Goal: Information Seeking & Learning: Learn about a topic

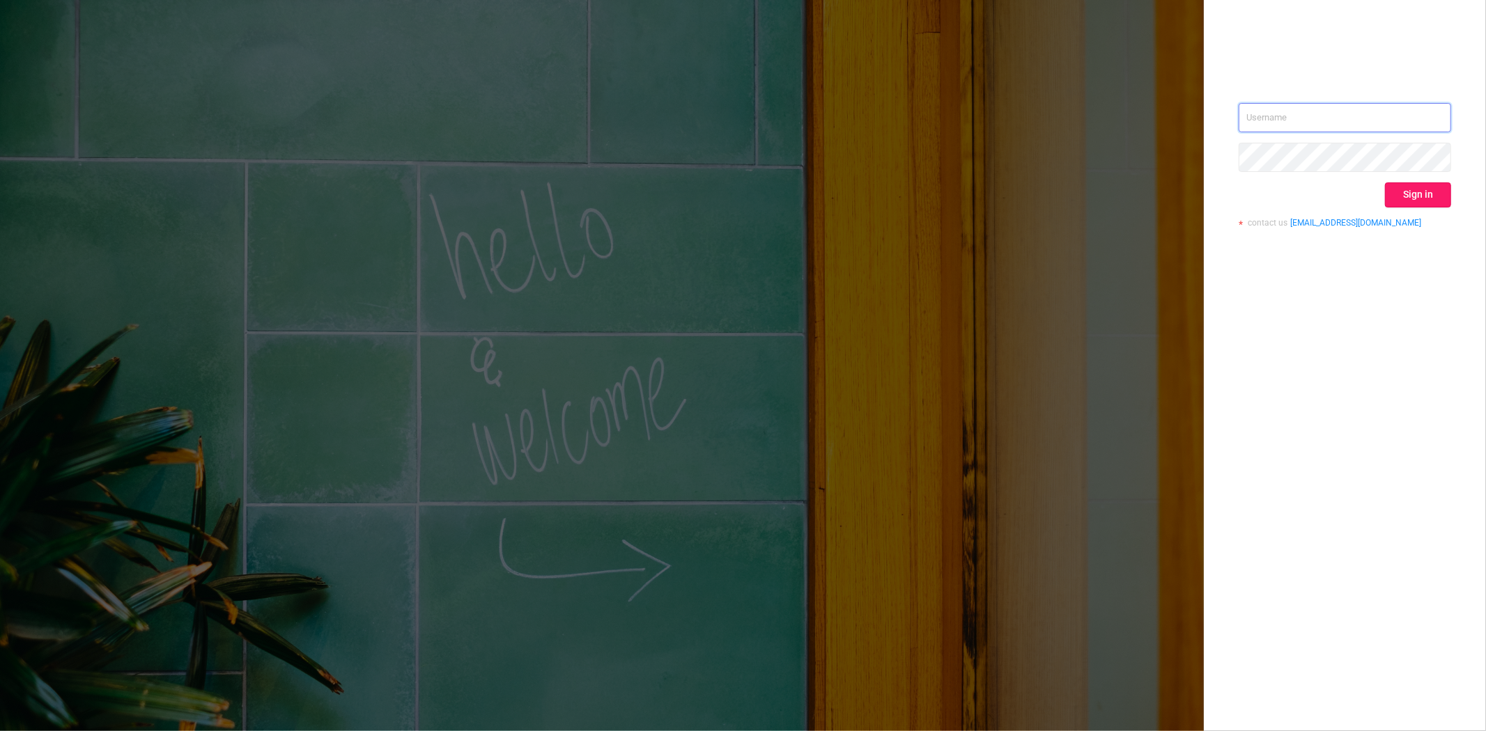
type input "steve@protected.media"
click at [1403, 193] on button "Sign in" at bounding box center [1418, 194] width 66 height 25
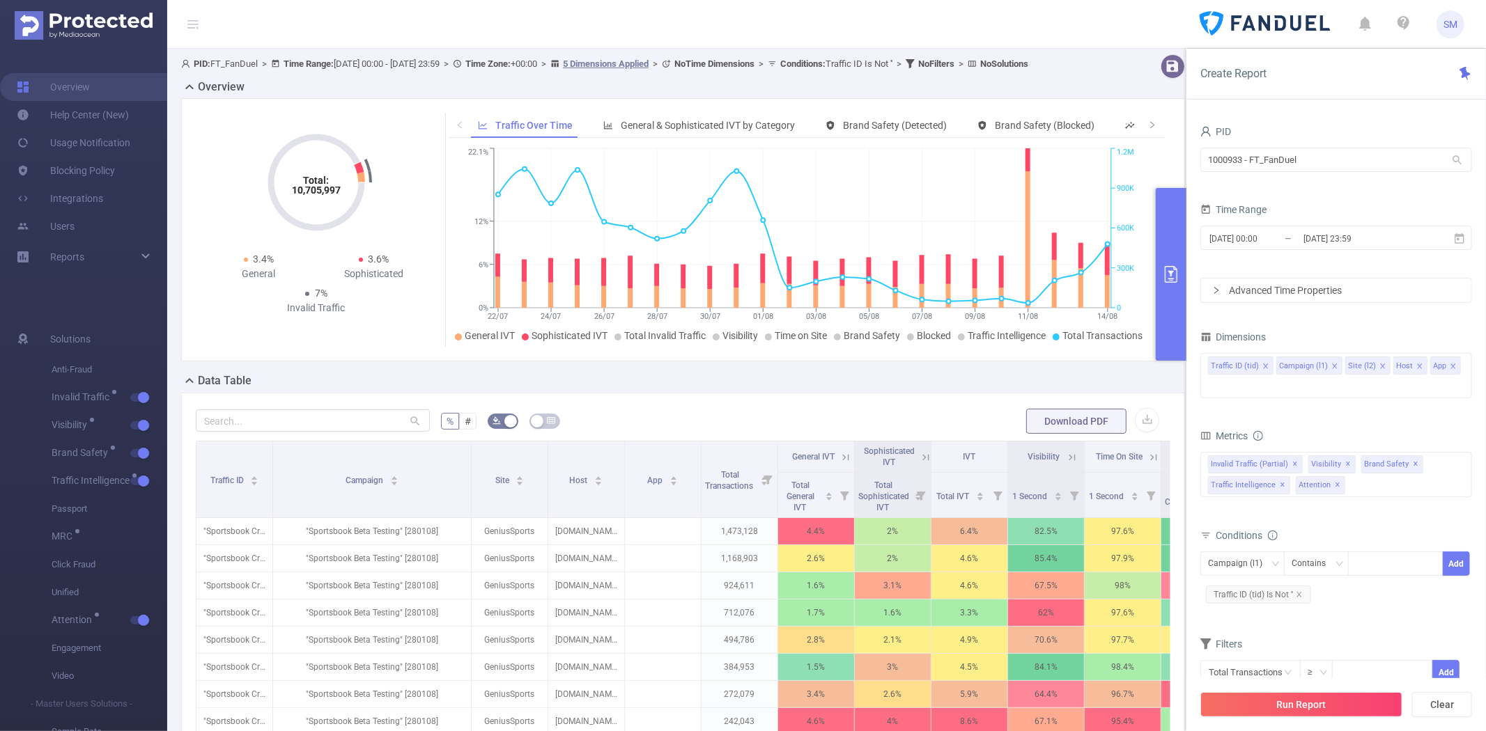
scroll to position [155, 0]
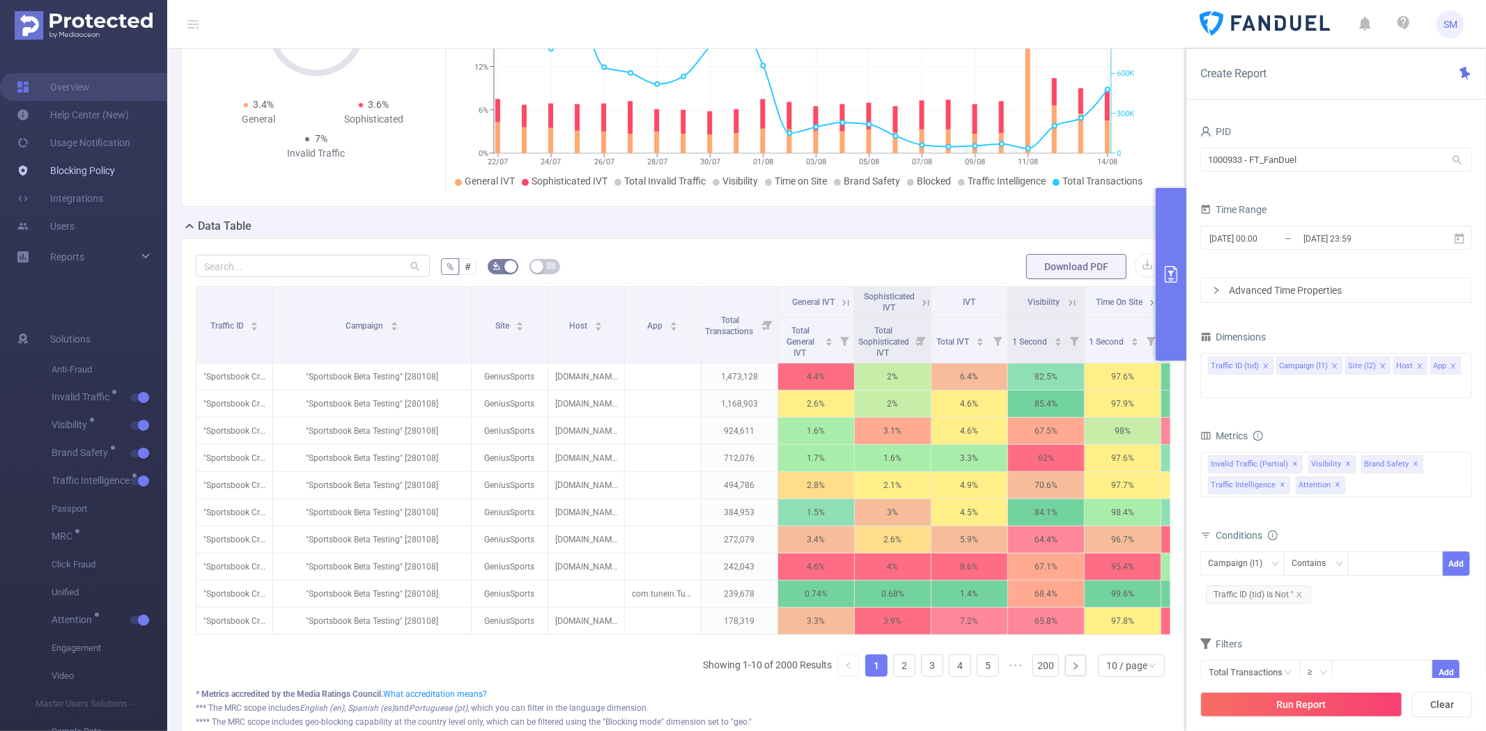
click at [102, 163] on link "Blocking Policy" at bounding box center [66, 171] width 98 height 28
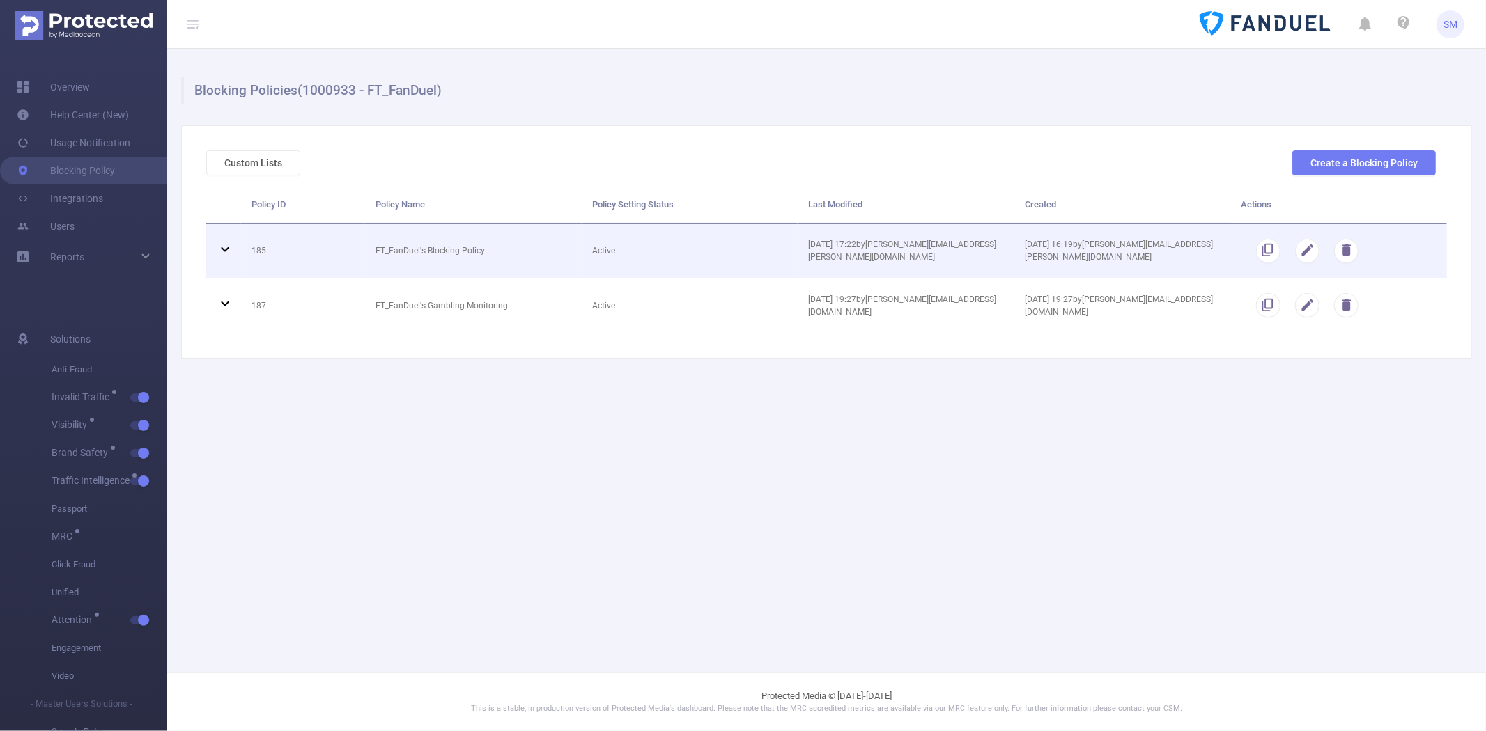
click at [557, 255] on td "FT_FanDuel's Blocking Policy" at bounding box center [473, 251] width 217 height 55
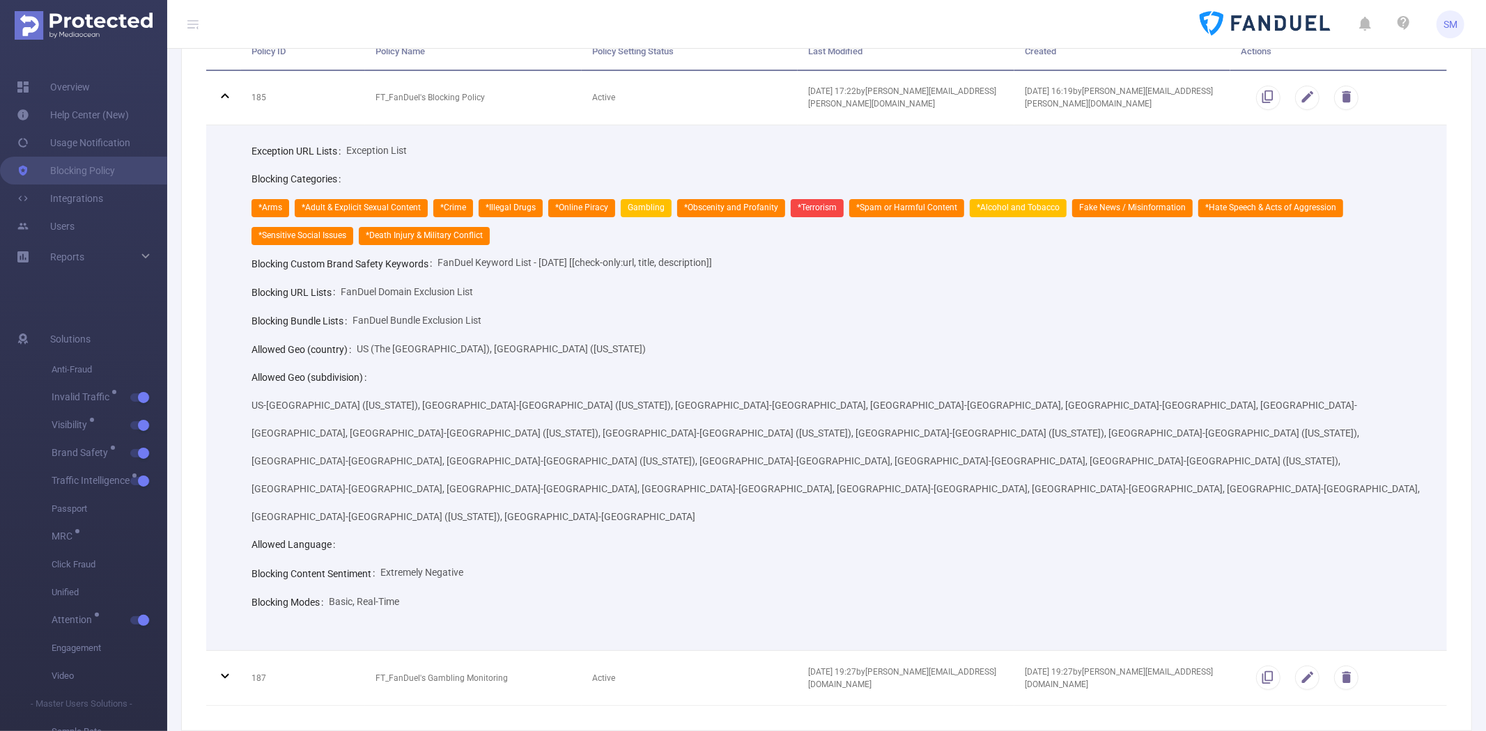
scroll to position [75, 0]
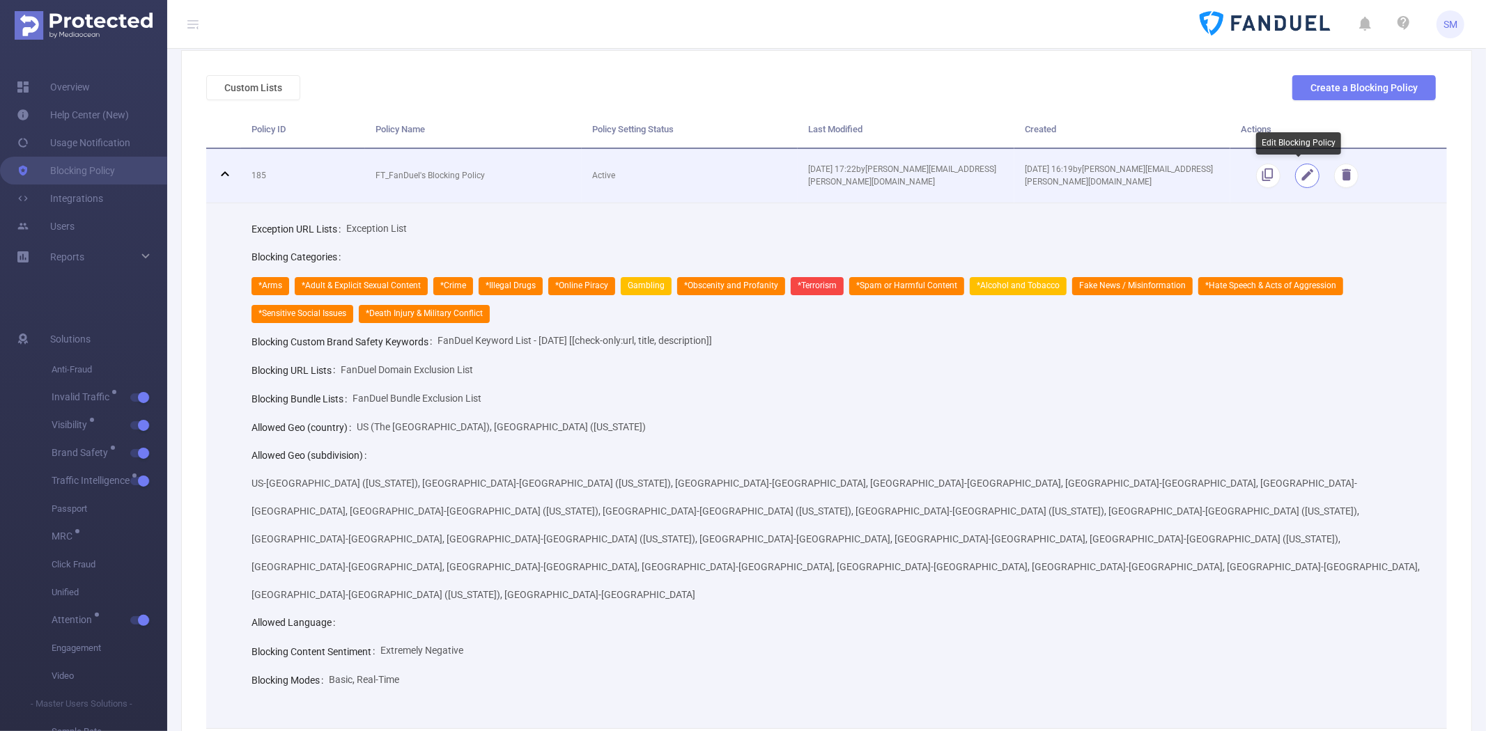
click at [1300, 172] on button "button" at bounding box center [1307, 176] width 24 height 24
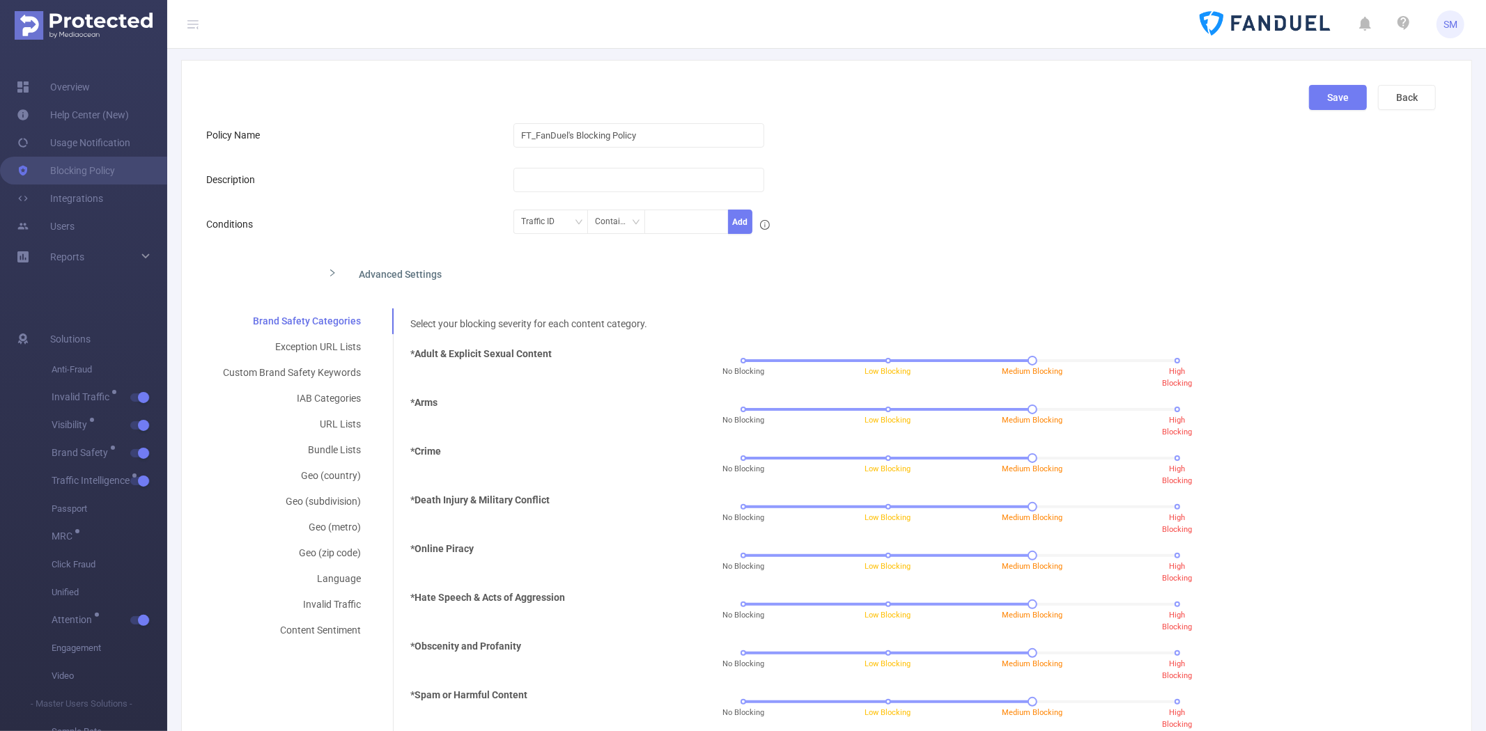
scroll to position [77, 0]
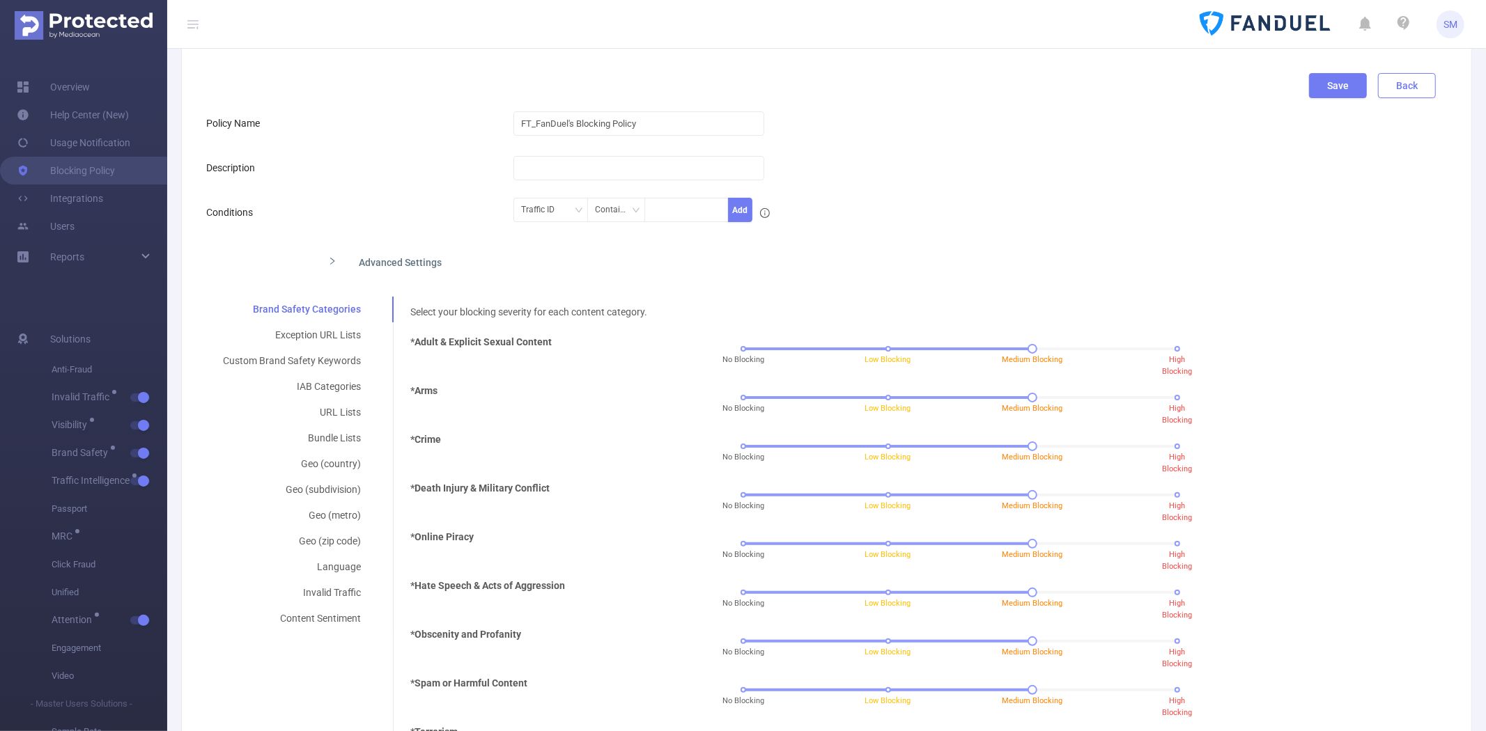
click at [1404, 73] on button "Back" at bounding box center [1407, 85] width 58 height 25
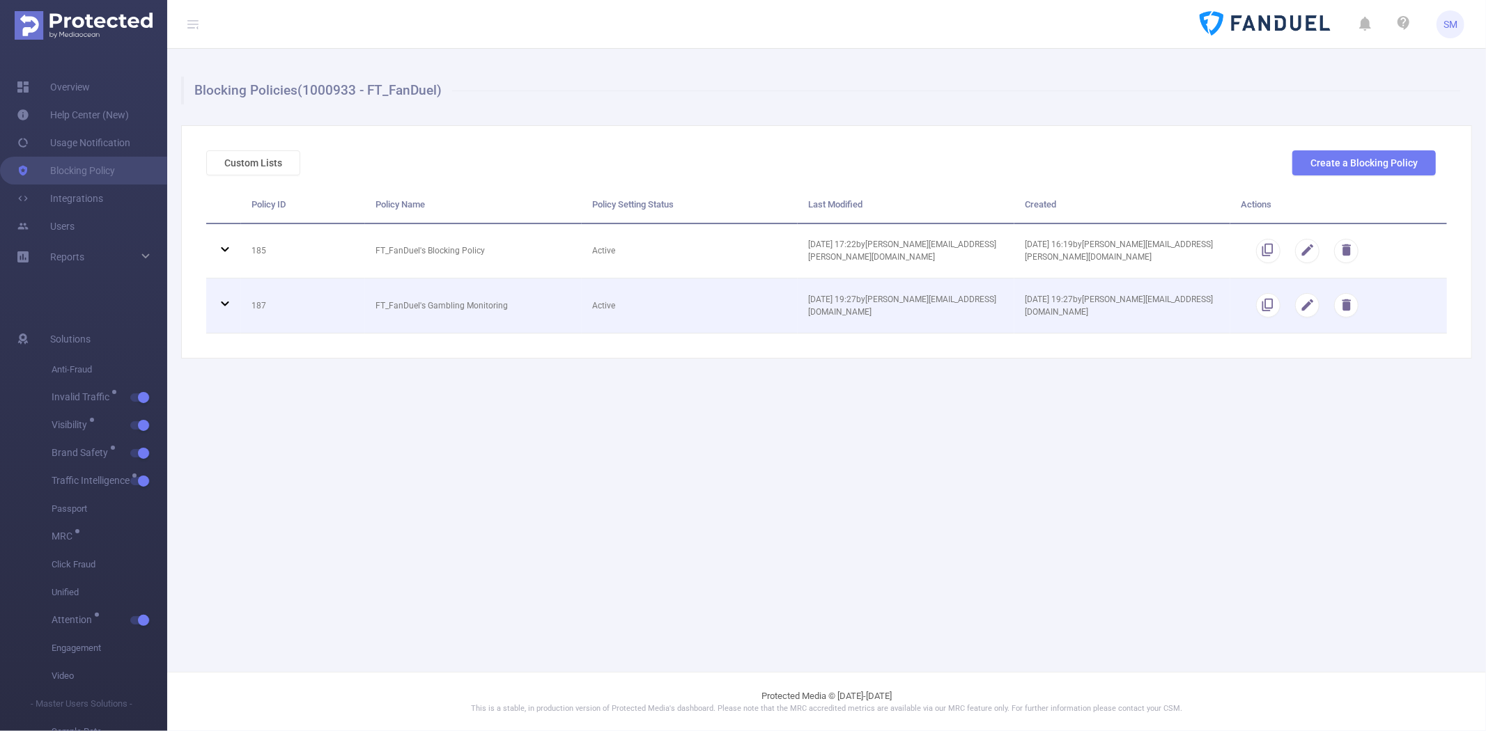
click at [225, 300] on icon at bounding box center [225, 303] width 17 height 17
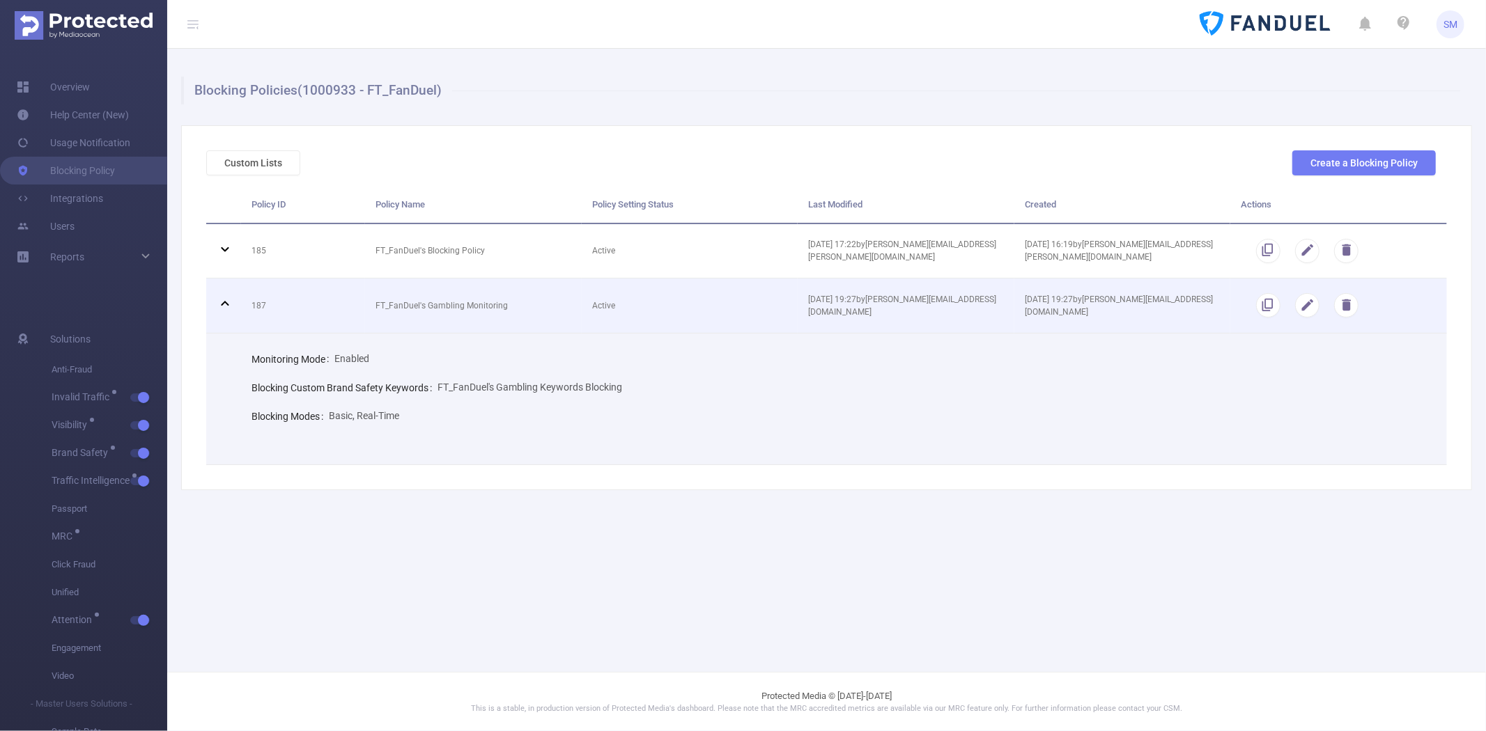
click at [228, 300] on icon at bounding box center [225, 303] width 17 height 17
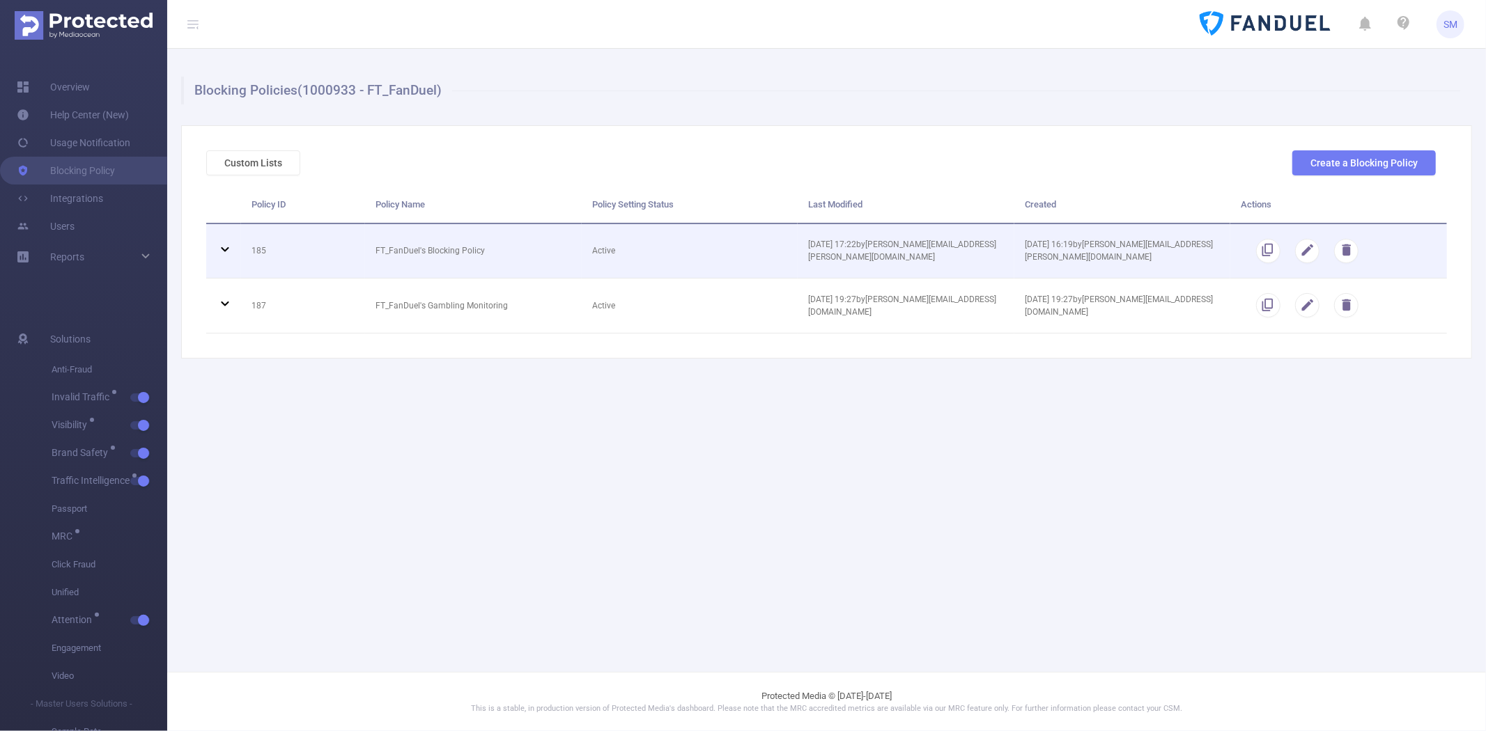
click at [231, 251] on icon at bounding box center [225, 249] width 17 height 17
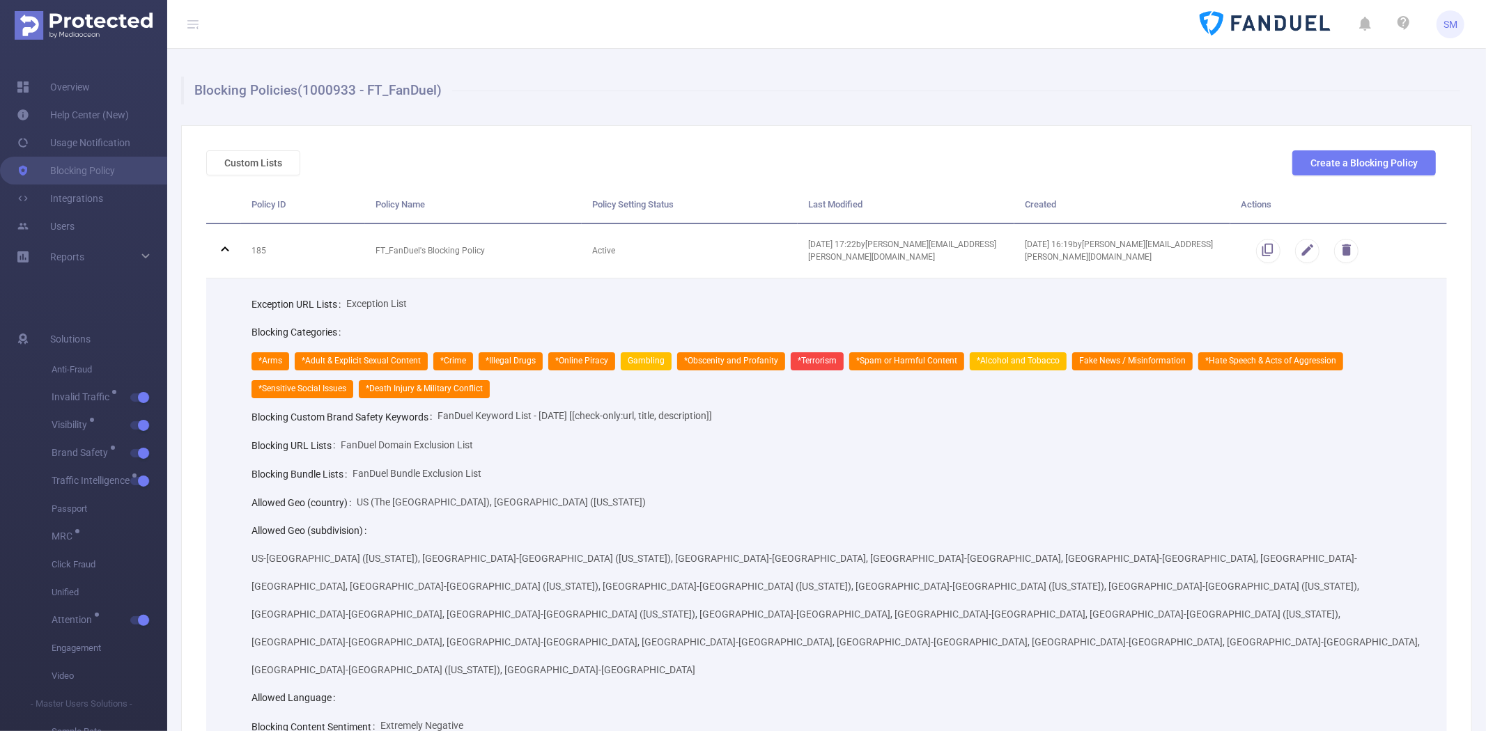
scroll to position [77, 0]
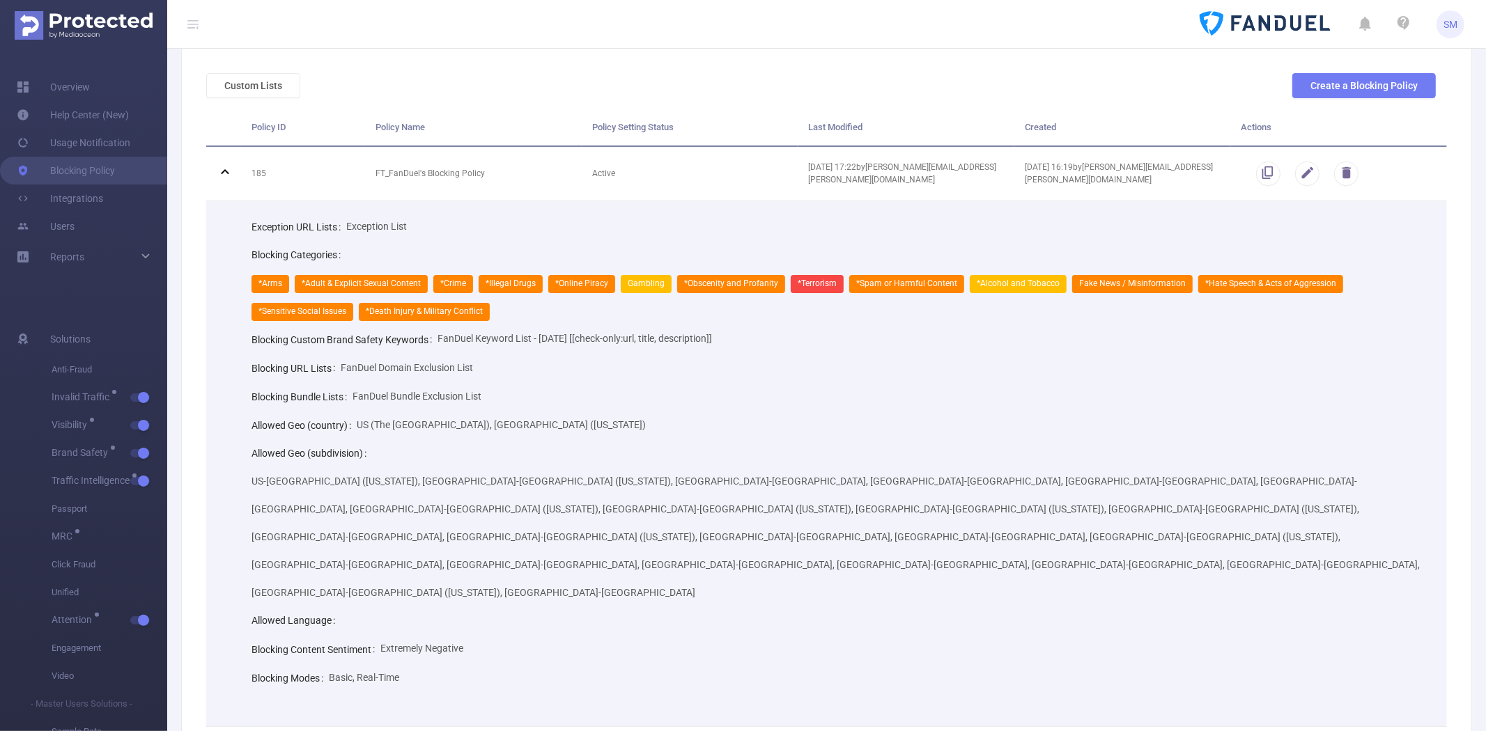
click at [728, 483] on span "US-DC (District of Columbia), US-VA (Virginia), US-TN, US-VT, US-WV, US-WY, US-…" at bounding box center [835, 537] width 1168 height 123
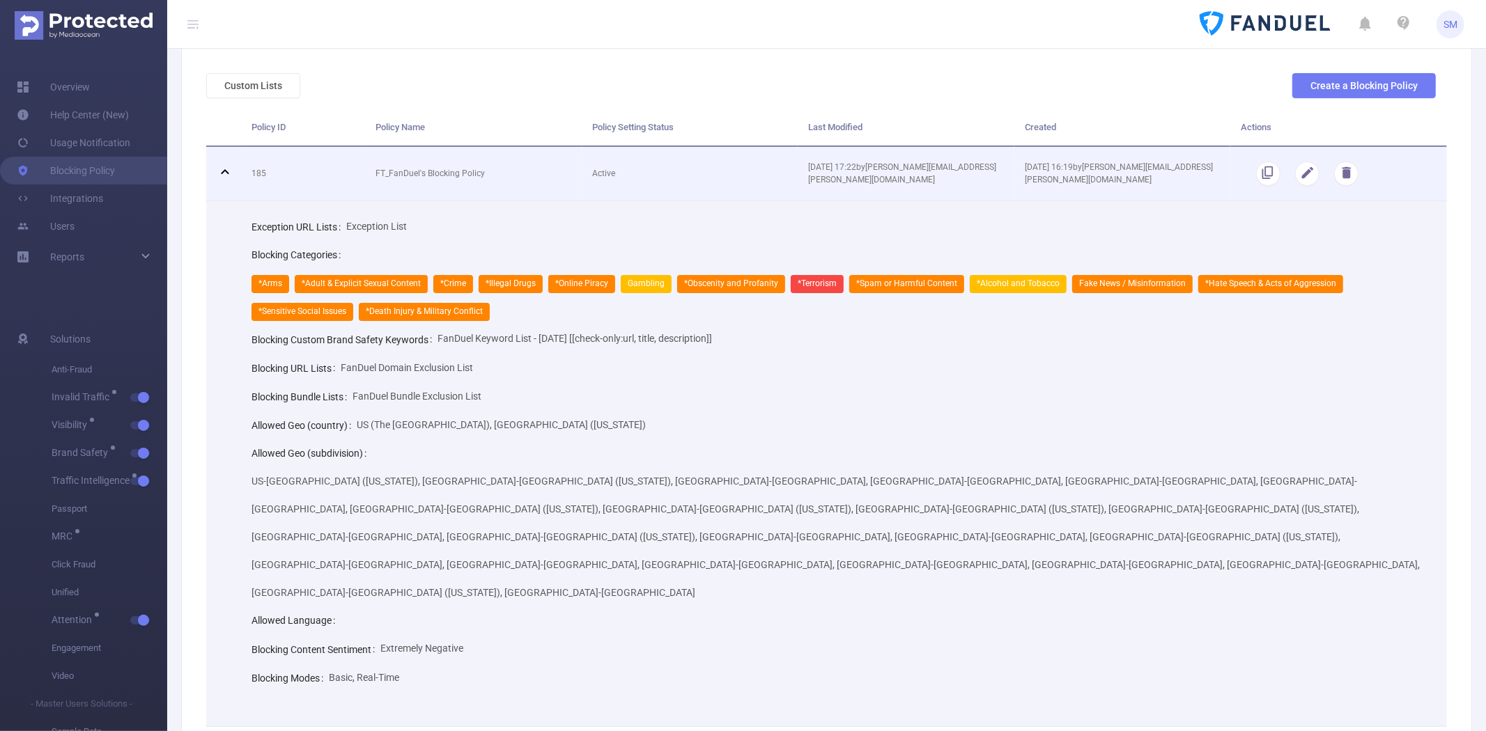
click at [225, 169] on icon at bounding box center [225, 171] width 8 height 5
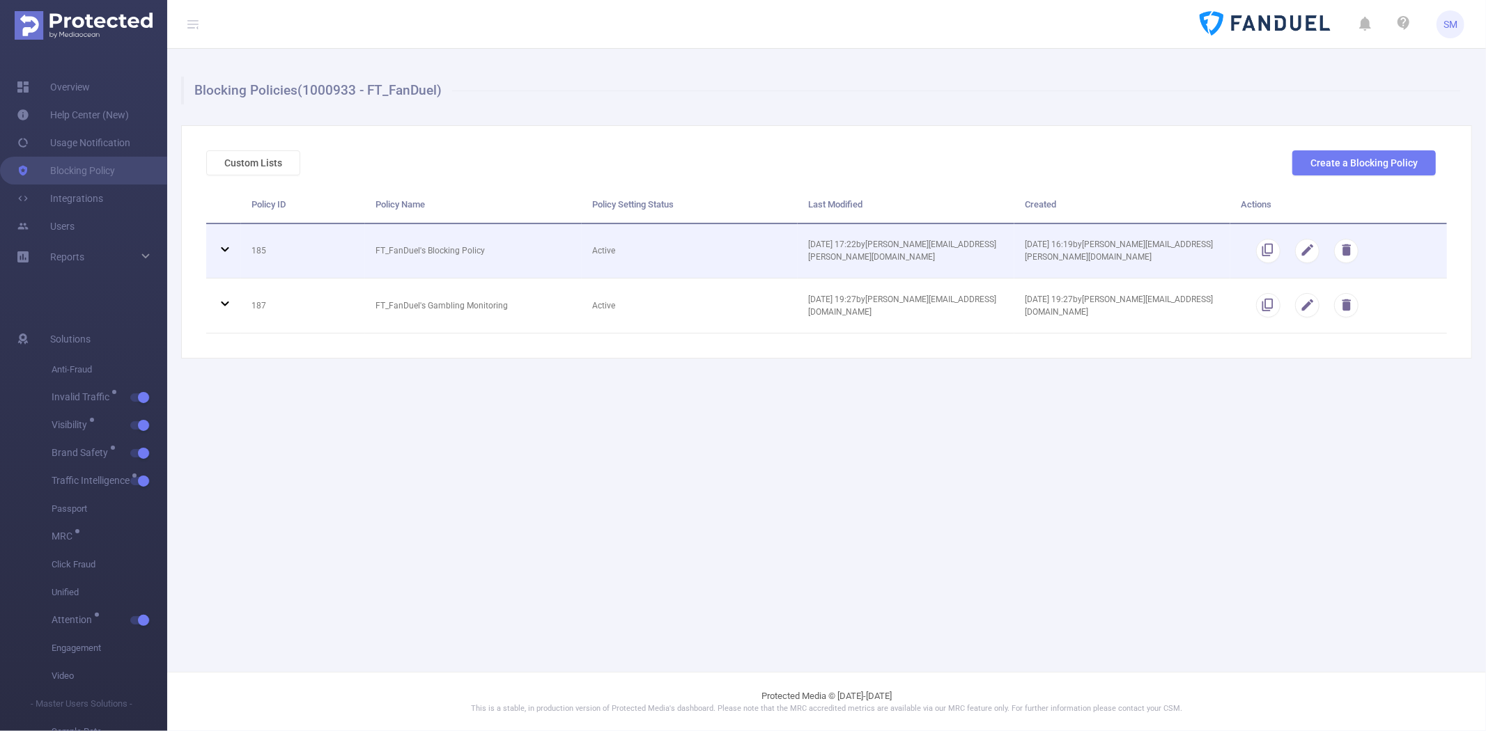
scroll to position [0, 0]
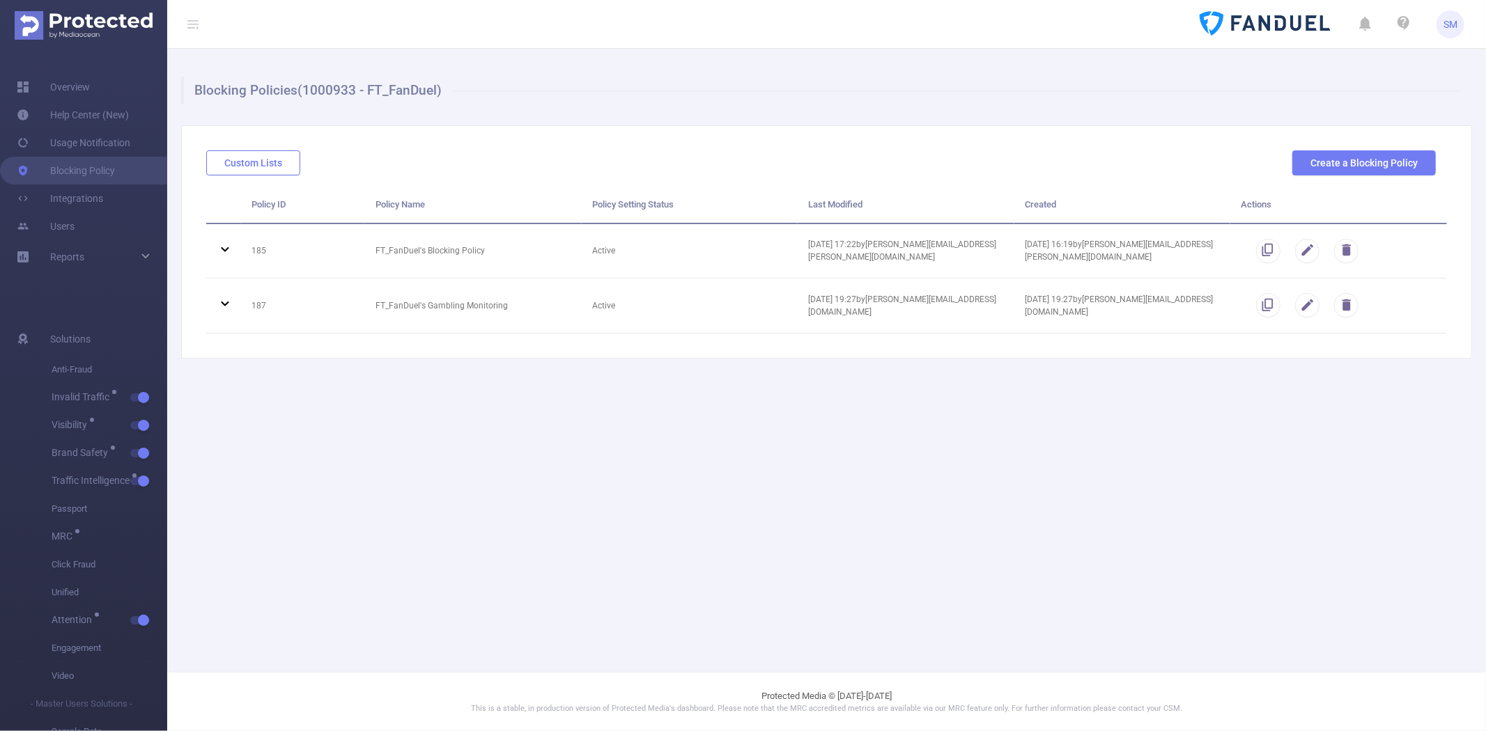
click at [267, 167] on button "Custom Lists" at bounding box center [253, 162] width 94 height 25
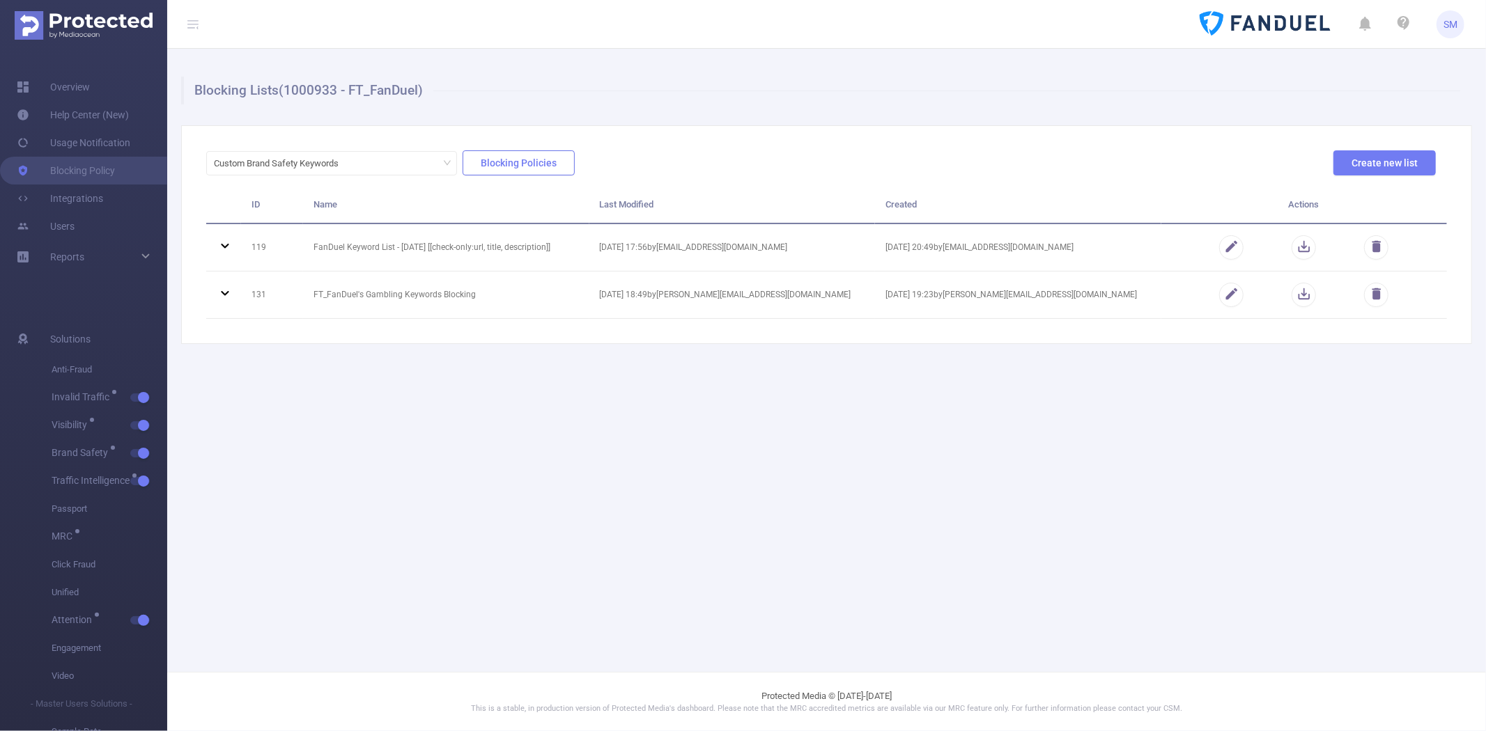
click at [528, 157] on button "Blocking Policies" at bounding box center [519, 162] width 112 height 25
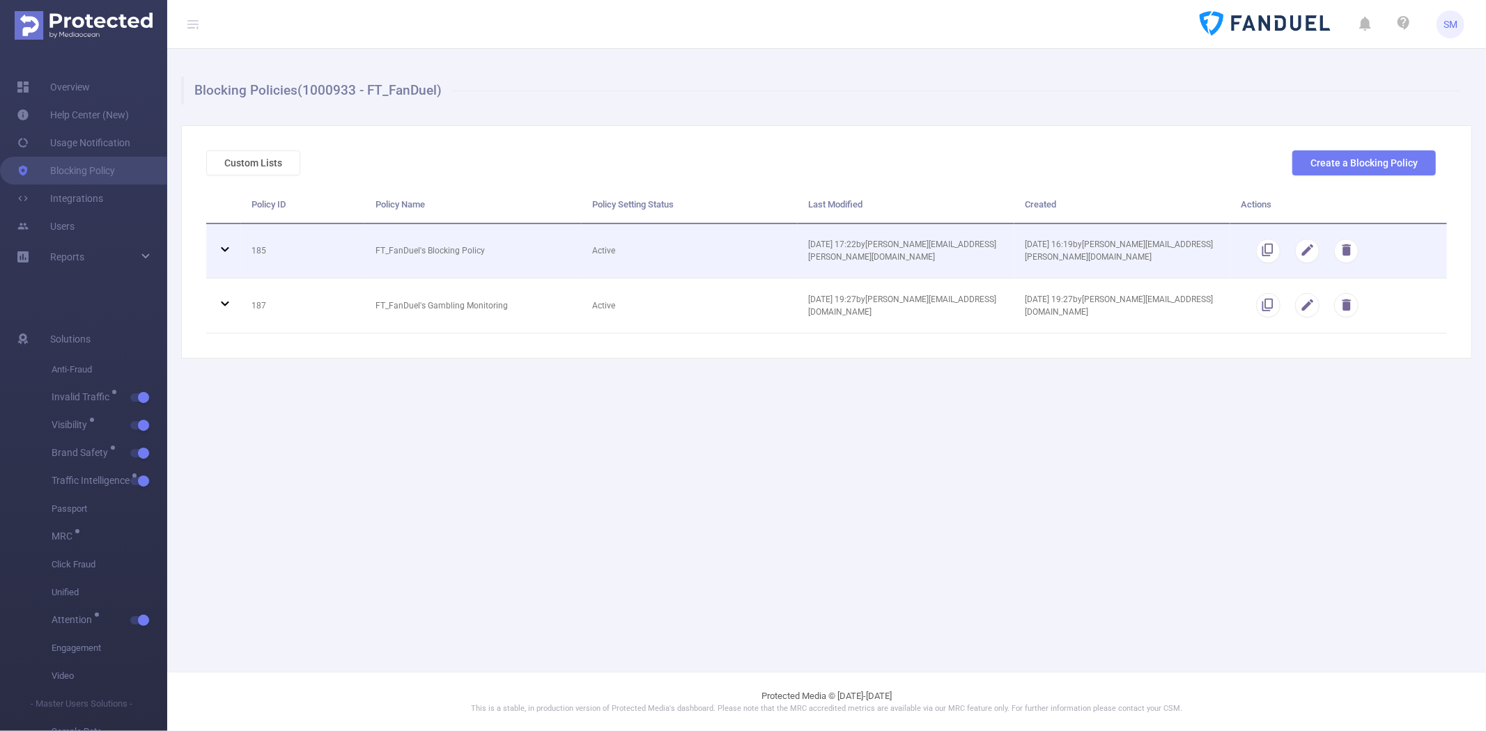
click at [228, 249] on icon at bounding box center [225, 249] width 17 height 17
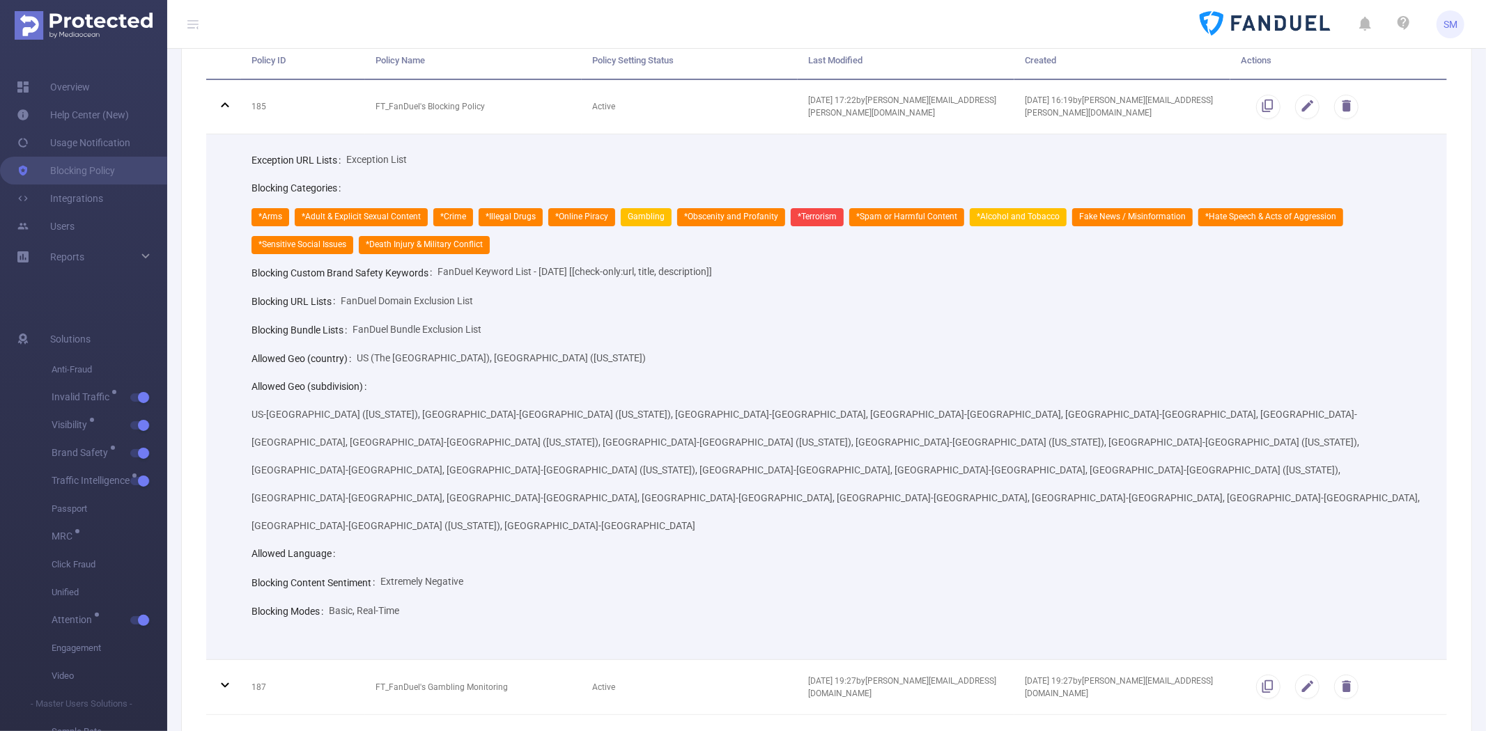
scroll to position [153, 0]
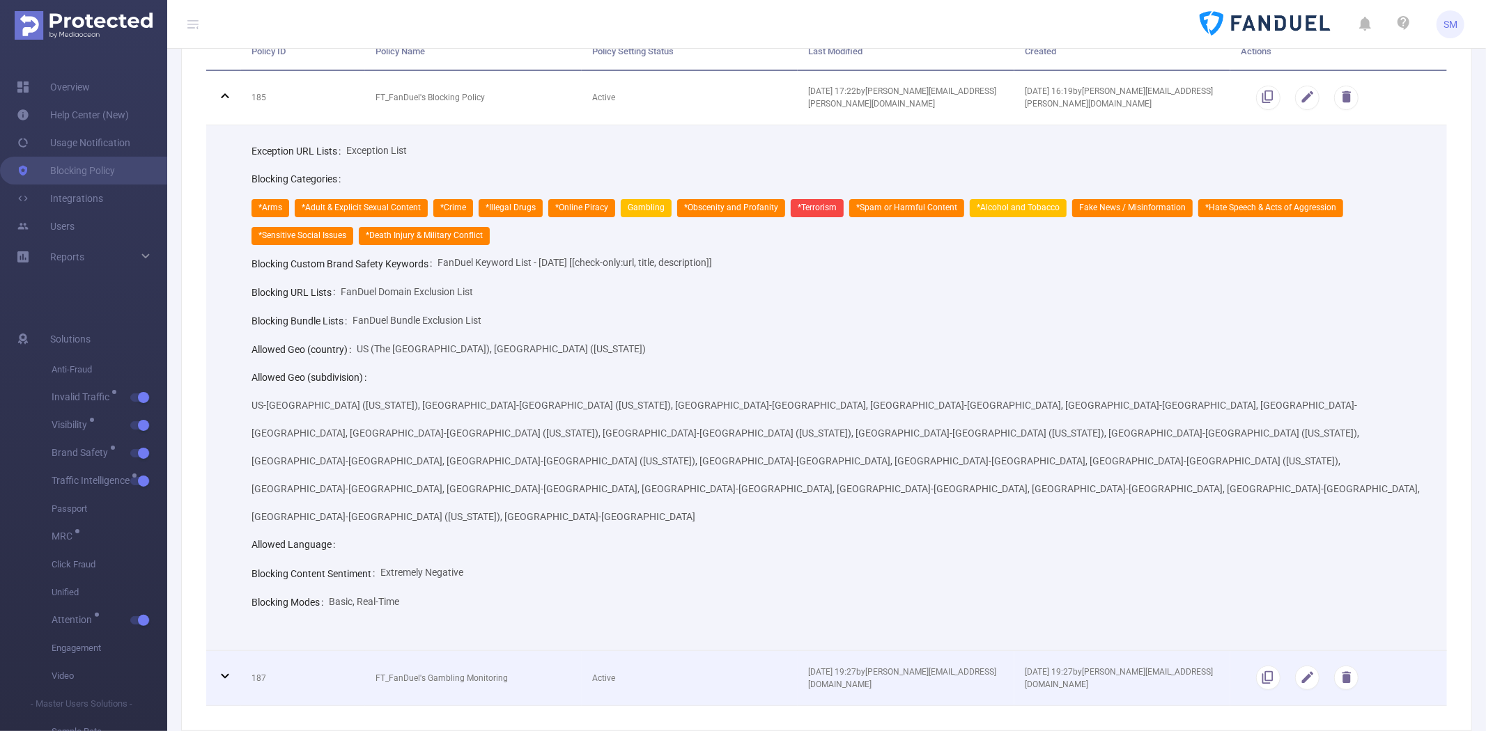
click at [224, 668] on icon at bounding box center [225, 676] width 17 height 17
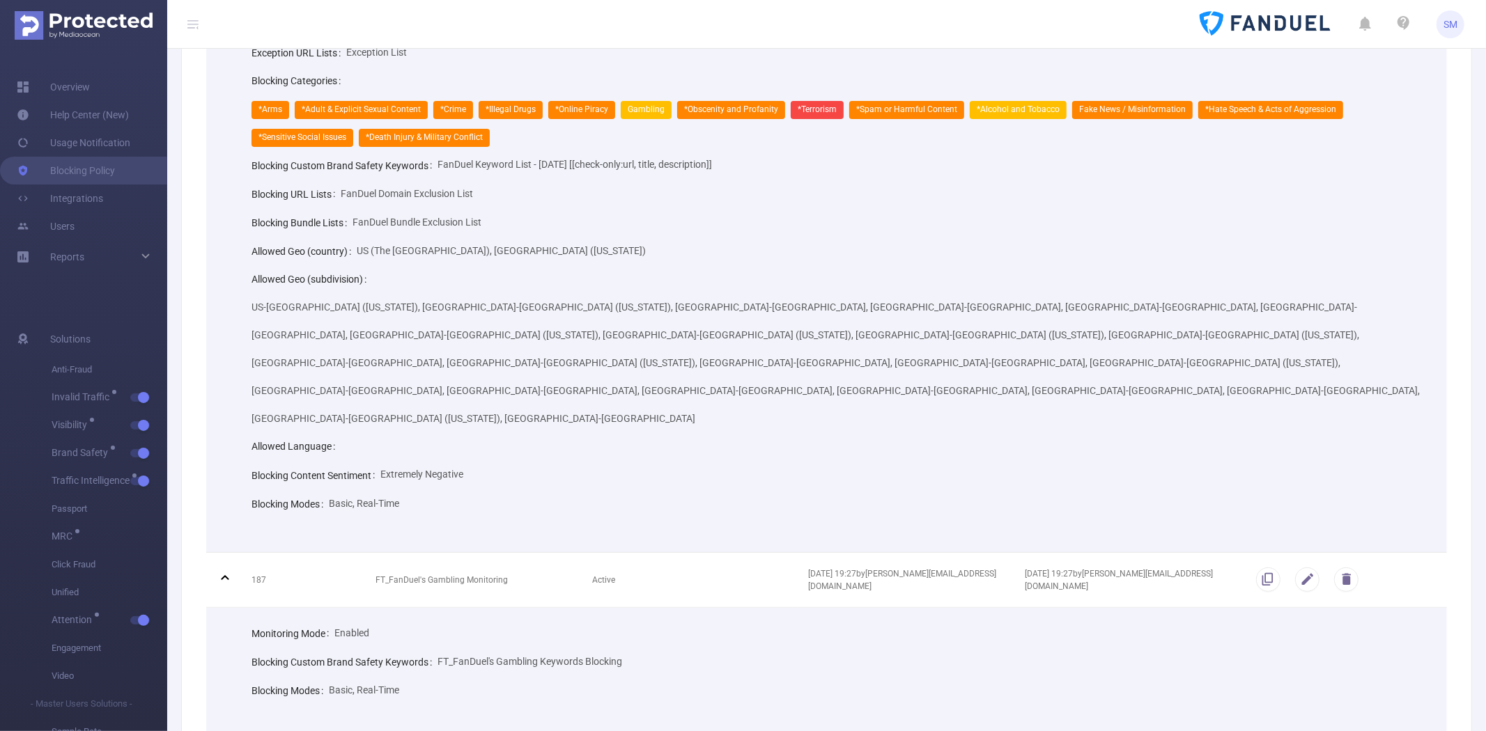
scroll to position [284, 0]
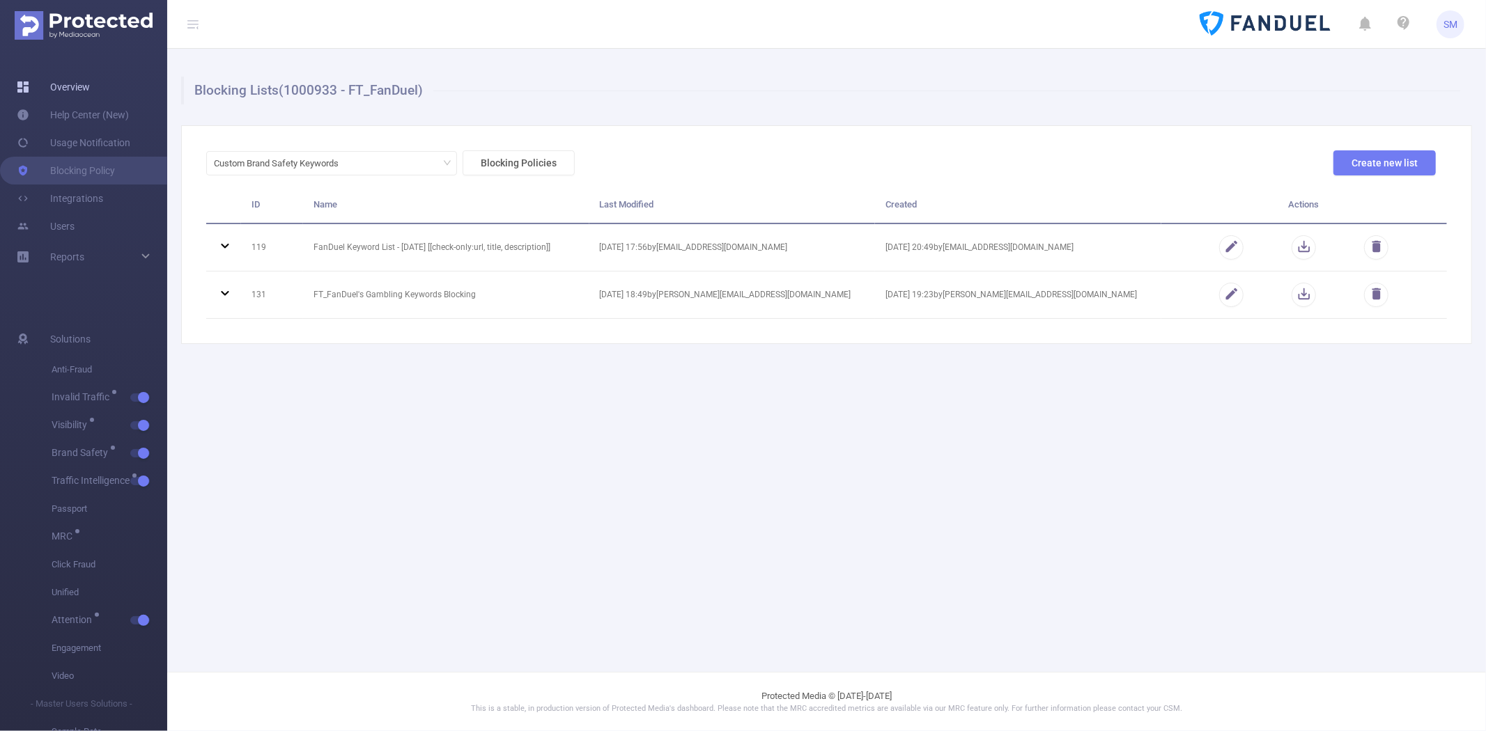
click at [79, 89] on link "Overview" at bounding box center [53, 87] width 73 height 28
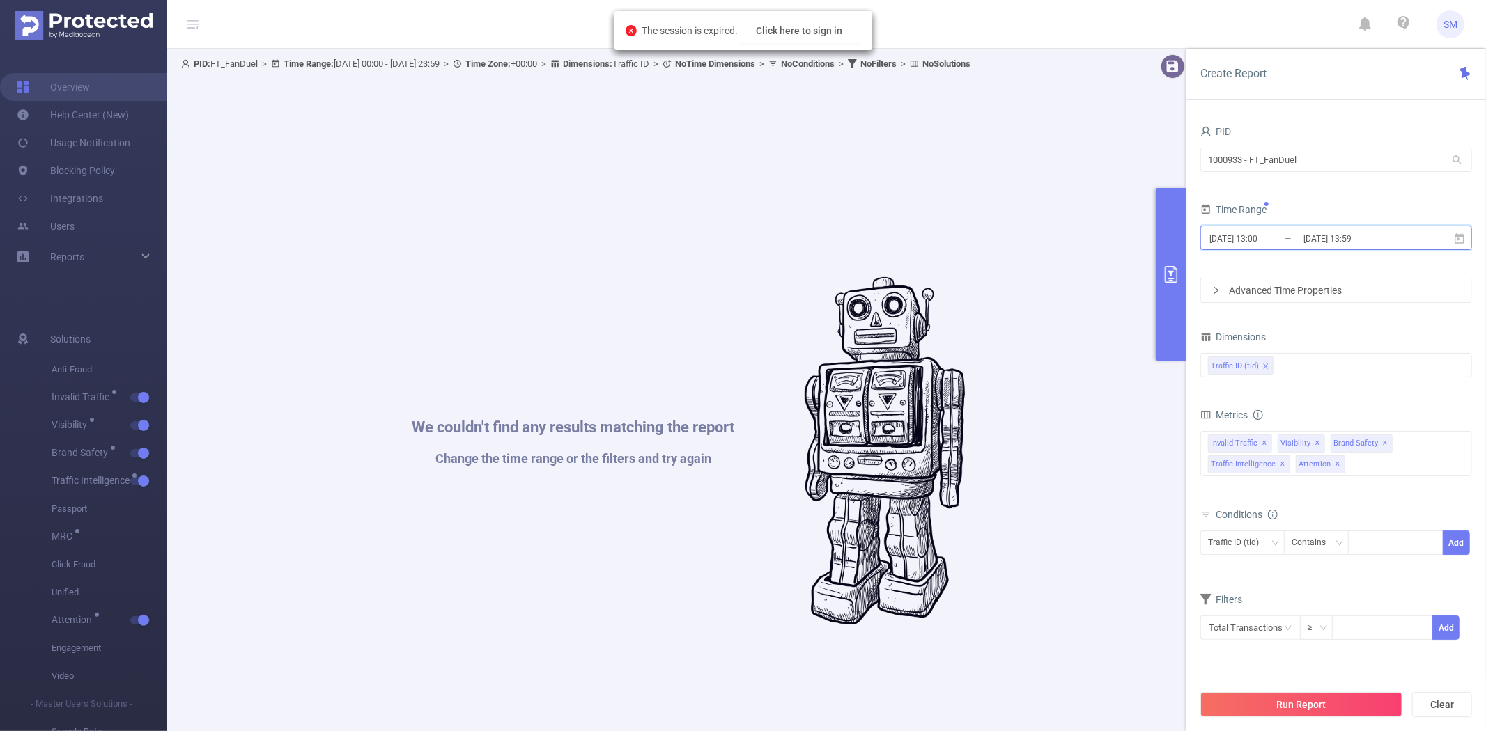
click at [1453, 240] on icon at bounding box center [1459, 239] width 13 height 13
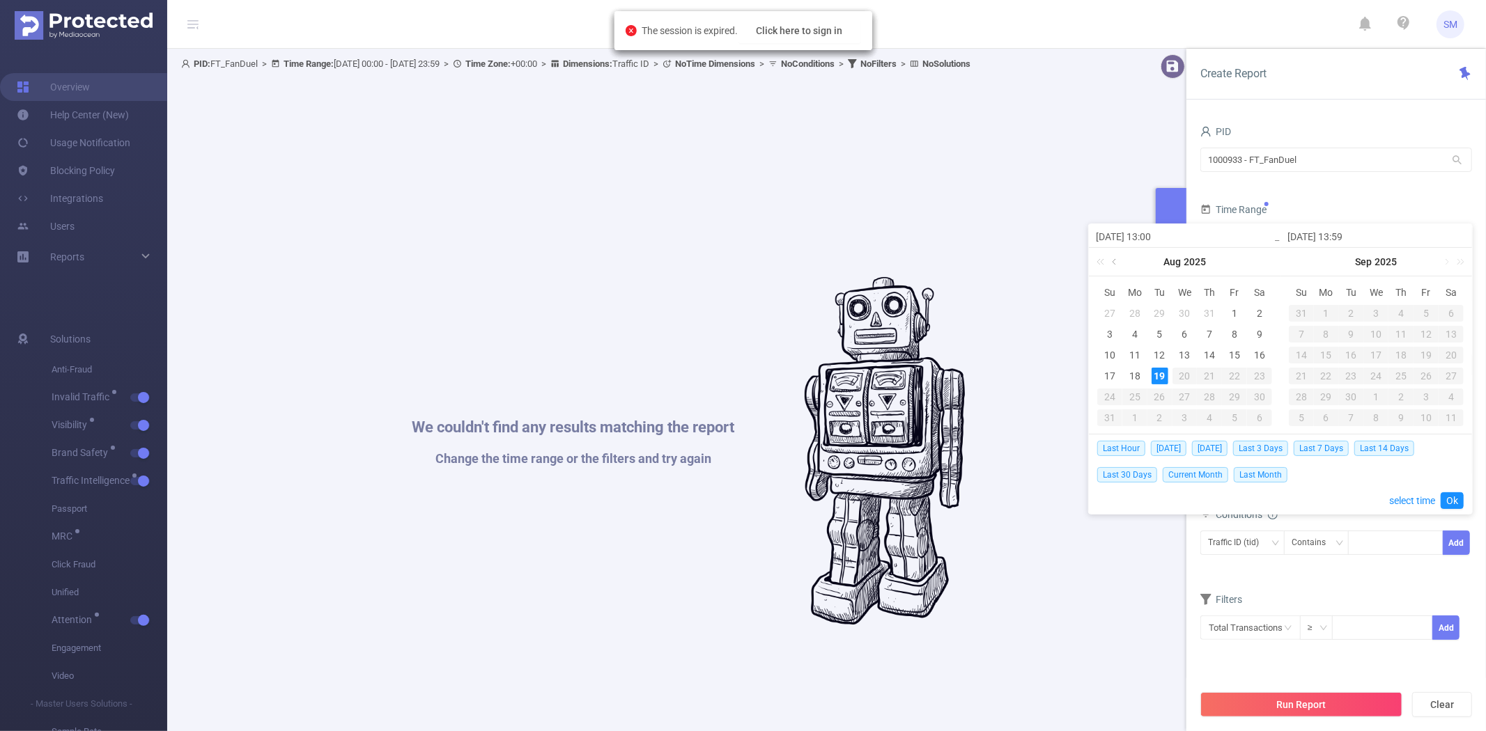
click at [1116, 261] on link at bounding box center [1115, 262] width 13 height 28
click at [1157, 375] on div "22" at bounding box center [1159, 376] width 17 height 17
click at [1399, 352] on div "14" at bounding box center [1400, 355] width 17 height 17
type input "2025-07-22 13:00"
type input "2025-08-14 13:59"
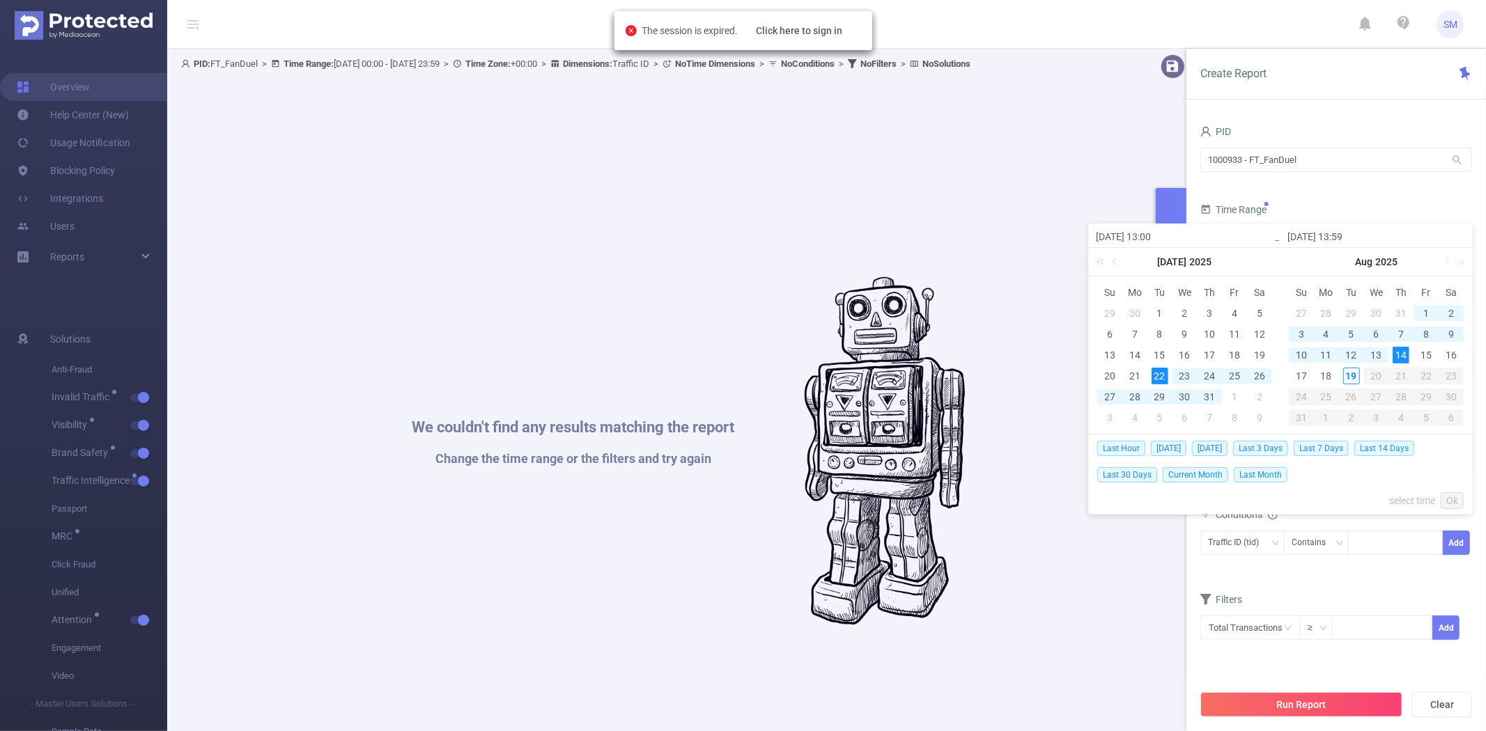
type input "2025-07-22 13:00"
type input "2025-08-14 13:59"
click at [1454, 496] on link "Ok" at bounding box center [1451, 500] width 23 height 17
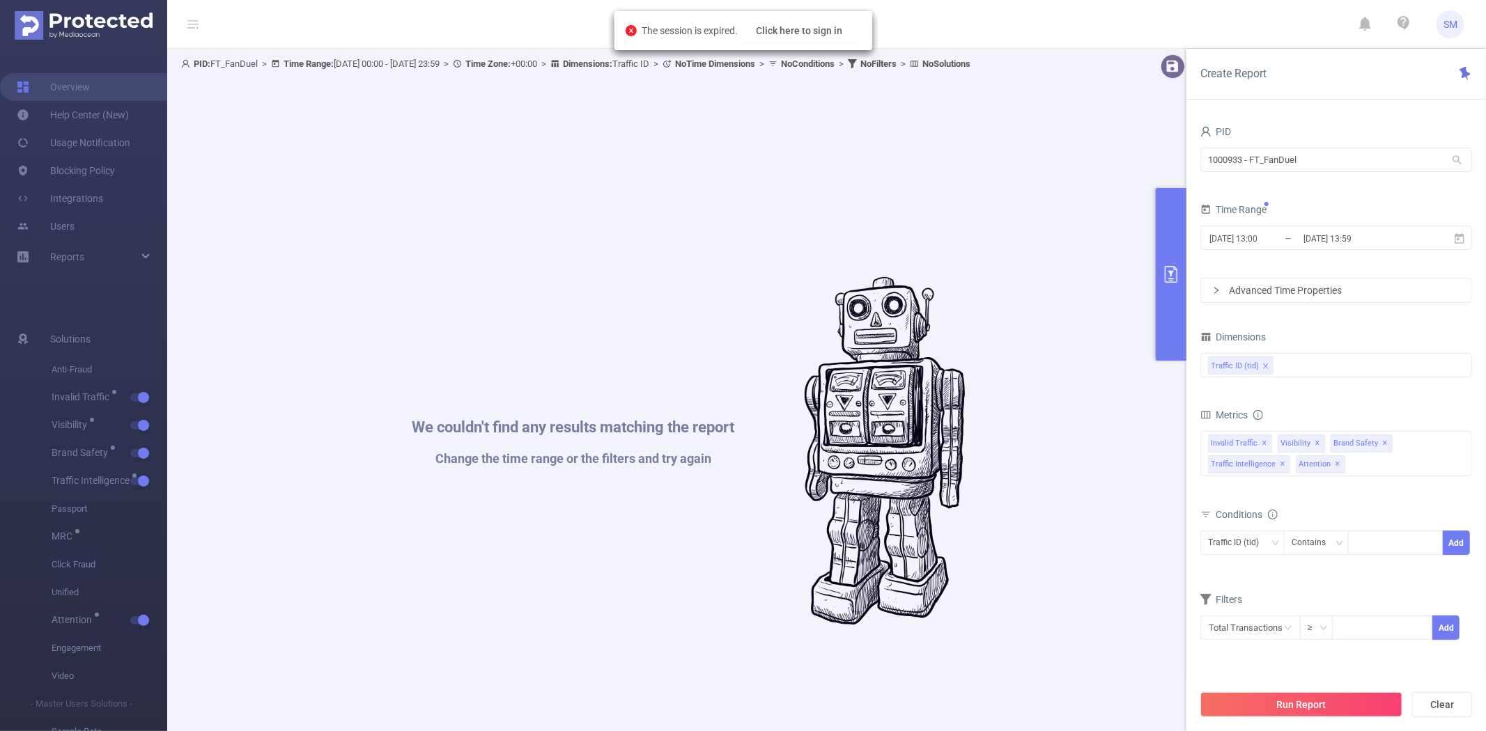
click at [1349, 504] on div "Metrics Total General IVT Data Centers Disclosed Bots Known Crawlers Irregular …" at bounding box center [1336, 454] width 272 height 99
click at [1319, 379] on div "Traffic ID (tid)" at bounding box center [1336, 366] width 272 height 33
click at [1319, 375] on div "Traffic ID (tid)" at bounding box center [1336, 365] width 256 height 23
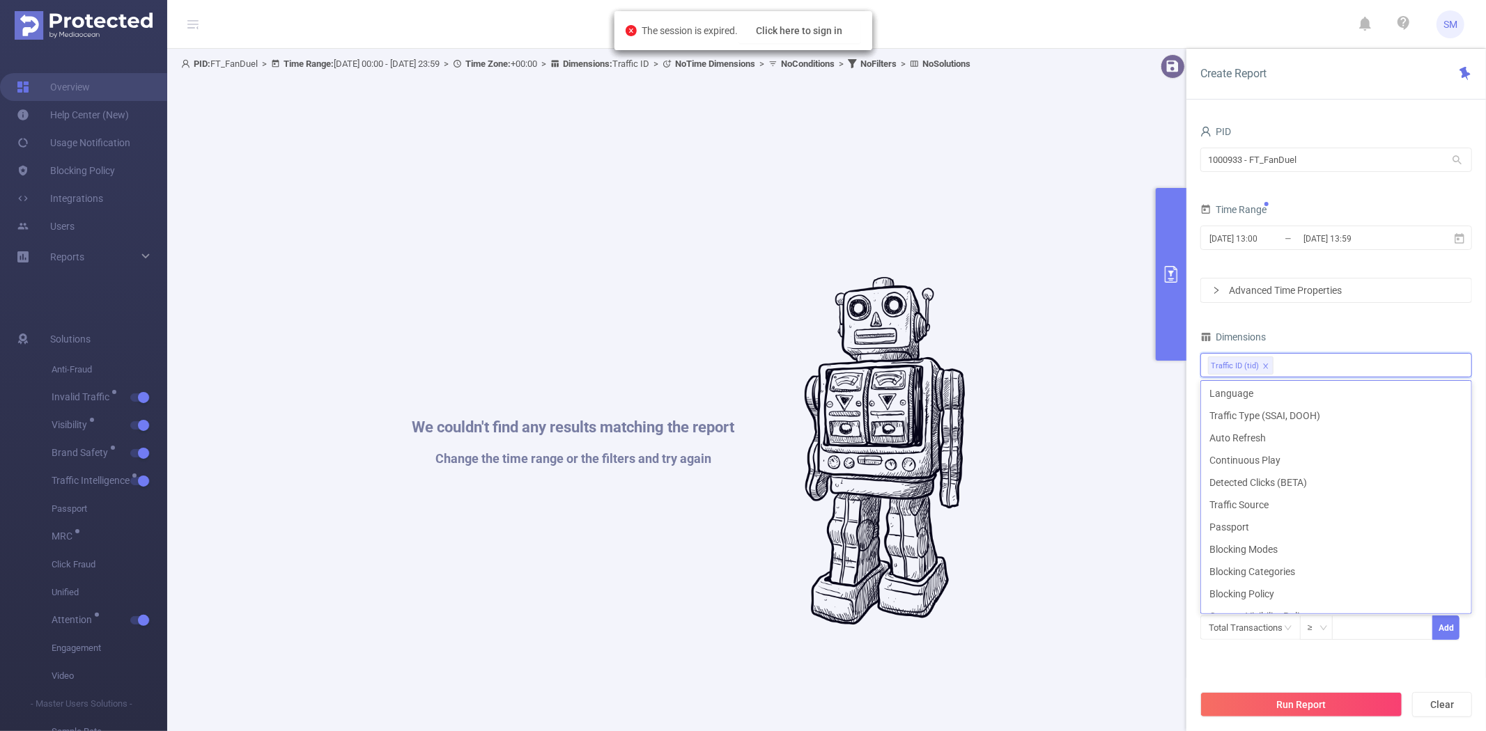
scroll to position [387, 0]
click at [1311, 557] on li "Blocking Categories" at bounding box center [1336, 565] width 270 height 22
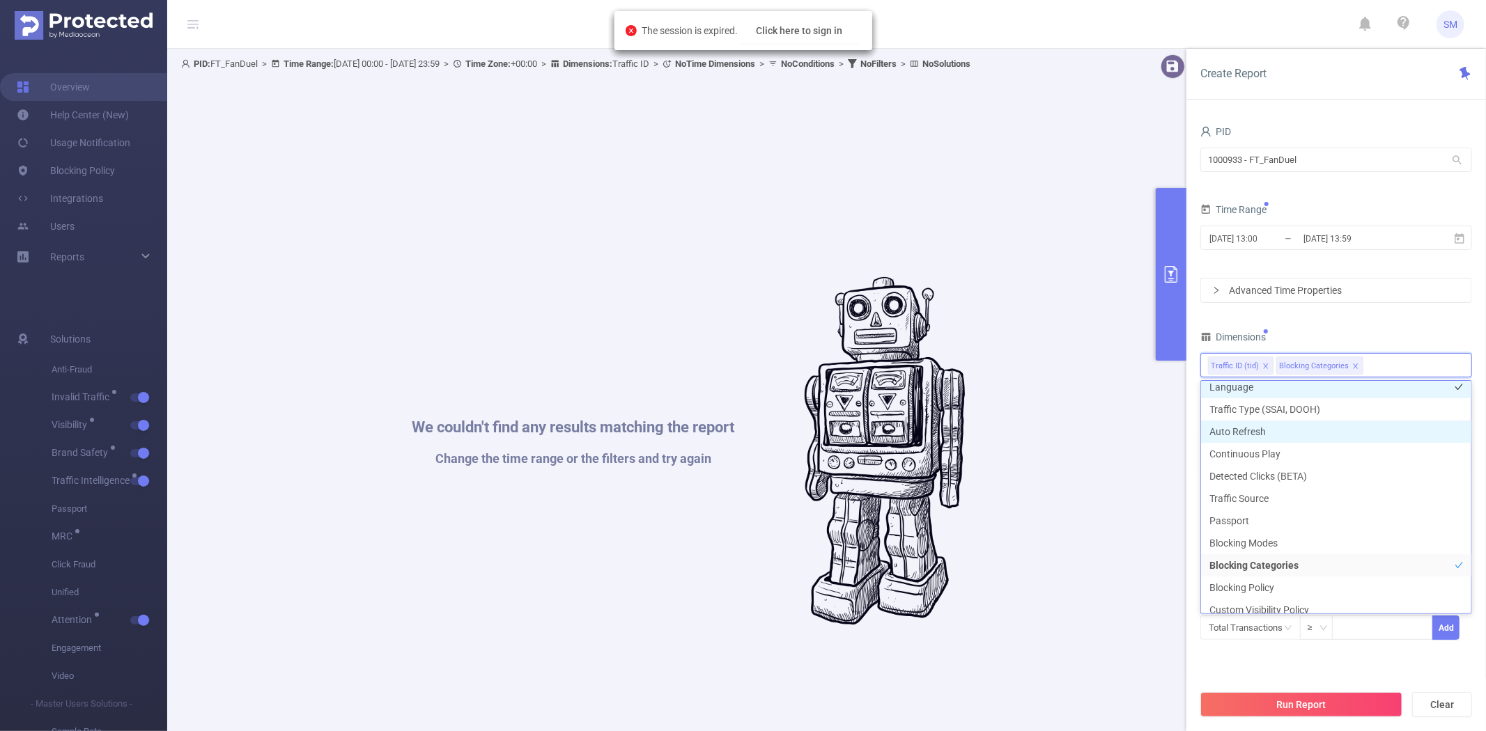
scroll to position [381, 0]
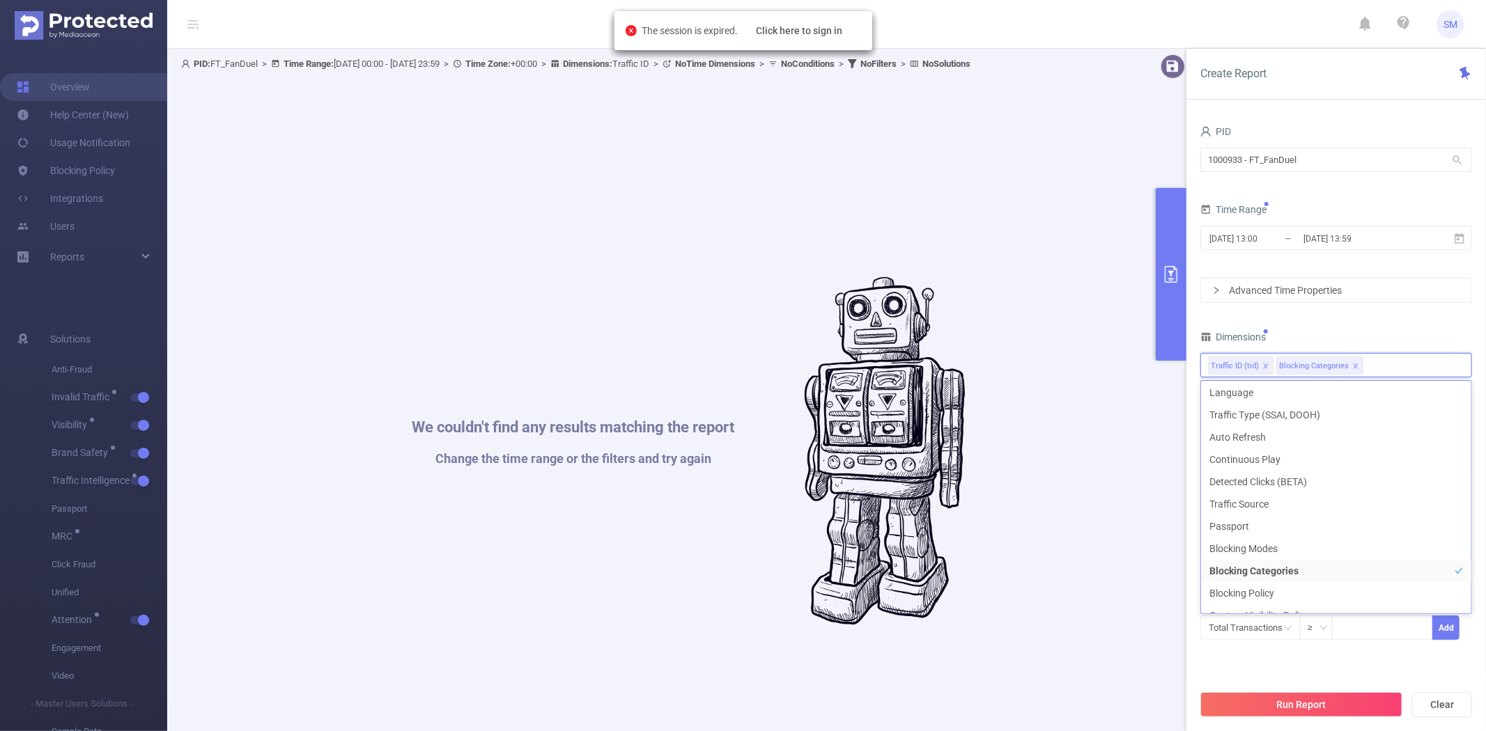
click at [1326, 323] on div "PID 1000933 - FT_FanDuel 1000933 - FT_FanDuel Time Range 2025-07-22 13:00 _ 202…" at bounding box center [1336, 390] width 272 height 536
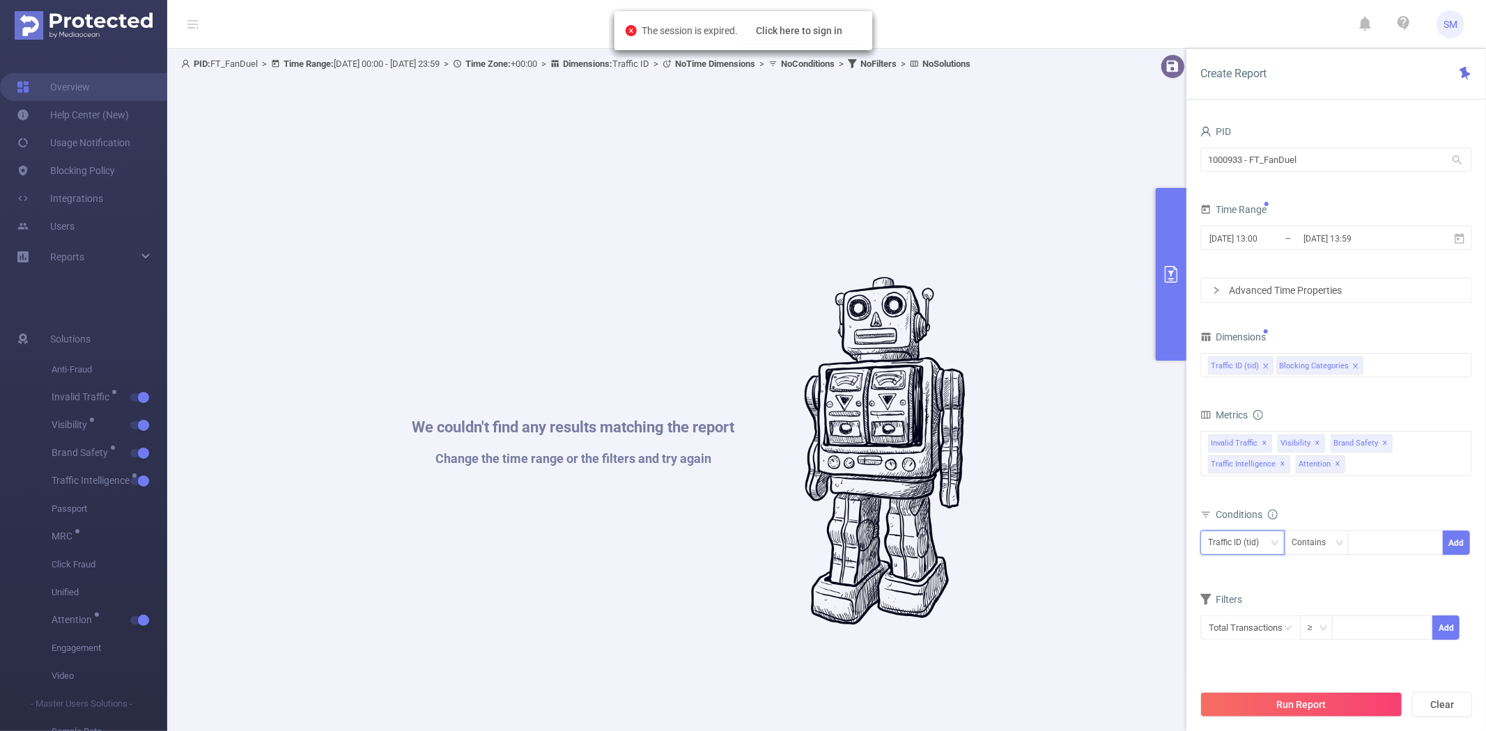
click at [1265, 532] on div "Traffic ID (tid)" at bounding box center [1238, 542] width 61 height 23
click at [1259, 597] on li "Blocking Categories" at bounding box center [1251, 594] width 102 height 22
click at [1297, 700] on button "Run Report" at bounding box center [1301, 704] width 202 height 25
drag, startPoint x: 791, startPoint y: 9, endPoint x: 791, endPoint y: 33, distance: 24.4
click at [791, 10] on body "SM Overview Help Center (New) Usage Notification Blocking Policy Integrations U…" at bounding box center [743, 365] width 1486 height 731
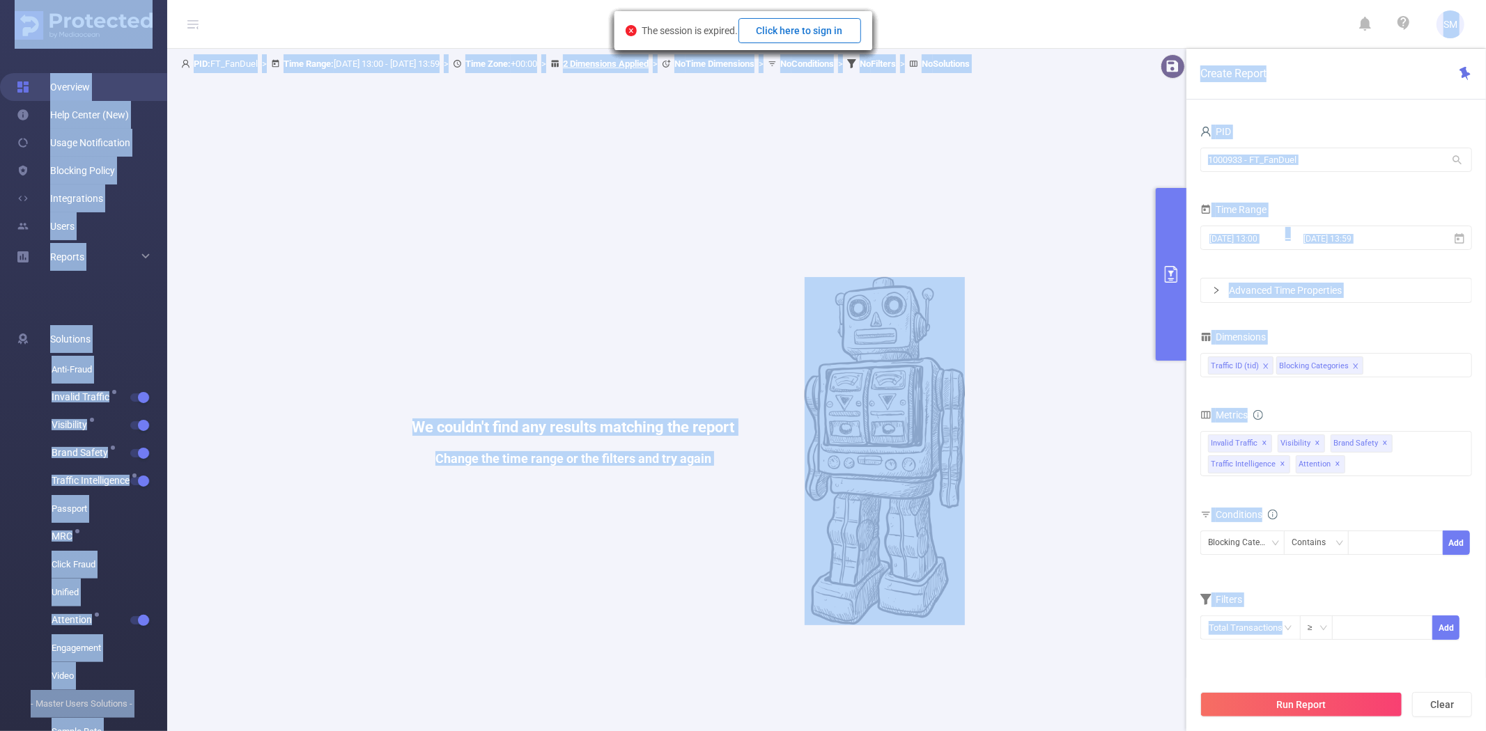
click at [791, 38] on button "Click here to sign in" at bounding box center [799, 30] width 123 height 25
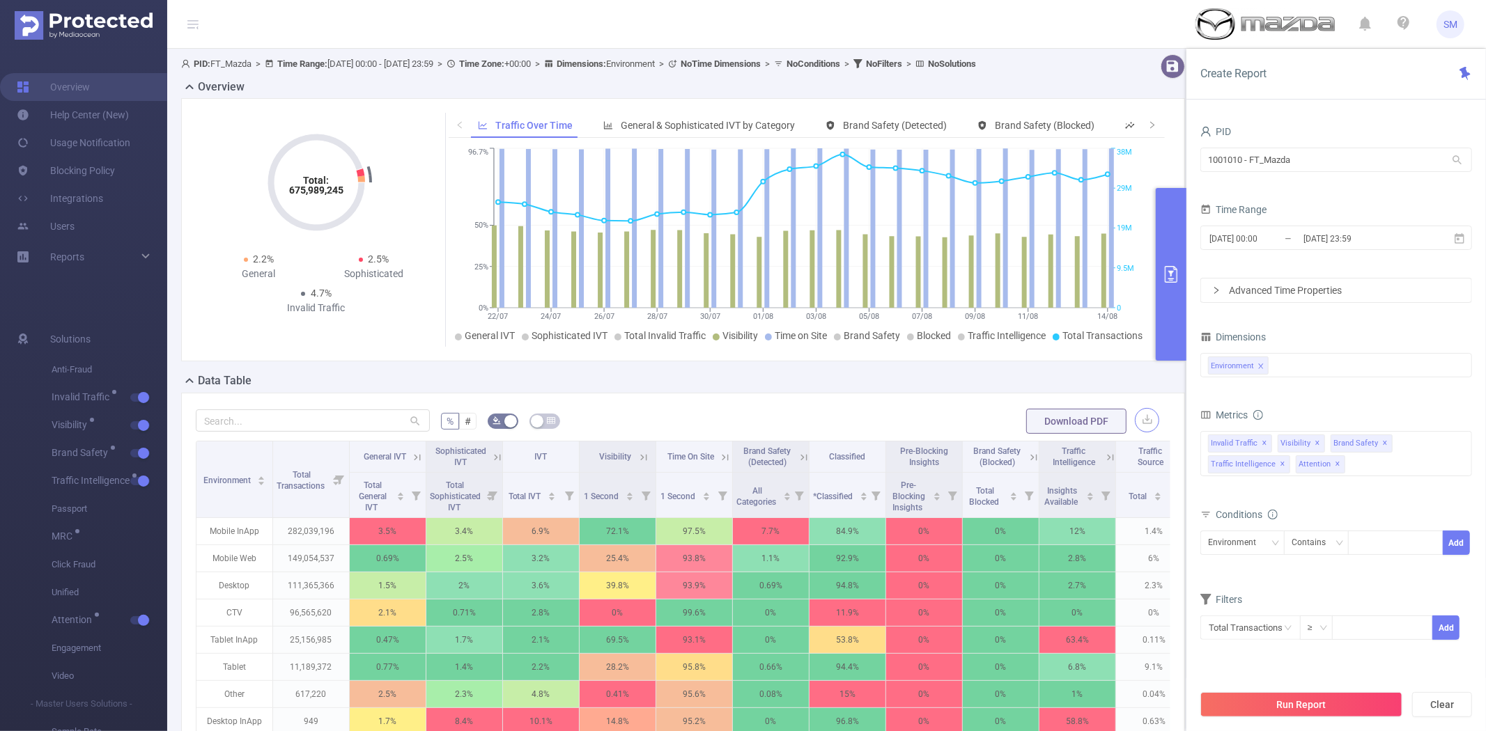
scroll to position [77, 0]
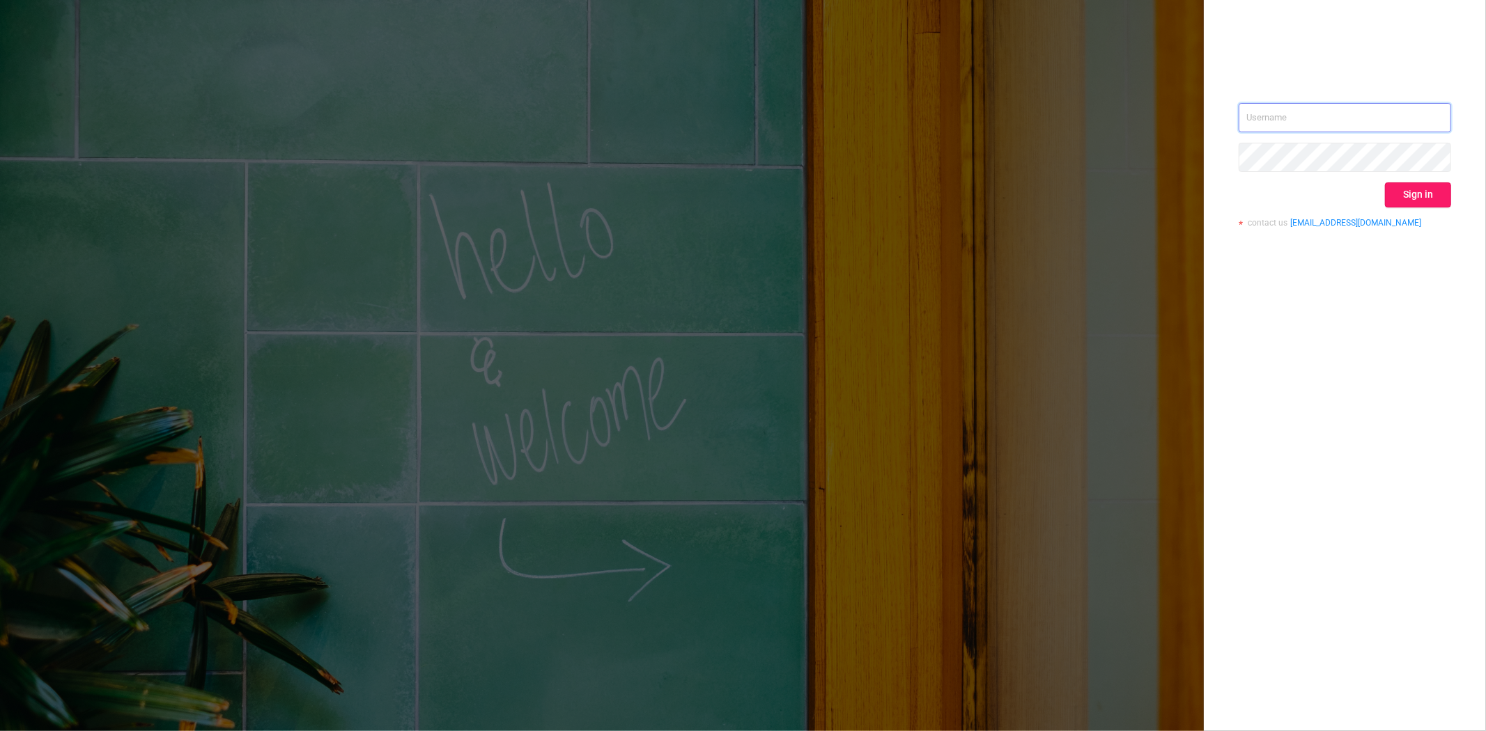
type input "[PERSON_NAME][EMAIL_ADDRESS][DOMAIN_NAME]"
click at [1413, 189] on button "Sign in" at bounding box center [1418, 194] width 66 height 25
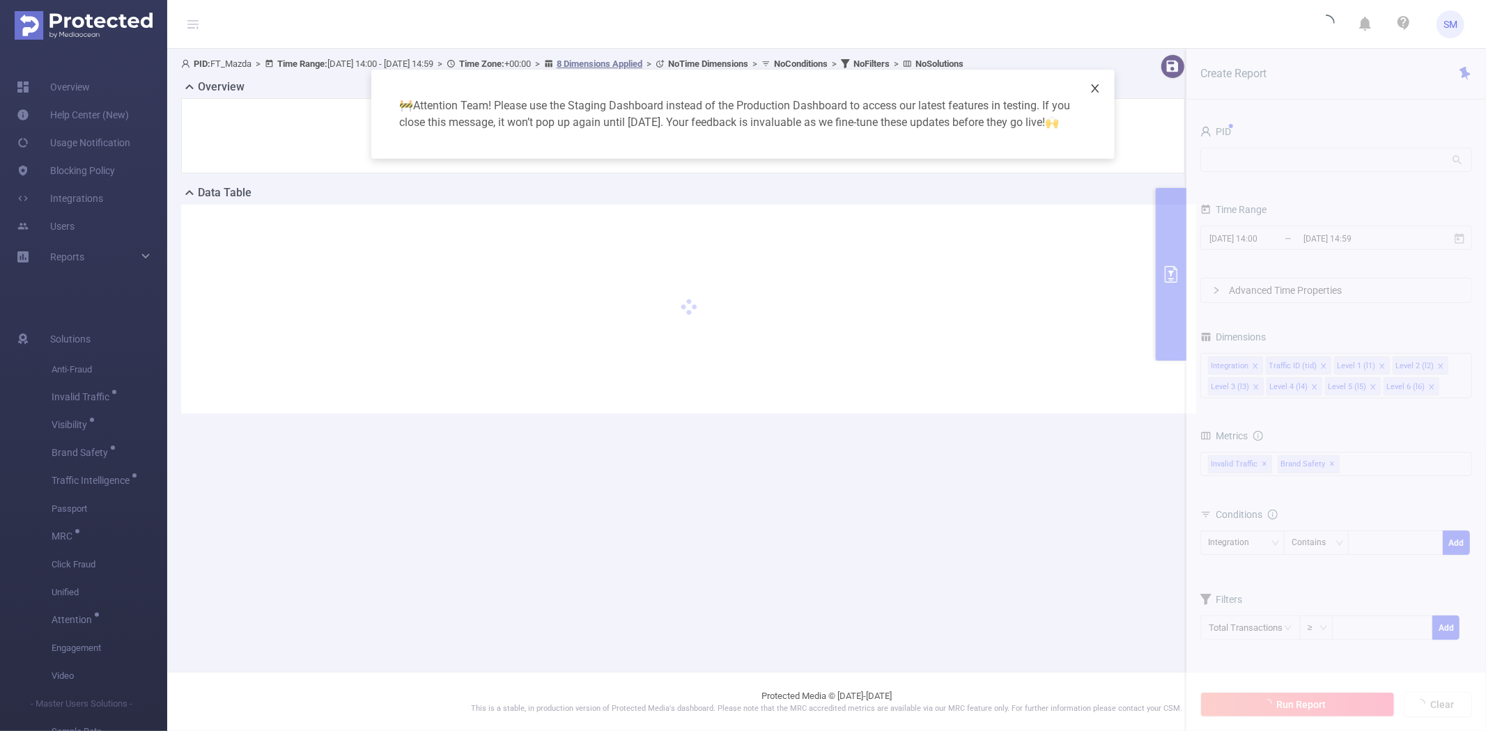
click at [1089, 93] on icon "icon: close" at bounding box center [1094, 88] width 11 height 11
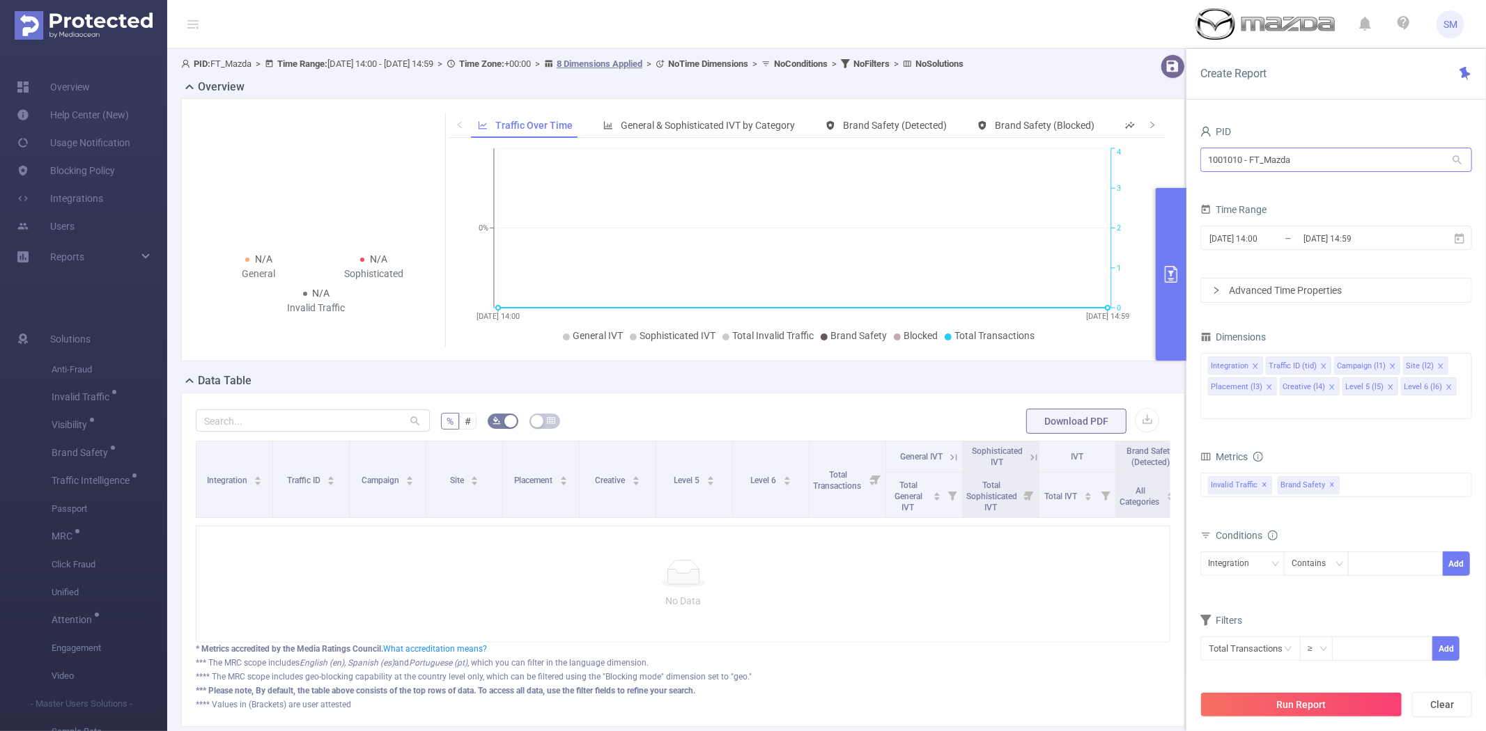
drag, startPoint x: 1330, startPoint y: 141, endPoint x: 1324, endPoint y: 150, distance: 10.4
click at [1327, 147] on div "PID 1001010 - FT_Mazda 1001010 - FT_Mazda" at bounding box center [1336, 152] width 272 height 61
click at [1346, 150] on input "1001010 - FT_Mazda" at bounding box center [1336, 160] width 272 height 24
drag, startPoint x: 1347, startPoint y: 155, endPoint x: 1133, endPoint y: 156, distance: 213.8
click at [1133, 156] on section "PID: FT_Mazda > Time Range: 2025-08-19 14:00 - 2025-08-19 14:59 > Time Zone: +0…" at bounding box center [826, 402] width 1319 height 706
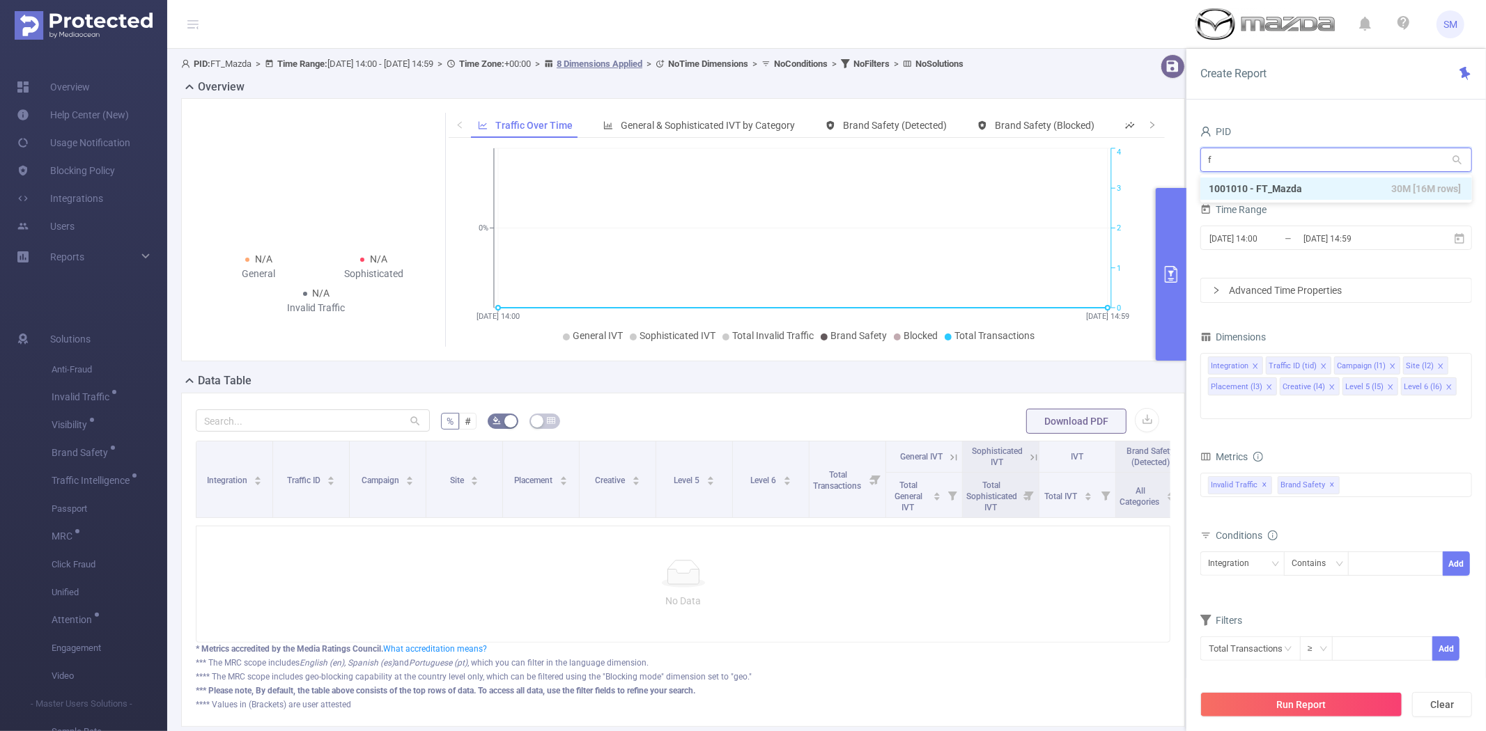
type input "fa"
click at [1290, 189] on li "1000933 - FT_FanDuel 55K [27K rows]" at bounding box center [1336, 189] width 272 height 22
click at [1461, 239] on icon at bounding box center [1459, 239] width 13 height 13
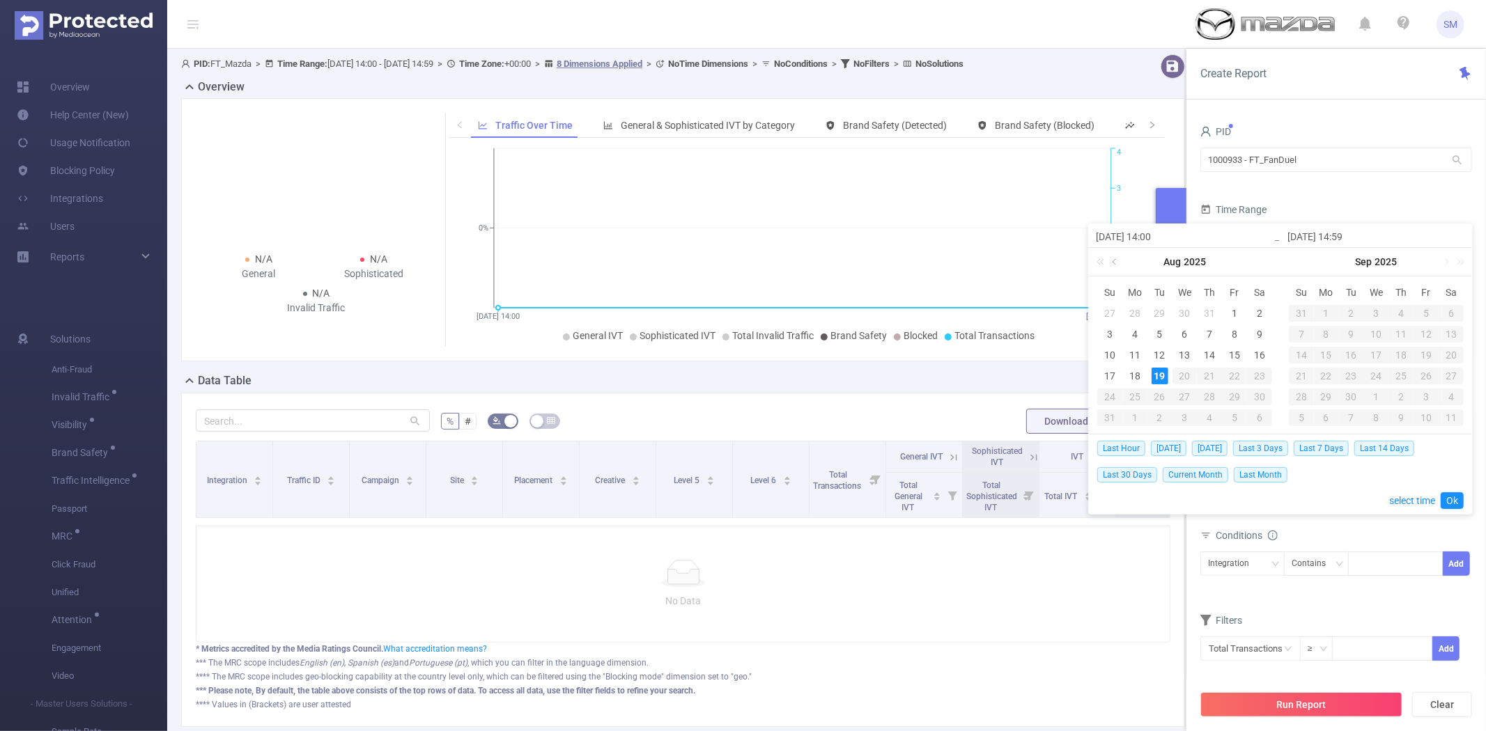
click at [1114, 258] on link at bounding box center [1115, 262] width 13 height 28
click at [1157, 377] on div "22" at bounding box center [1159, 376] width 17 height 17
click at [1257, 260] on link at bounding box center [1266, 262] width 18 height 28
click at [1112, 263] on link at bounding box center [1115, 262] width 13 height 28
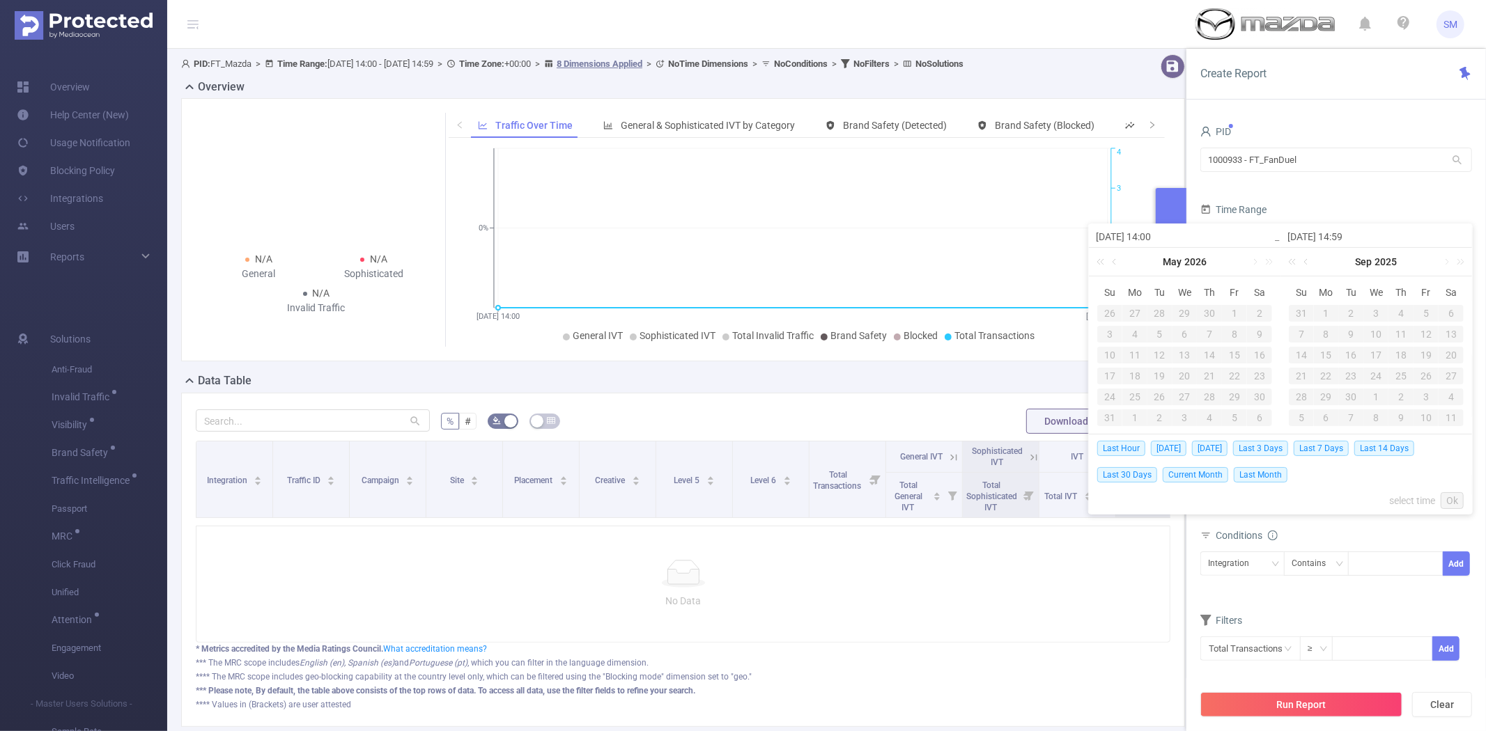
click at [1092, 262] on div "May 2026" at bounding box center [1185, 262] width 192 height 28
click at [1098, 263] on link at bounding box center [1103, 262] width 18 height 28
click at [1252, 258] on link at bounding box center [1254, 262] width 13 height 28
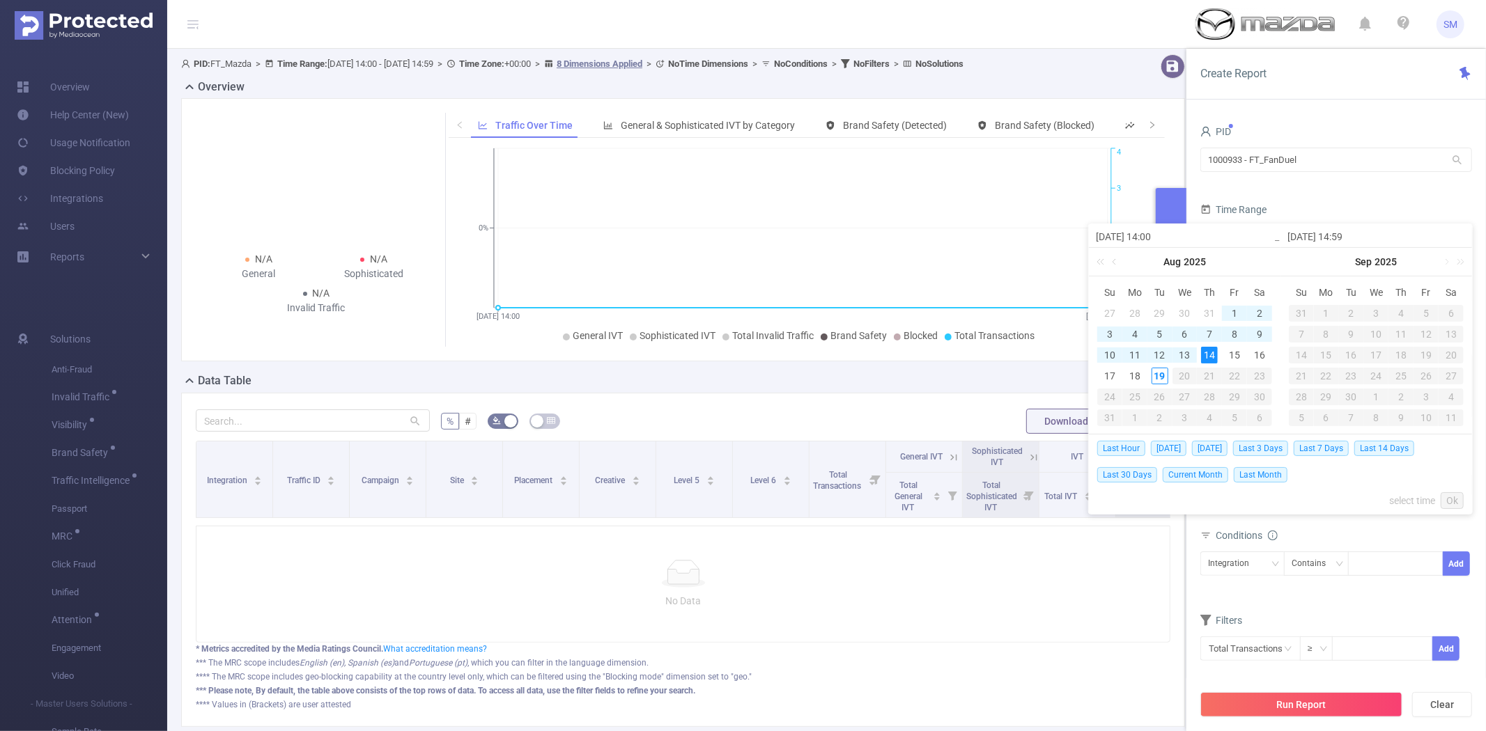
click at [1209, 350] on div "14" at bounding box center [1209, 355] width 17 height 17
type input "[DATE] 14:00"
type input "[DATE] 14:59"
type input "[DATE] 14:00"
type input "[DATE] 14:59"
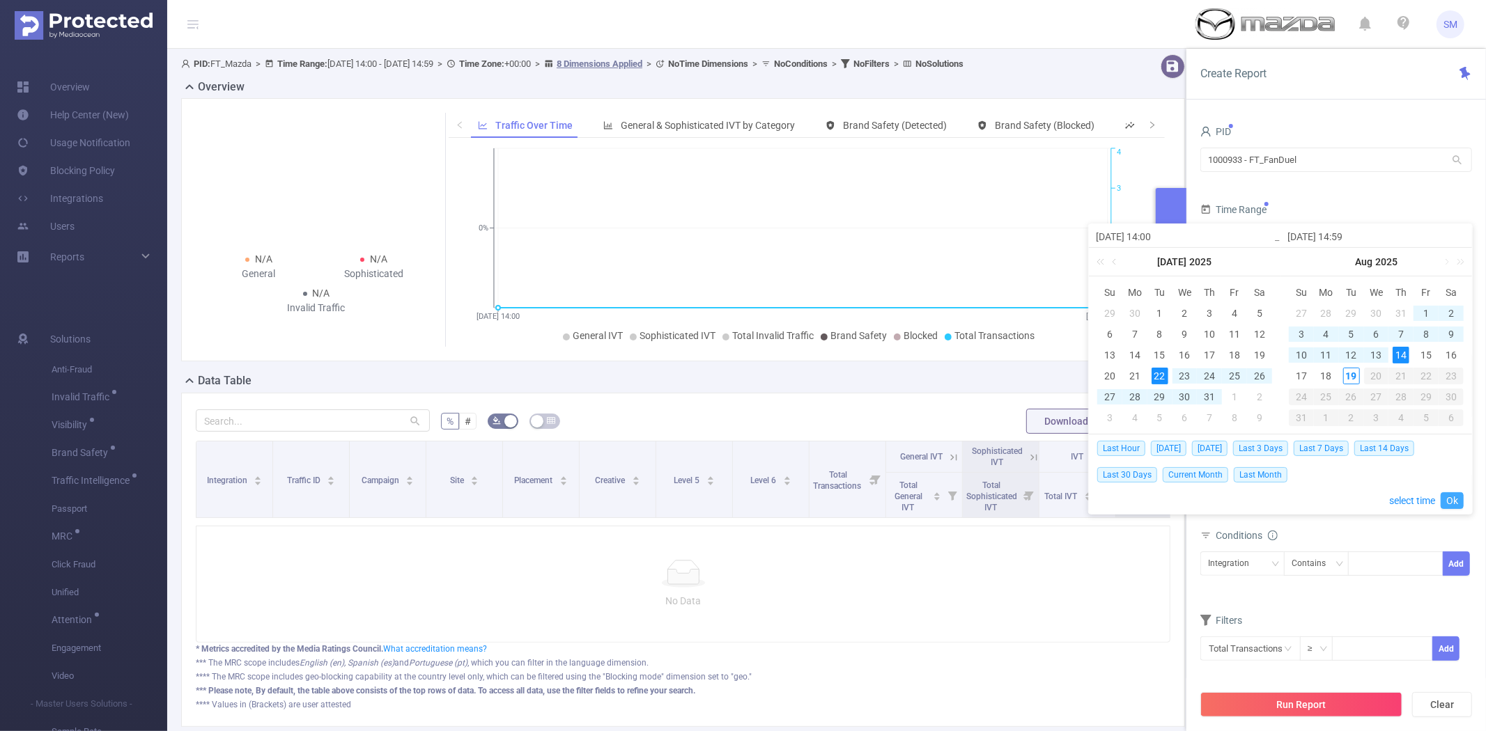
click at [1459, 502] on link "Ok" at bounding box center [1451, 500] width 23 height 17
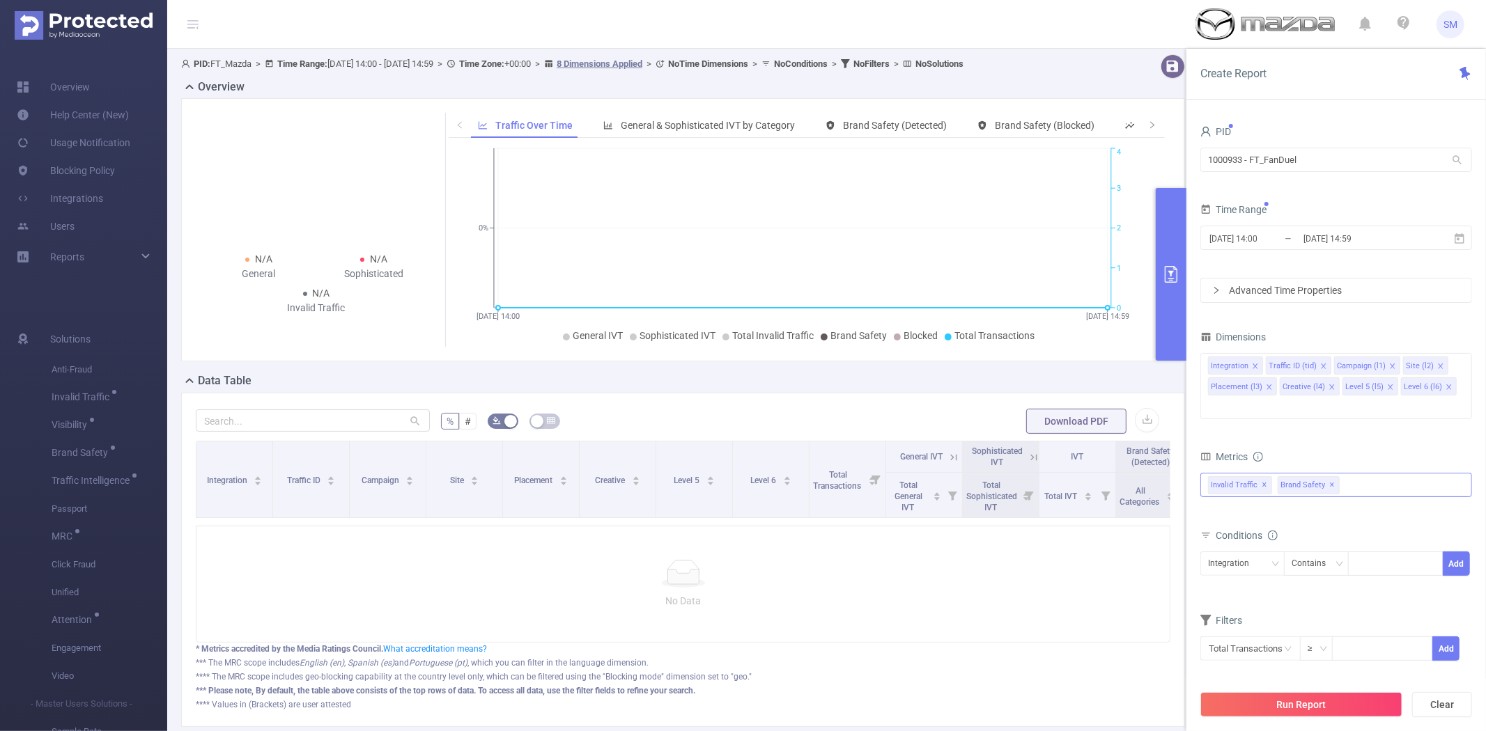
click at [1388, 473] on div "Invalid Traffic ✕ Brand Safety ✕" at bounding box center [1336, 485] width 272 height 24
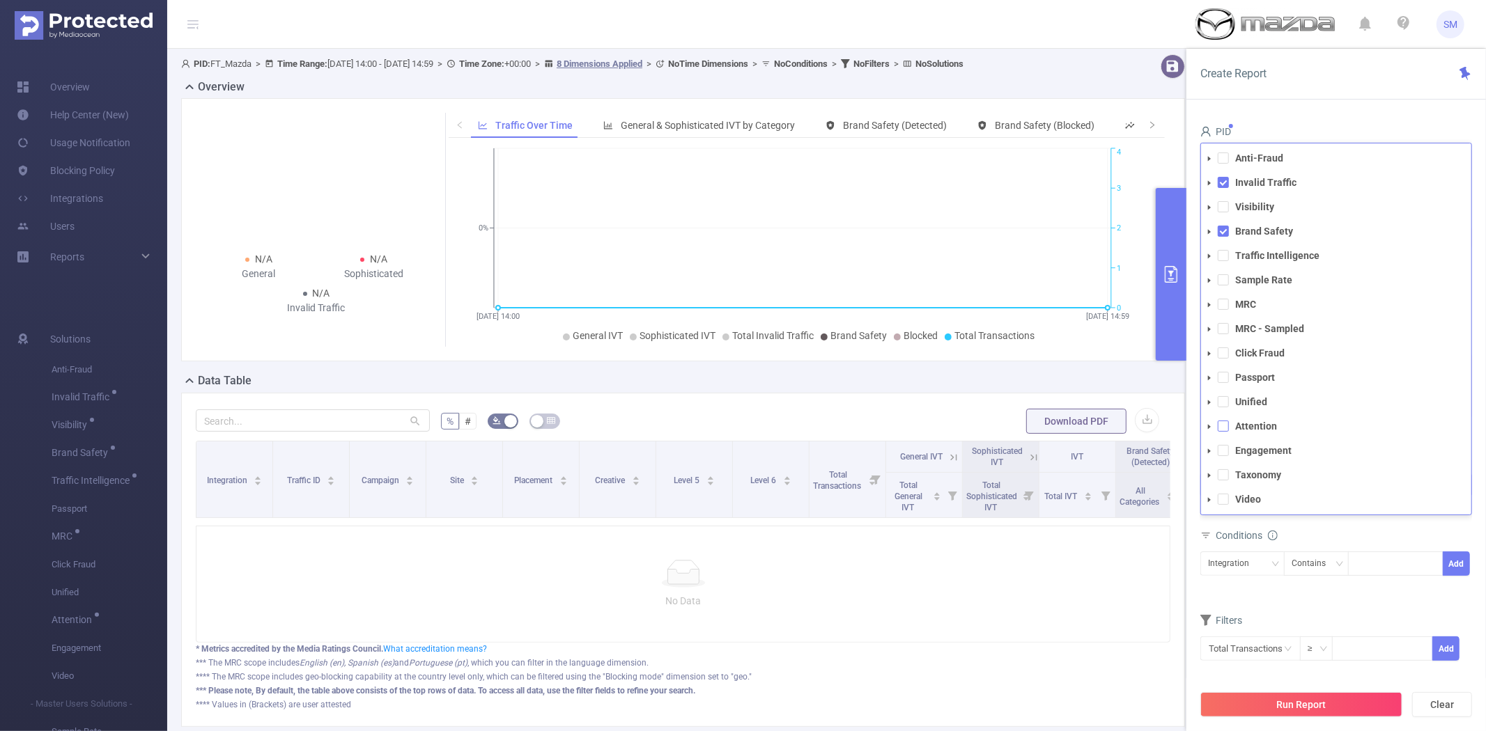
click at [1220, 421] on span at bounding box center [1223, 426] width 11 height 11
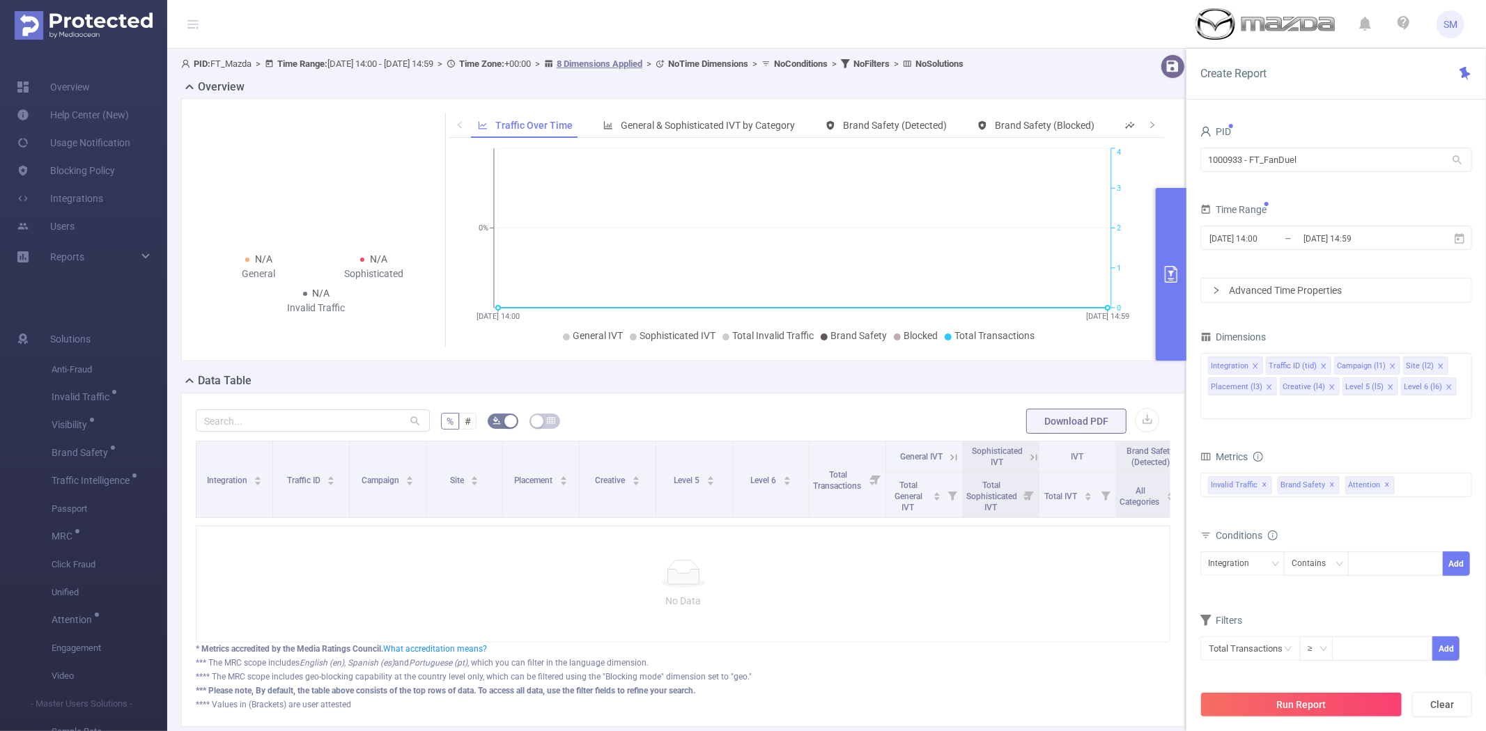
click at [1335, 575] on form "Dimensions Integration Traffic ID (tid) Campaign (l1) Site (l2) Placement (l3) …" at bounding box center [1336, 503] width 272 height 352
click at [1456, 365] on icon "icon: close-circle" at bounding box center [1460, 364] width 8 height 8
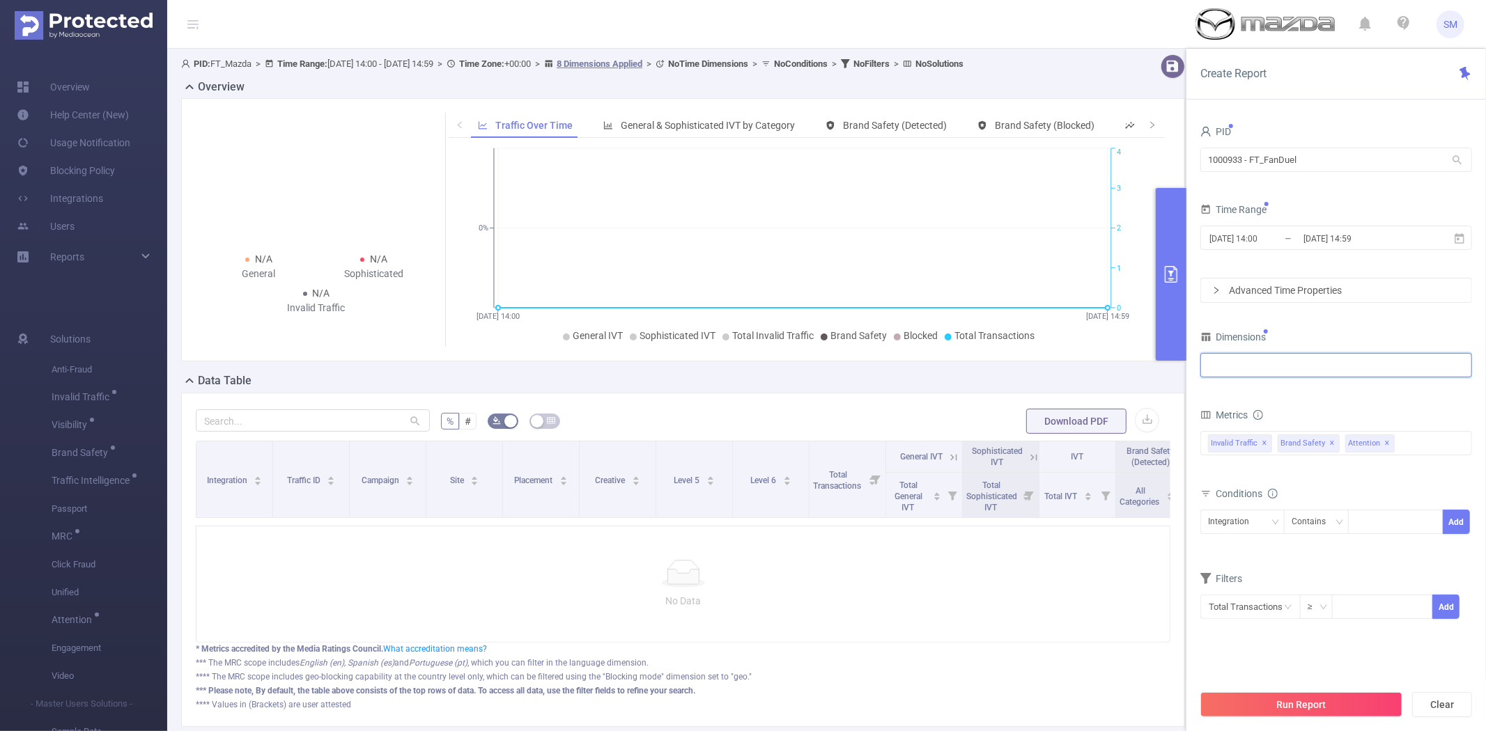
click at [1335, 365] on div at bounding box center [1336, 365] width 256 height 23
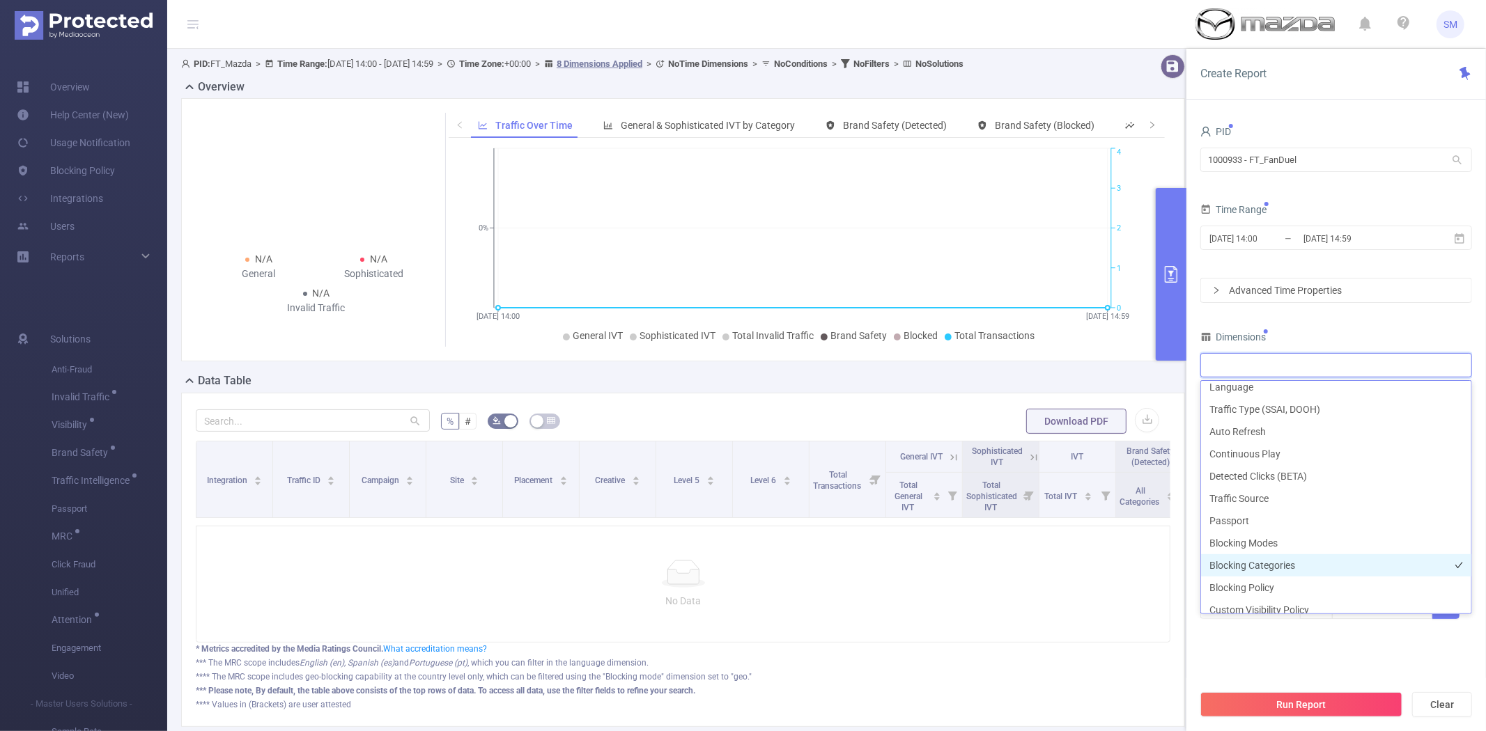
click at [1291, 563] on li "Blocking Categories" at bounding box center [1336, 565] width 270 height 22
click at [1312, 318] on div "PID 1000933 - FT_FanDuel 1000933 - FT_FanDuel Time Range 2025-07-22 14:00 _ 202…" at bounding box center [1336, 379] width 272 height 515
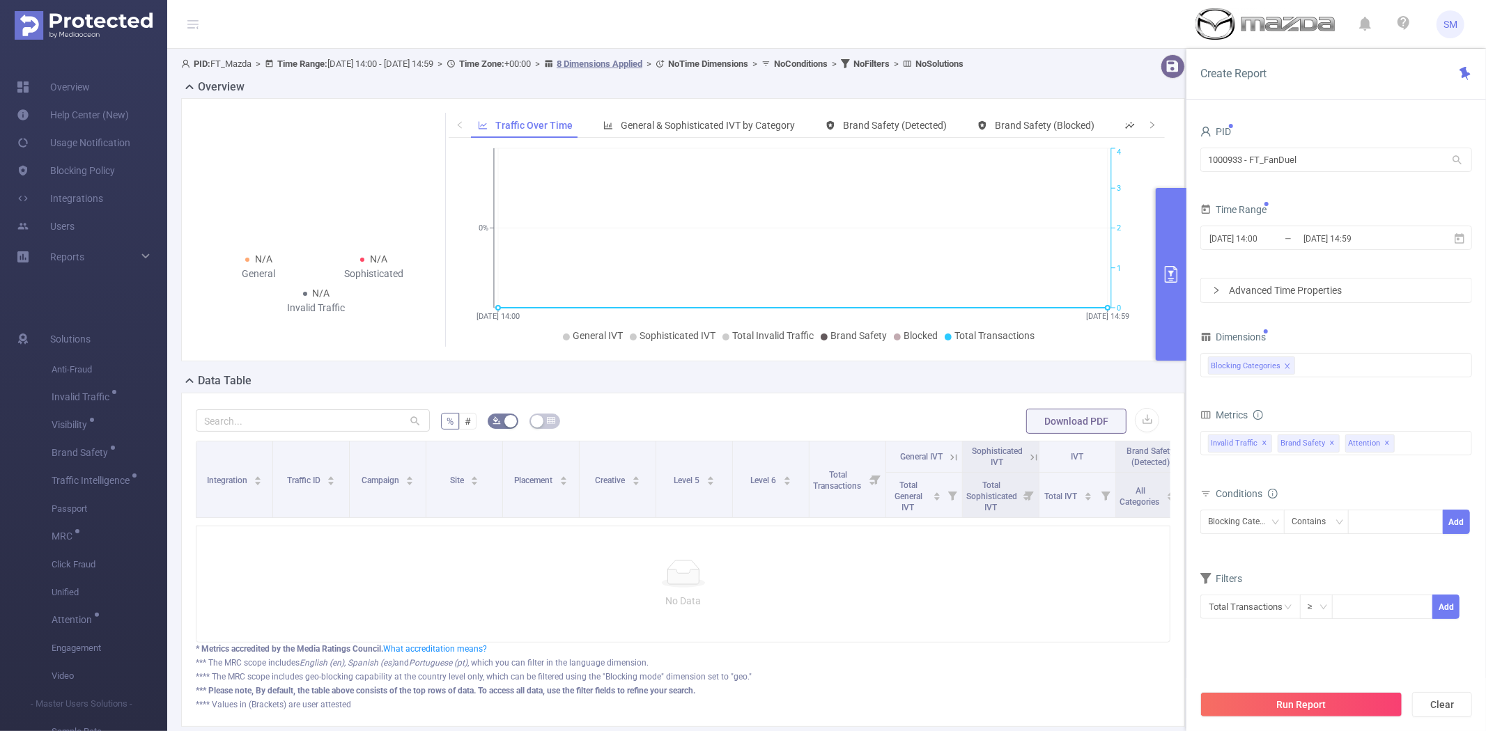
click at [1308, 701] on button "Run Report" at bounding box center [1301, 704] width 202 height 25
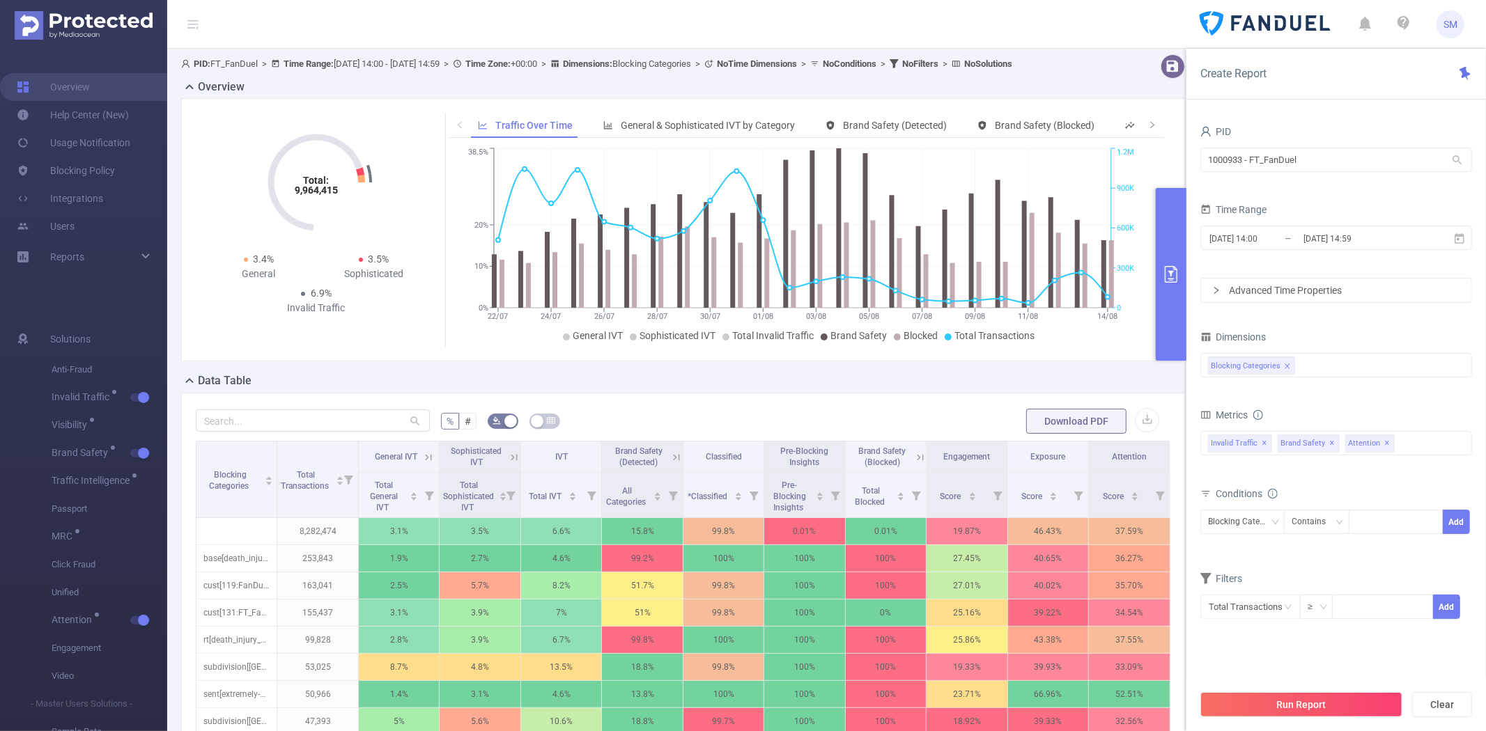
click at [1164, 293] on button "primary" at bounding box center [1171, 274] width 31 height 173
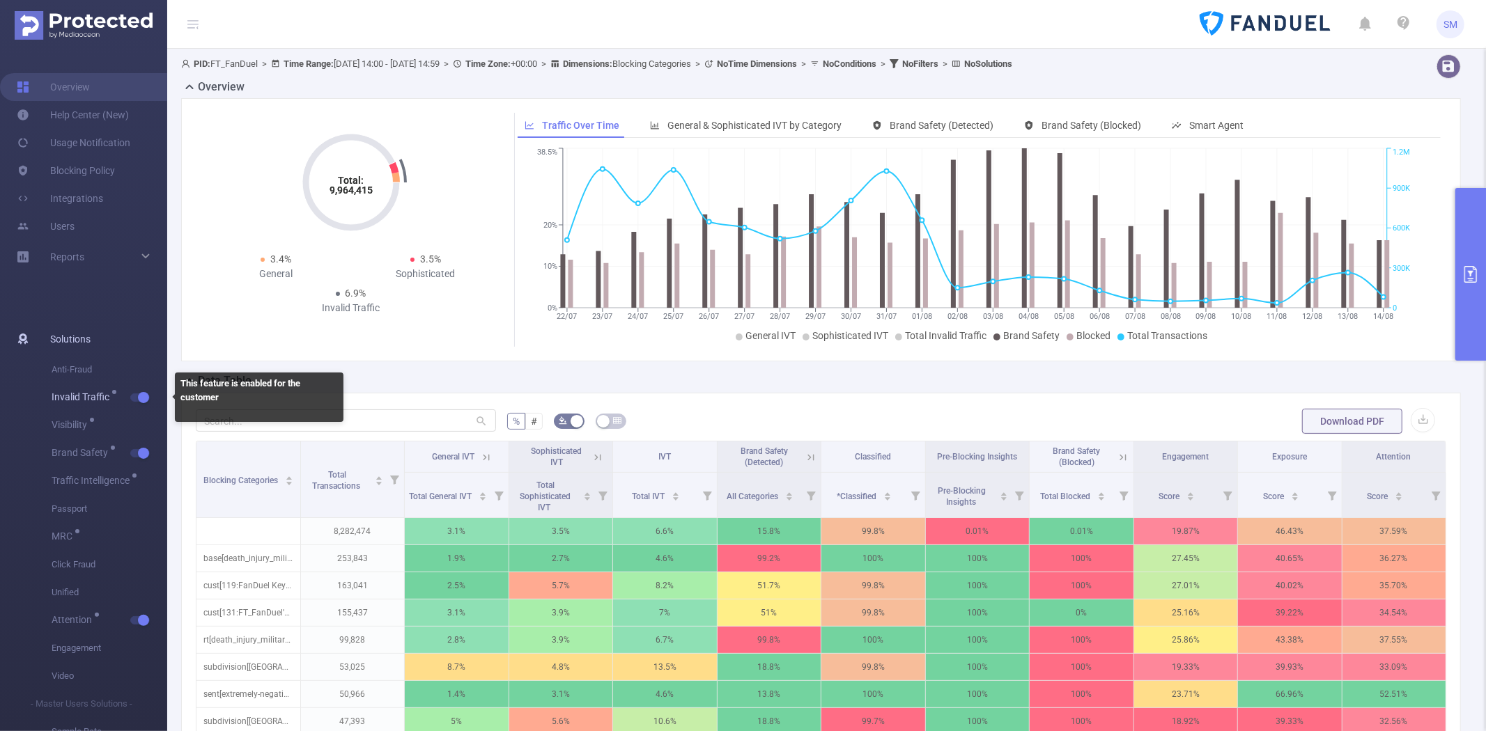
click at [147, 391] on span "Invalid Traffic" at bounding box center [110, 398] width 116 height 28
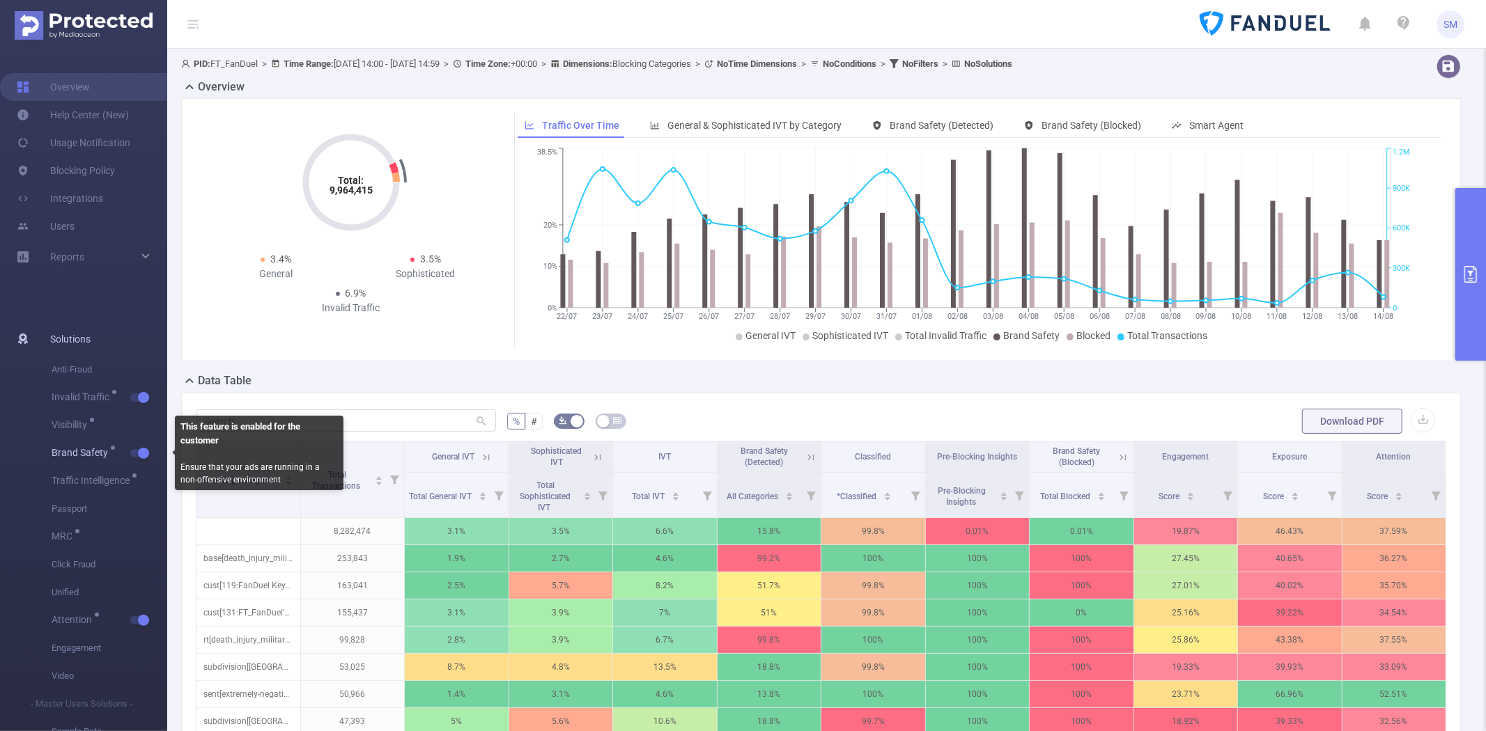
click at [142, 451] on button "button" at bounding box center [140, 453] width 20 height 8
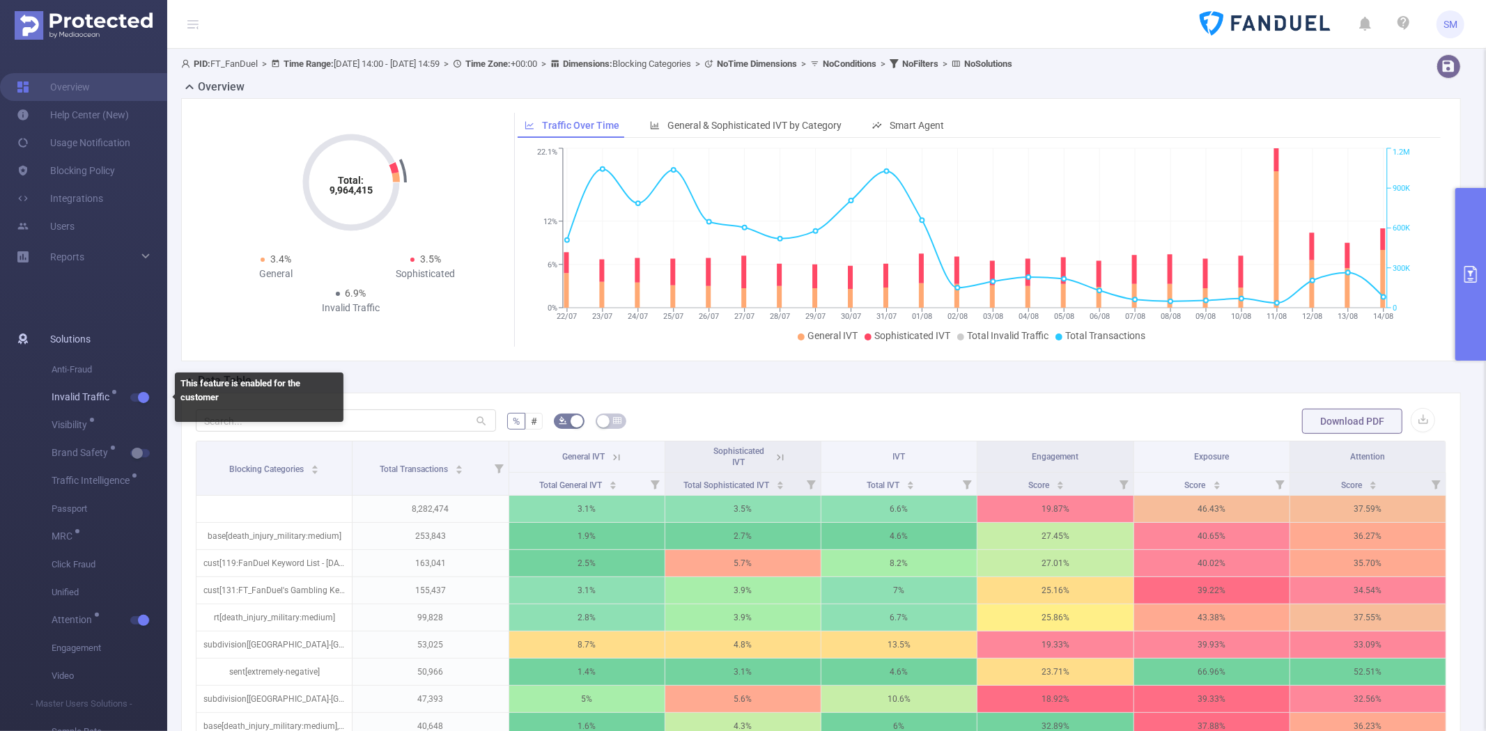
click at [138, 398] on button "button" at bounding box center [140, 398] width 20 height 8
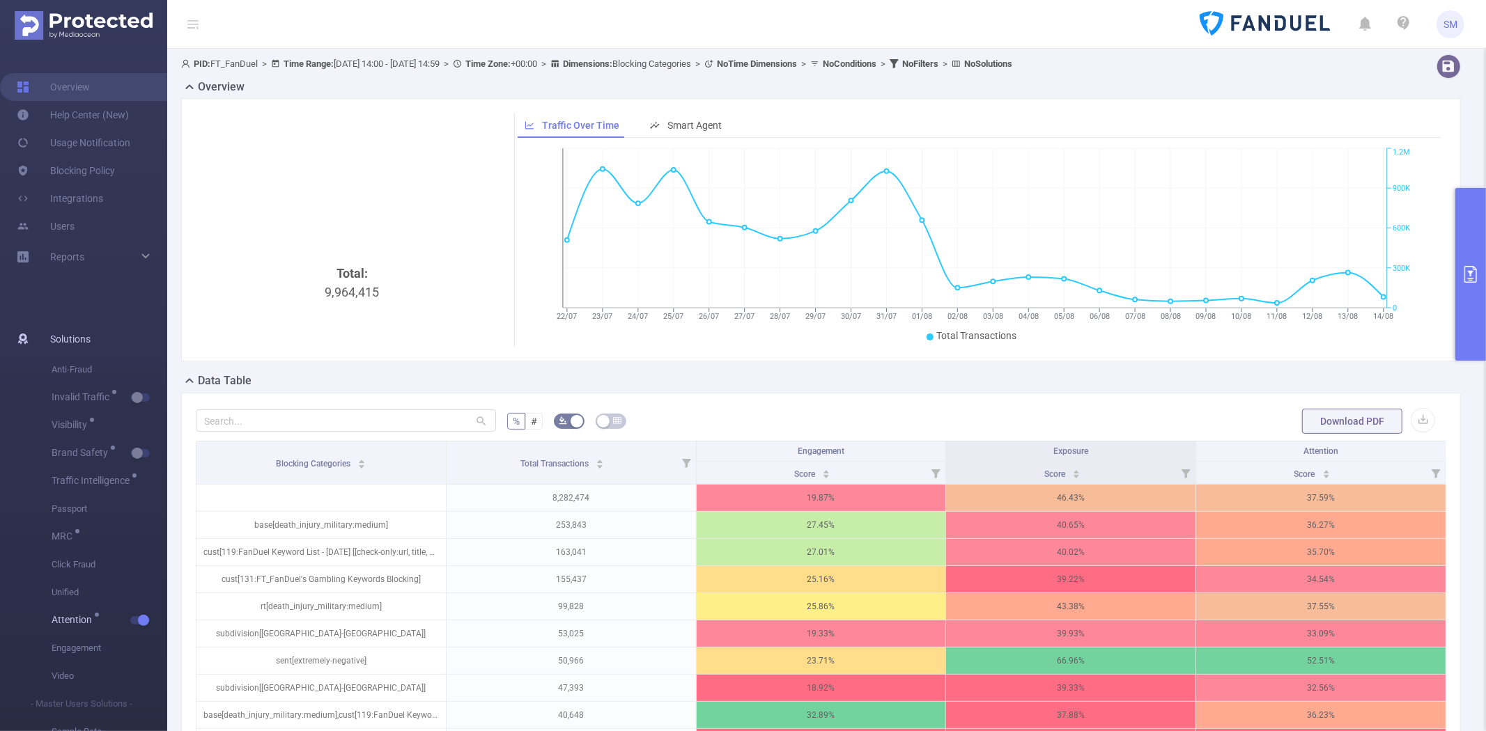
click at [135, 609] on span "Attention" at bounding box center [110, 621] width 116 height 28
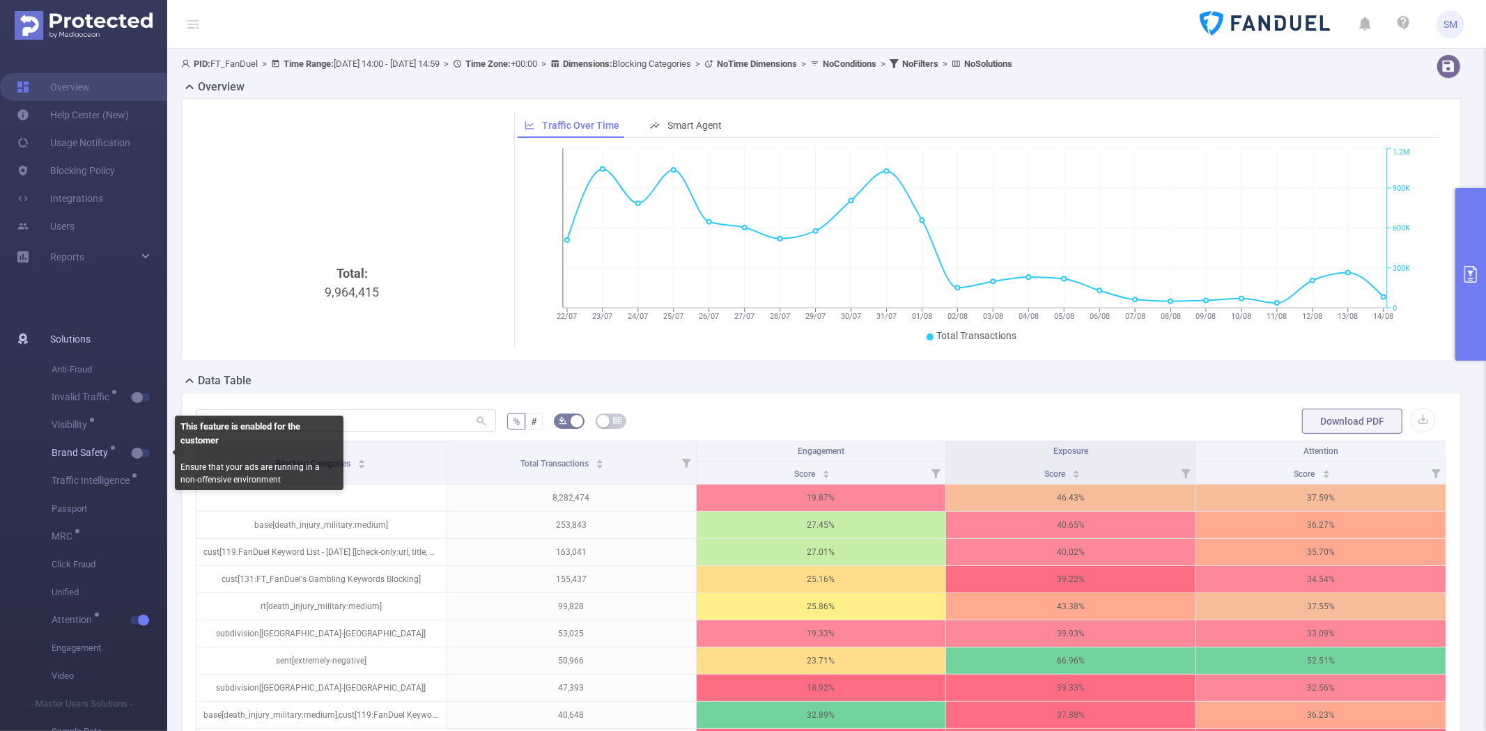
click at [139, 446] on span "Brand Safety" at bounding box center [110, 454] width 116 height 28
click at [139, 454] on button "button" at bounding box center [140, 453] width 20 height 8
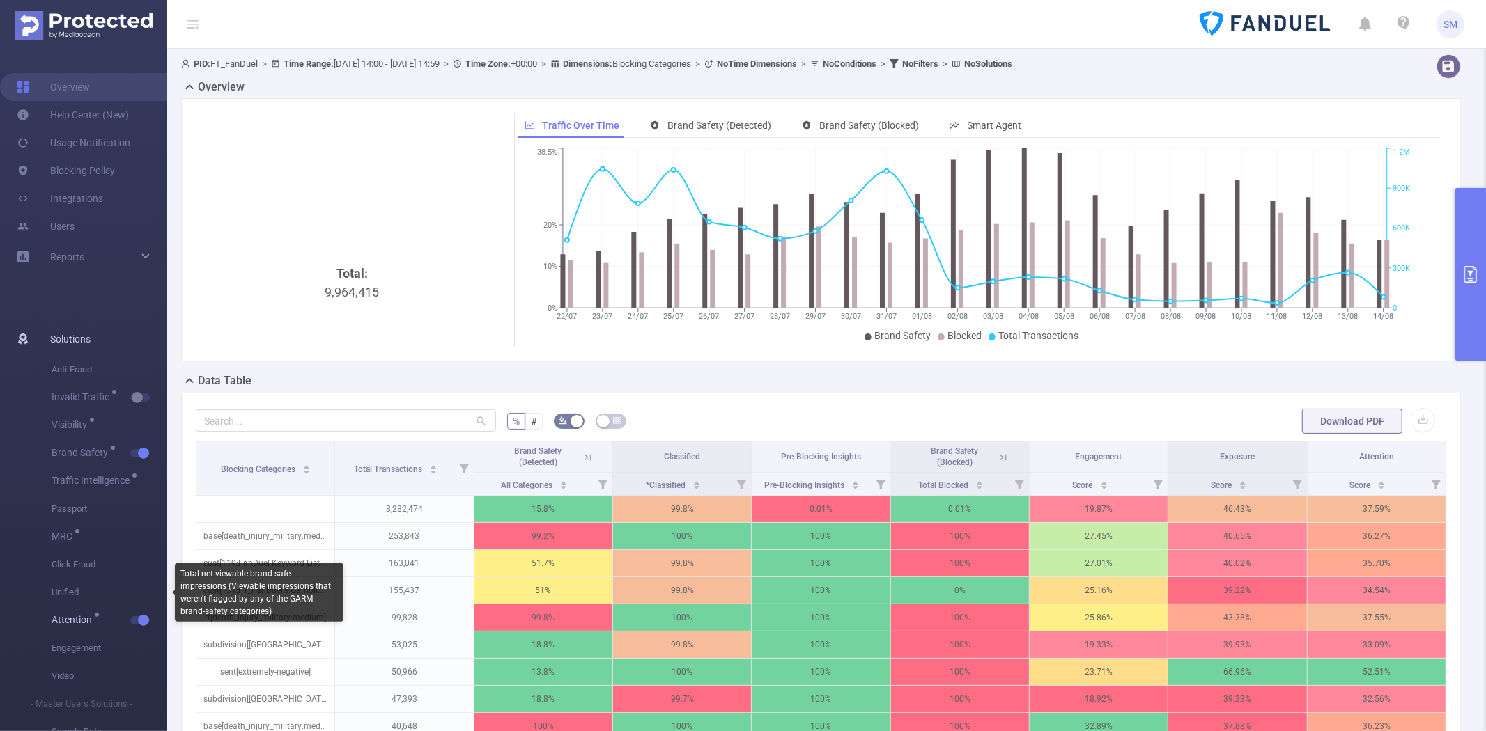
click at [143, 616] on button "button" at bounding box center [140, 620] width 20 height 8
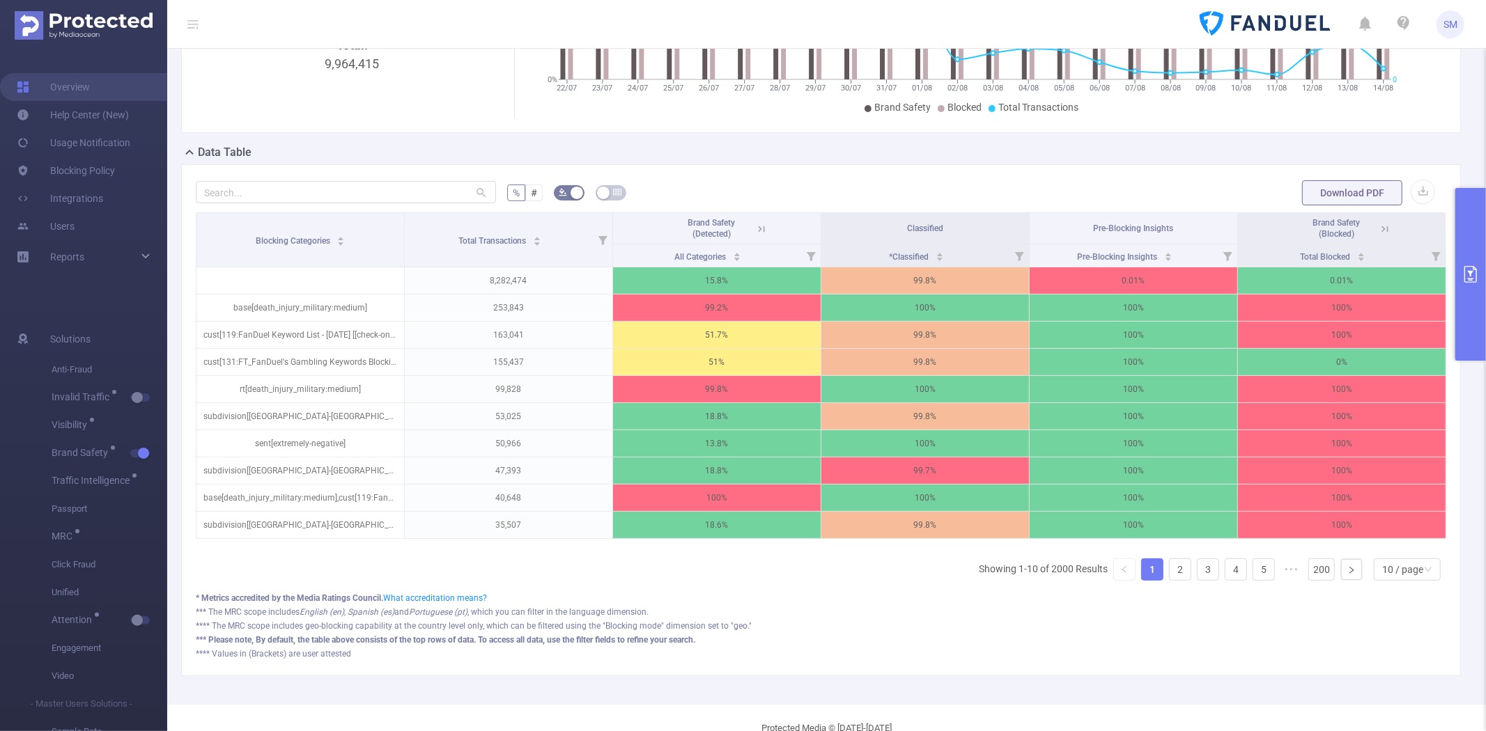
scroll to position [232, 0]
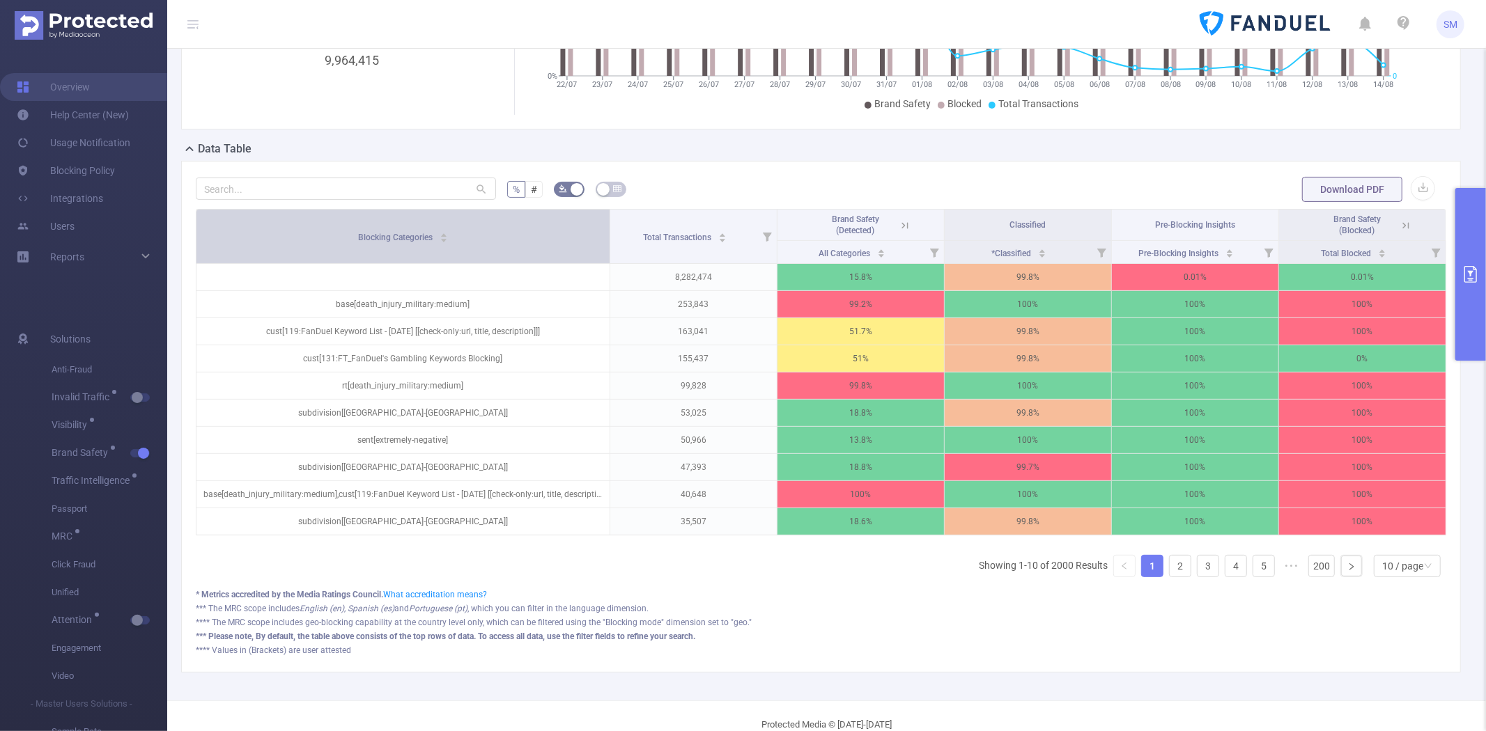
drag, startPoint x: 401, startPoint y: 220, endPoint x: 513, endPoint y: 228, distance: 113.1
click at [513, 228] on th "Blocking Categories" at bounding box center [403, 237] width 414 height 54
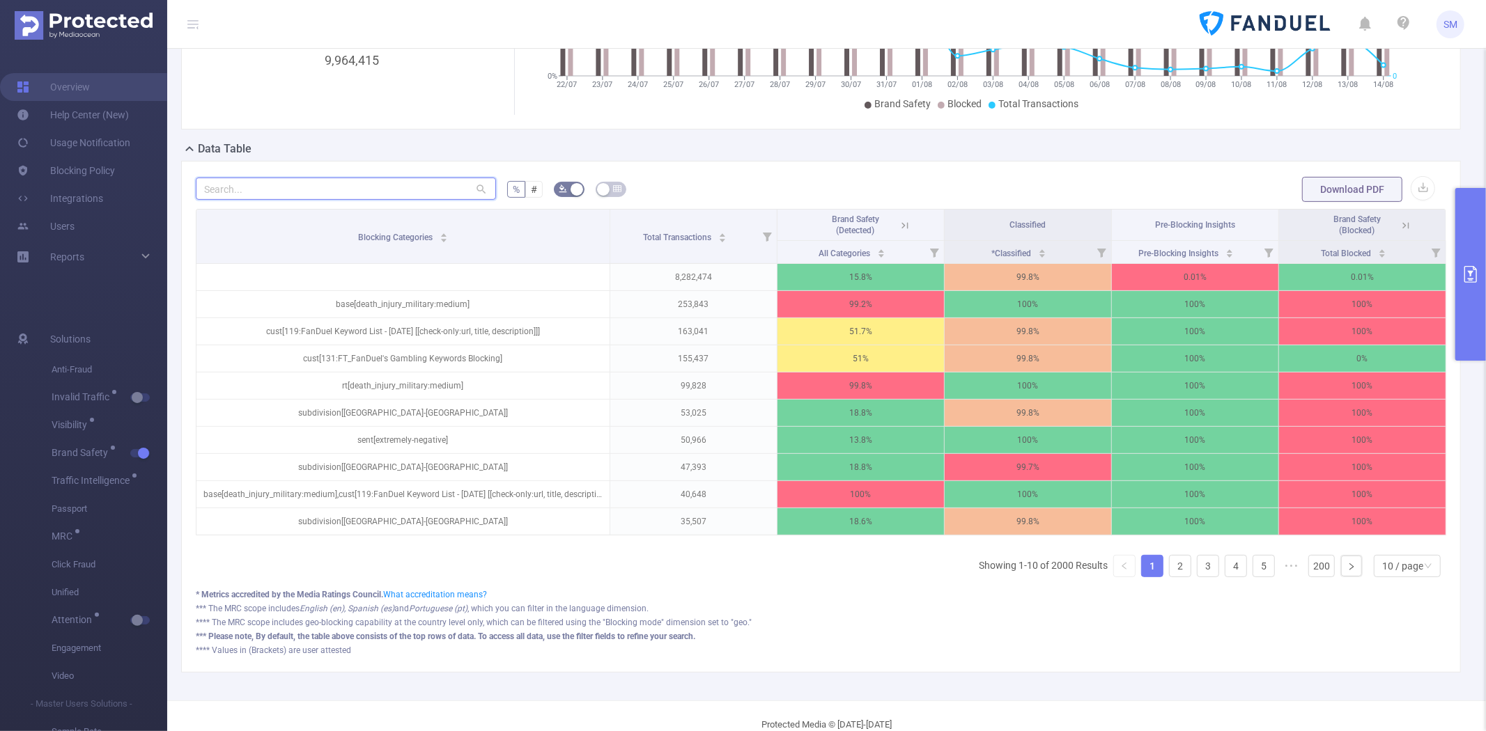
click at [429, 193] on input "text" at bounding box center [346, 189] width 300 height 22
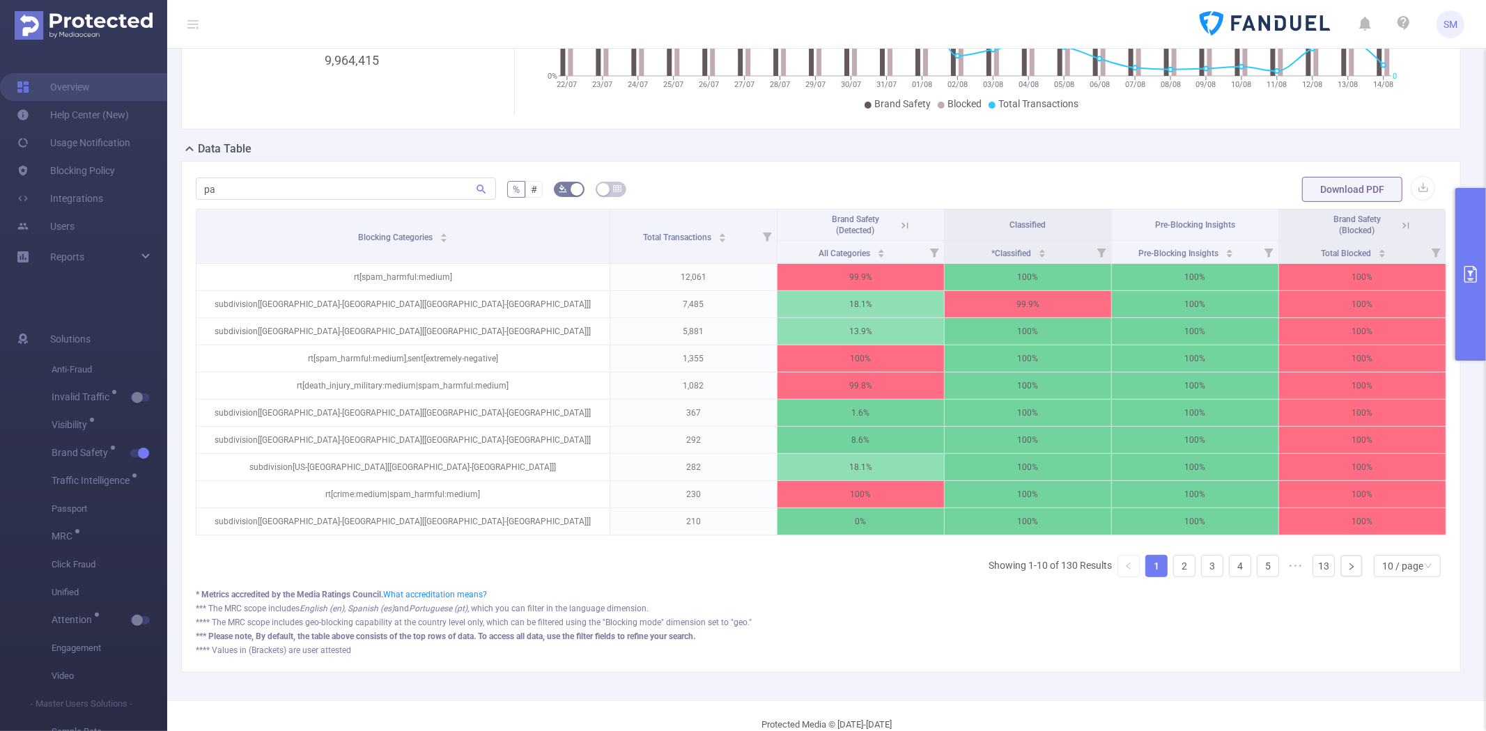
click at [1401, 217] on div "Brand Safety (Blocked)" at bounding box center [1362, 225] width 102 height 22
click at [1399, 223] on icon at bounding box center [1405, 225] width 13 height 13
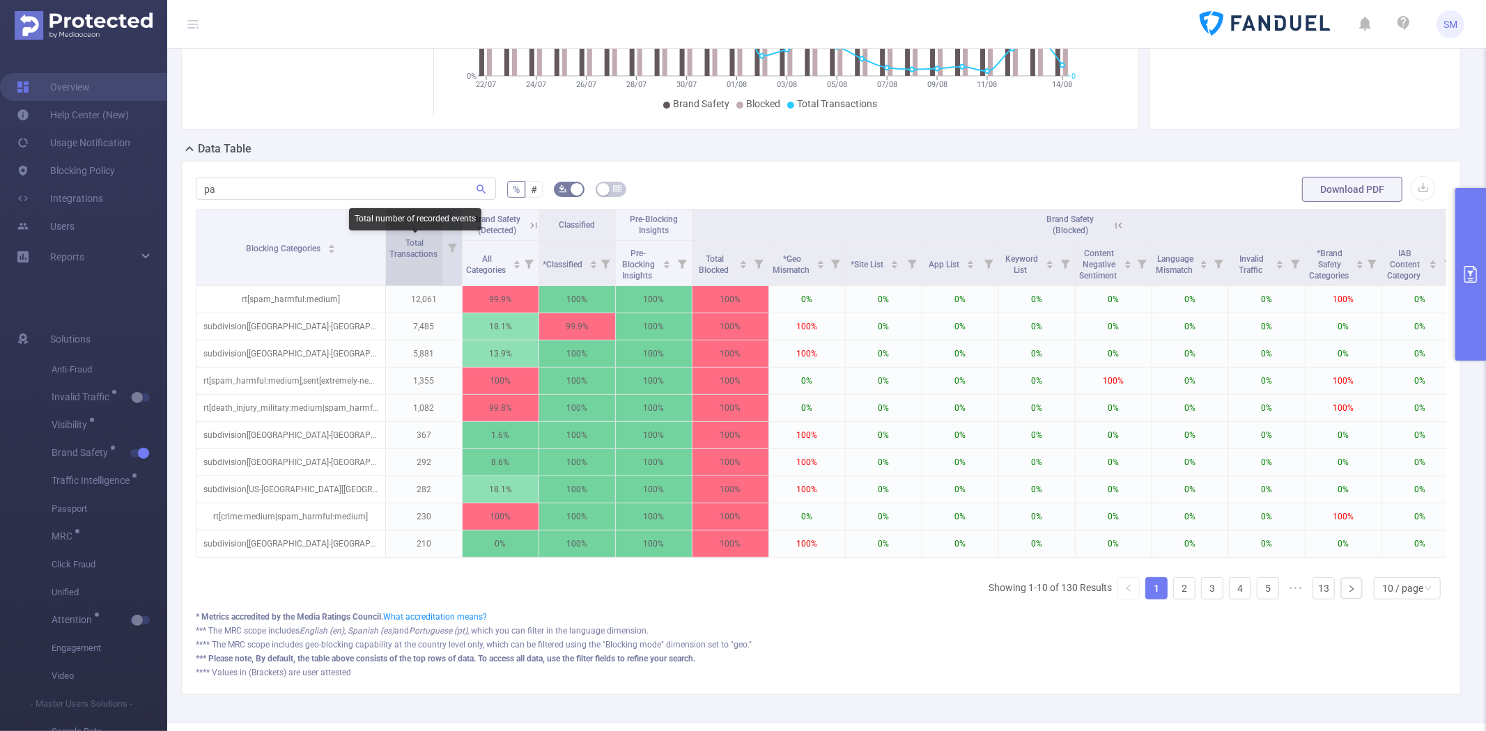
click at [402, 248] on span "Total Transactions" at bounding box center [414, 247] width 50 height 25
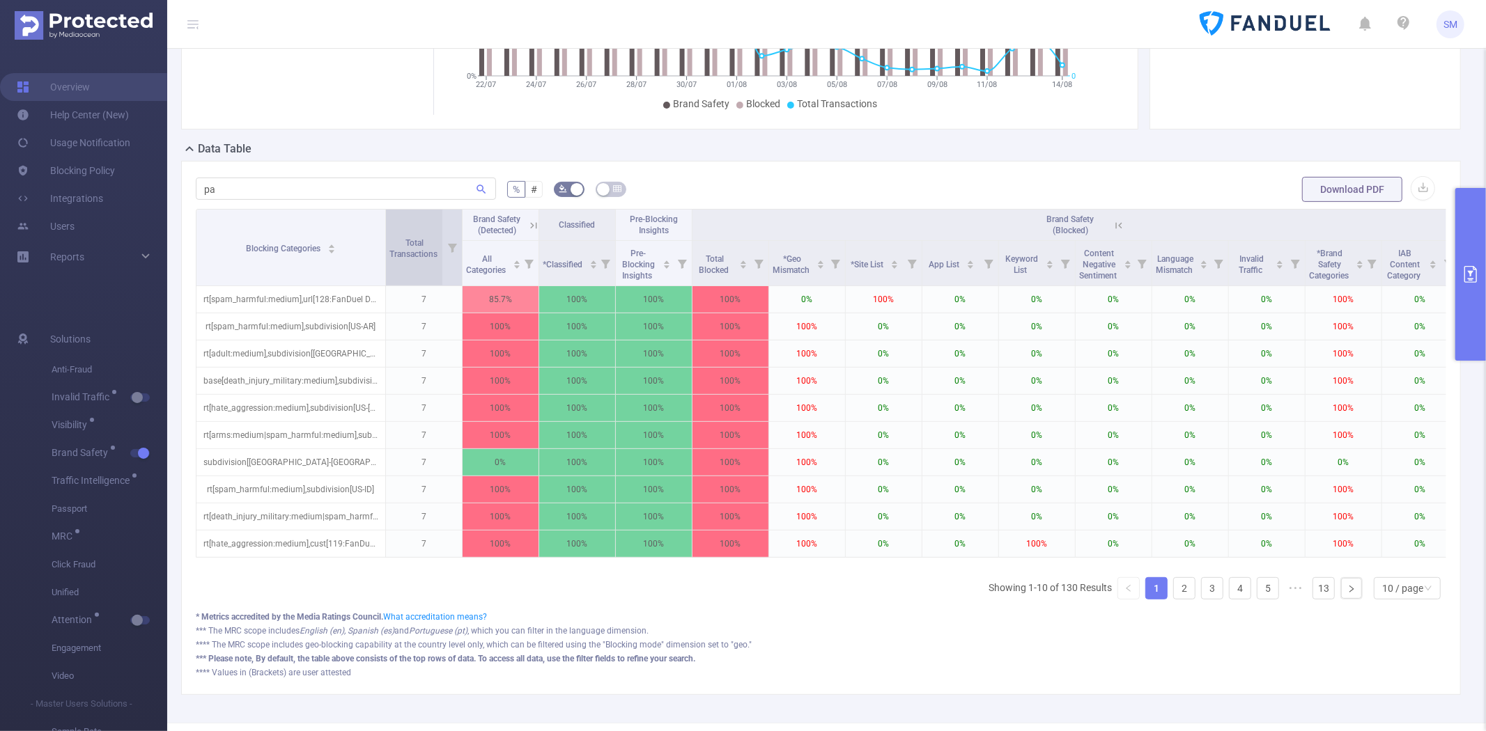
click at [402, 248] on span "Total Transactions" at bounding box center [414, 247] width 50 height 25
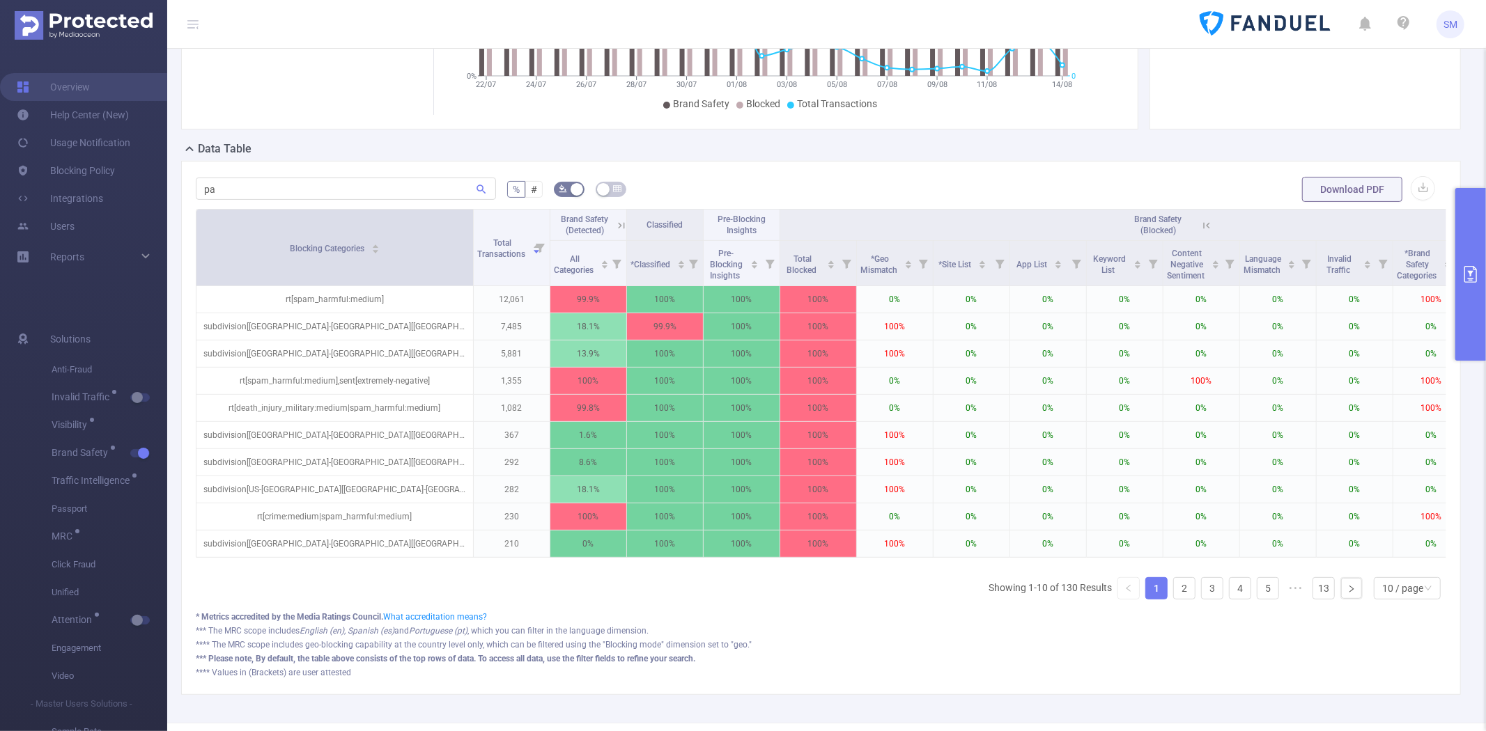
drag, startPoint x: 384, startPoint y: 247, endPoint x: 472, endPoint y: 249, distance: 87.8
click at [472, 249] on span at bounding box center [472, 248] width 7 height 76
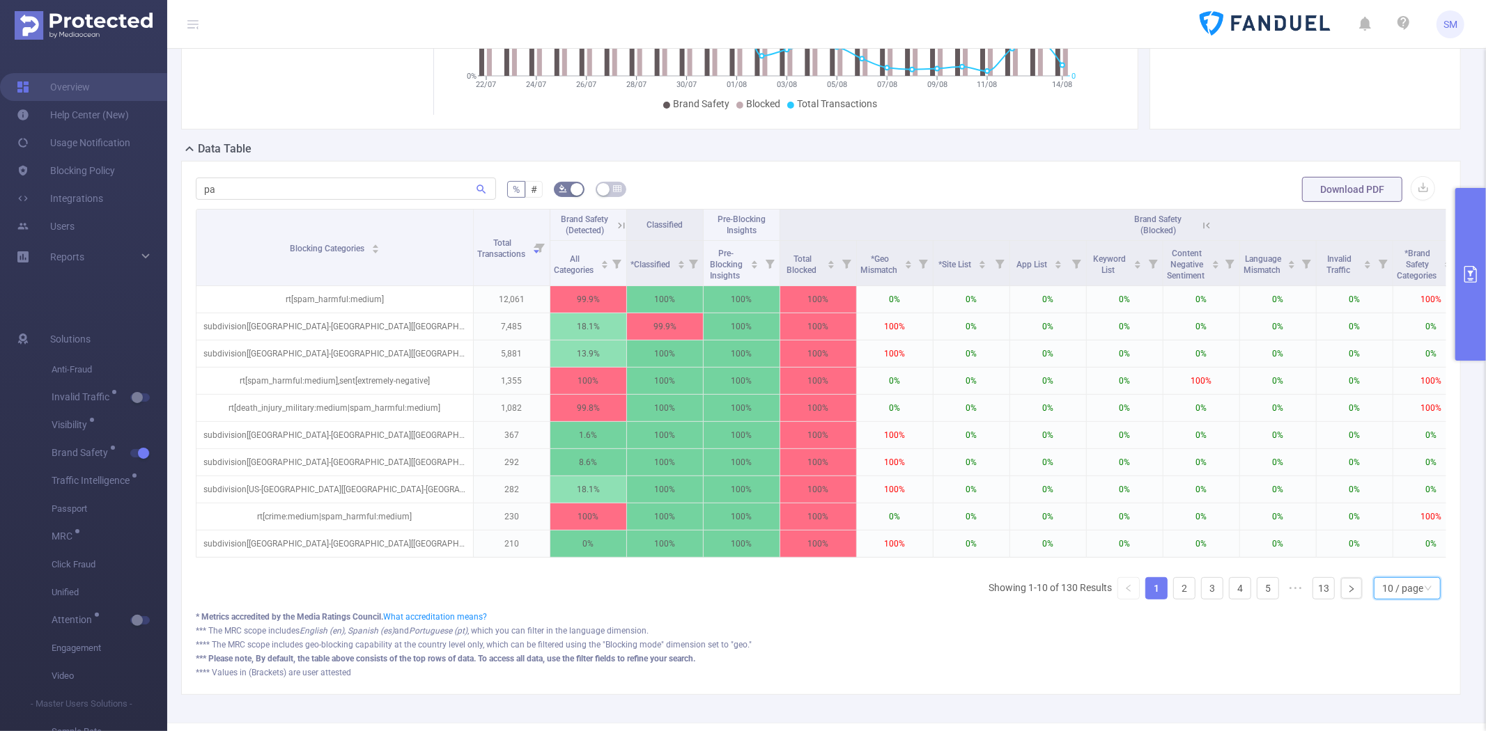
click at [1401, 599] on div "10 / page" at bounding box center [1402, 588] width 41 height 21
click at [1400, 576] on li "50 / page" at bounding box center [1395, 577] width 67 height 22
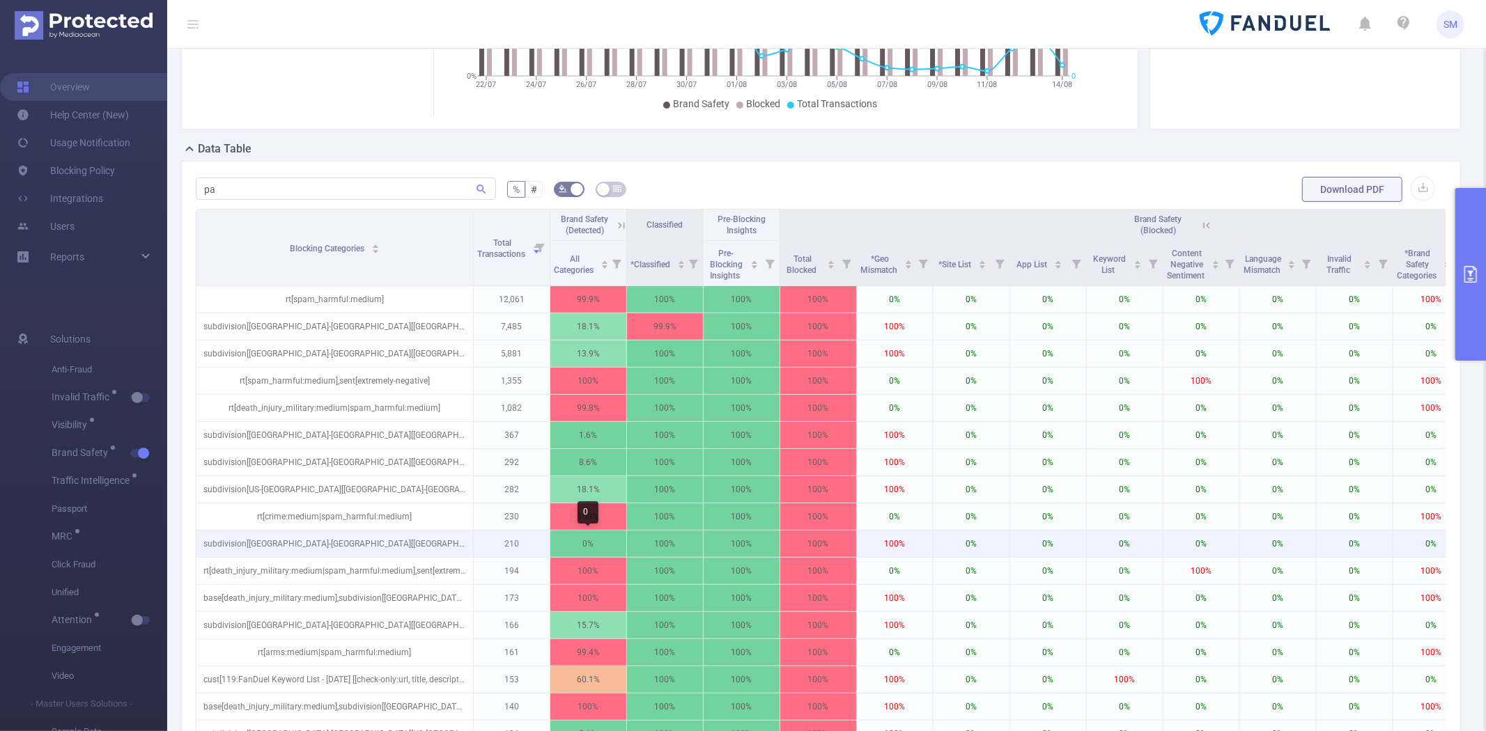
scroll to position [309, 0]
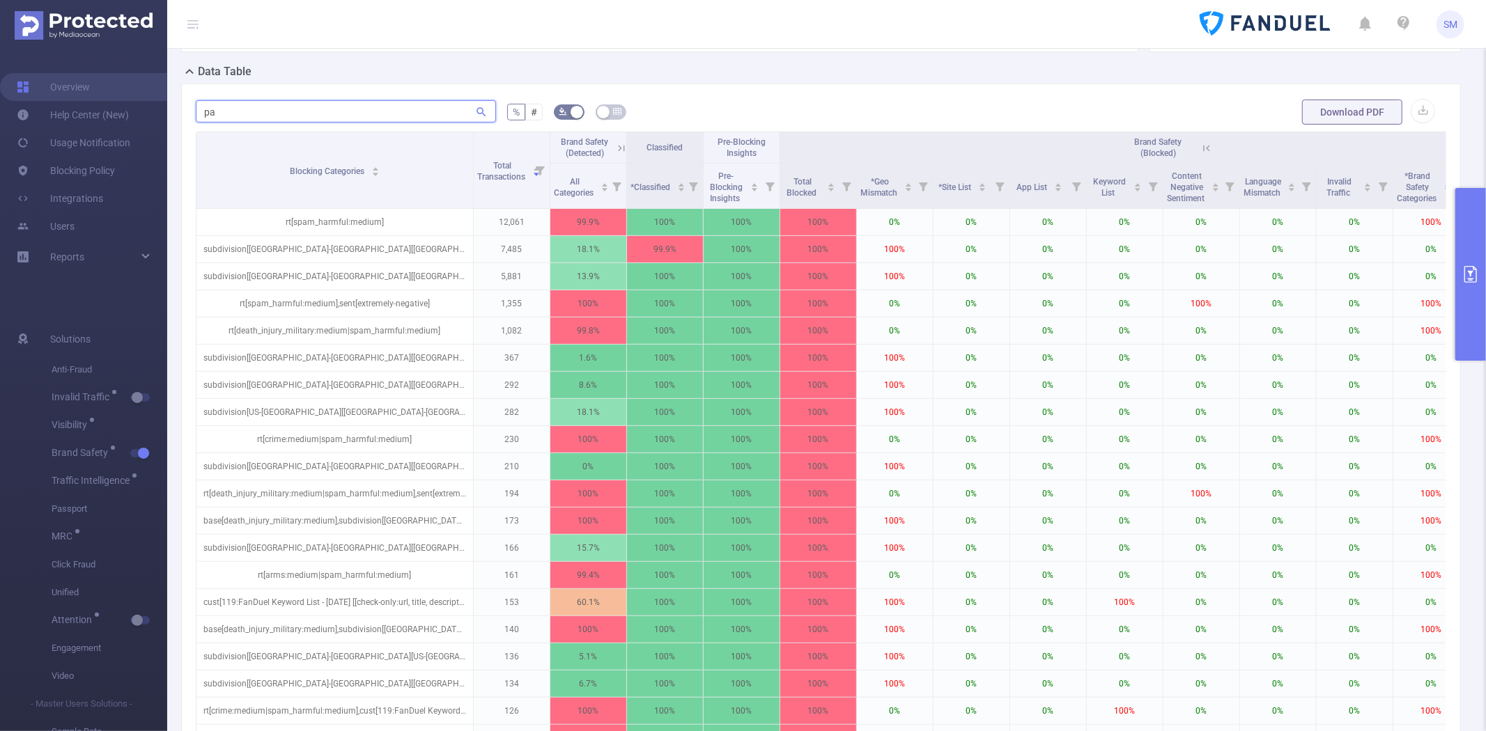
drag, startPoint x: 238, startPoint y: 111, endPoint x: 170, endPoint y: 111, distance: 67.6
click at [170, 111] on div "PID: FT_FanDuel > Time Range: 2025-07-22 14:00 - 2025-08-14 14:59 > Time Zone: …" at bounding box center [826, 735] width 1319 height 1993
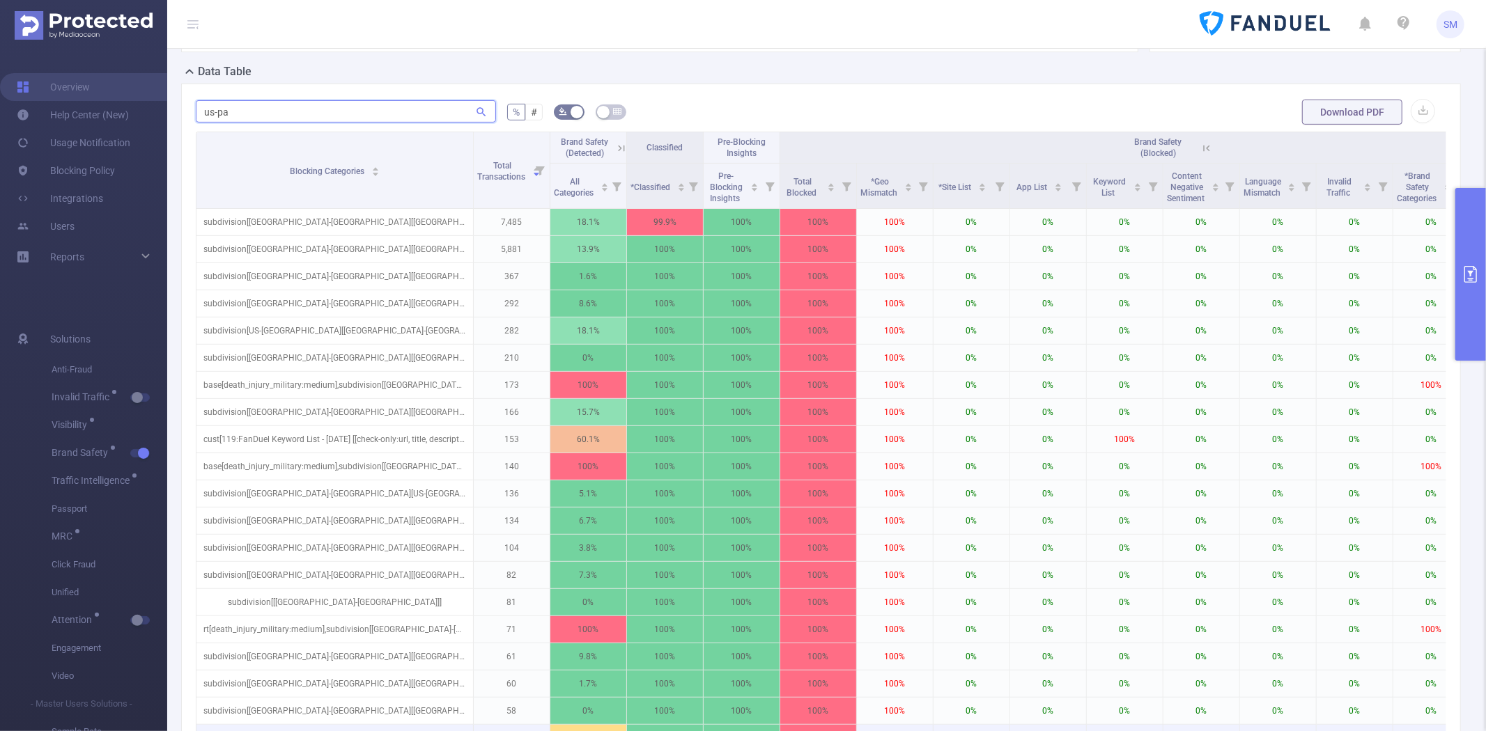
type input "us-pa"
drag, startPoint x: 252, startPoint y: 106, endPoint x: 109, endPoint y: 111, distance: 142.9
click at [109, 111] on section "Overview Help Center (New) Usage Notification Blocking Policy Integrations User…" at bounding box center [743, 365] width 1486 height 731
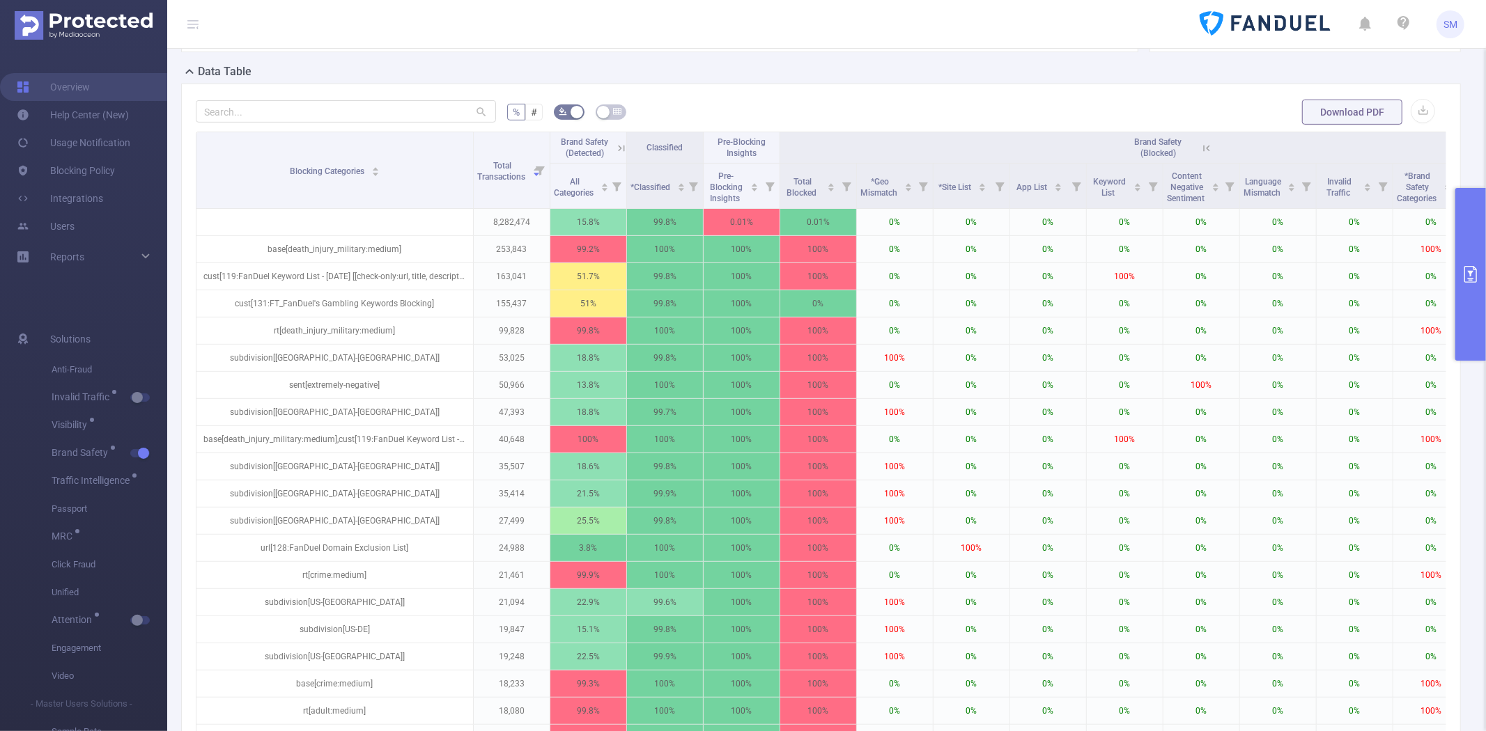
click at [1463, 228] on button "primary" at bounding box center [1470, 274] width 31 height 173
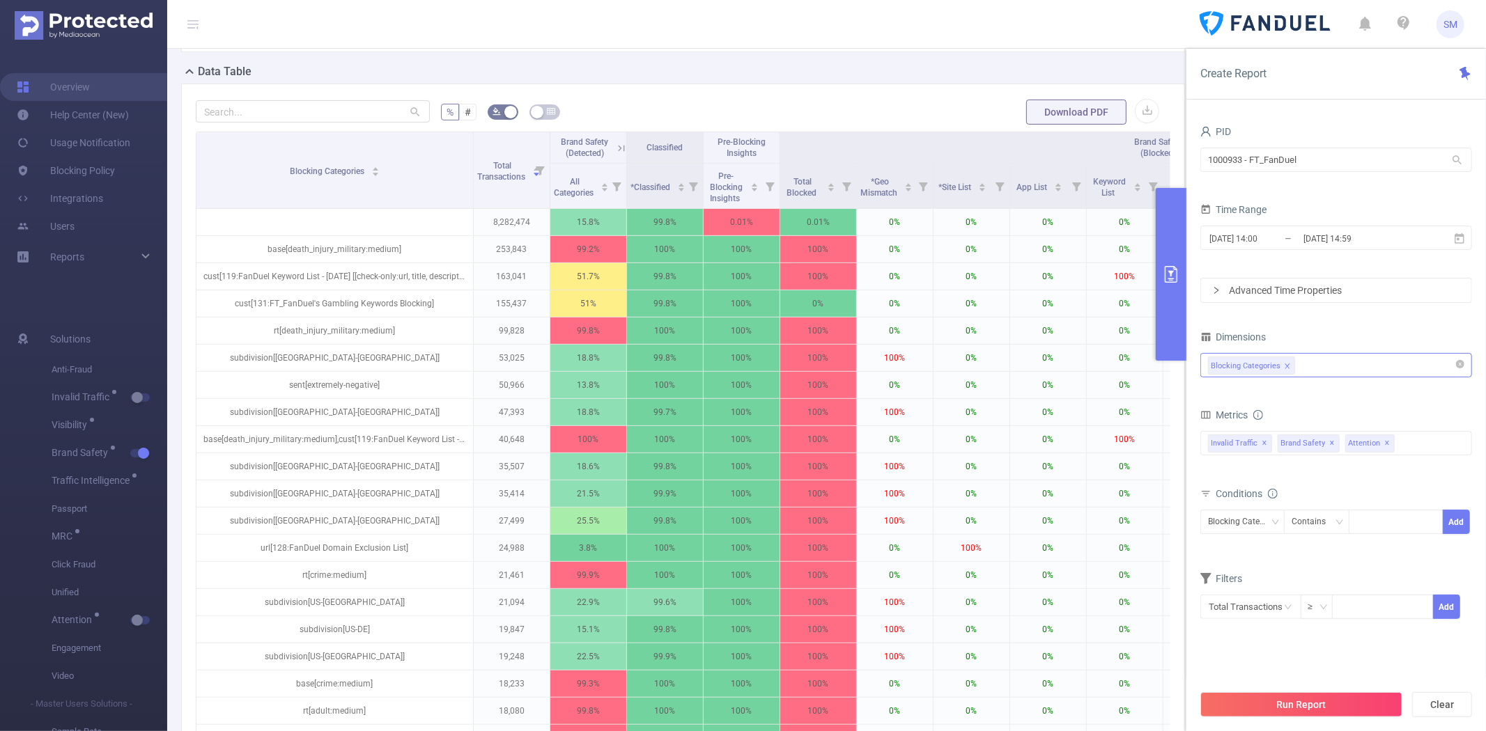
click at [1342, 362] on div "Blocking Categories" at bounding box center [1336, 365] width 256 height 23
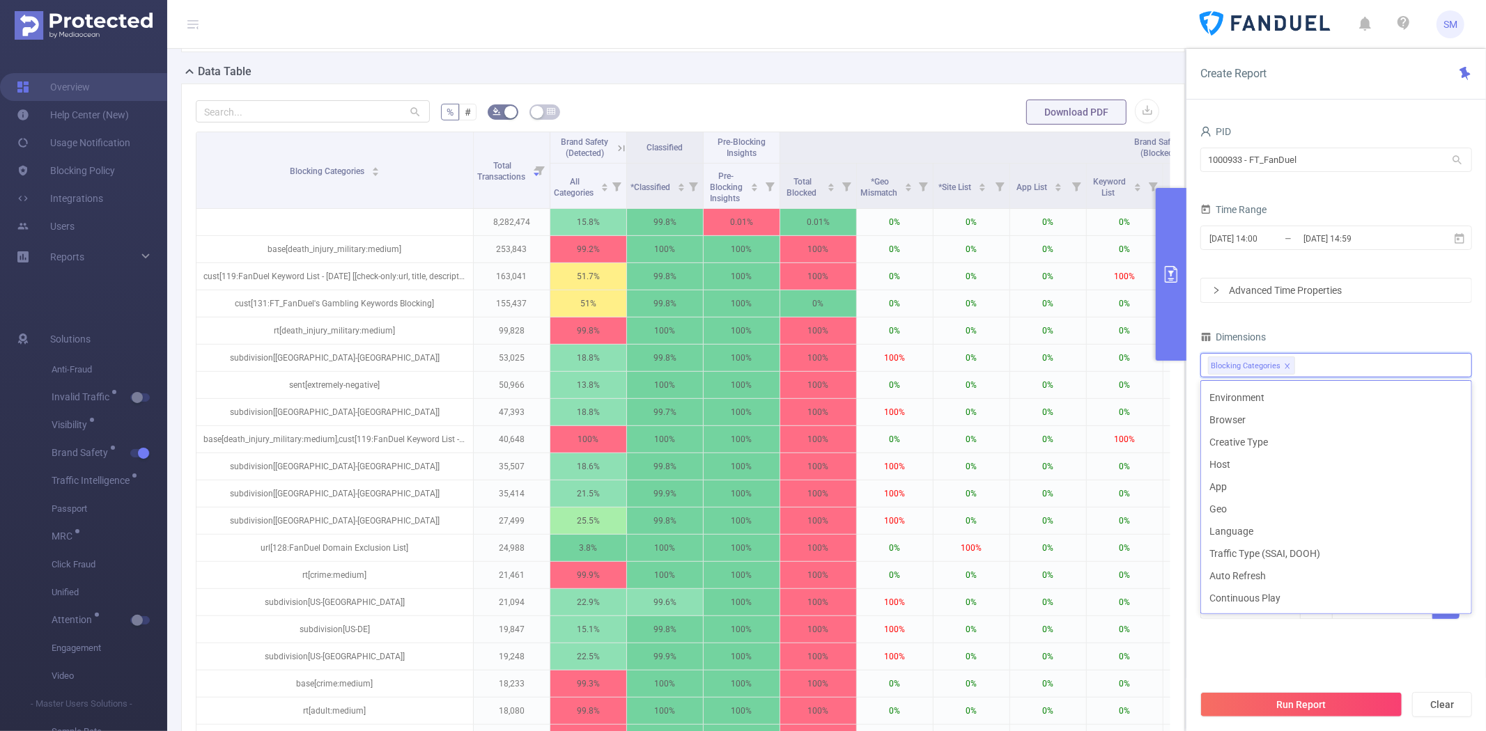
scroll to position [242, 0]
click at [1252, 467] on li "Host" at bounding box center [1336, 465] width 270 height 22
click at [1252, 490] on li "App" at bounding box center [1336, 487] width 270 height 22
click at [1273, 699] on button "Run Report" at bounding box center [1301, 704] width 202 height 25
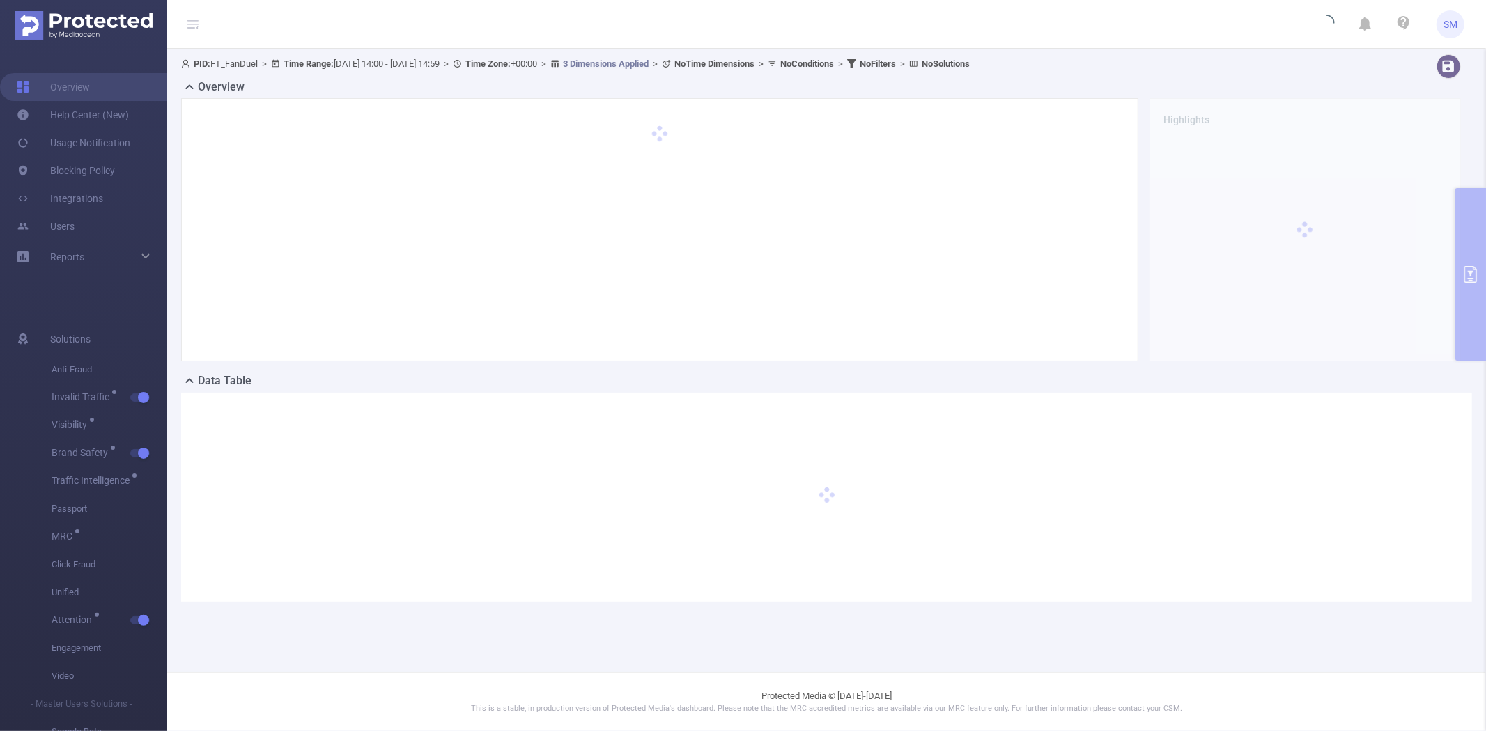
scroll to position [0, 0]
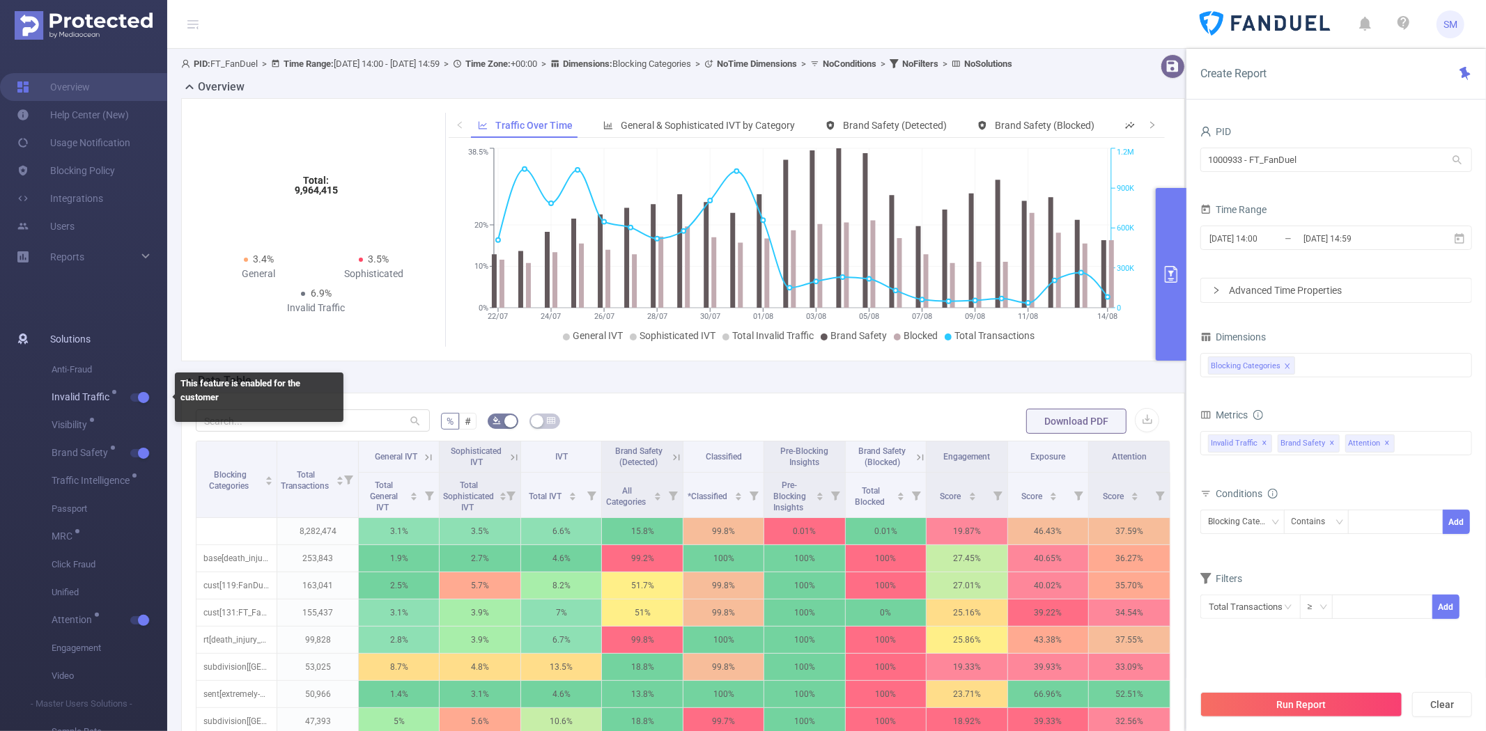
click at [143, 396] on button "button" at bounding box center [140, 398] width 20 height 8
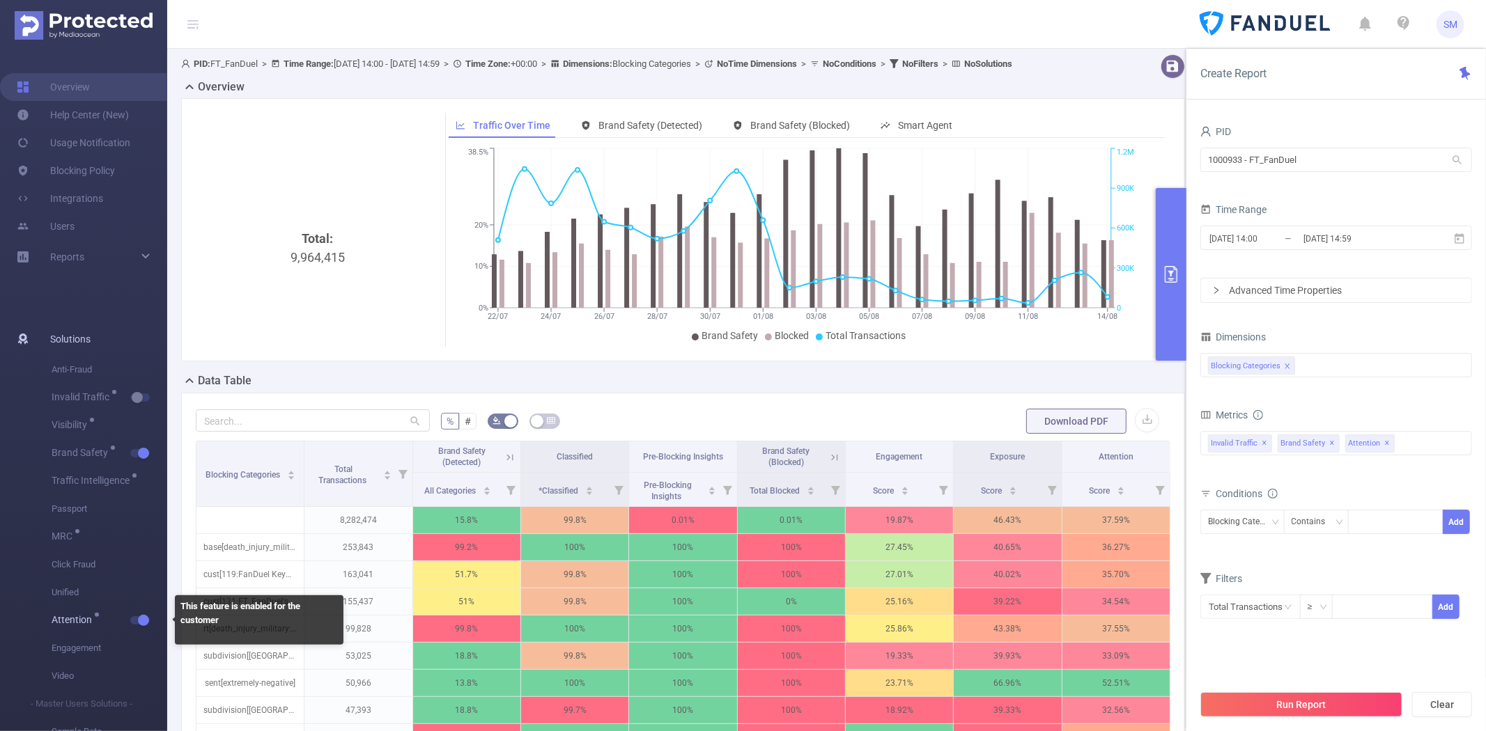
click at [141, 618] on button "button" at bounding box center [140, 620] width 20 height 8
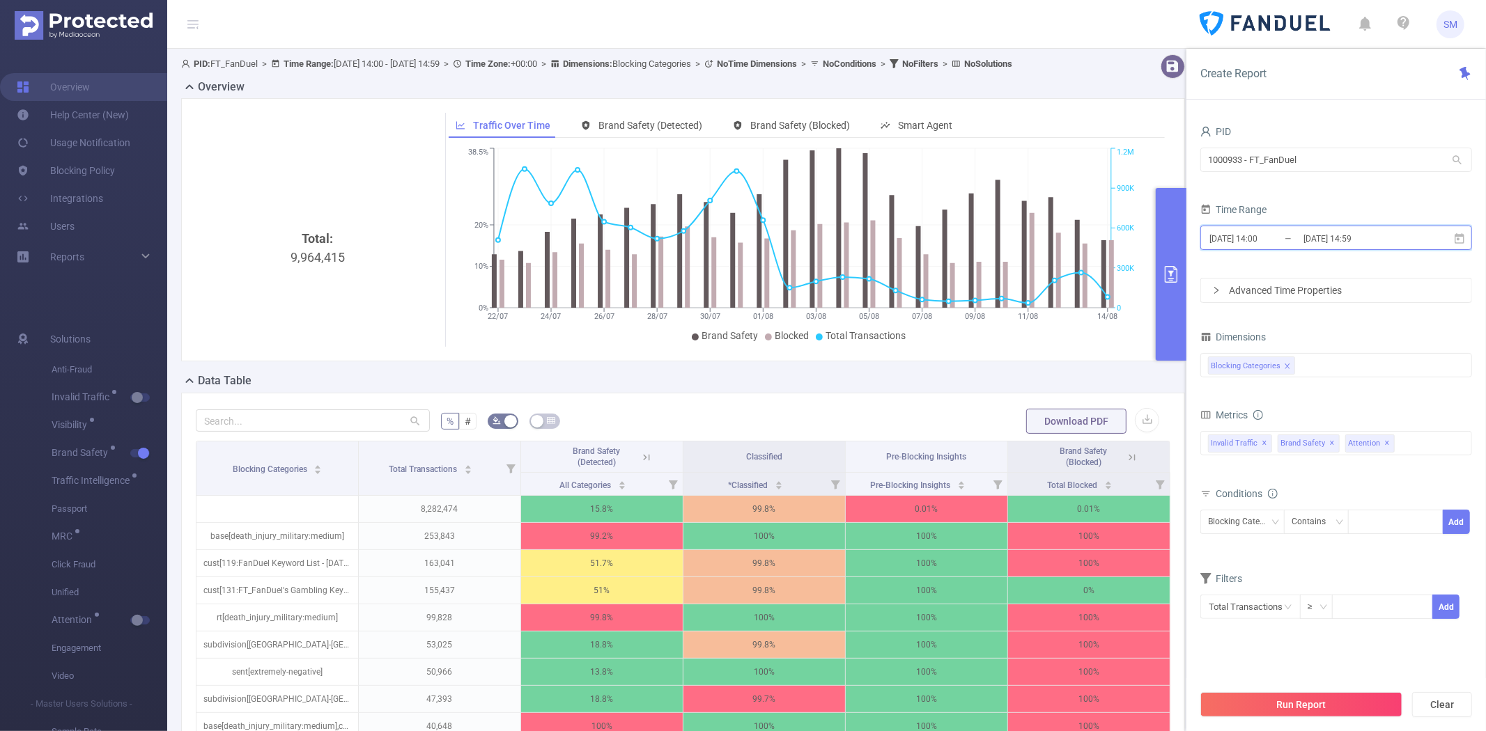
click at [1464, 238] on icon at bounding box center [1459, 239] width 13 height 13
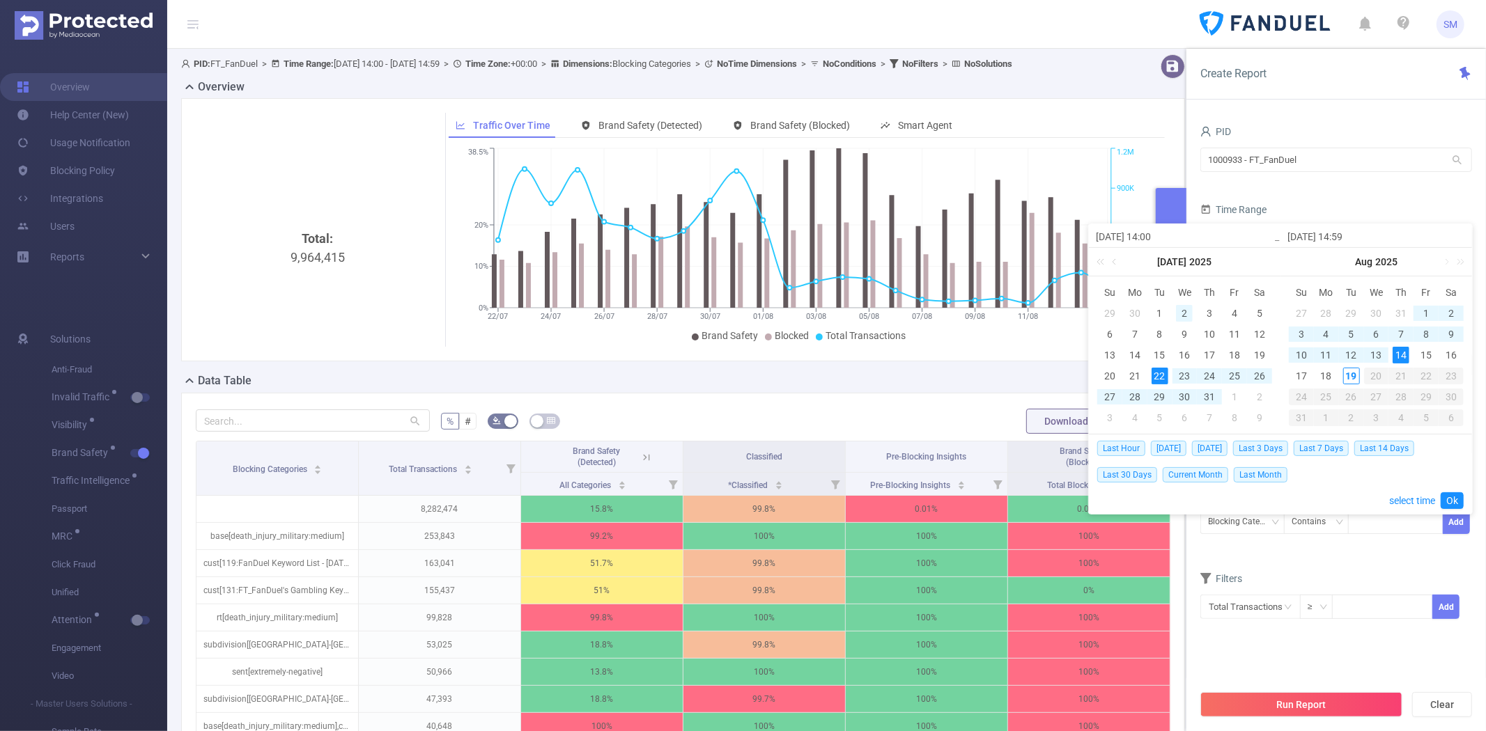
click at [1187, 311] on div "2" at bounding box center [1184, 313] width 17 height 17
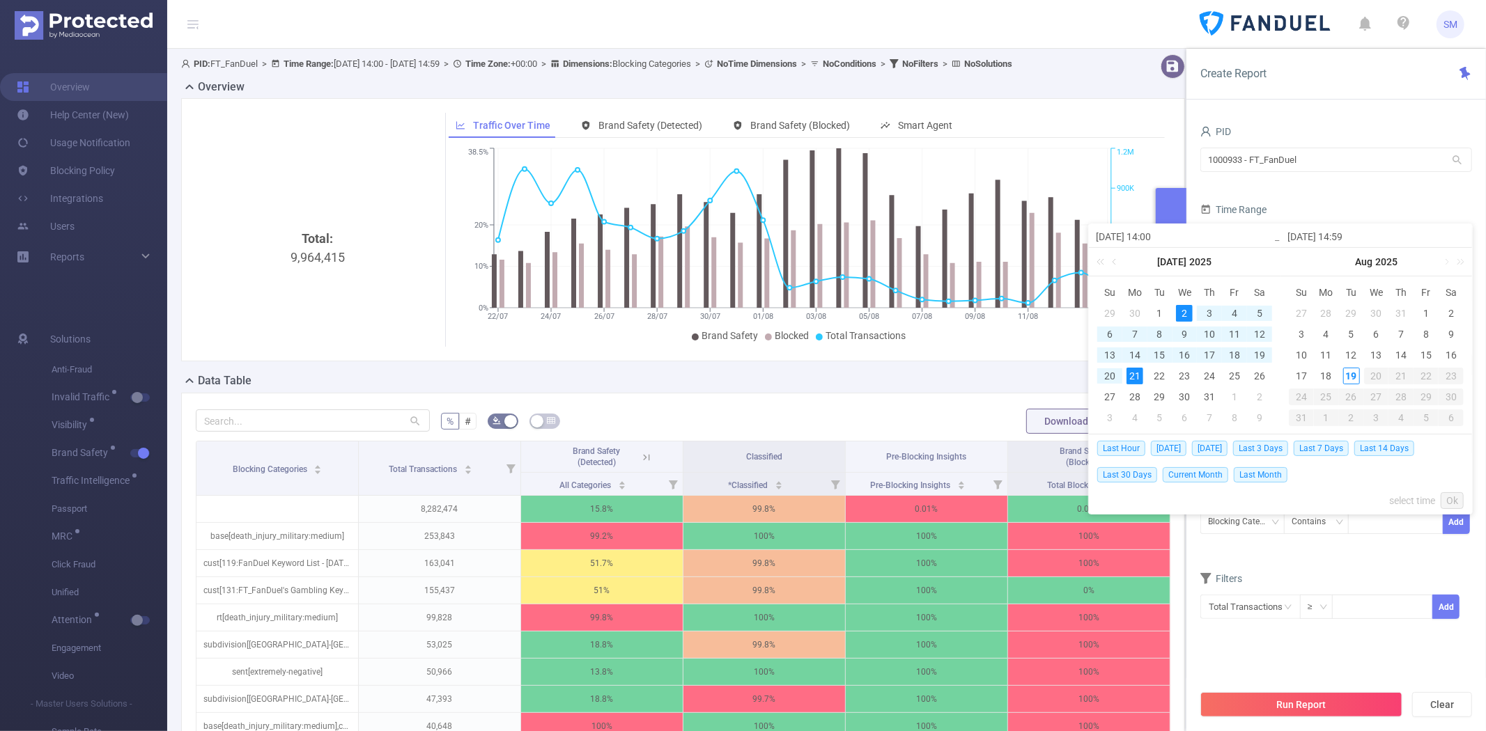
click at [1132, 373] on div "21" at bounding box center [1134, 376] width 17 height 17
type input "[DATE] 14:00"
type input "[DATE] 14:59"
type input "[DATE] 14:00"
type input "[DATE] 14:59"
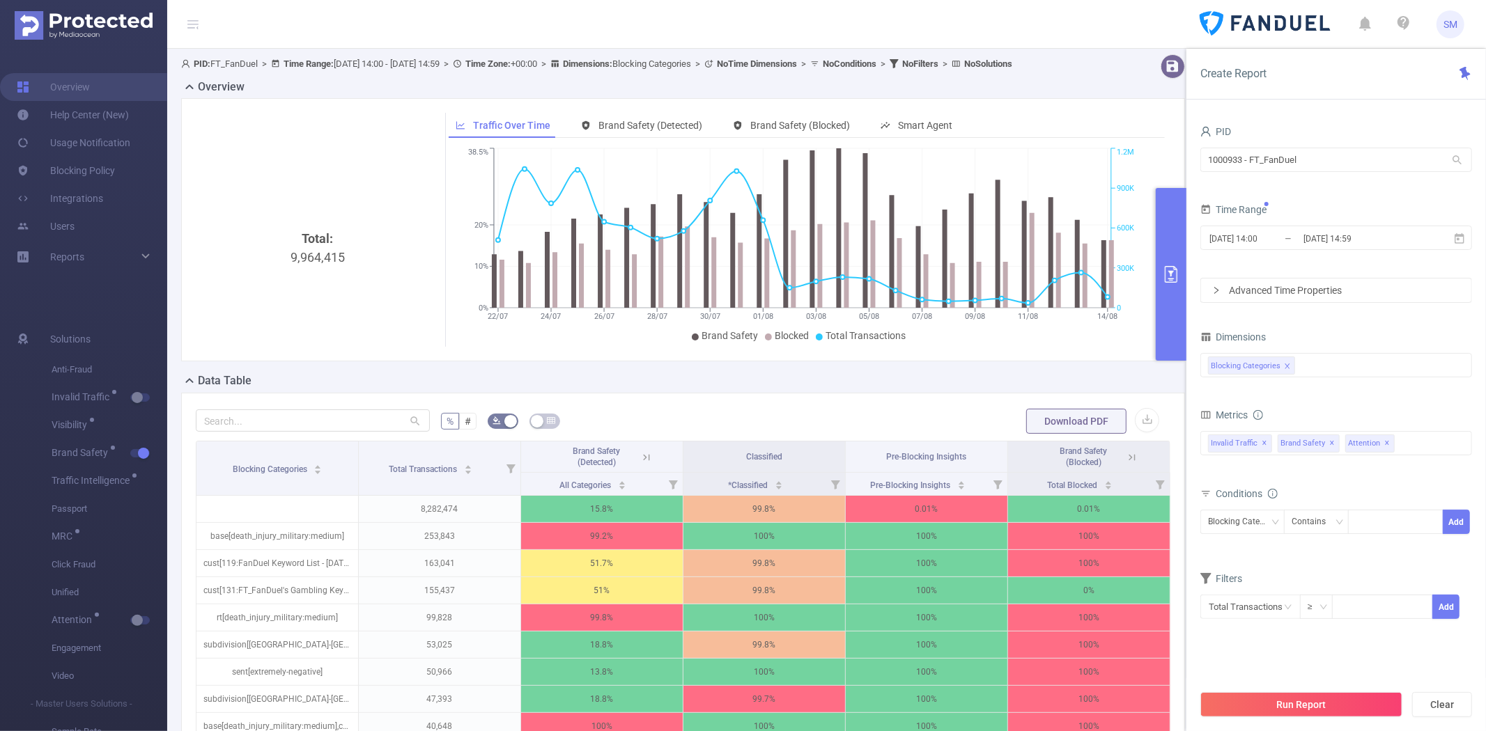
click at [1317, 192] on form "PID 1000933 - FT_FanDuel 1000933 - FT_FanDuel Time Range [DATE] 14:00 _ [DATE] …" at bounding box center [1336, 212] width 272 height 181
click at [1264, 706] on button "Run Report" at bounding box center [1301, 704] width 202 height 25
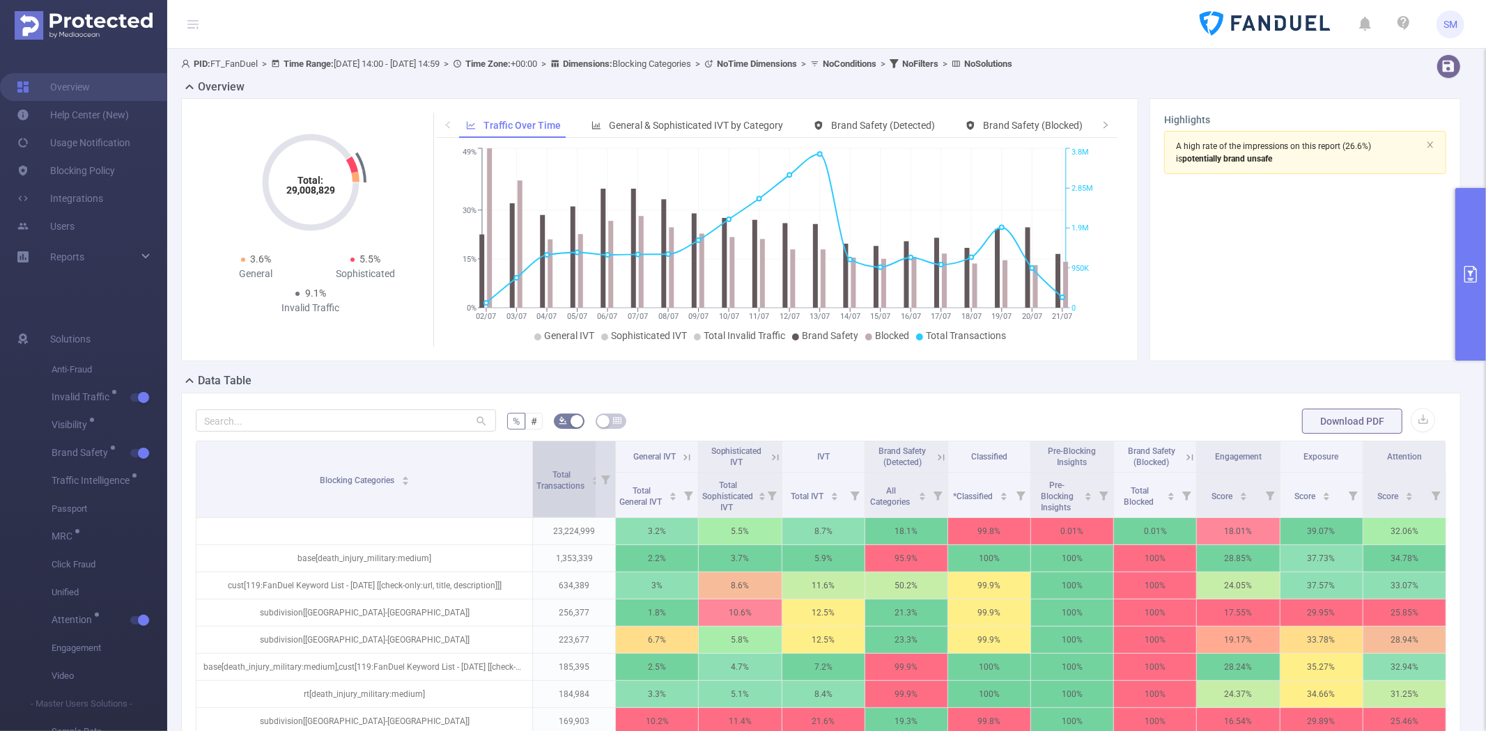
drag, startPoint x: 295, startPoint y: 463, endPoint x: 534, endPoint y: 461, distance: 238.2
click at [534, 461] on tr "Blocking Categories Total Transactions General IVT Sophisticated IVT IVT Brand …" at bounding box center [821, 457] width 1250 height 31
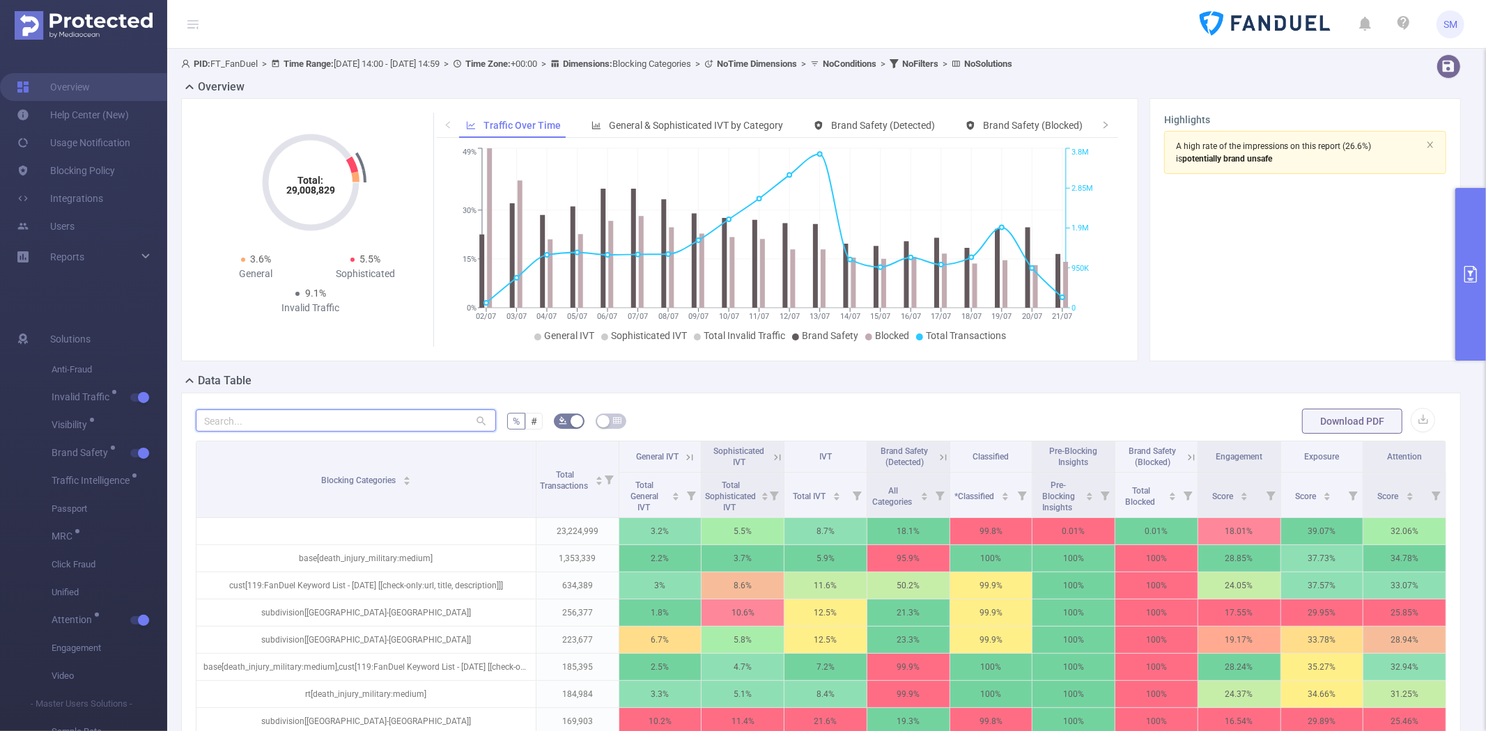
click at [421, 411] on input "text" at bounding box center [346, 421] width 300 height 22
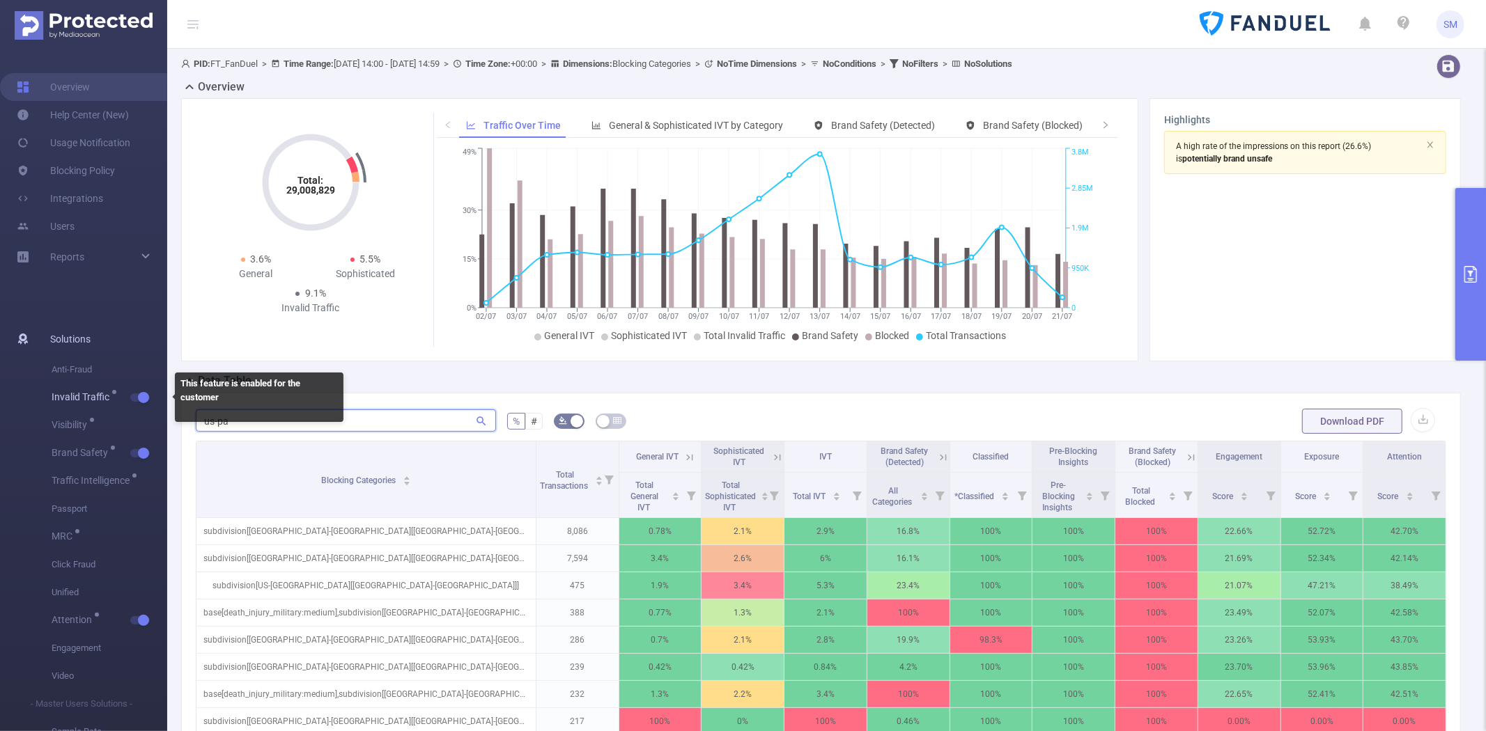
type input "us-pa"
click at [138, 392] on span "Invalid Traffic" at bounding box center [110, 398] width 116 height 28
click at [138, 398] on button "button" at bounding box center [140, 398] width 20 height 8
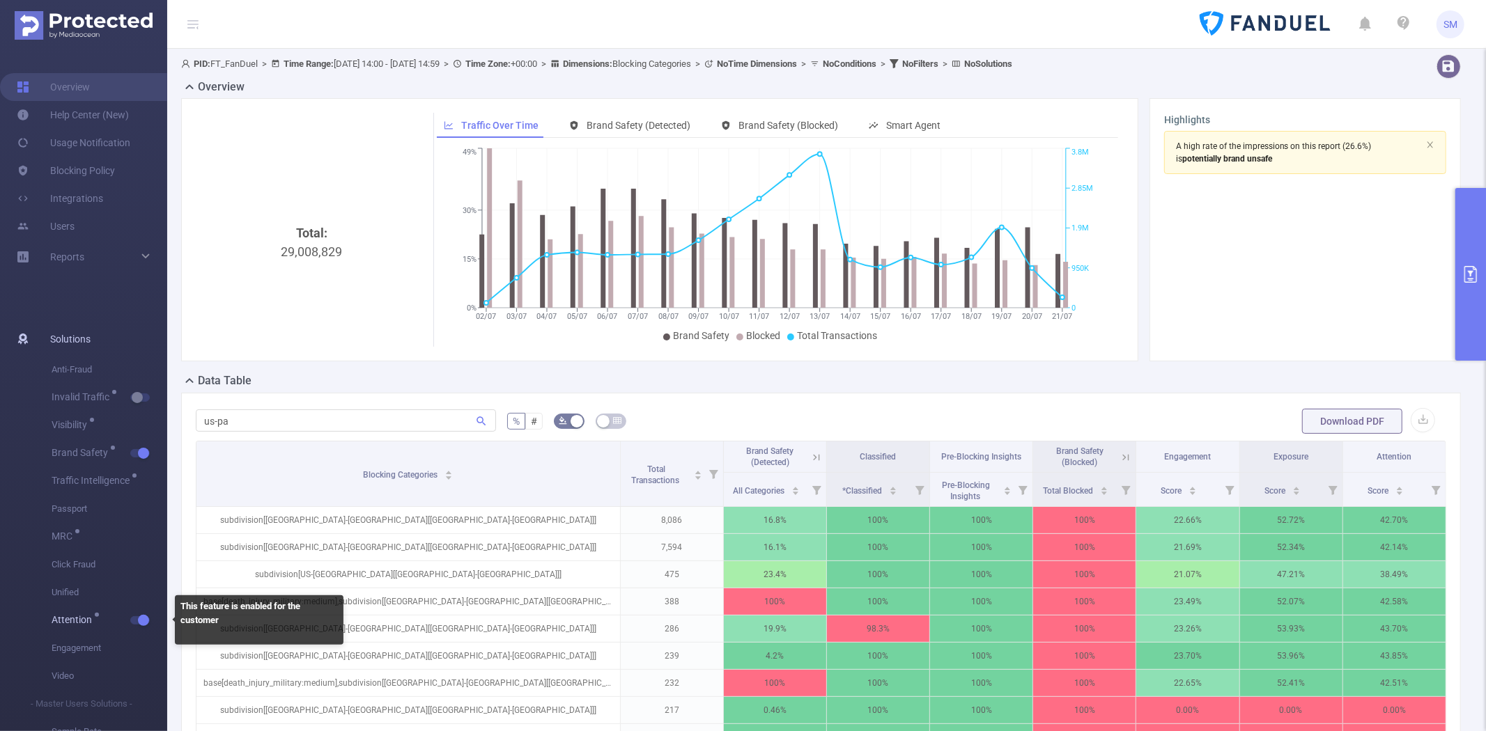
click at [143, 620] on button "button" at bounding box center [140, 620] width 20 height 8
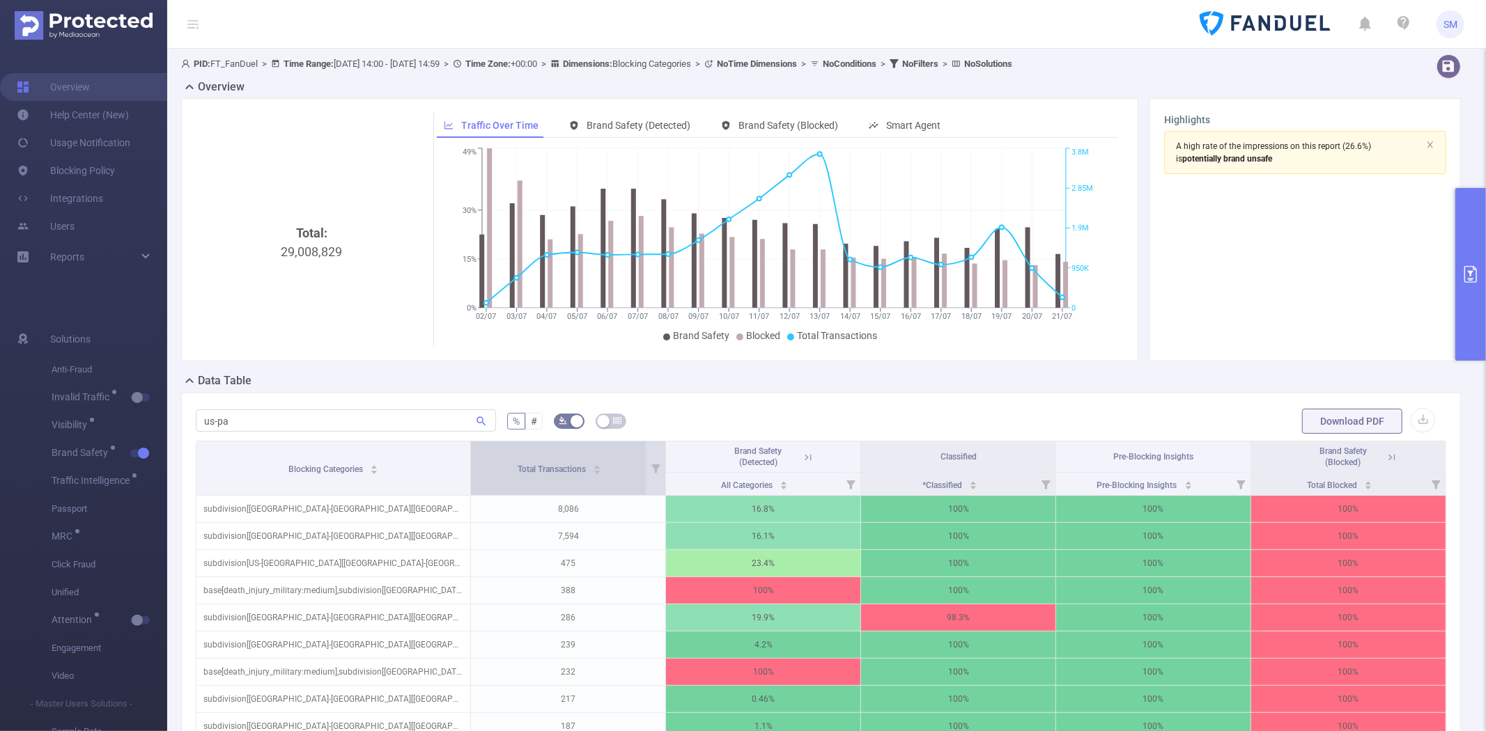
drag, startPoint x: 754, startPoint y: 449, endPoint x: 547, endPoint y: 455, distance: 207.0
click at [547, 455] on tr "Blocking Categories Total Transactions Brand Safety (Detected) Classified Pre-B…" at bounding box center [821, 457] width 1250 height 31
click at [1459, 242] on button "primary" at bounding box center [1470, 274] width 31 height 173
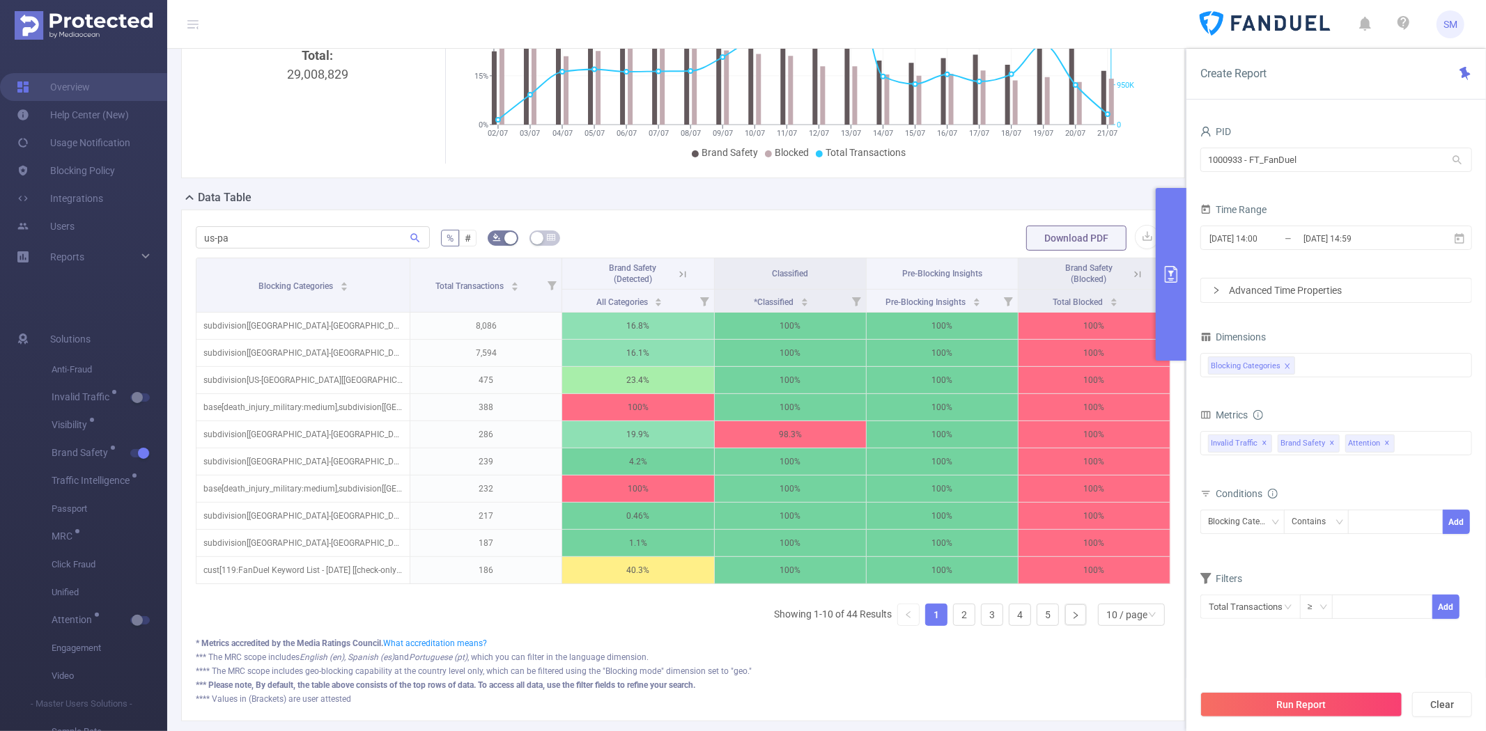
scroll to position [287, 0]
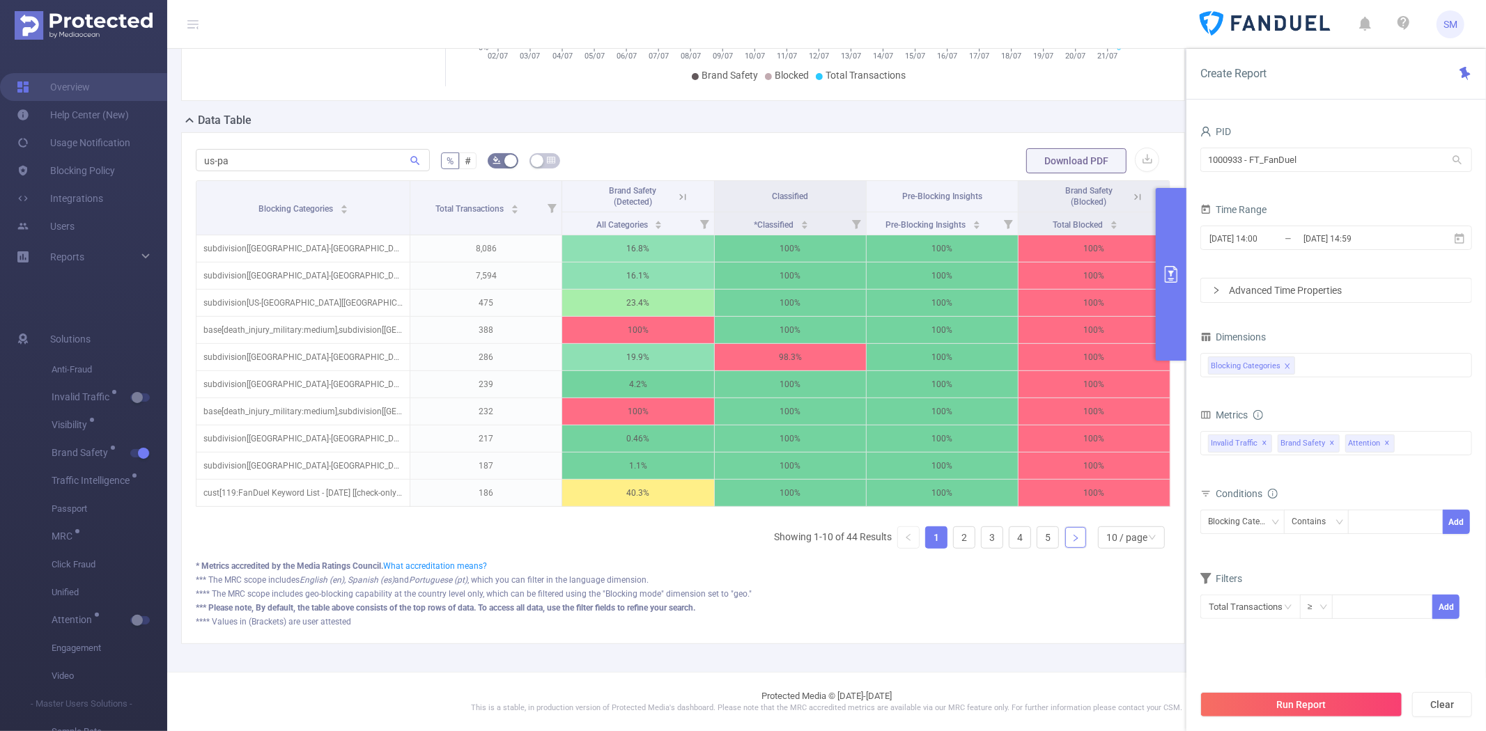
click at [1069, 538] on link at bounding box center [1075, 537] width 21 height 21
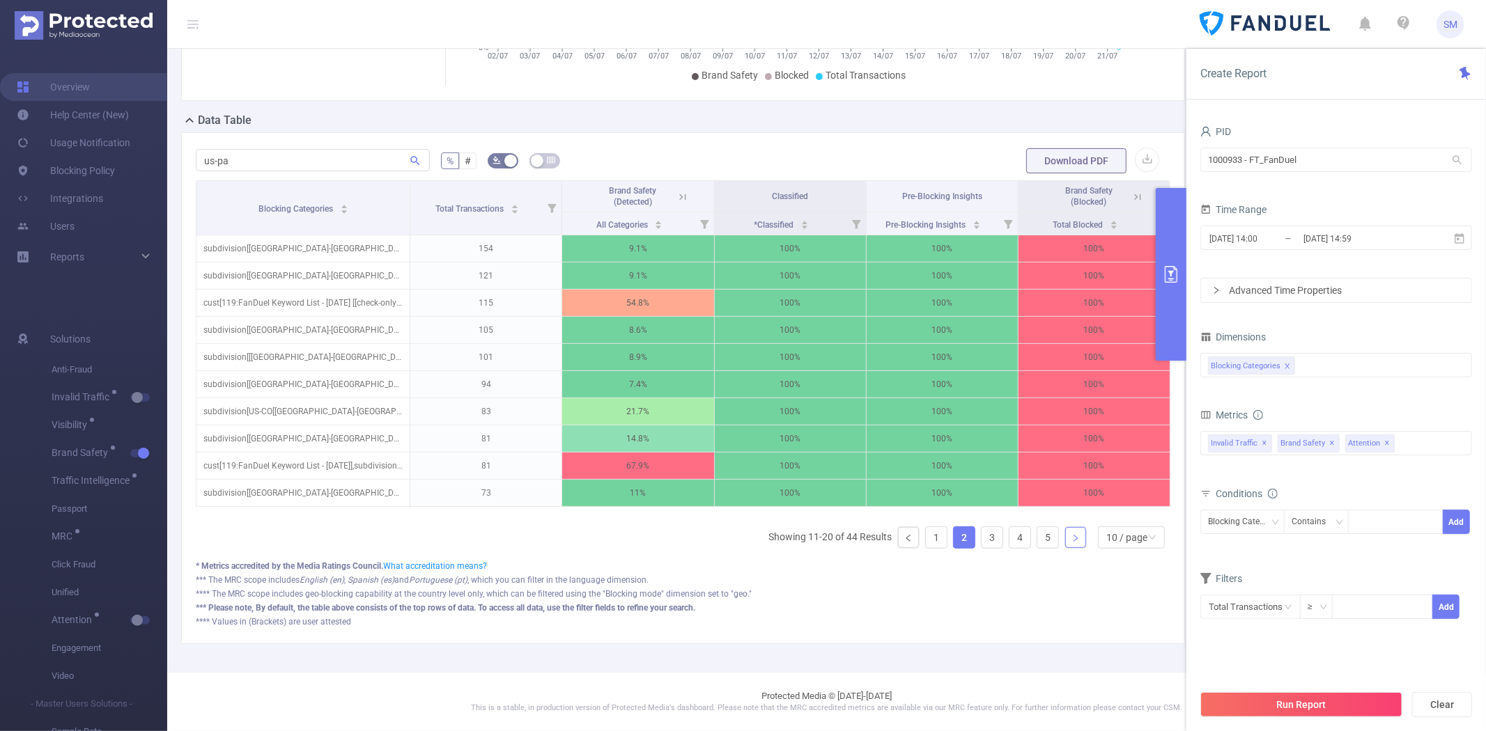
click at [1069, 538] on link at bounding box center [1075, 537] width 21 height 21
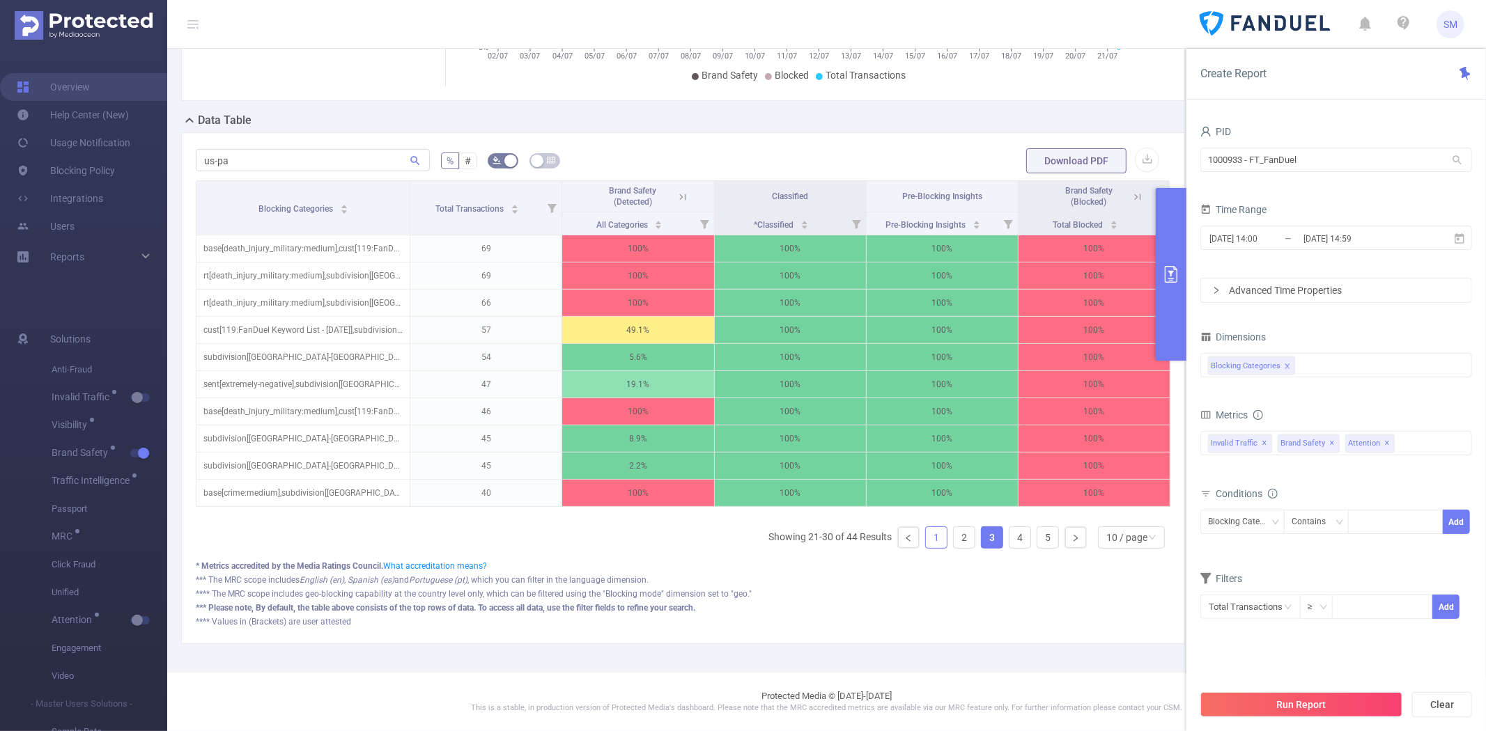
click at [930, 536] on link "1" at bounding box center [936, 537] width 21 height 21
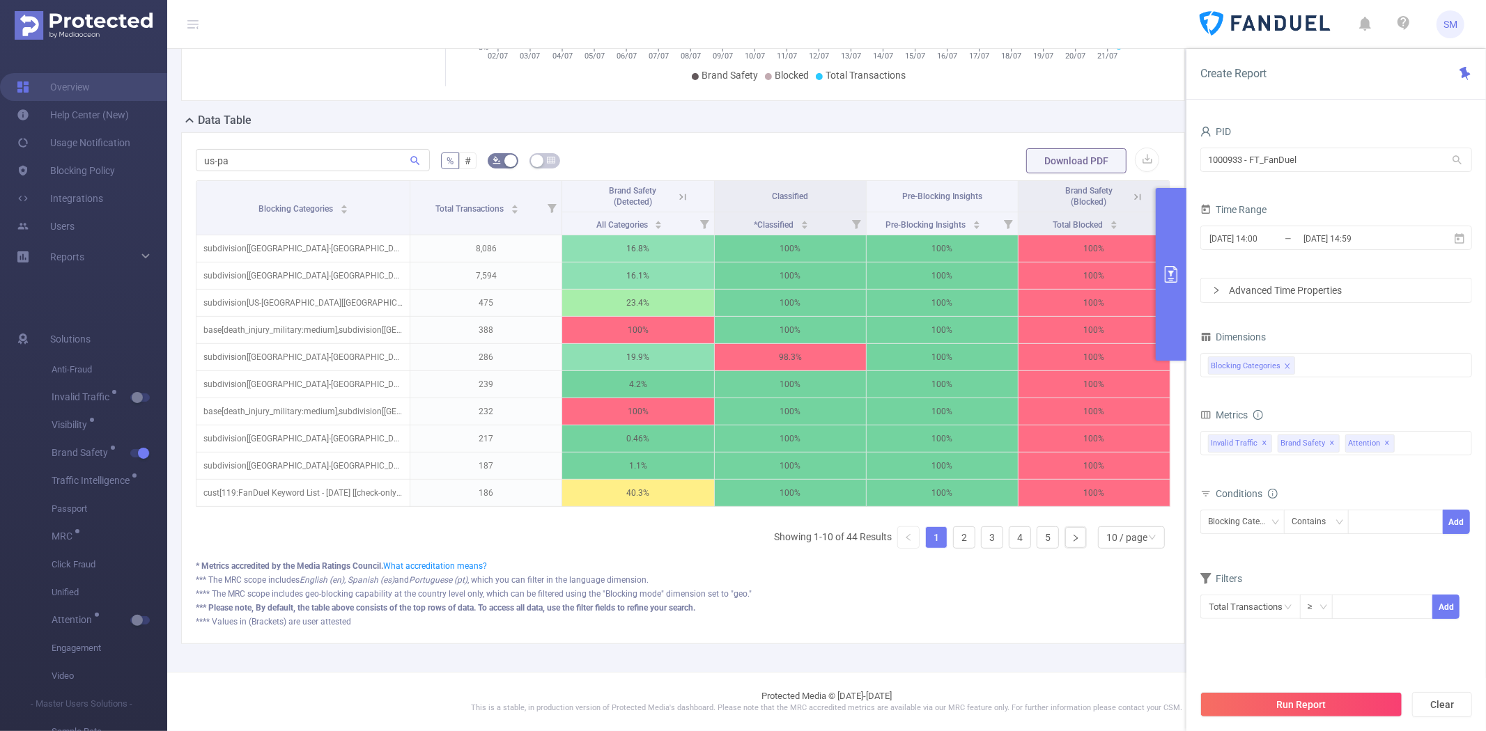
scroll to position [0, 3]
drag, startPoint x: 405, startPoint y: 177, endPoint x: 404, endPoint y: 121, distance: 56.4
click at [404, 132] on div "us-pa % # Download PDF Blocking Categories Total Transactions Brand Safety (Det…" at bounding box center [683, 388] width 1004 height 512
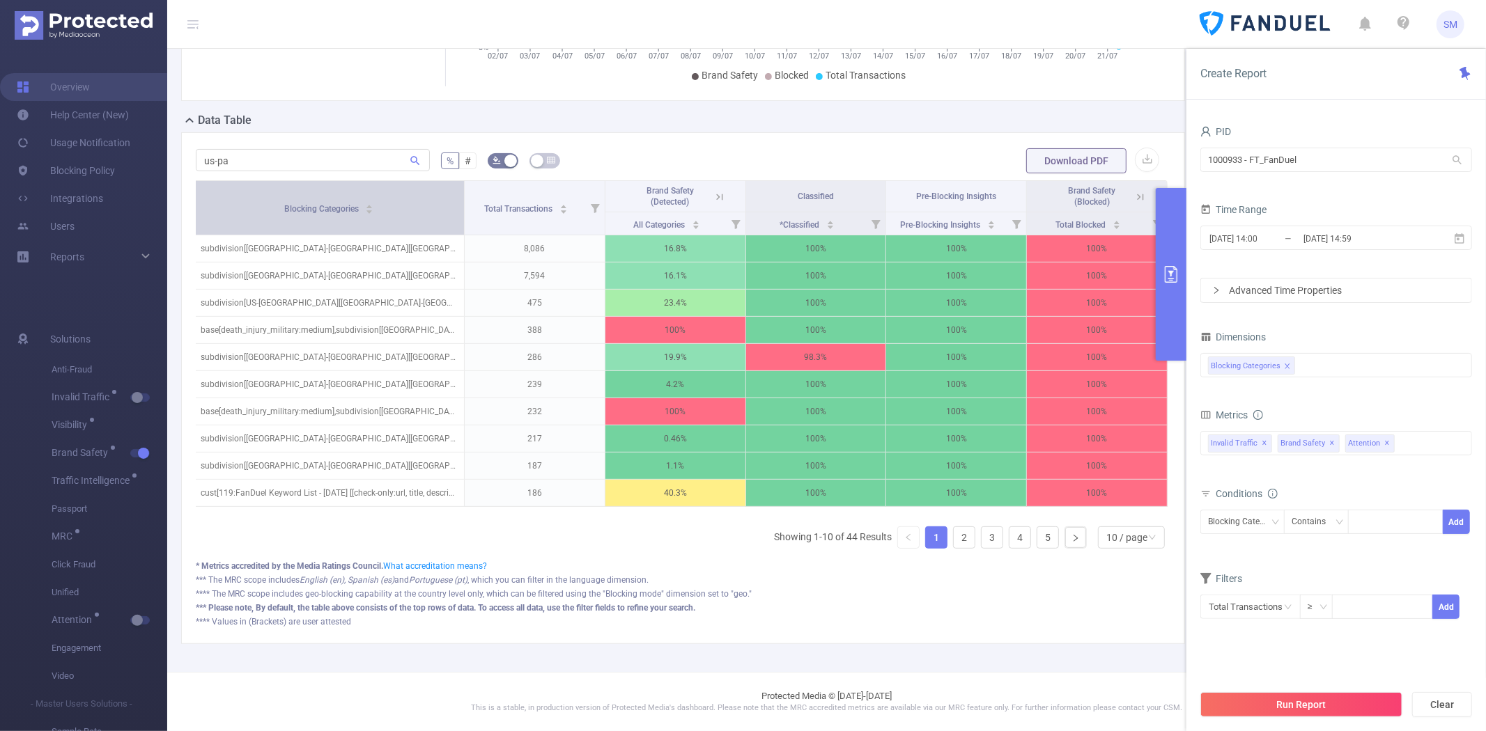
drag, startPoint x: 403, startPoint y: 188, endPoint x: 442, endPoint y: 189, distance: 39.7
click at [442, 189] on th "Blocking Categories" at bounding box center [329, 208] width 271 height 54
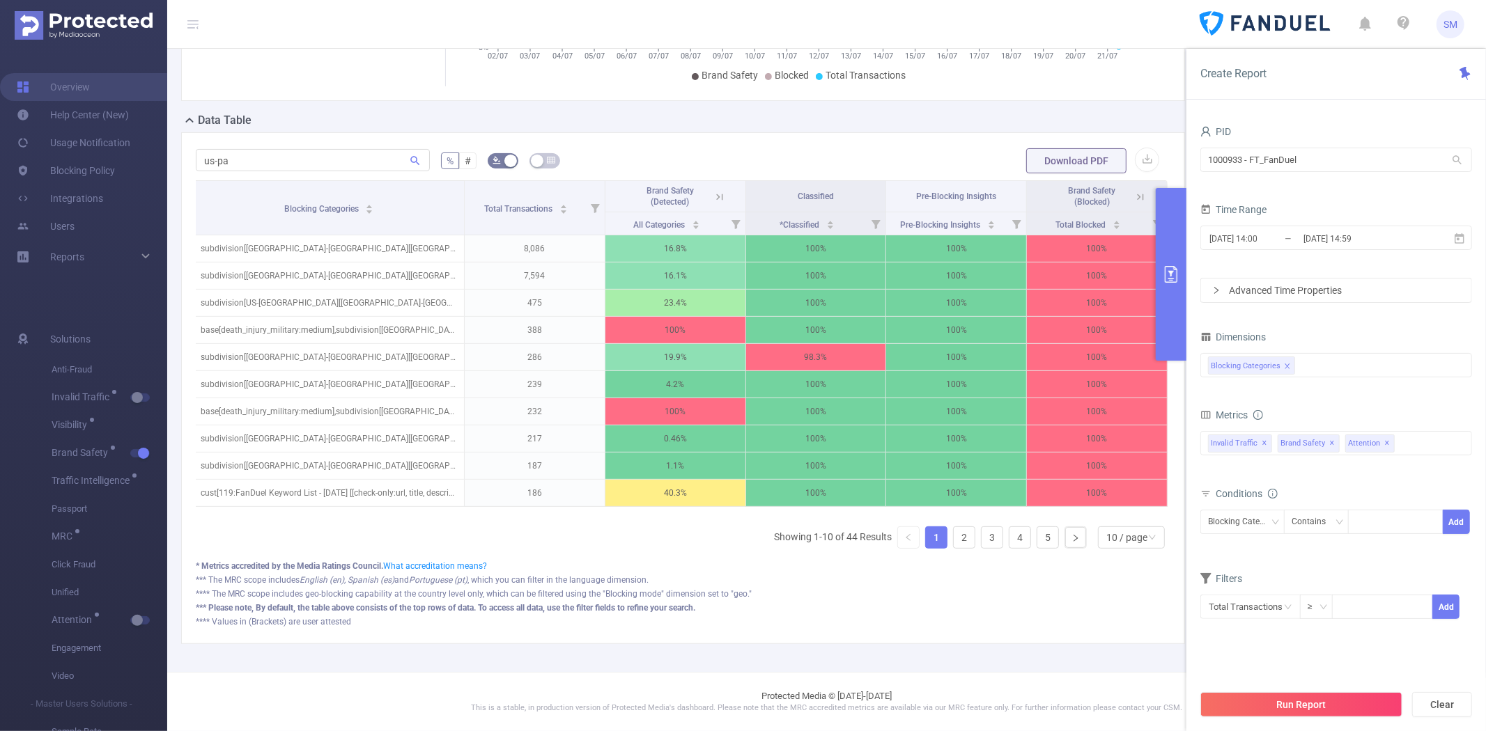
click at [1134, 191] on icon at bounding box center [1140, 197] width 13 height 13
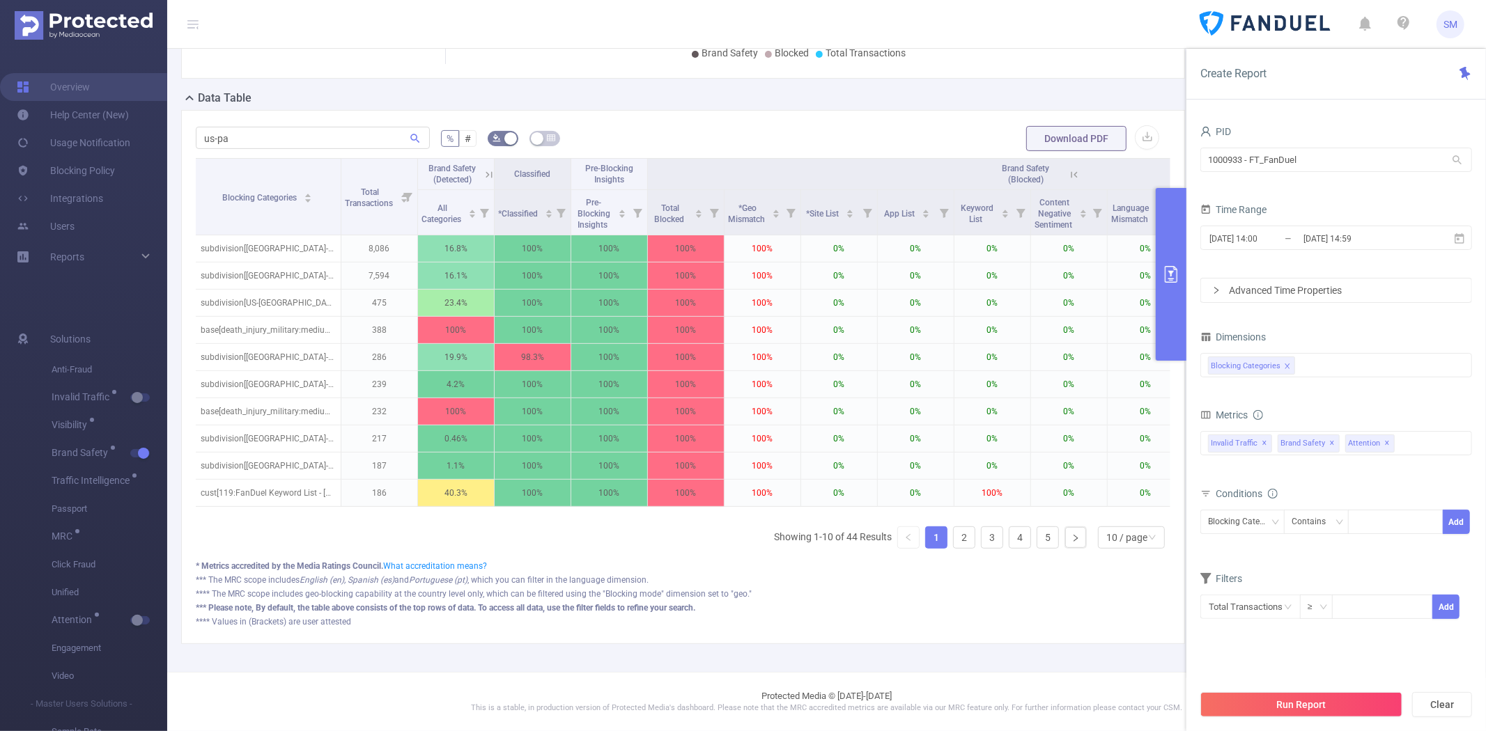
click at [1074, 178] on icon at bounding box center [1074, 174] width 6 height 6
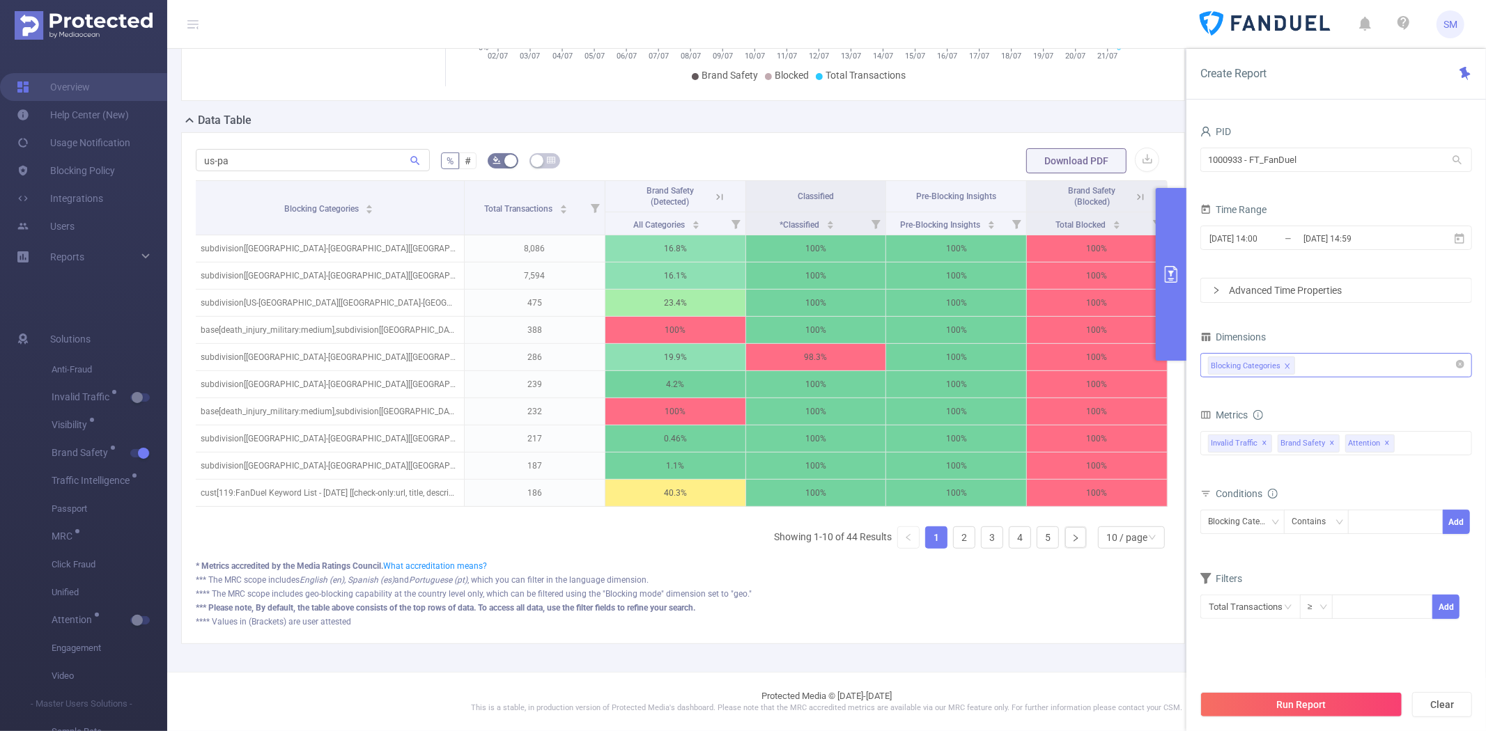
click at [1332, 366] on div "Blocking Categories" at bounding box center [1336, 365] width 256 height 23
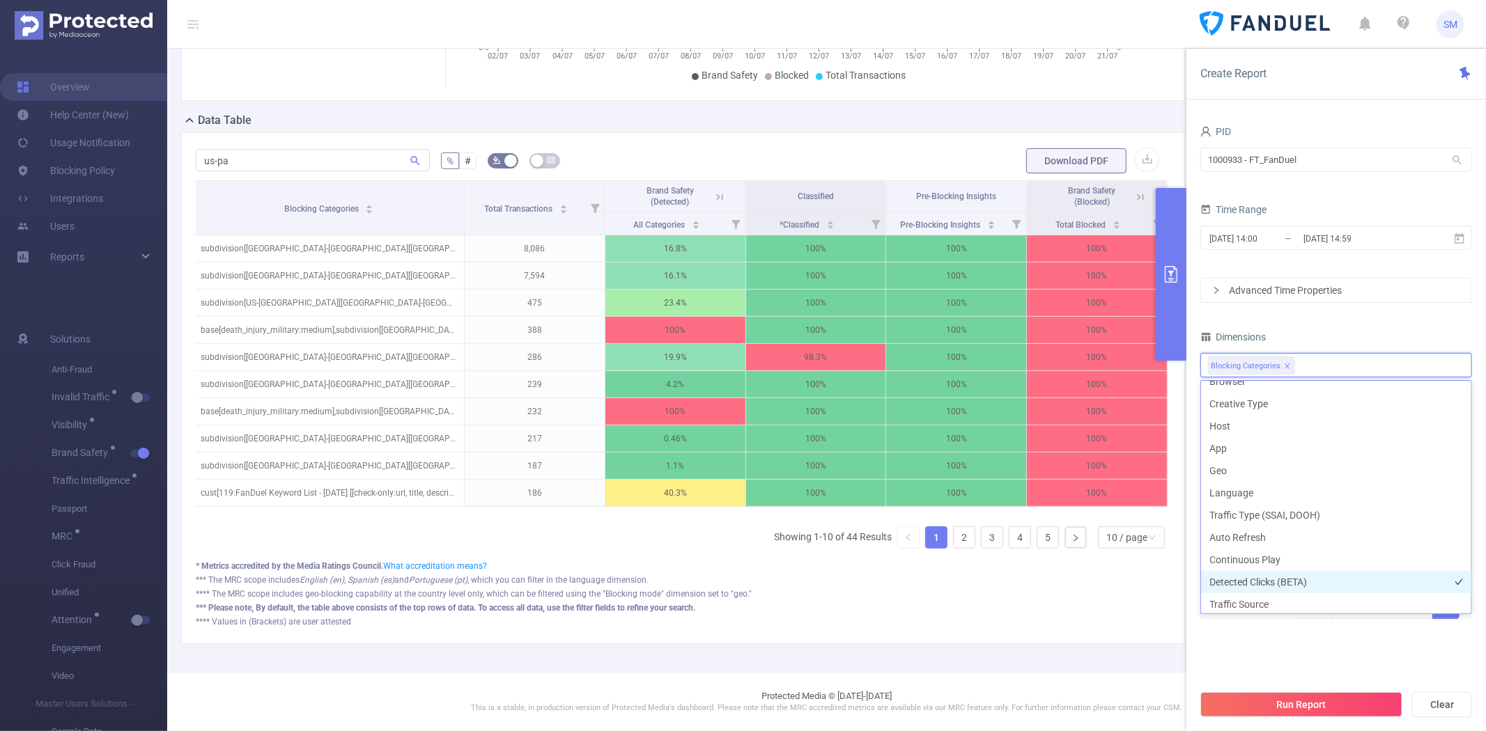
scroll to position [260, 0]
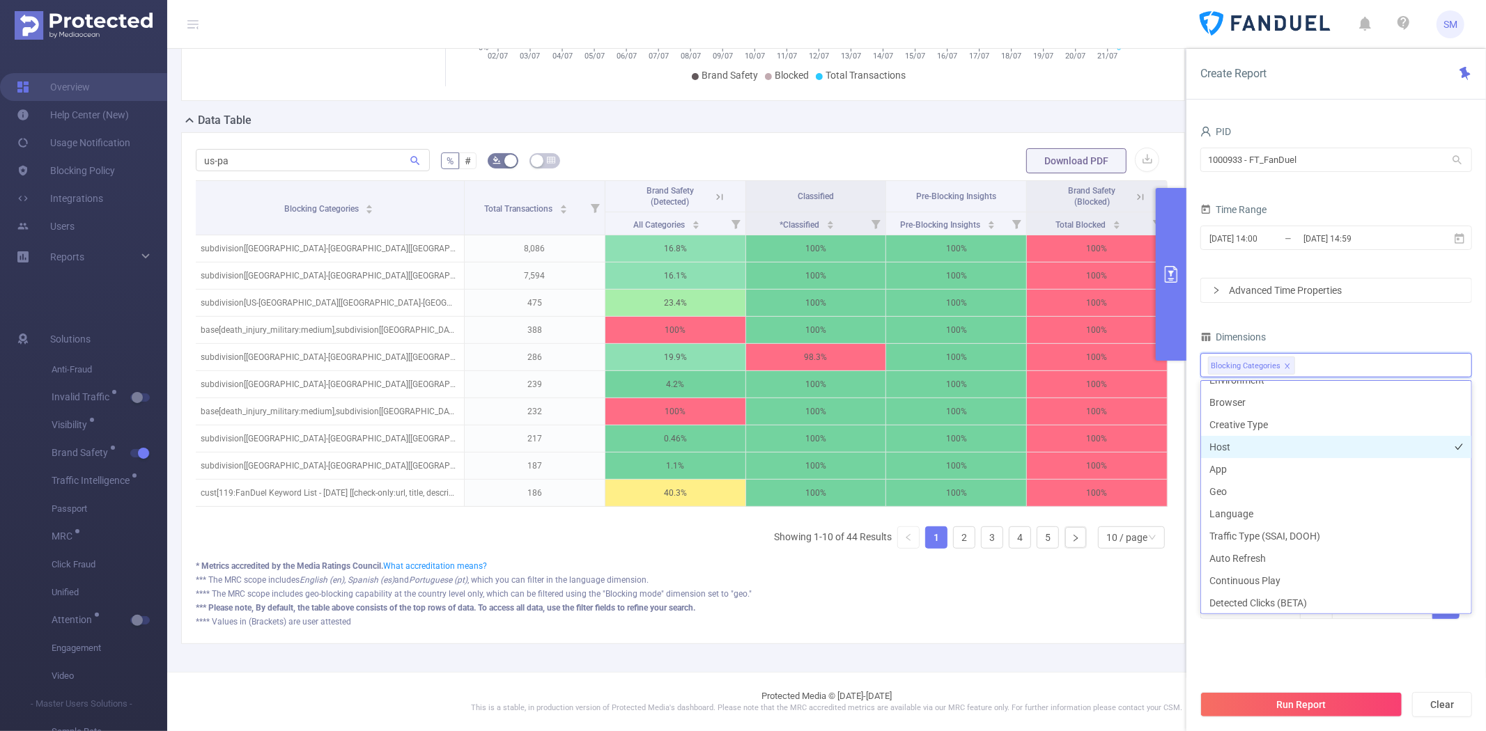
click at [1264, 443] on li "Host" at bounding box center [1336, 447] width 270 height 22
click at [1264, 467] on li "App" at bounding box center [1336, 469] width 270 height 22
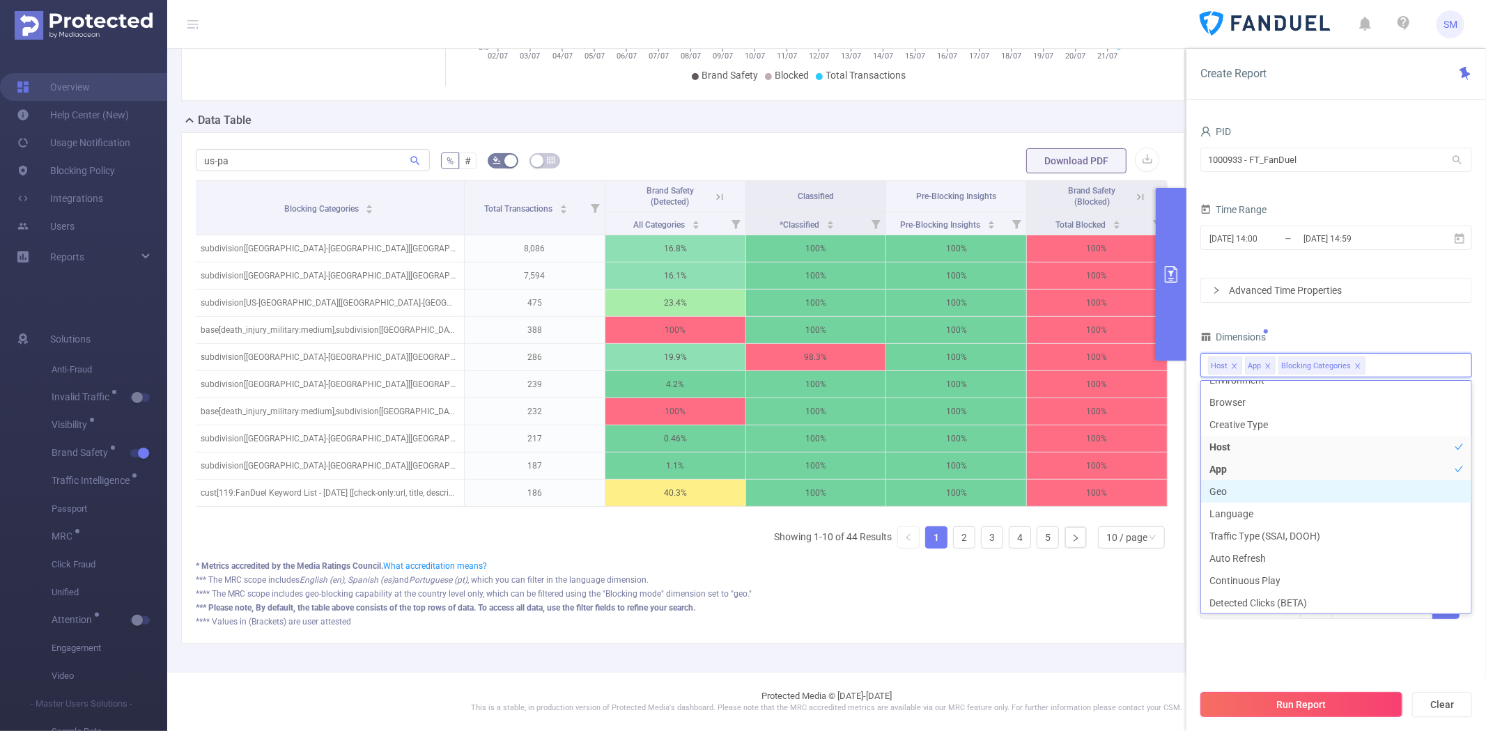
scroll to position [261, 0]
click at [1280, 706] on button "Run Report" at bounding box center [1301, 704] width 202 height 25
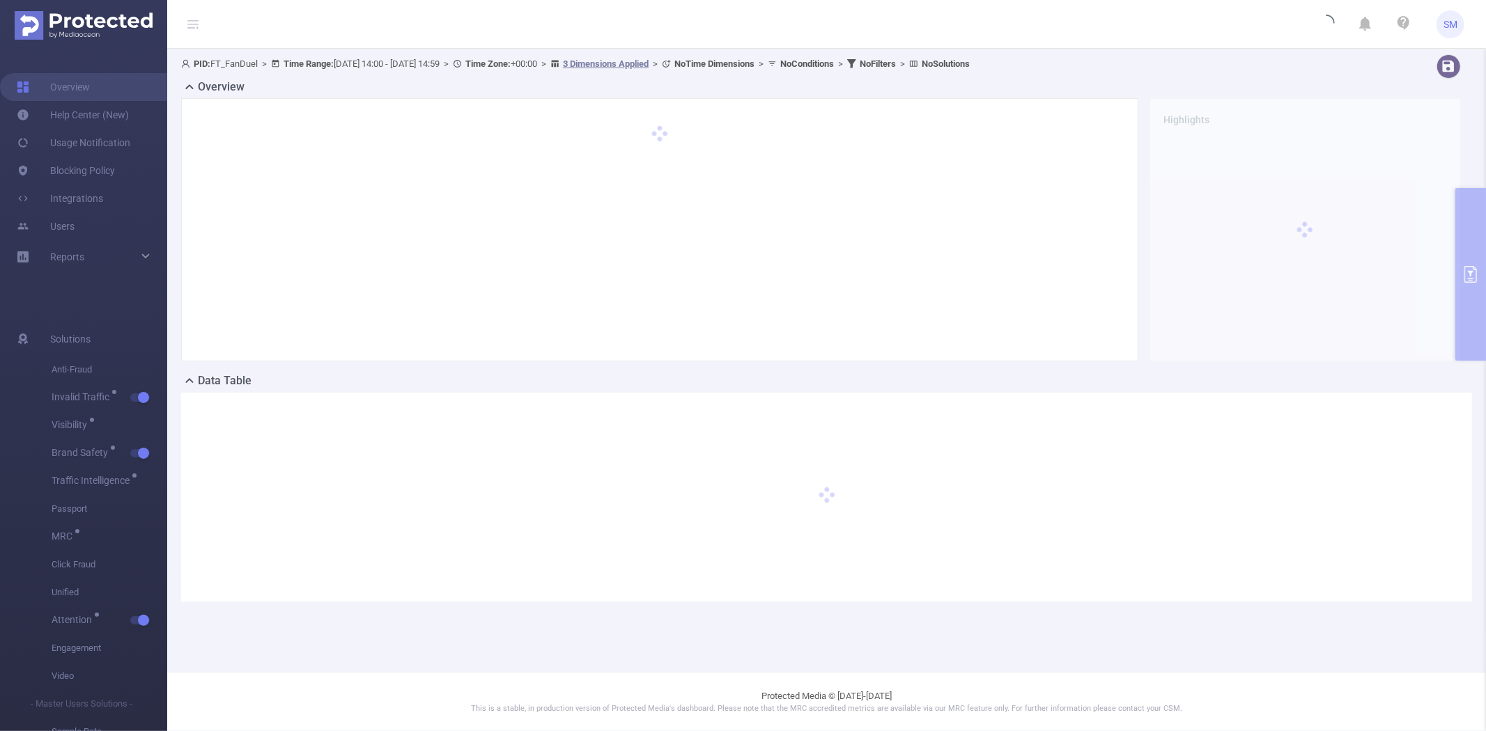
scroll to position [0, 0]
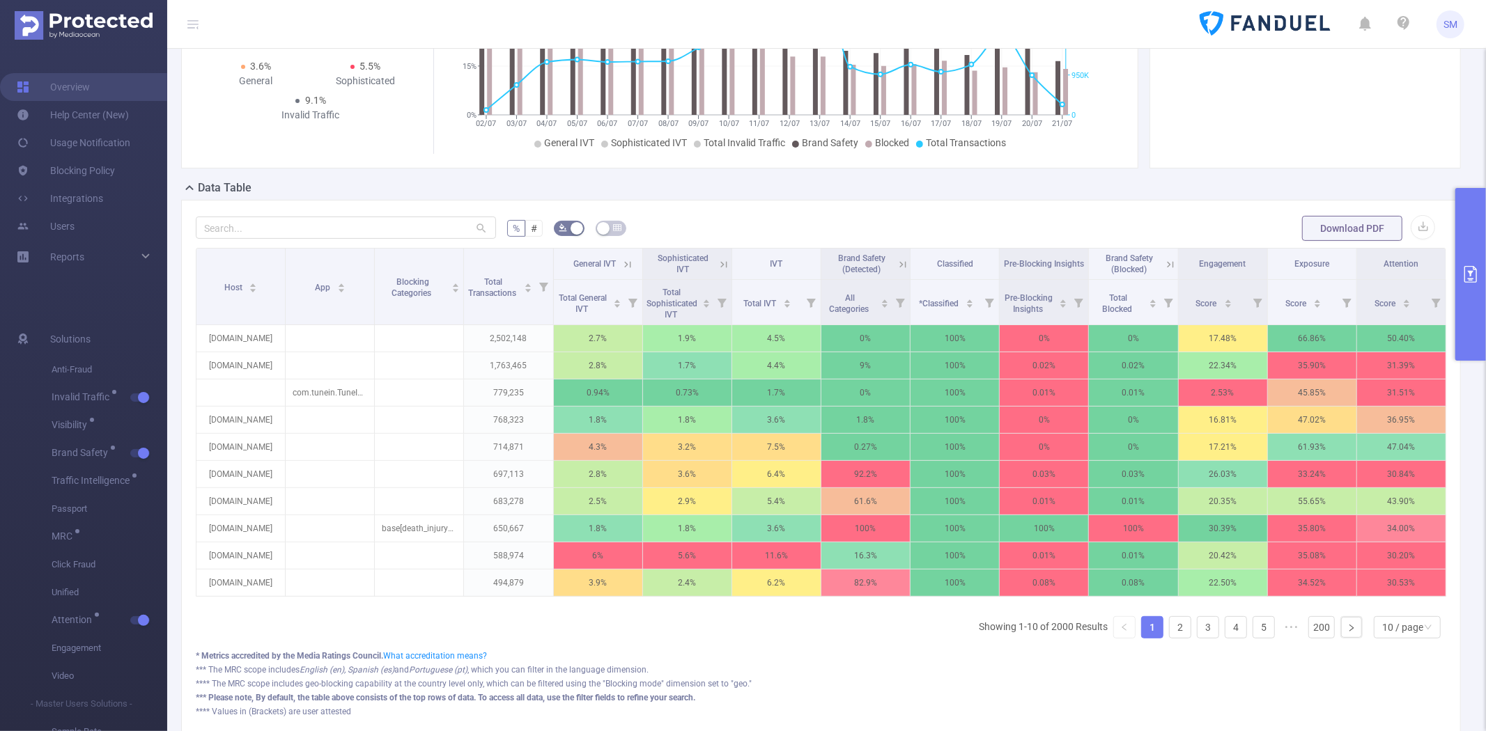
scroll to position [232, 0]
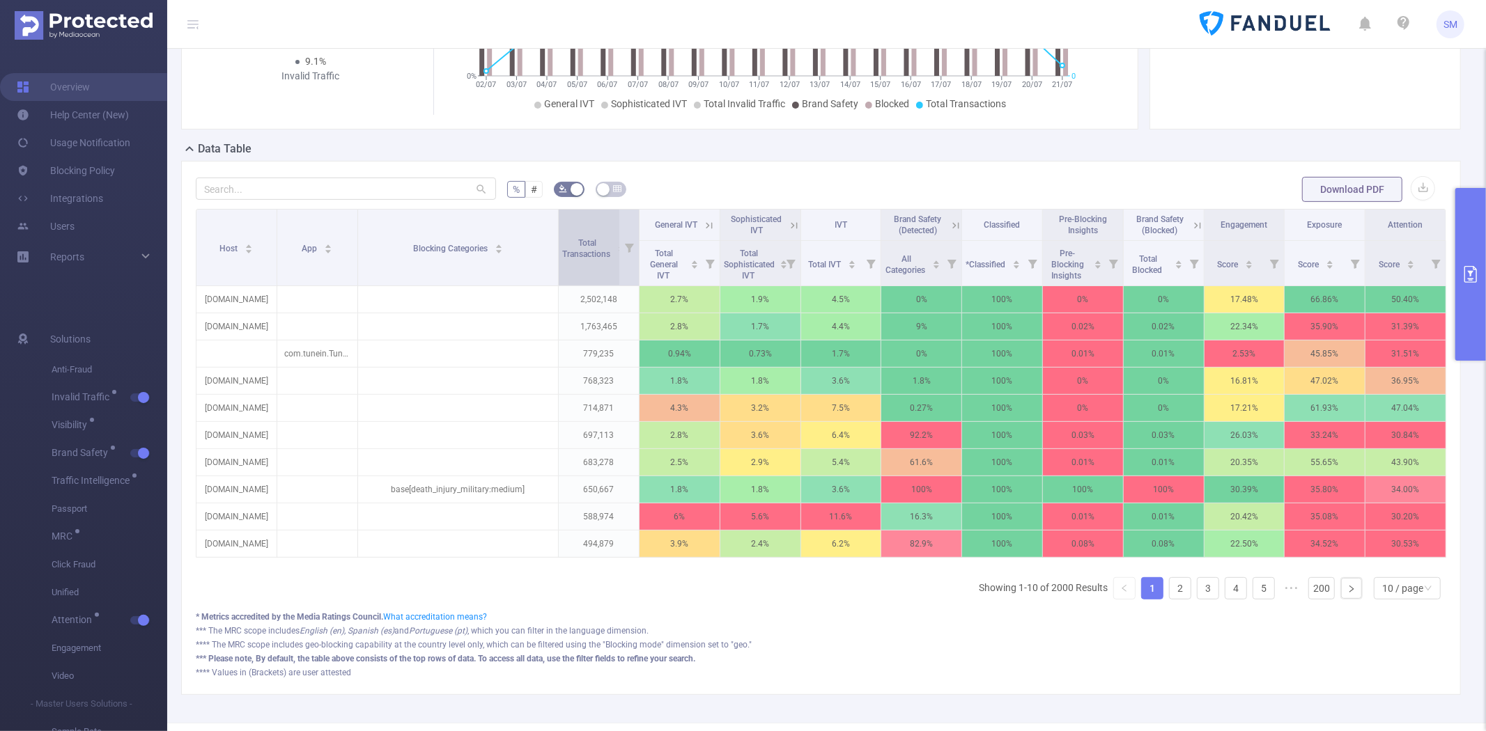
drag, startPoint x: 460, startPoint y: 231, endPoint x: 557, endPoint y: 228, distance: 97.5
click at [557, 228] on tr "Host App Blocking Categories Total Transactions General IVT Sophisticated IVT I…" at bounding box center [821, 225] width 1250 height 31
click at [304, 189] on input "text" at bounding box center [346, 189] width 300 height 22
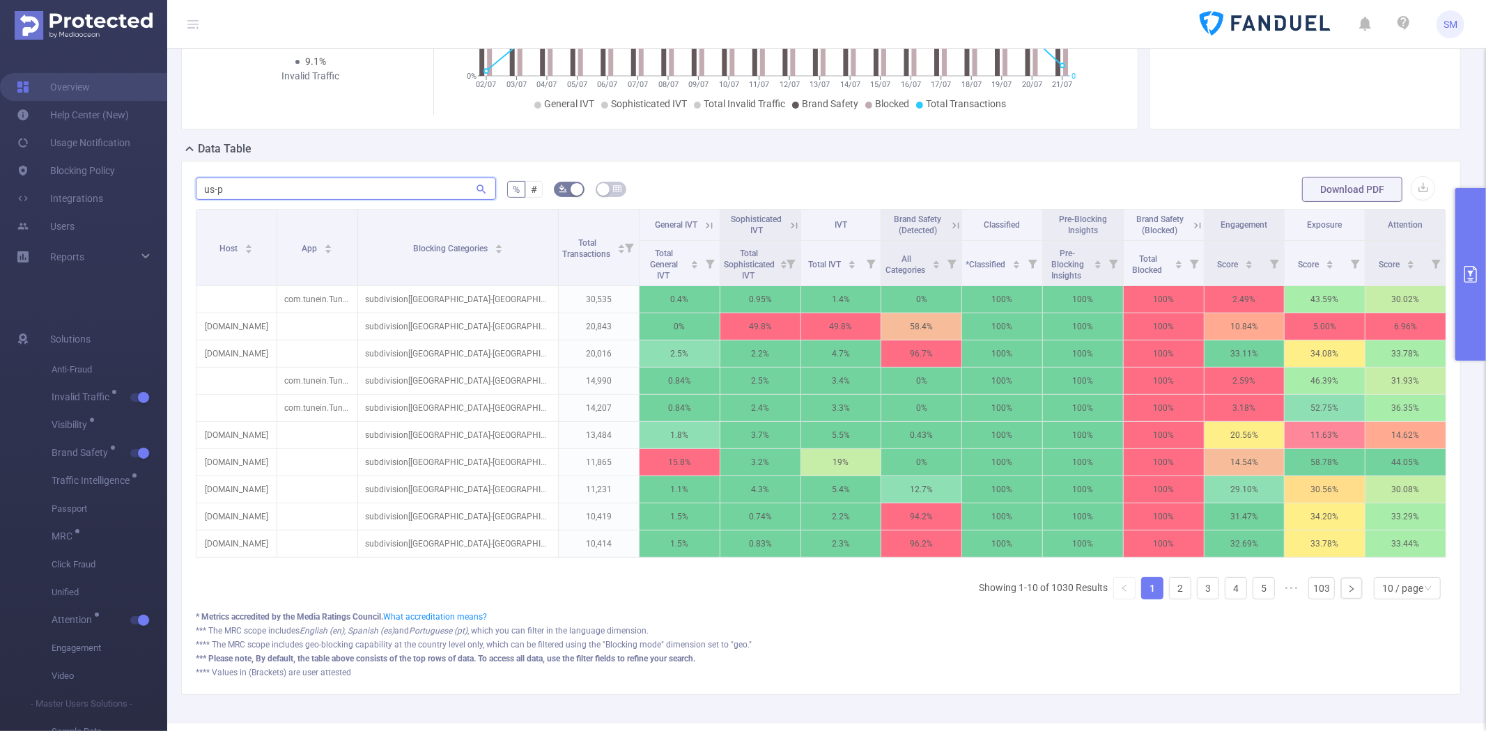
scroll to position [132, 0]
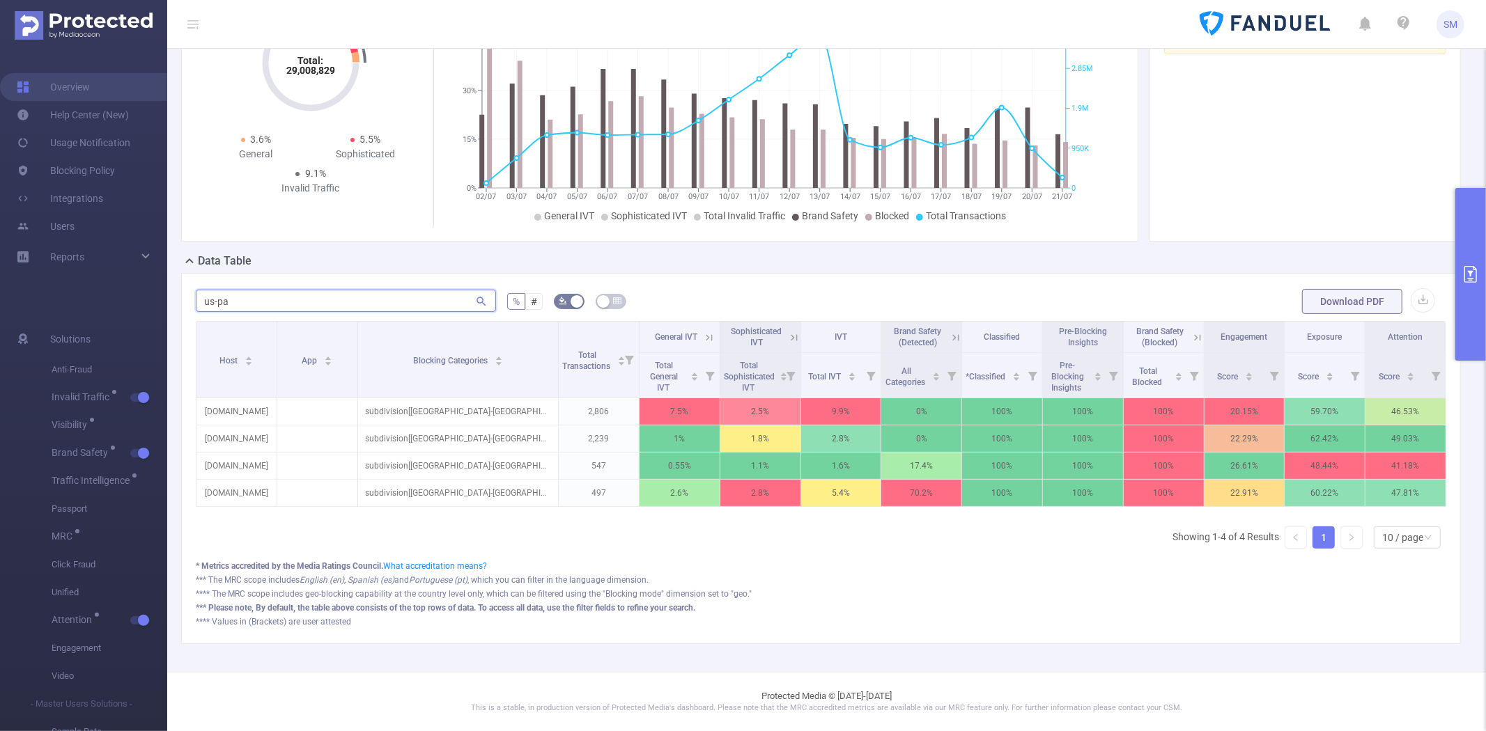
type input "us-pa"
click at [144, 396] on button "button" at bounding box center [140, 398] width 20 height 8
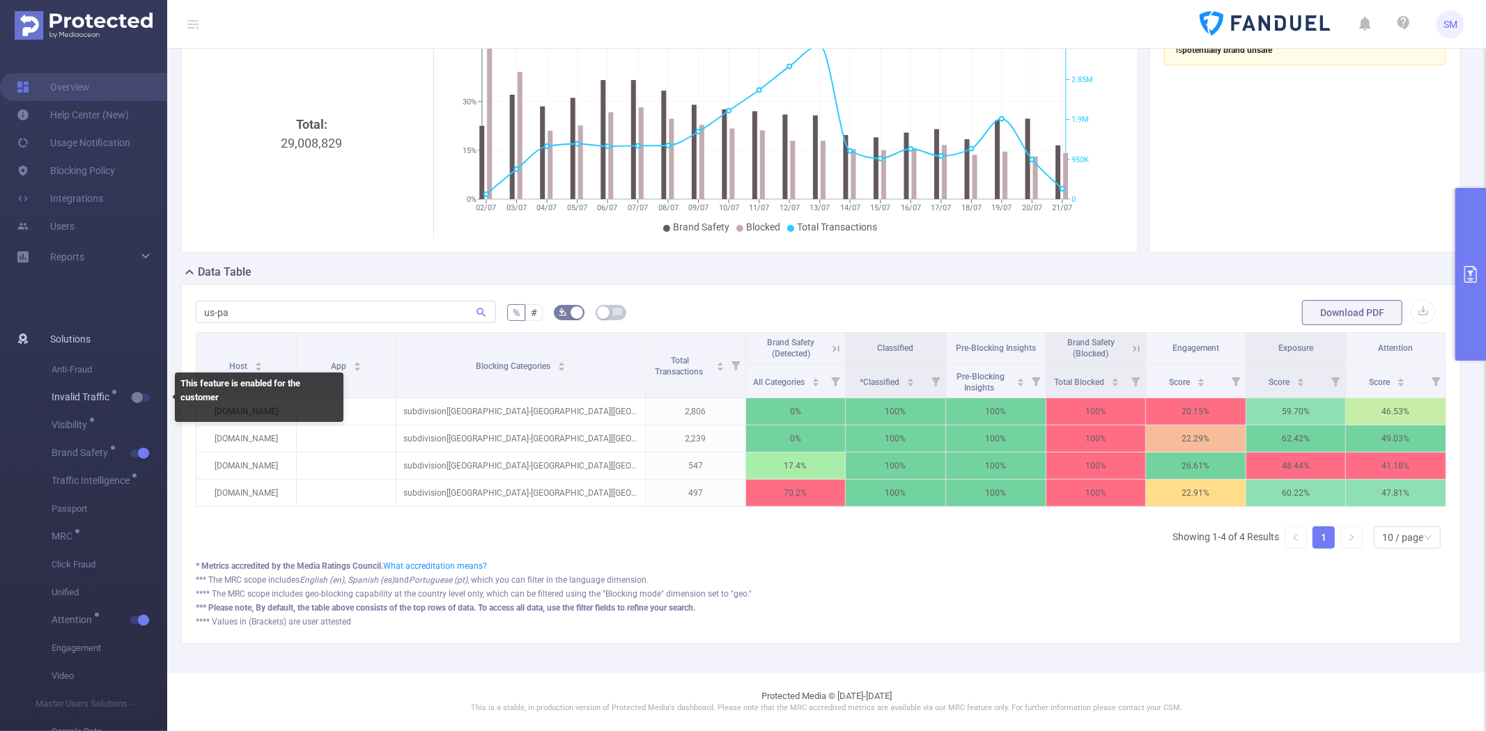
scroll to position [121, 0]
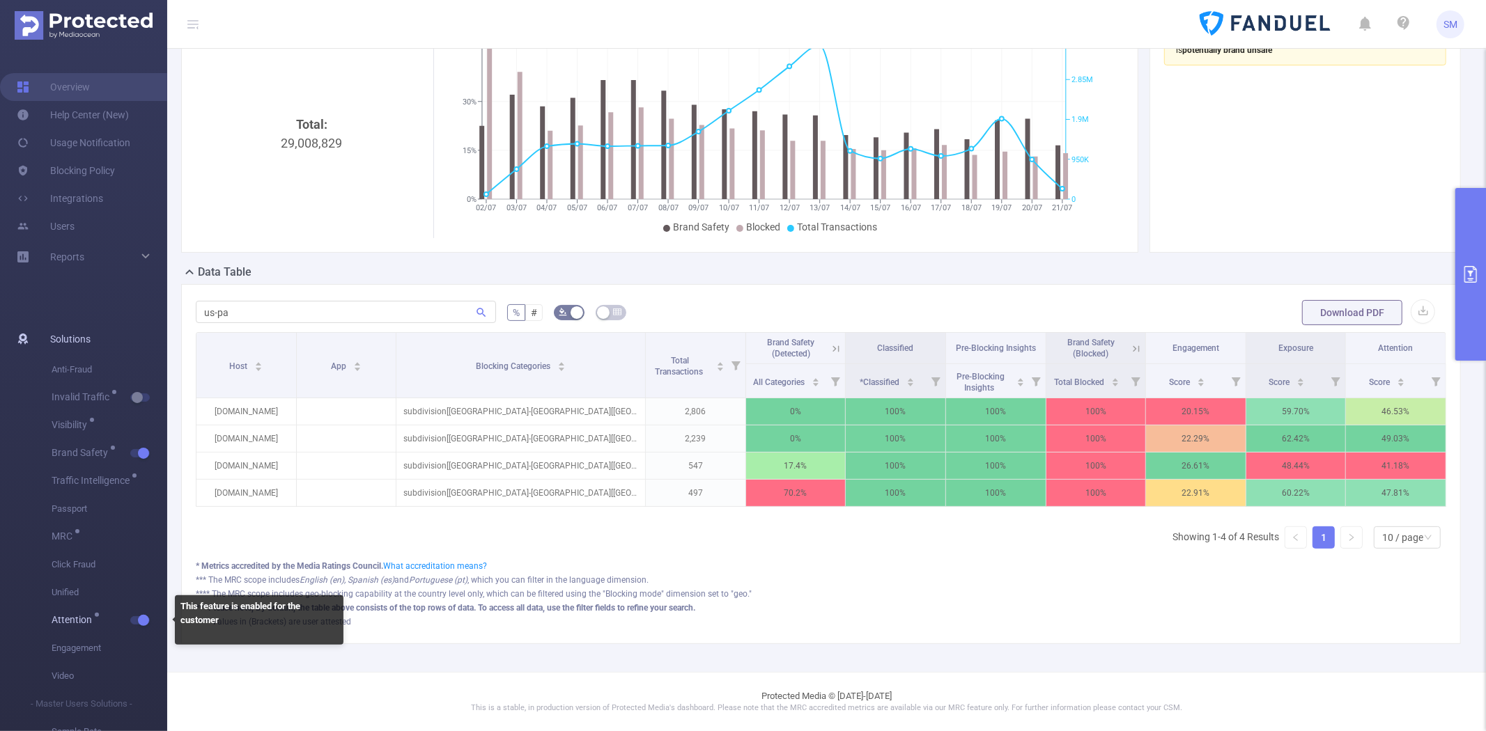
click at [143, 619] on button "button" at bounding box center [140, 620] width 20 height 8
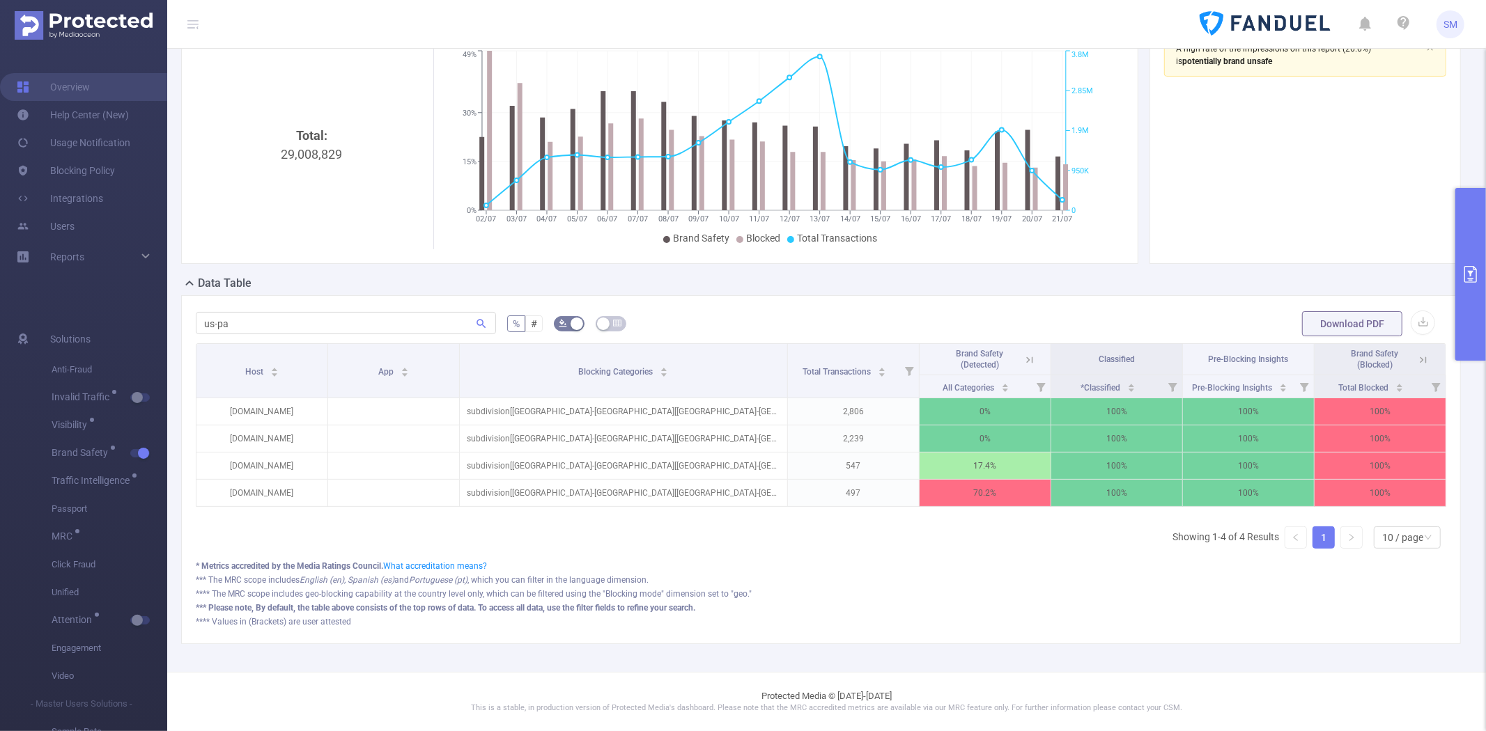
click at [1417, 354] on icon at bounding box center [1423, 360] width 13 height 13
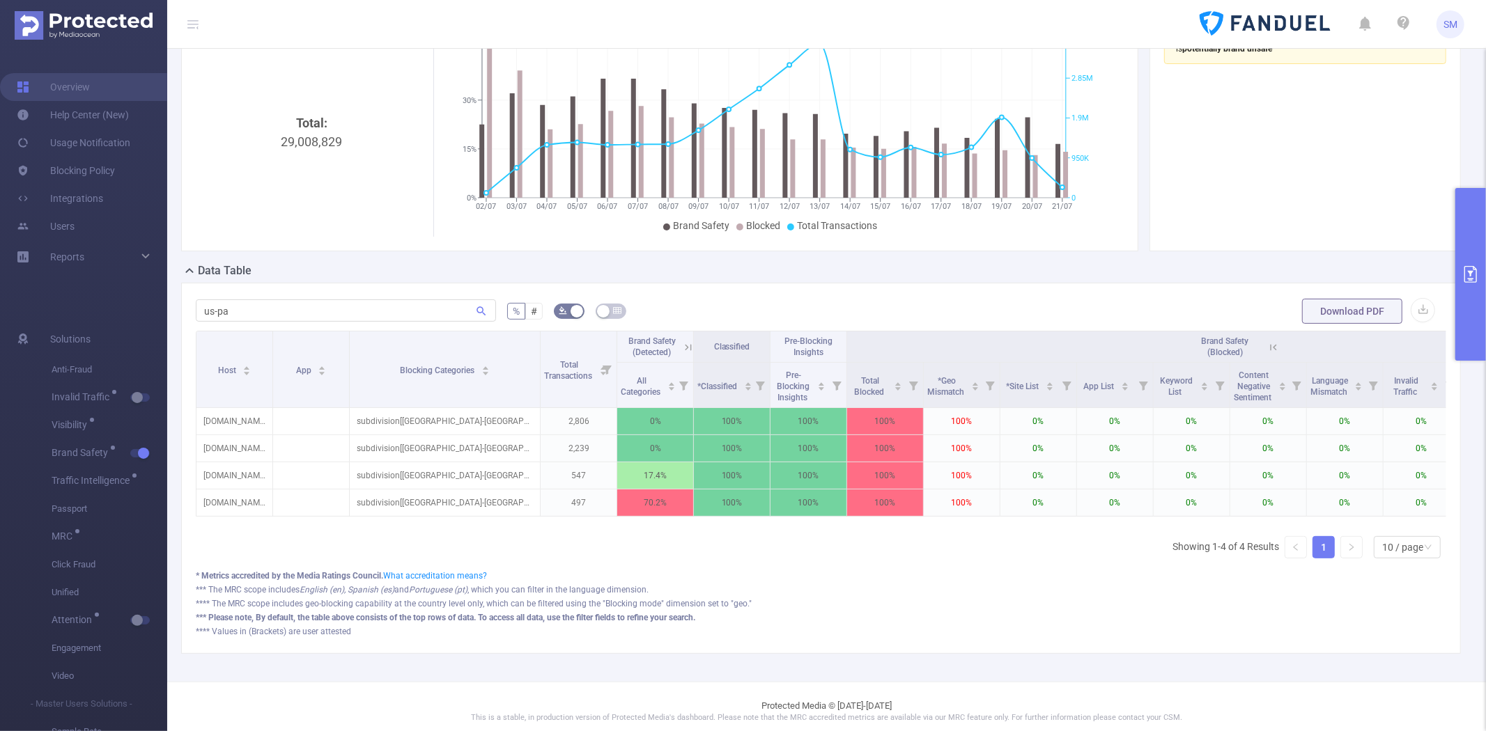
drag, startPoint x: 1460, startPoint y: 223, endPoint x: 1421, endPoint y: 268, distance: 59.8
click at [1460, 223] on button "primary" at bounding box center [1470, 274] width 31 height 173
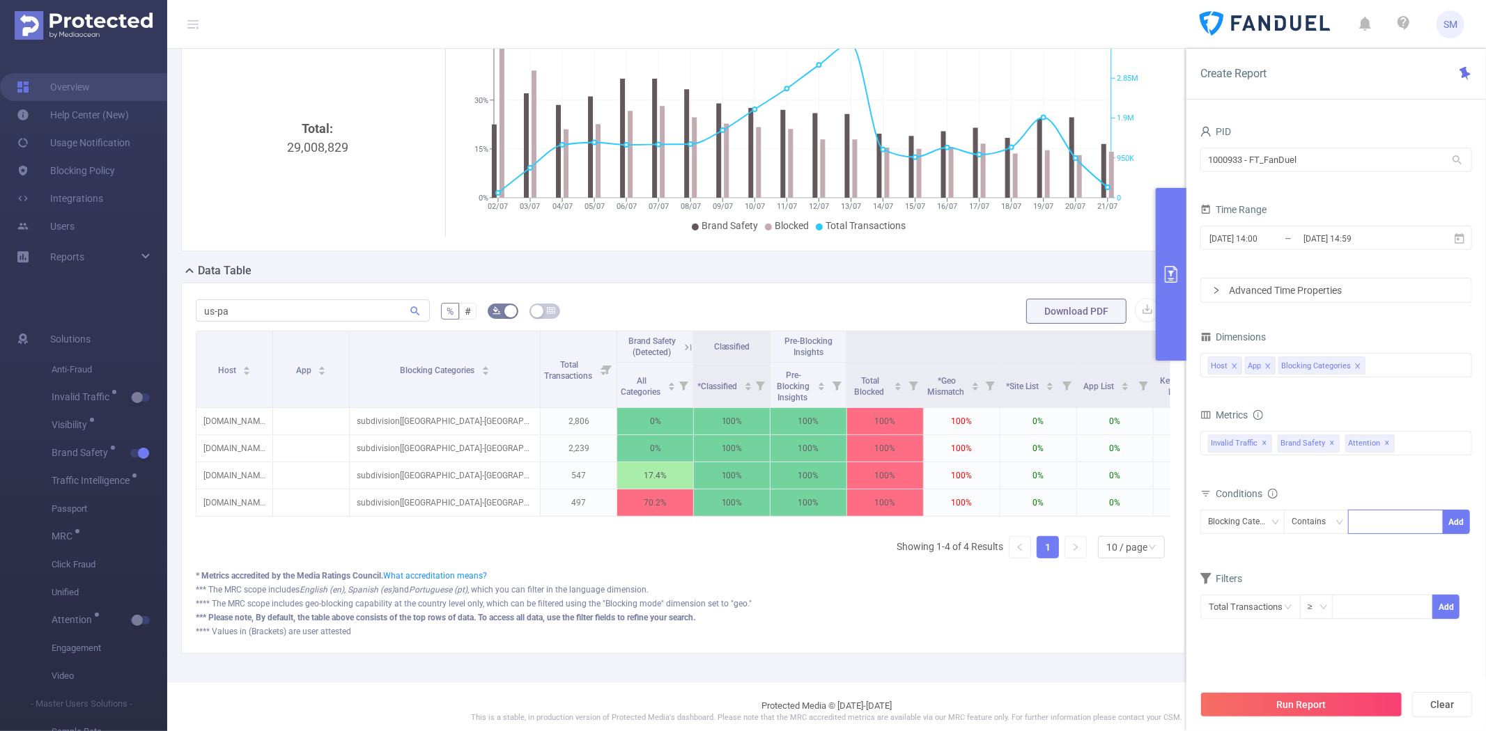
click at [1369, 518] on div at bounding box center [1396, 522] width 80 height 23
type input "us-pa"
click at [1364, 547] on li "us-pa" at bounding box center [1395, 551] width 95 height 22
click at [1466, 524] on button "Add" at bounding box center [1456, 522] width 27 height 24
click at [1318, 702] on button "Run Report" at bounding box center [1301, 704] width 202 height 25
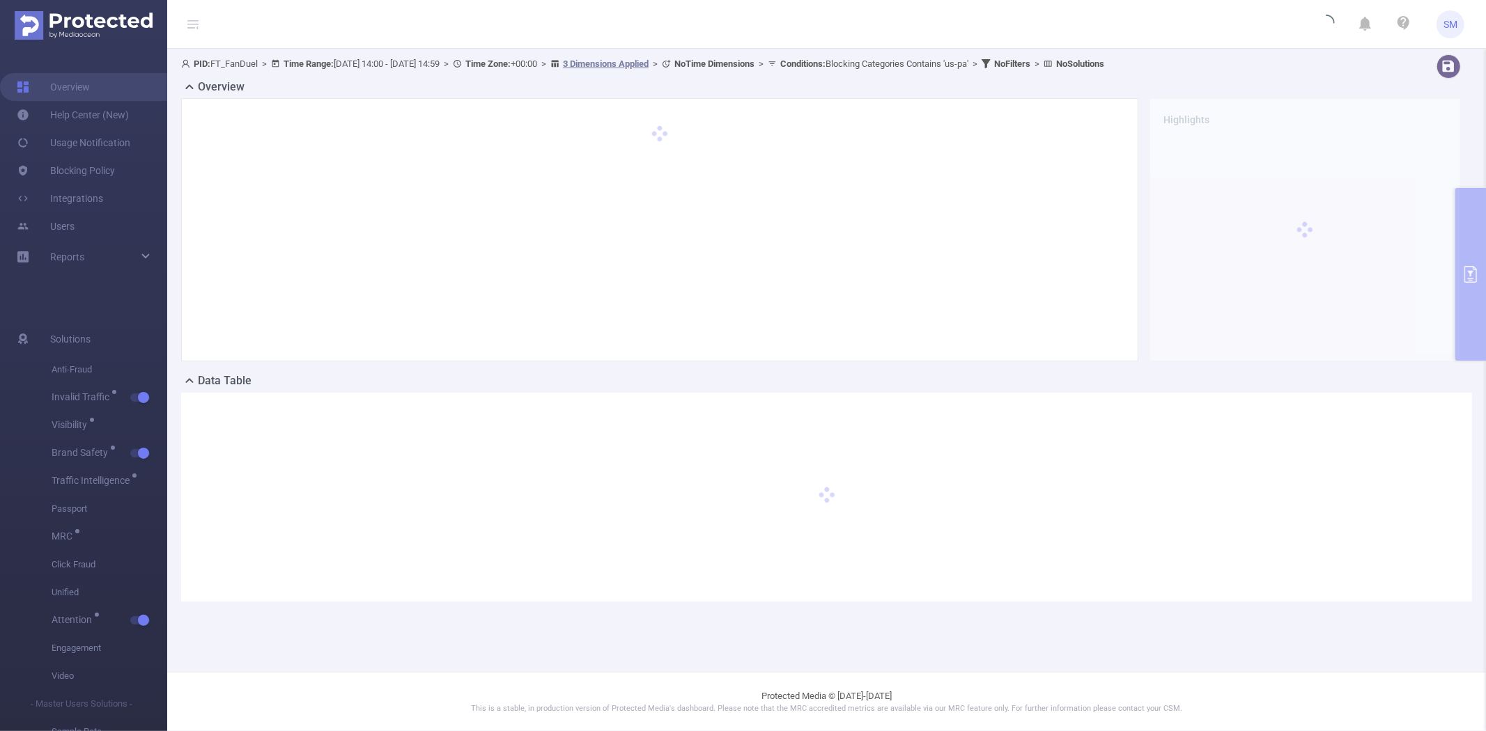
scroll to position [0, 0]
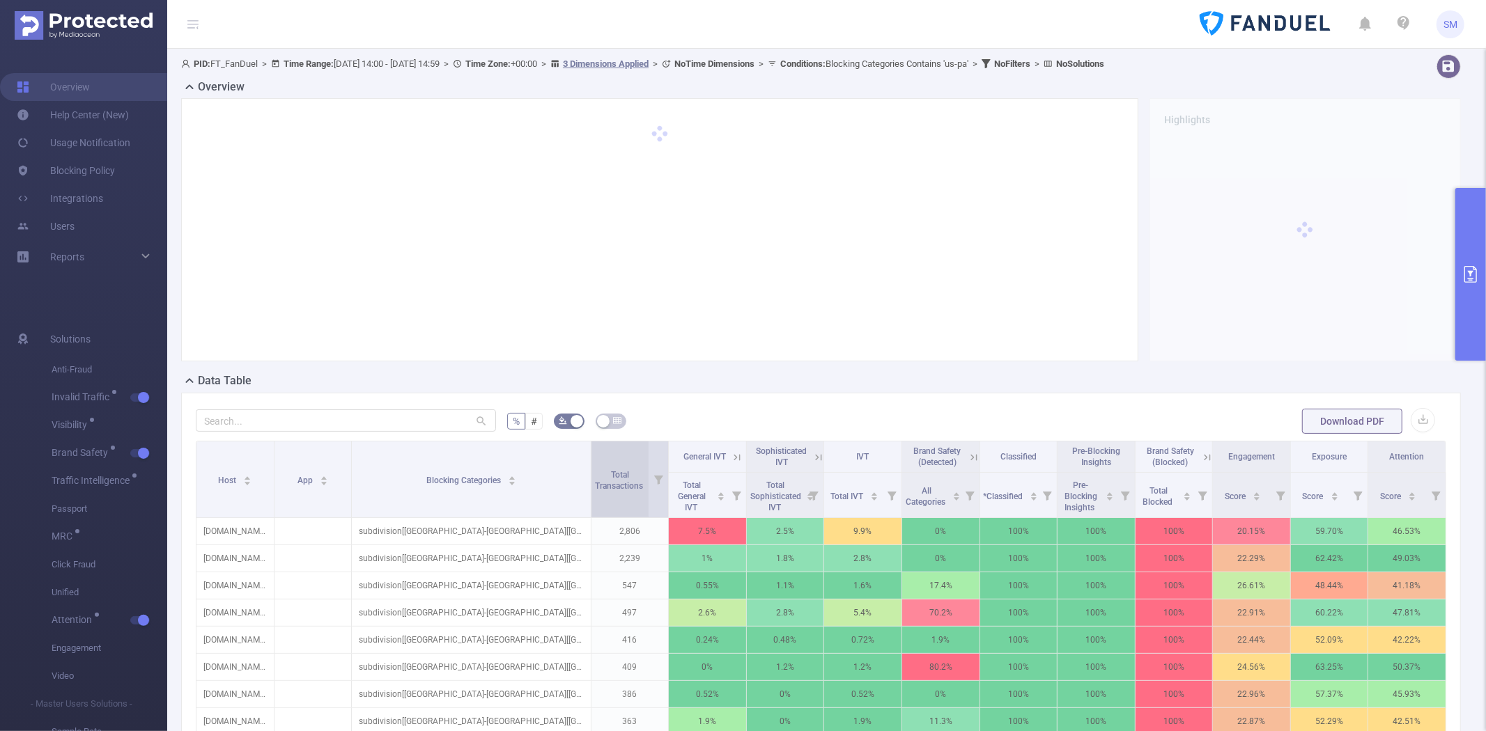
drag, startPoint x: 458, startPoint y: 457, endPoint x: 595, endPoint y: 455, distance: 136.5
click at [595, 455] on tr "Host App Blocking Categories Total Transactions General IVT Sophisticated IVT I…" at bounding box center [821, 457] width 1250 height 31
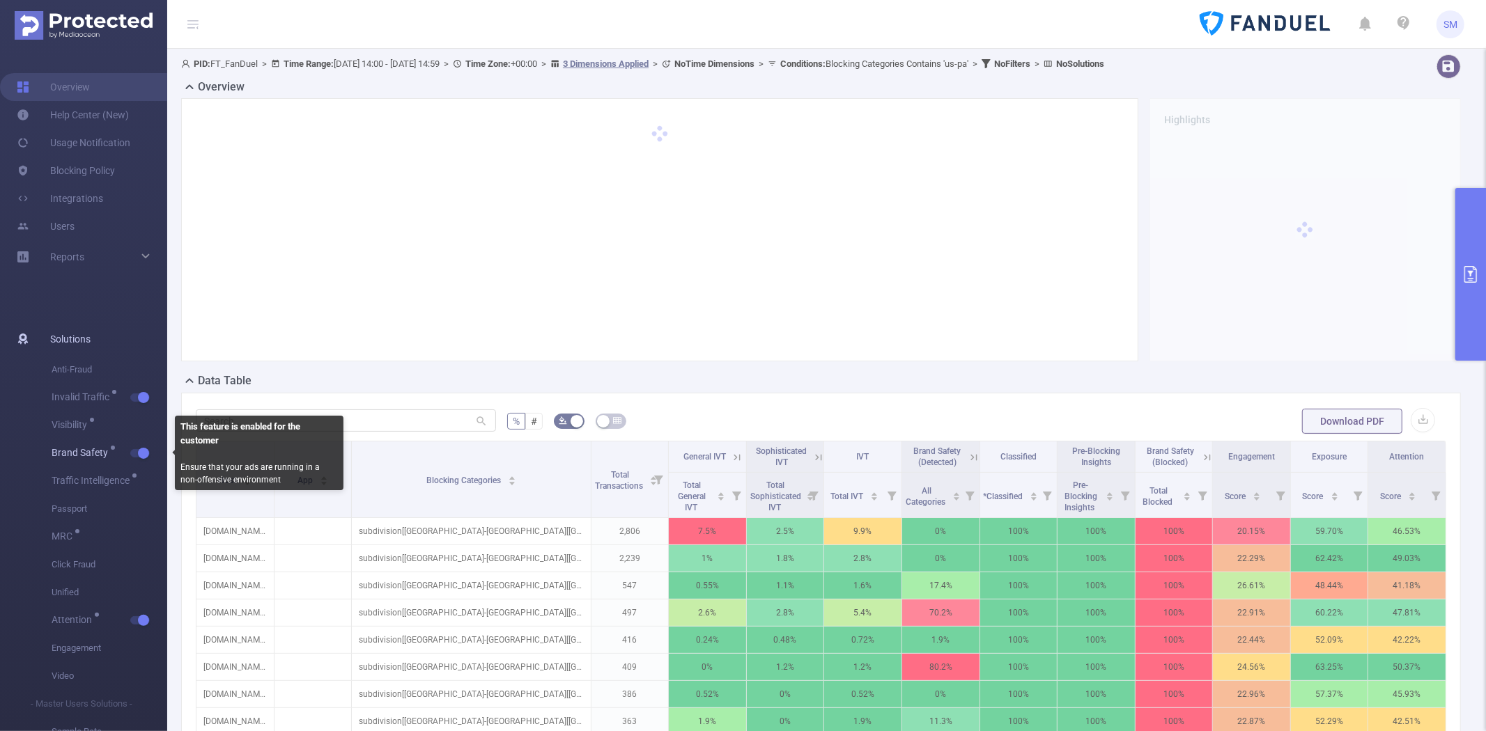
click at [144, 450] on button "button" at bounding box center [140, 453] width 20 height 8
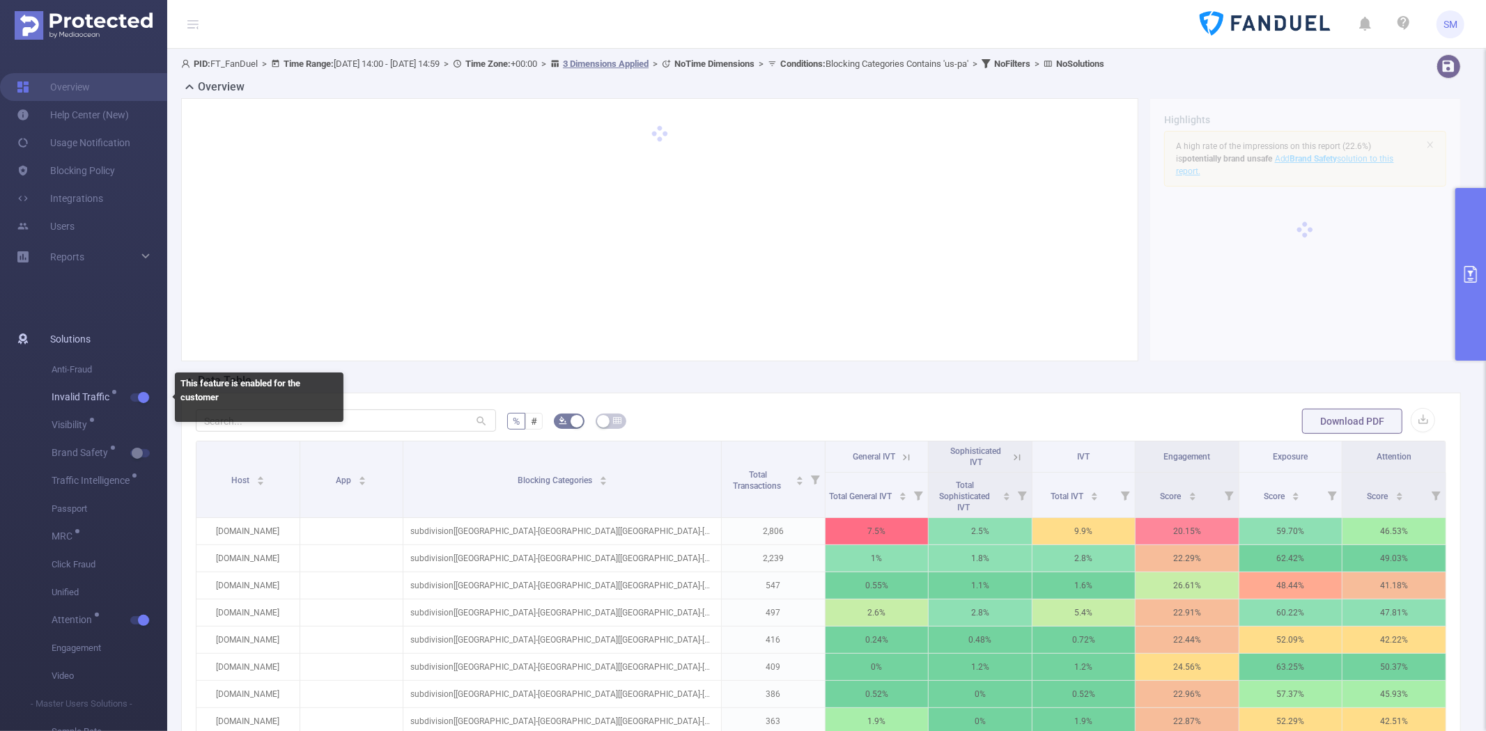
click at [134, 394] on span "button" at bounding box center [142, 397] width 18 height 7
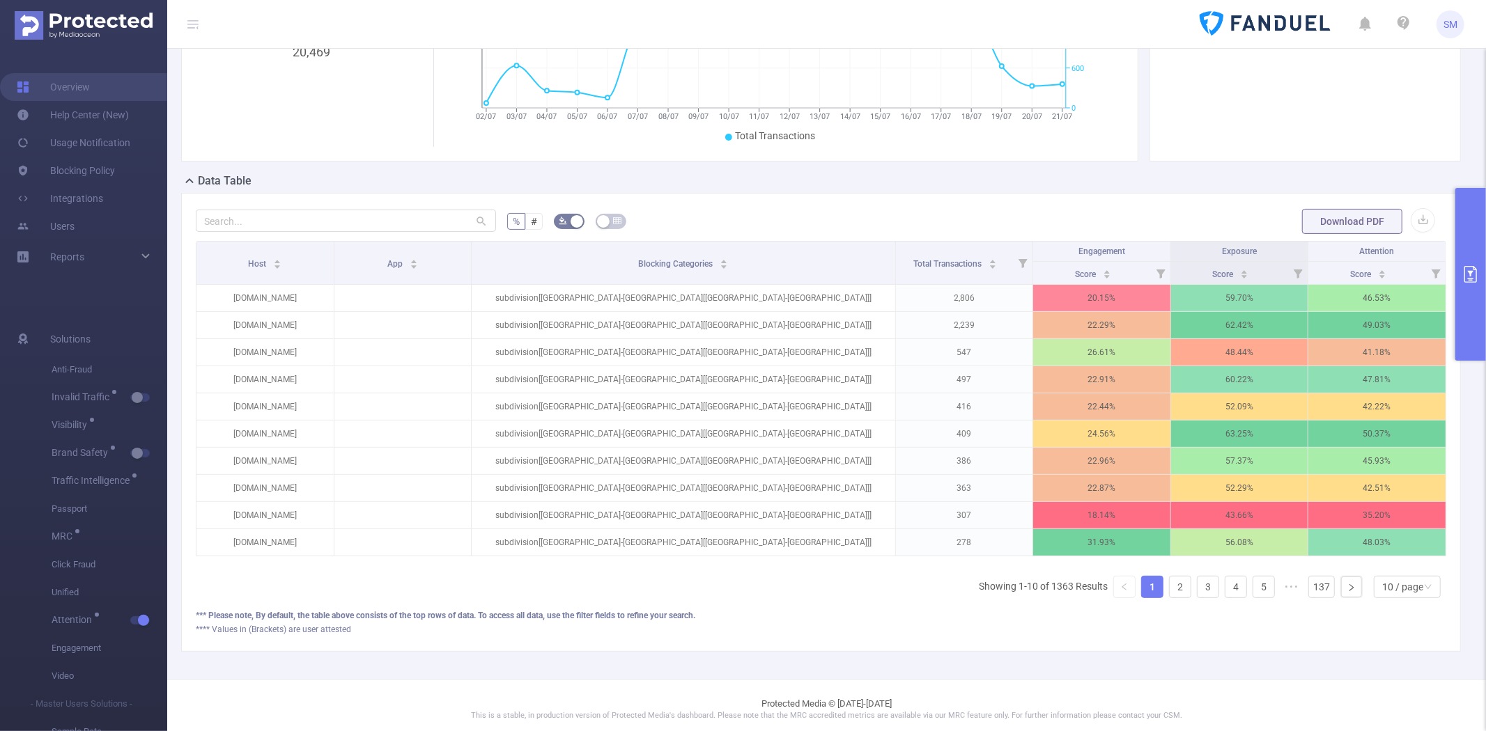
scroll to position [220, 0]
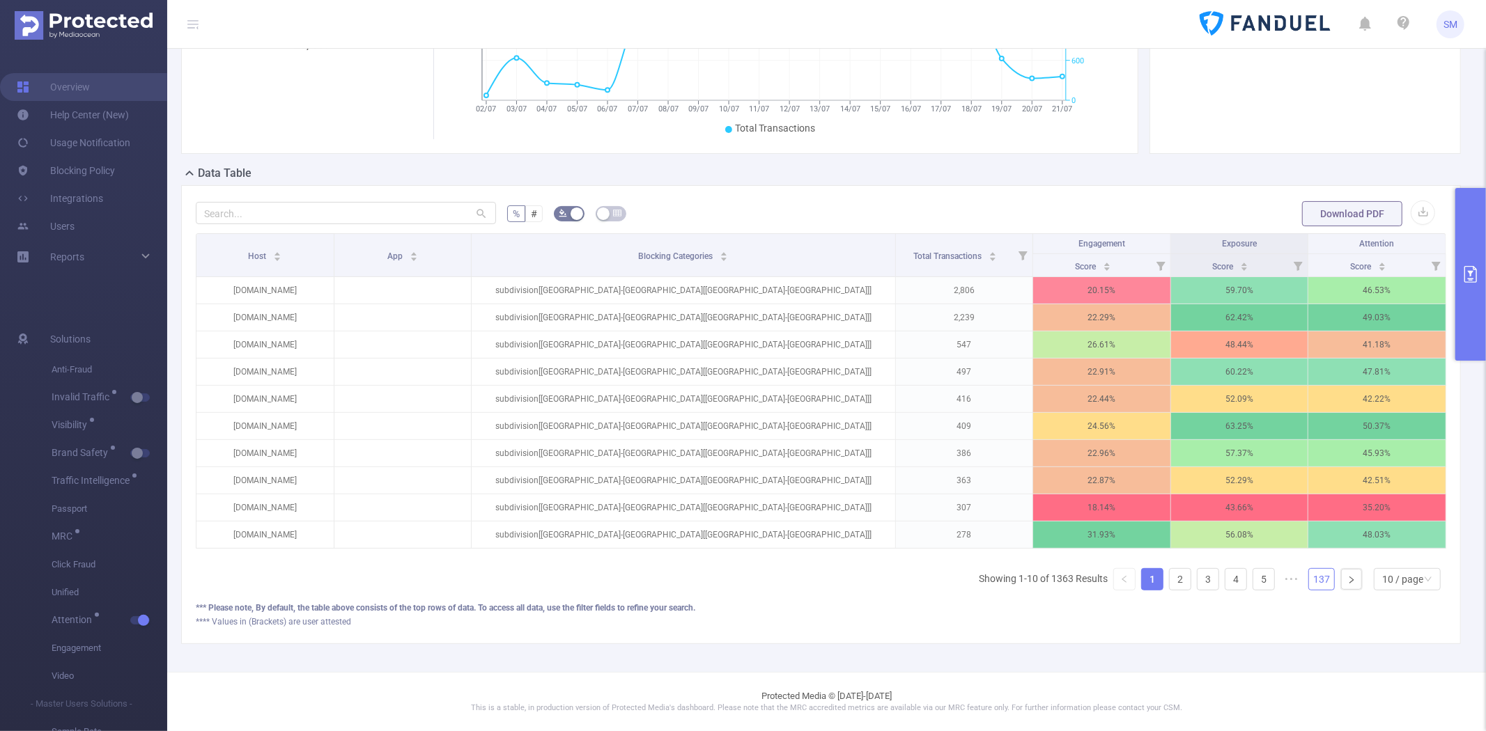
click at [1315, 580] on link "137" at bounding box center [1321, 579] width 25 height 21
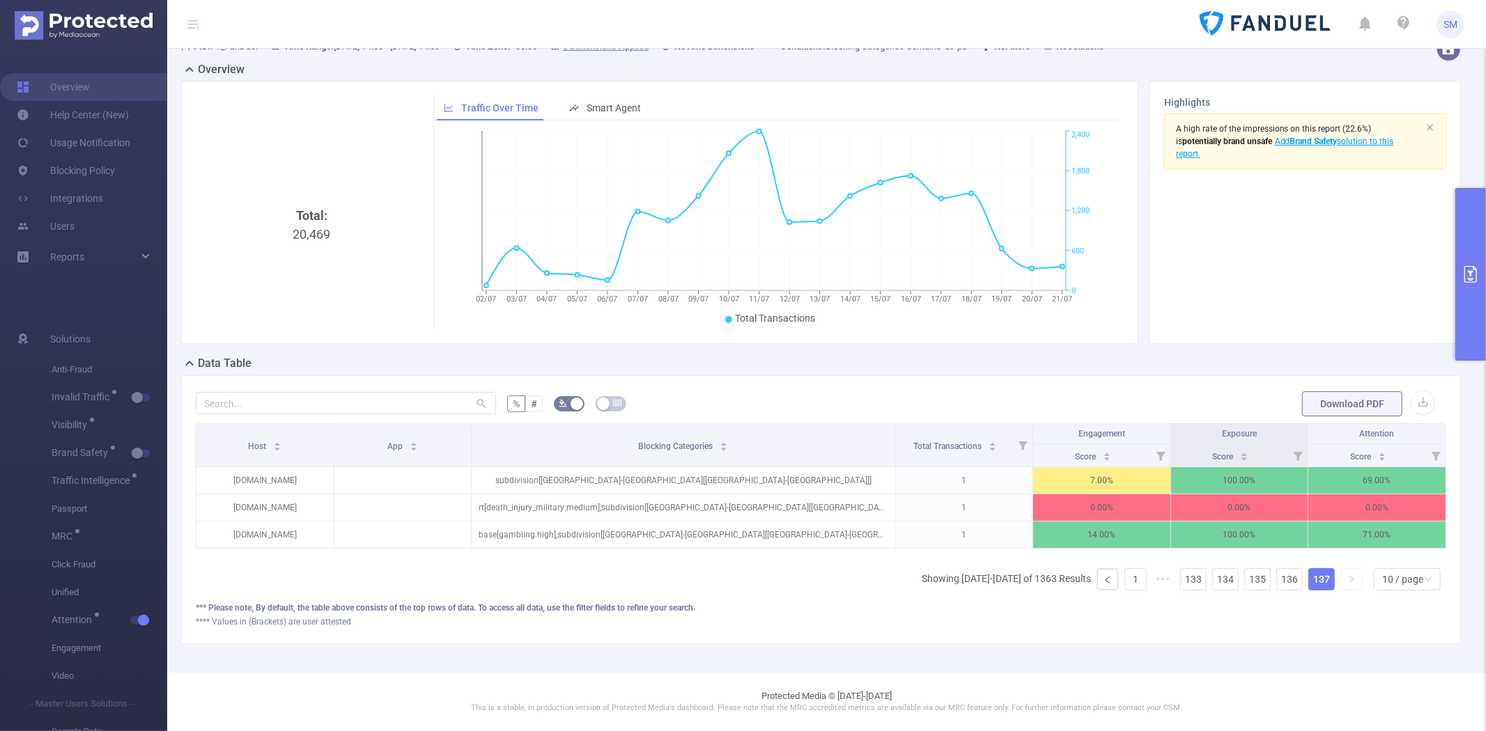
scroll to position [30, 0]
click at [1131, 582] on link "1" at bounding box center [1135, 579] width 21 height 21
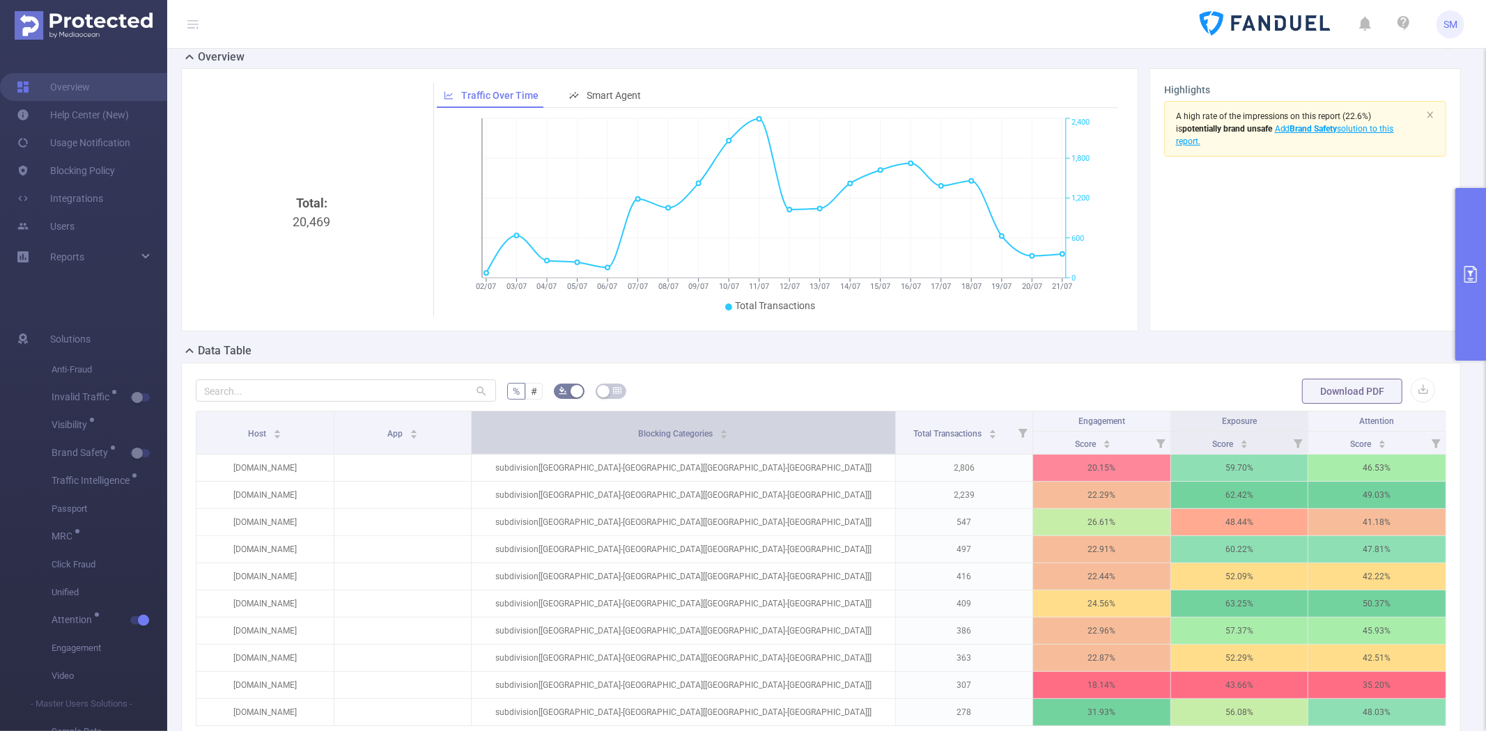
click at [651, 435] on span "Blocking Categories" at bounding box center [676, 434] width 77 height 10
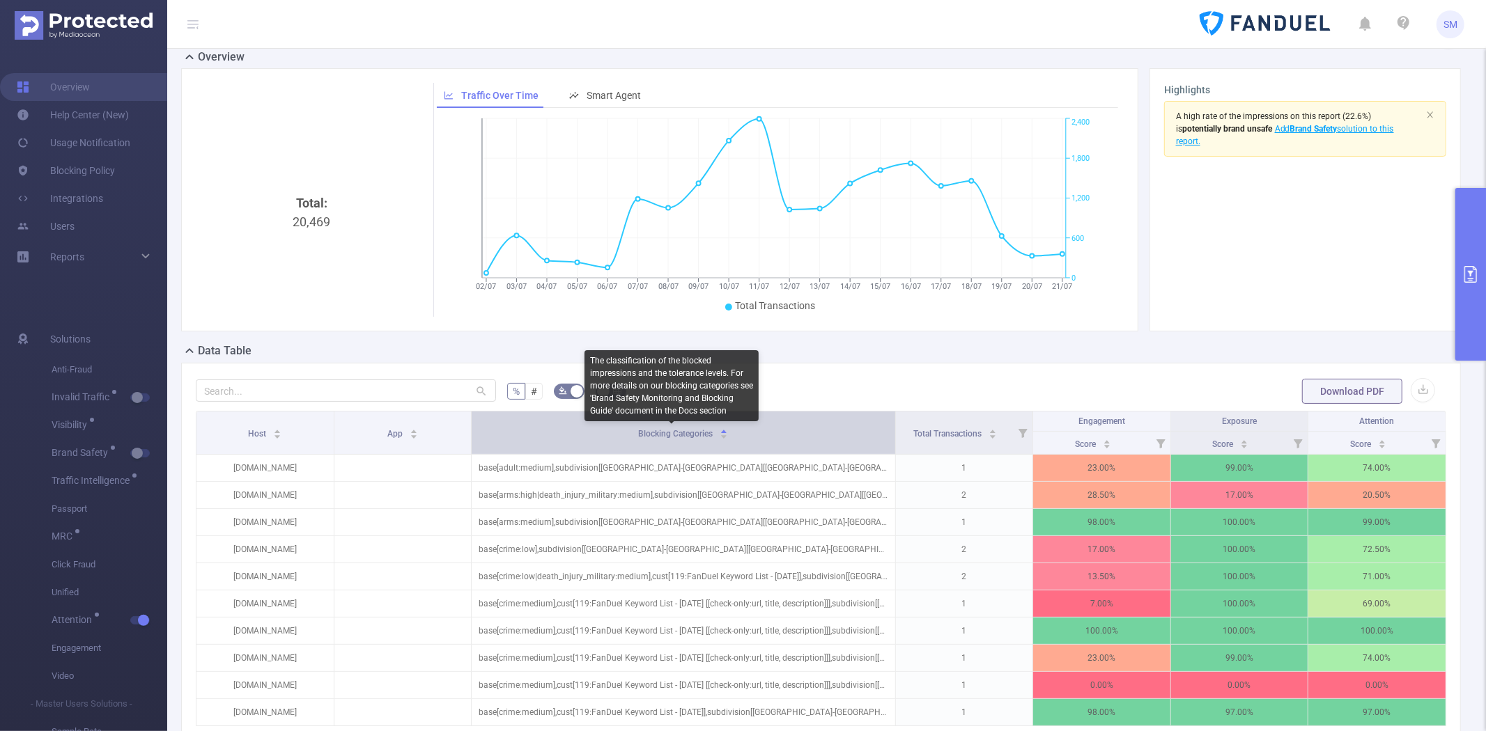
click at [651, 435] on span "Blocking Categories" at bounding box center [676, 434] width 77 height 10
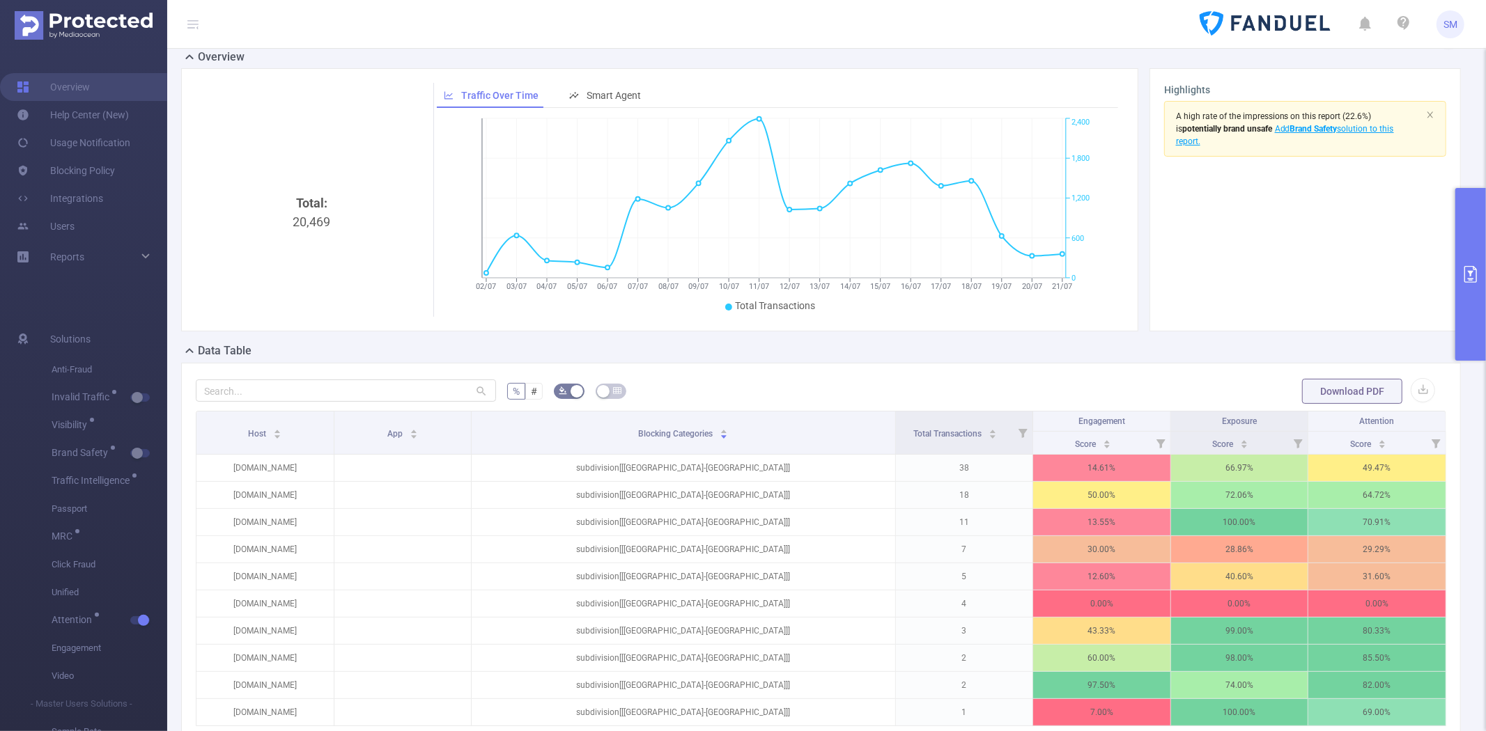
click at [1482, 260] on button "primary" at bounding box center [1470, 274] width 31 height 173
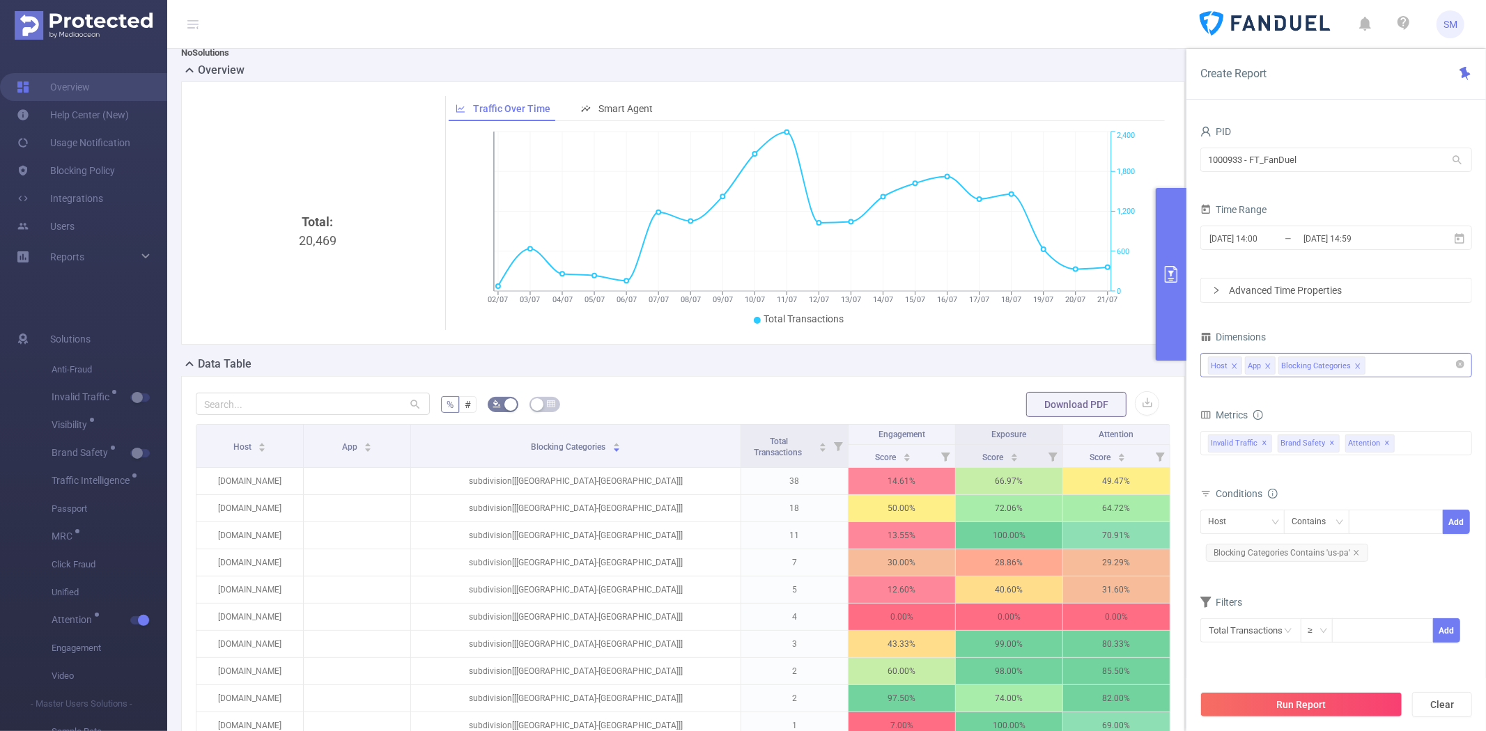
click at [1413, 371] on div "Host App Blocking Categories" at bounding box center [1336, 365] width 256 height 23
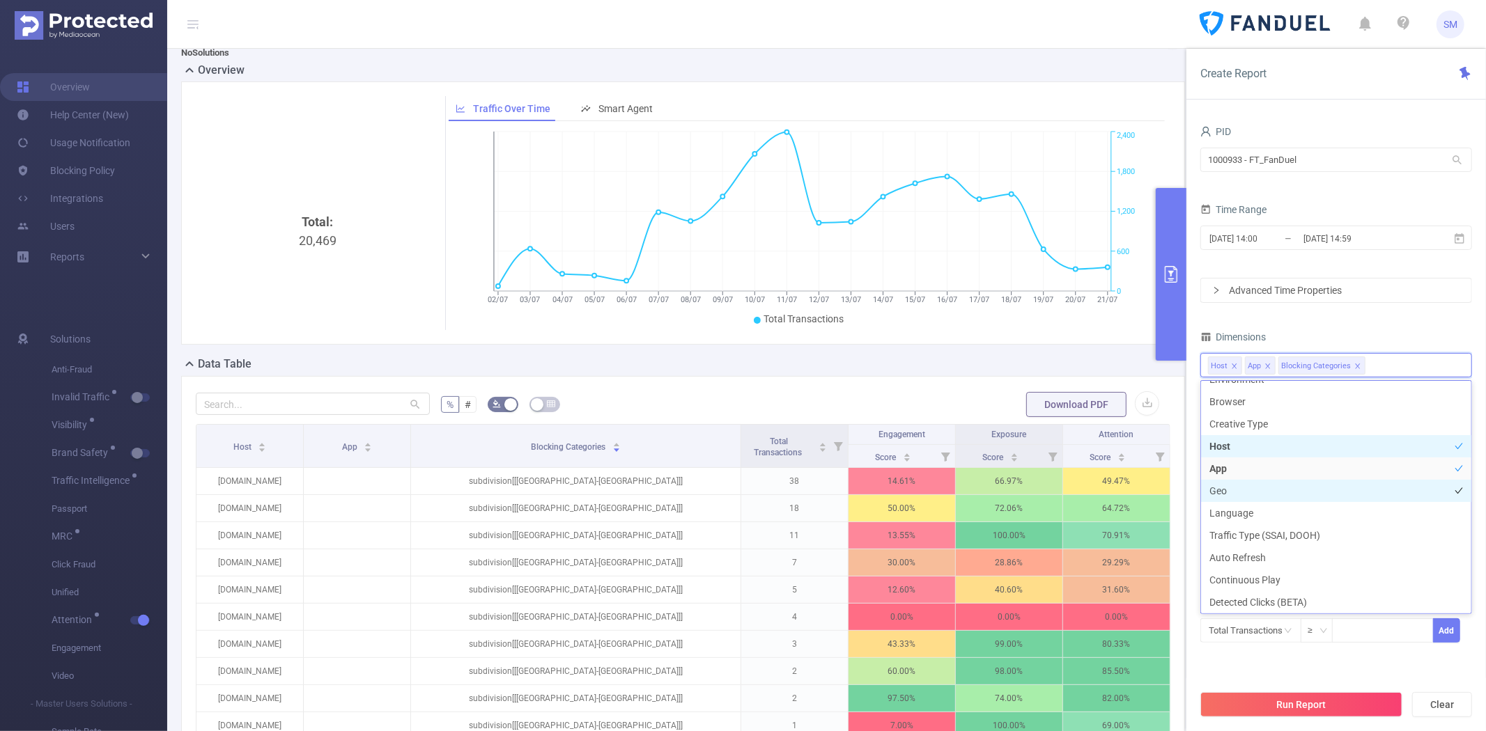
scroll to position [247, 0]
click at [1338, 497] on li "Geo" at bounding box center [1336, 504] width 270 height 22
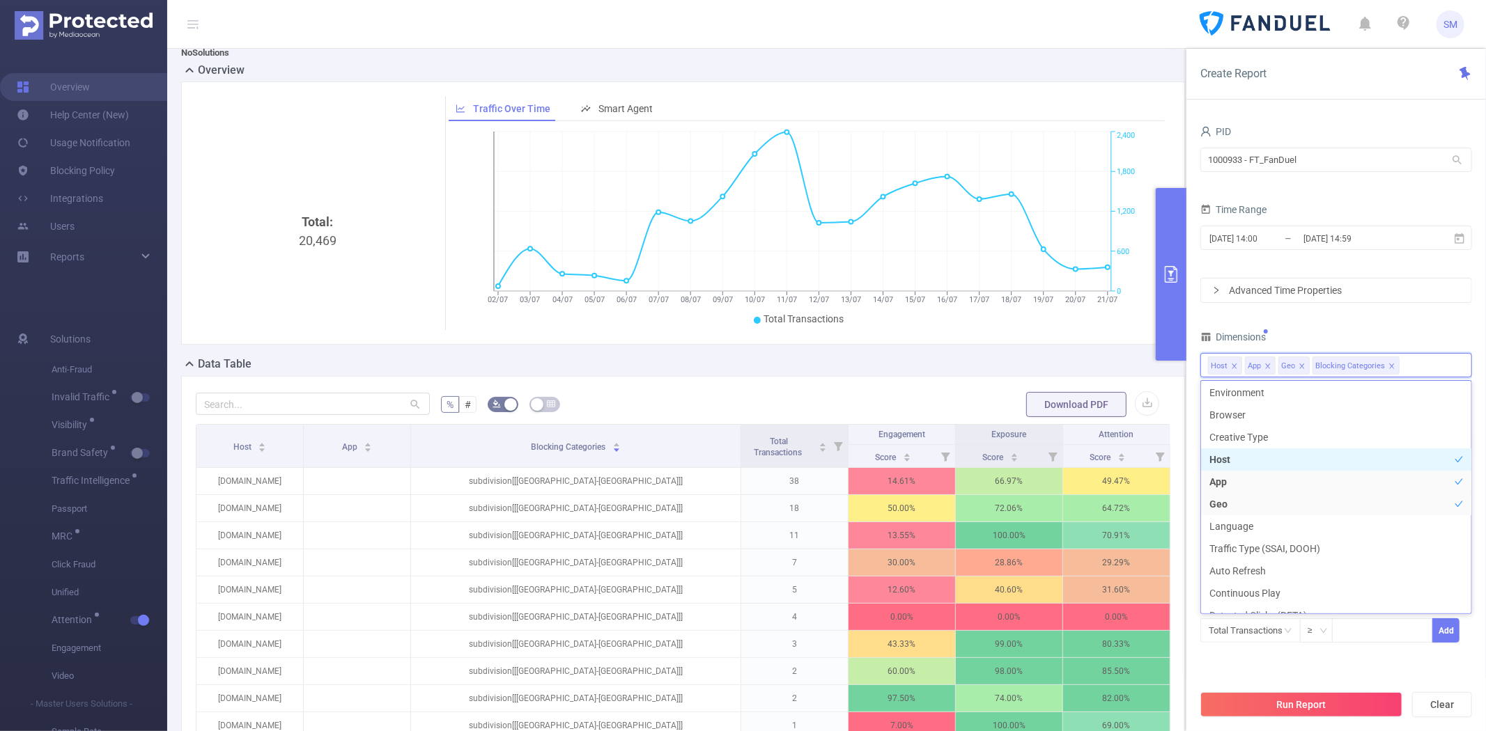
click at [1263, 456] on li "Host" at bounding box center [1336, 460] width 270 height 22
click at [1254, 475] on li "App" at bounding box center [1336, 482] width 270 height 22
click at [1339, 325] on div "PID 1000933 - FT_FanDuel 1000933 - FT_FanDuel Time Range [DATE] 14:00 _ [DATE] …" at bounding box center [1336, 391] width 272 height 539
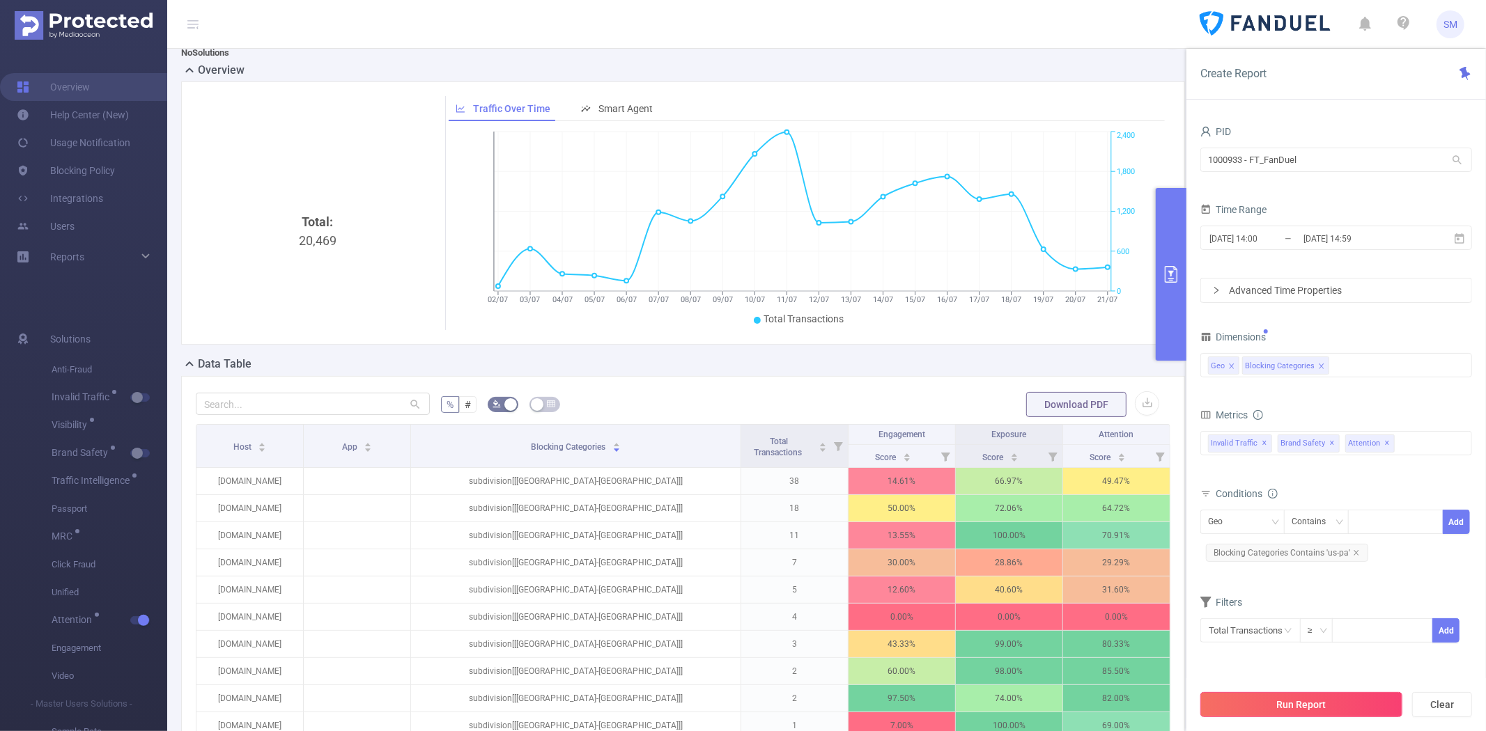
click at [1303, 706] on button "Run Report" at bounding box center [1301, 704] width 202 height 25
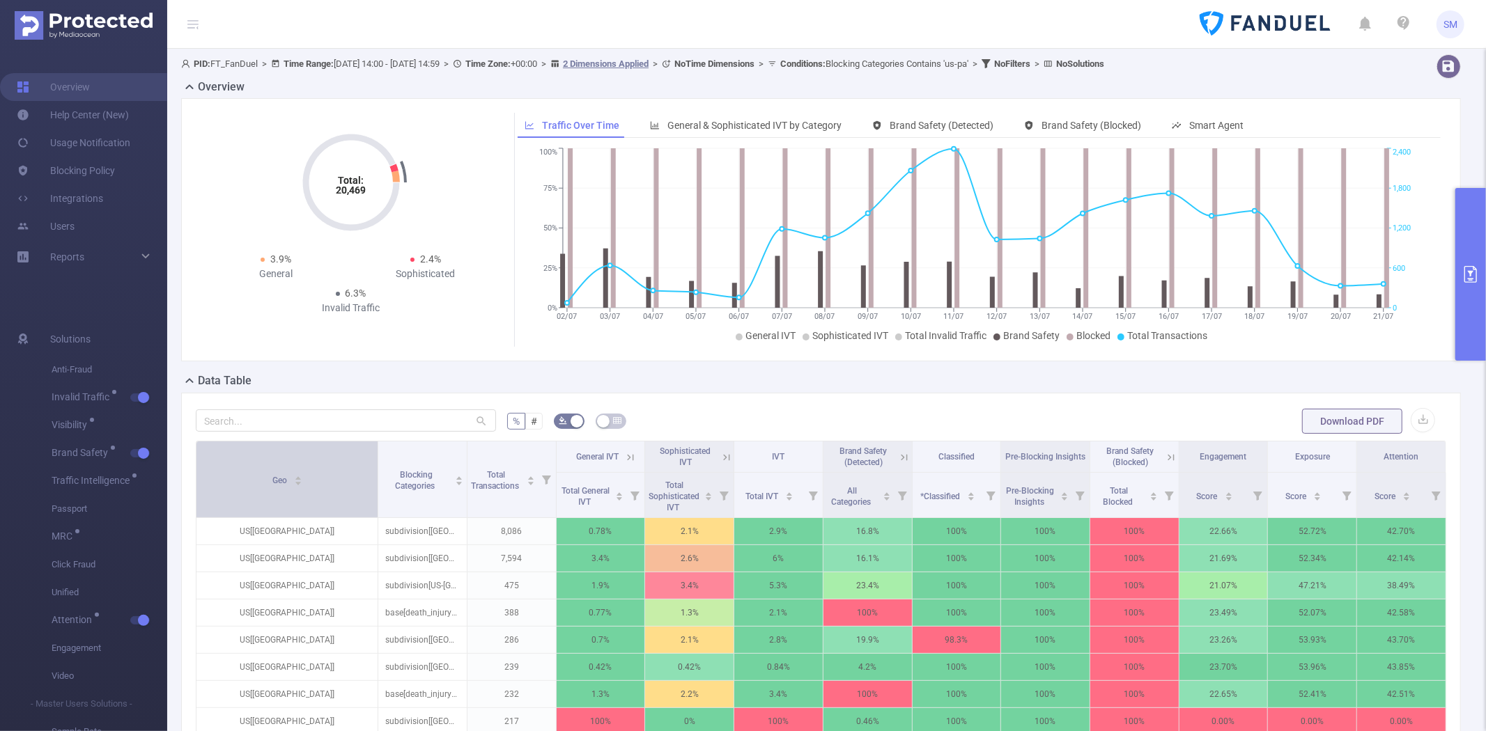
drag, startPoint x: 289, startPoint y: 467, endPoint x: 369, endPoint y: 463, distance: 80.2
click at [369, 463] on th "Geo" at bounding box center [287, 480] width 182 height 77
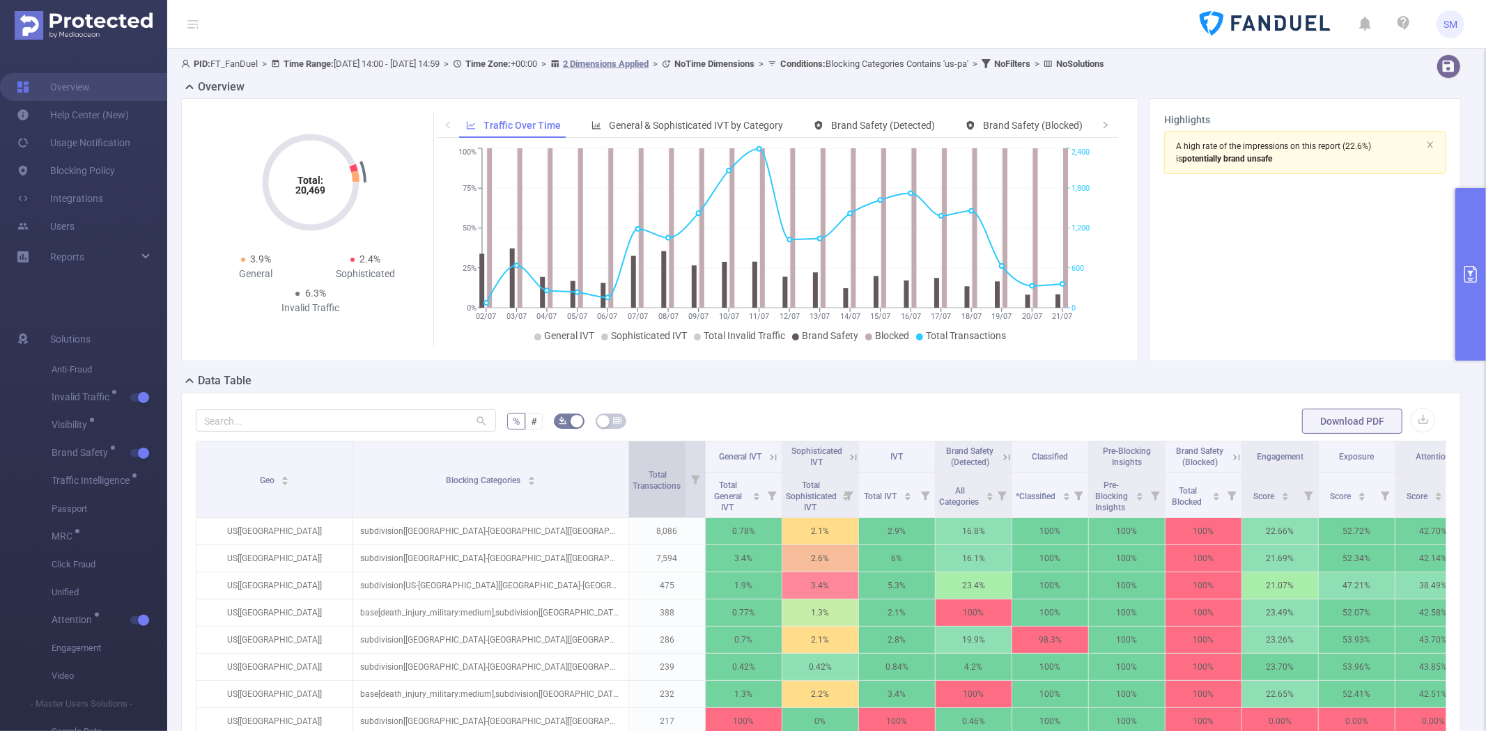
drag, startPoint x: 460, startPoint y: 465, endPoint x: 636, endPoint y: 465, distance: 175.5
click at [636, 465] on tr "Geo Blocking Categories Total Transactions General IVT Sophisticated IVT IVT Br…" at bounding box center [833, 457] width 1275 height 31
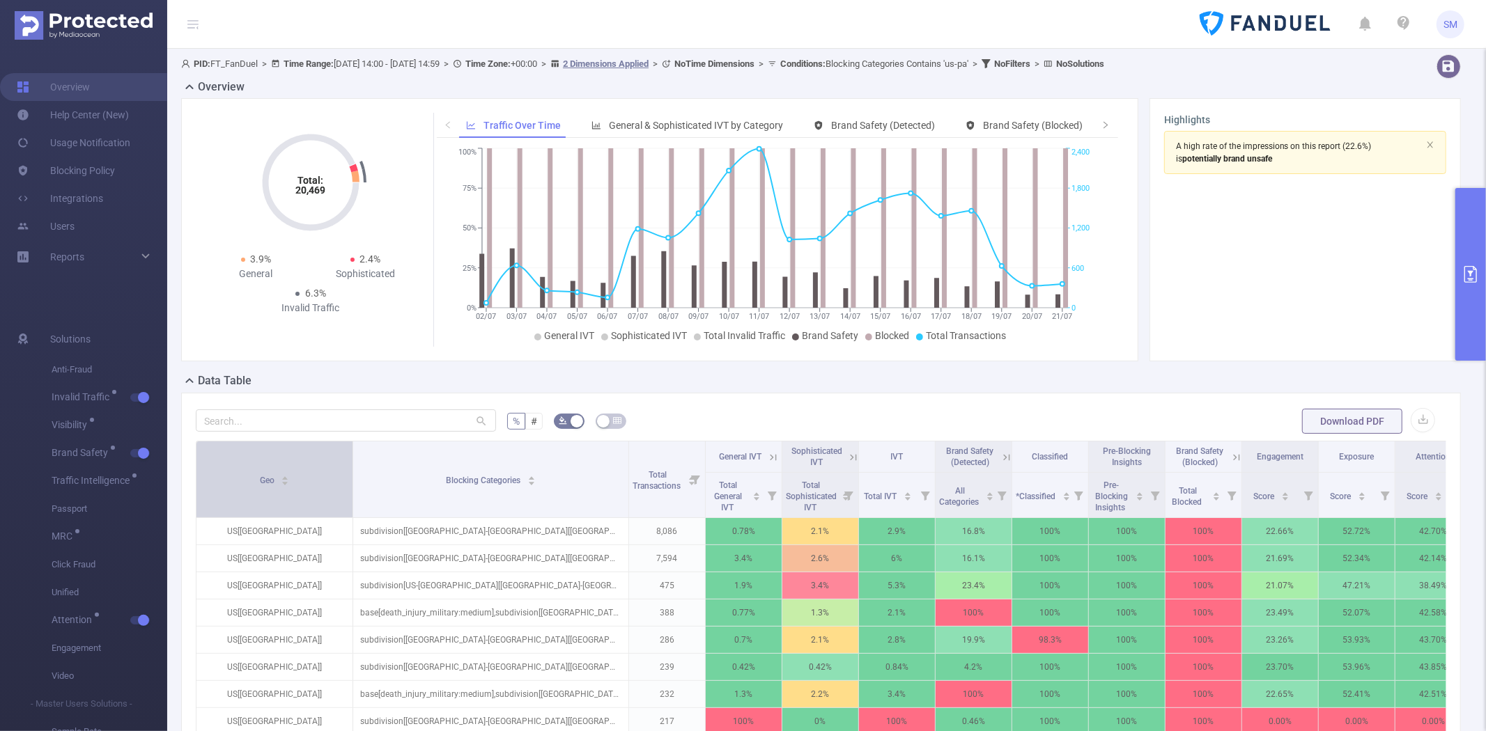
scroll to position [77, 0]
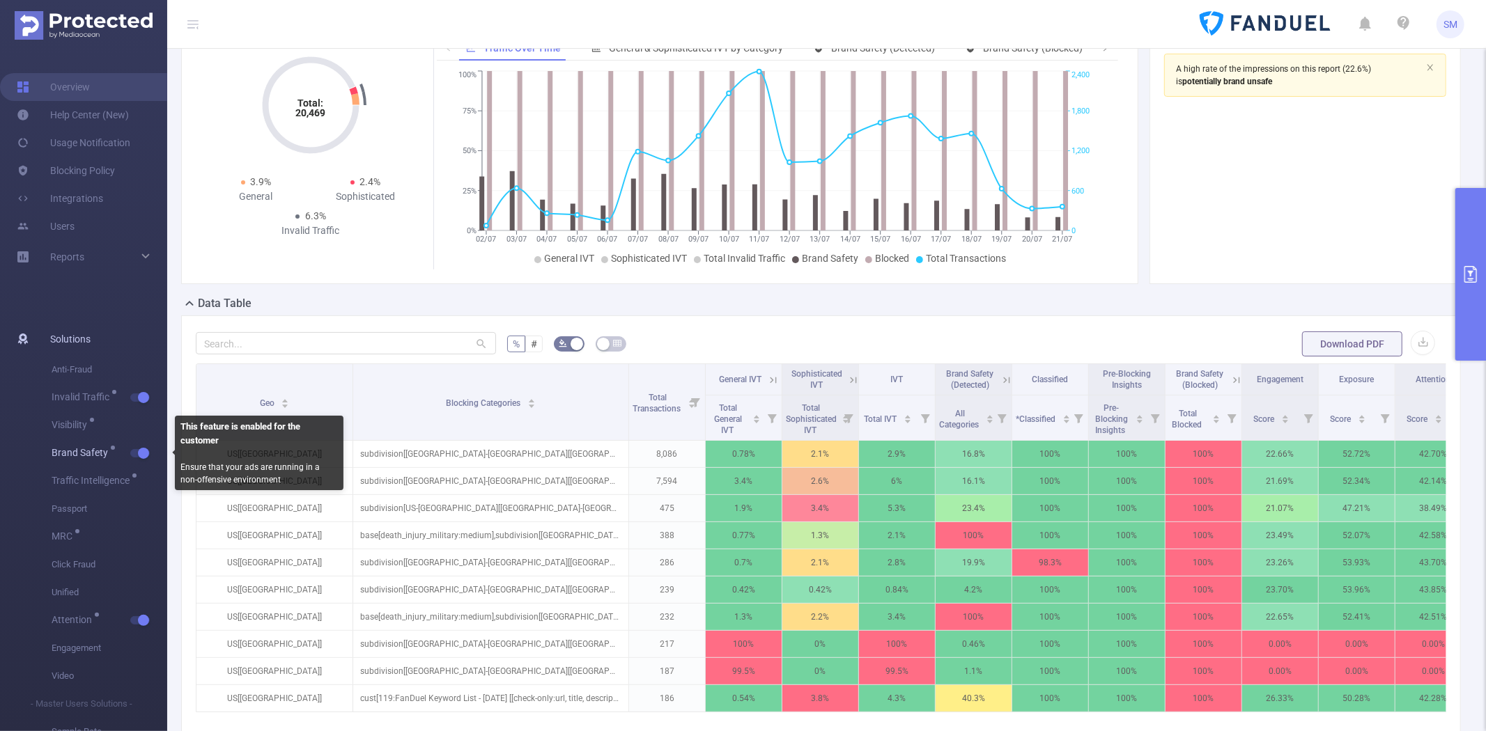
click at [141, 449] on button "button" at bounding box center [140, 453] width 20 height 8
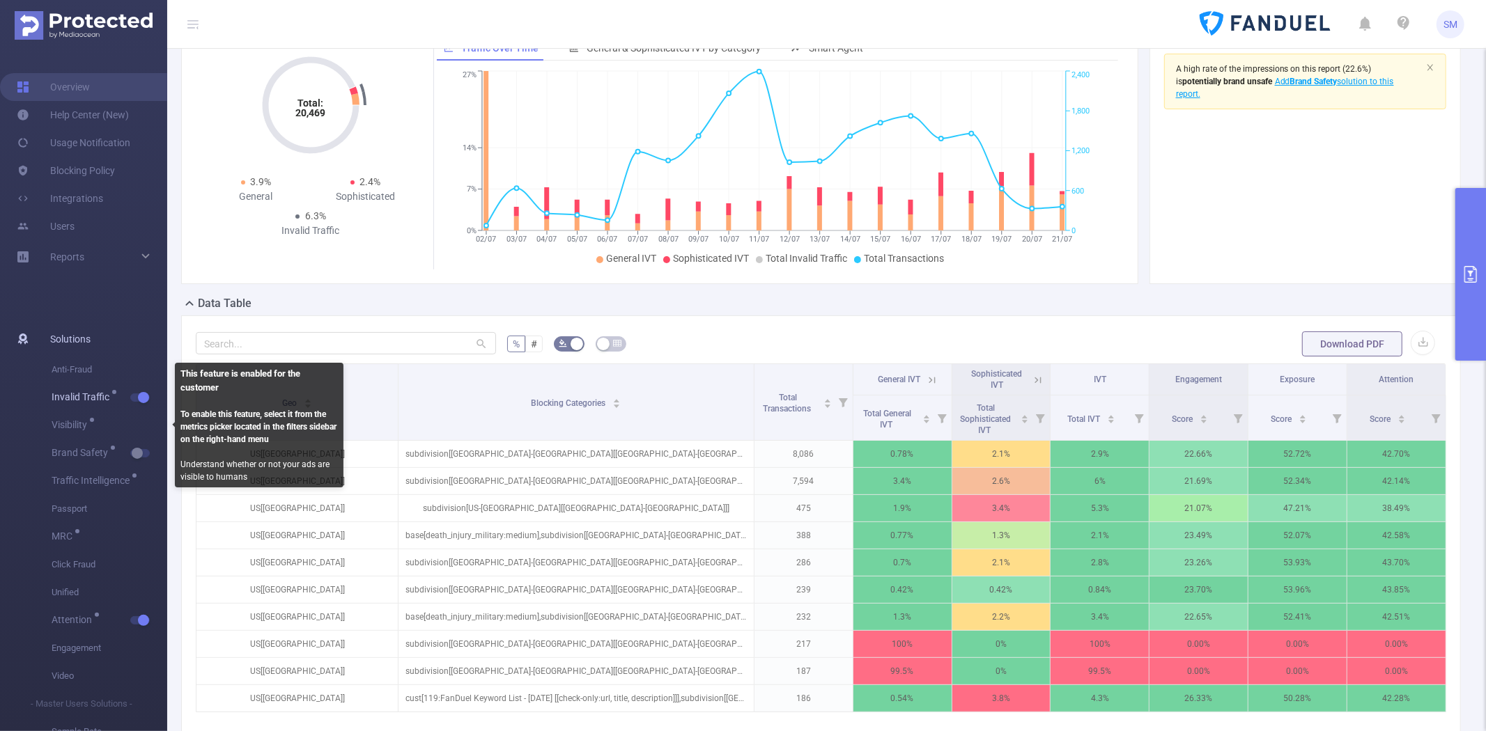
click at [137, 396] on button "button" at bounding box center [140, 398] width 20 height 8
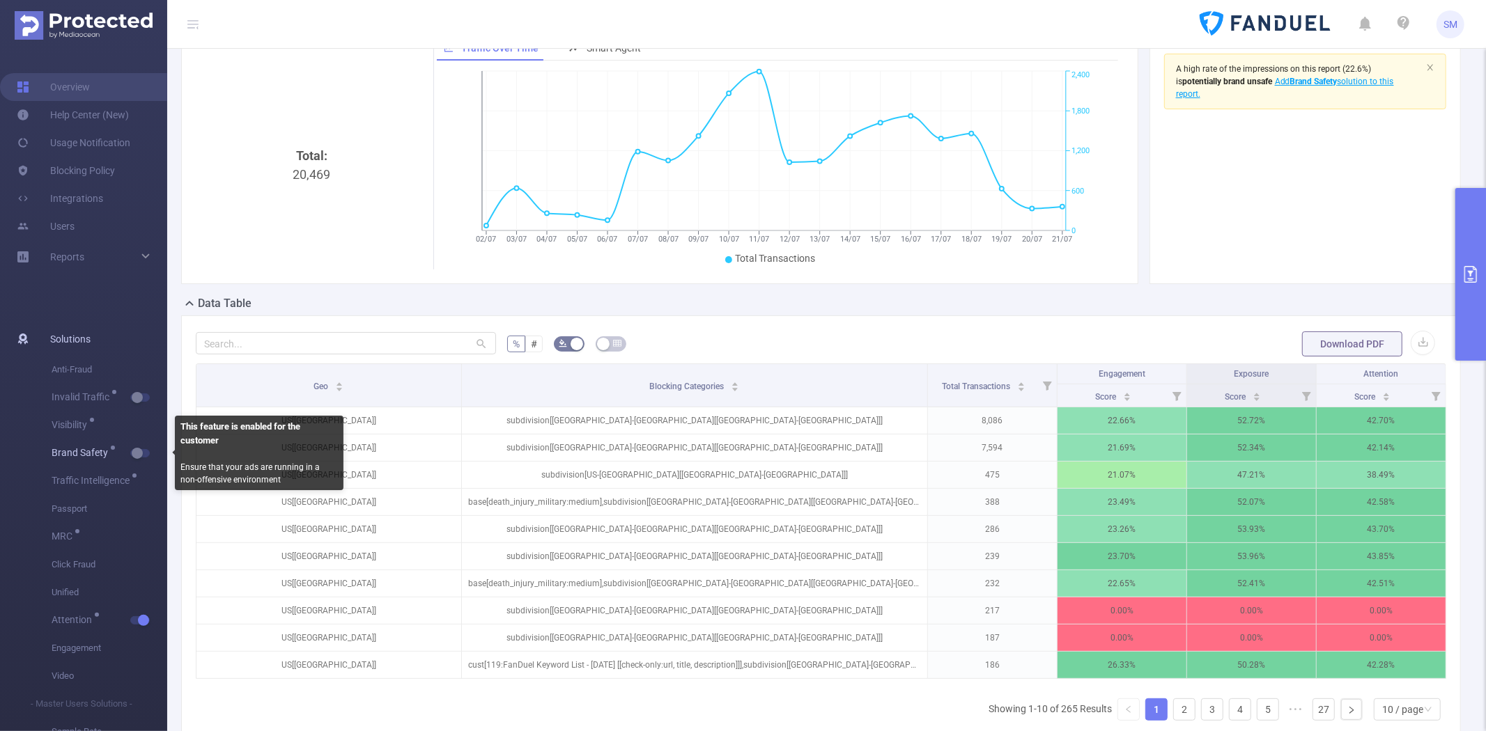
click at [141, 454] on button "button" at bounding box center [140, 453] width 20 height 8
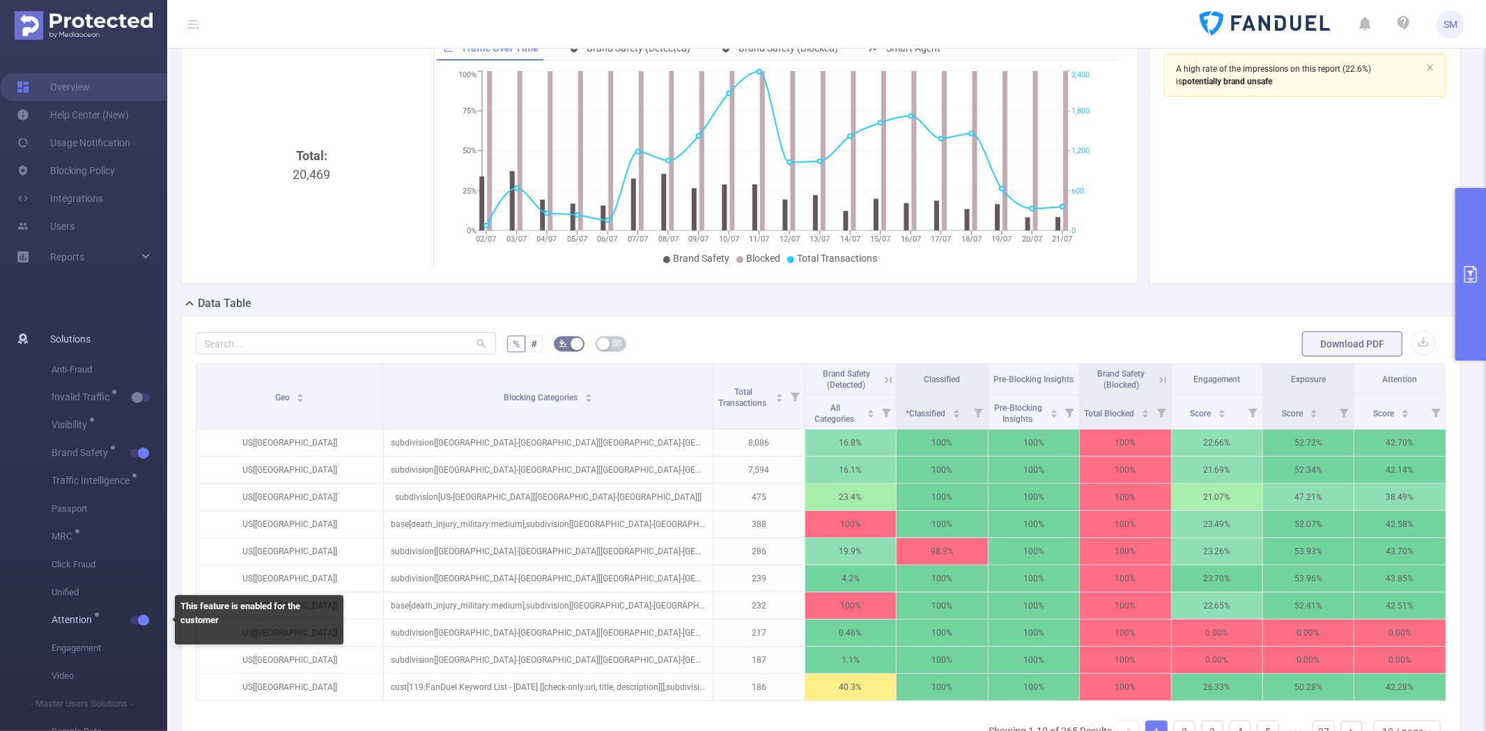
click at [136, 619] on span "button" at bounding box center [142, 620] width 18 height 7
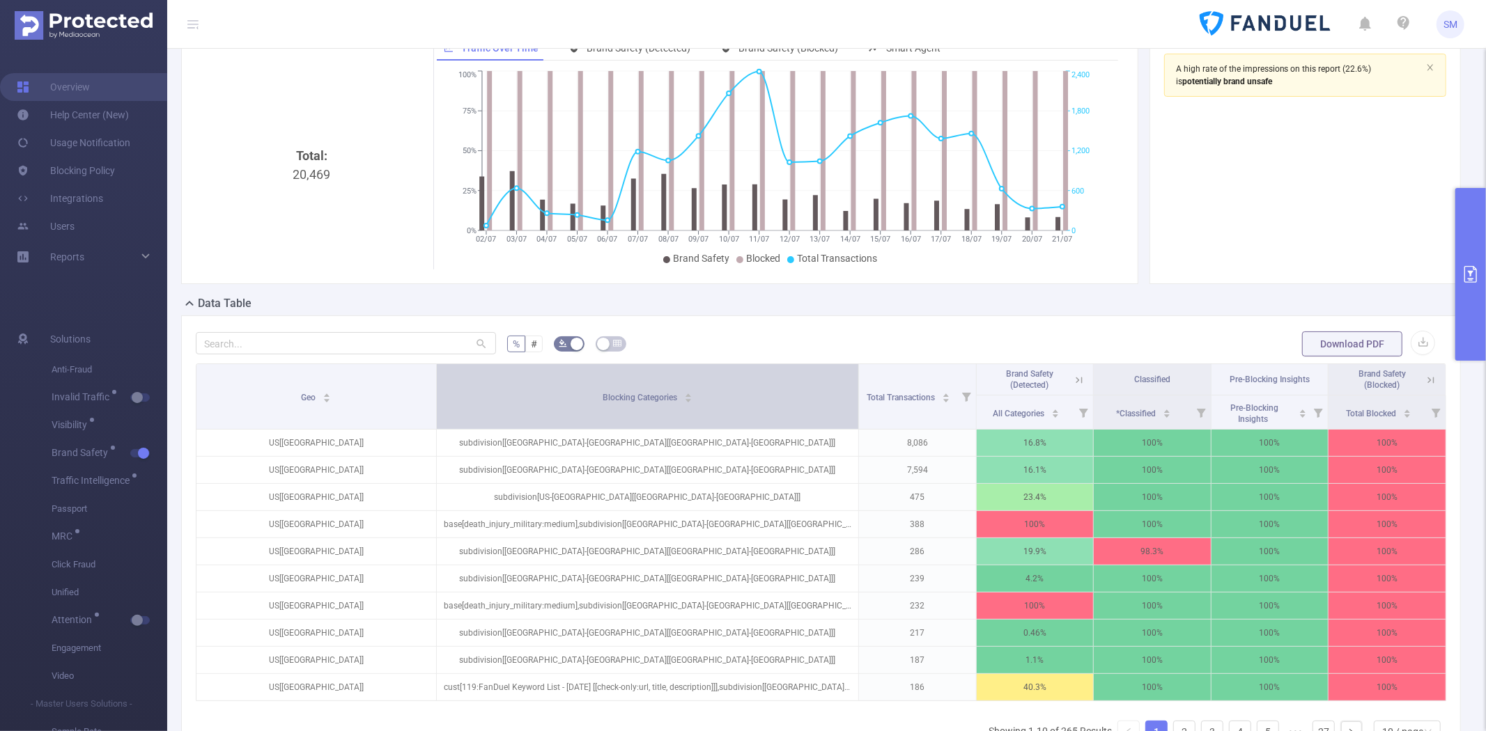
click at [692, 391] on div "Blocking Categories" at bounding box center [648, 396] width 90 height 14
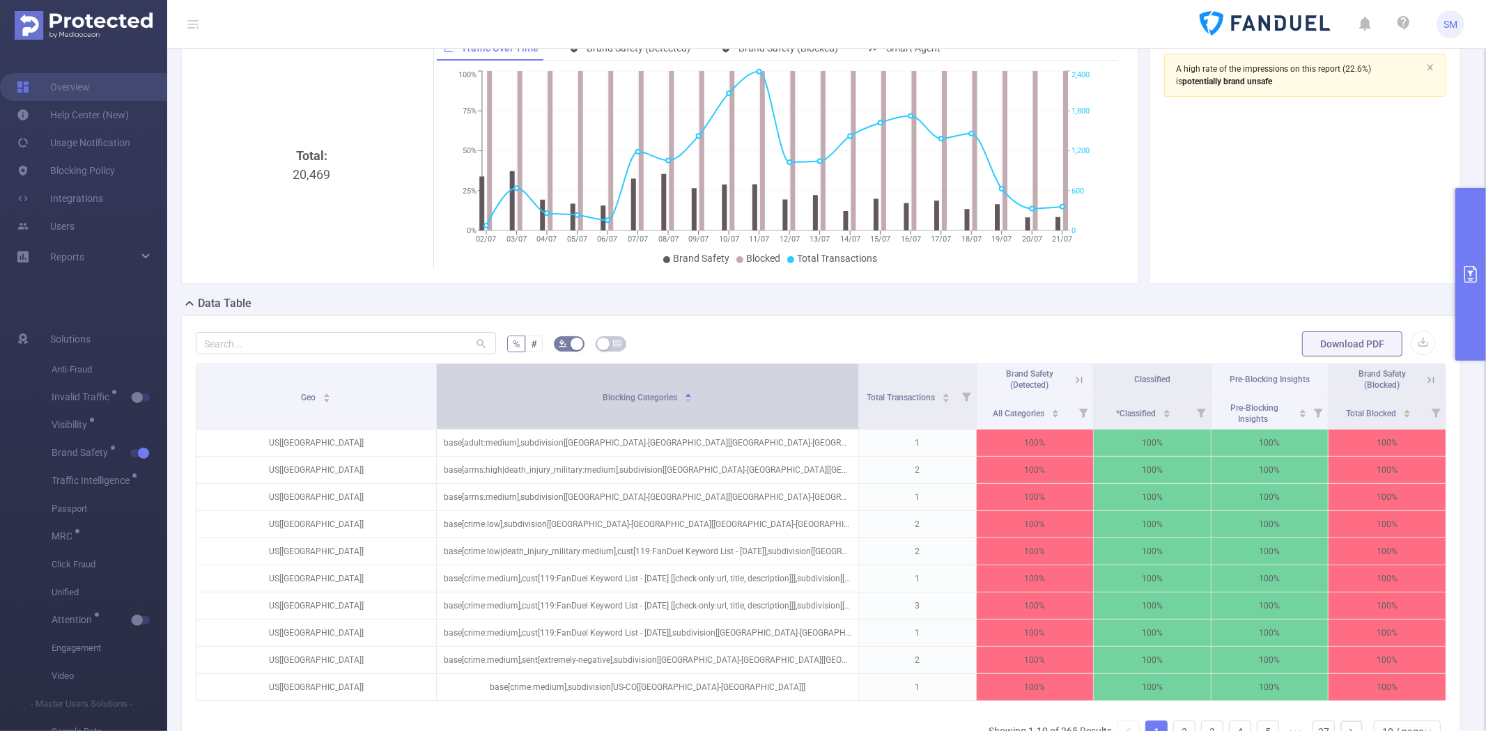
click at [692, 391] on div "Blocking Categories" at bounding box center [648, 396] width 90 height 14
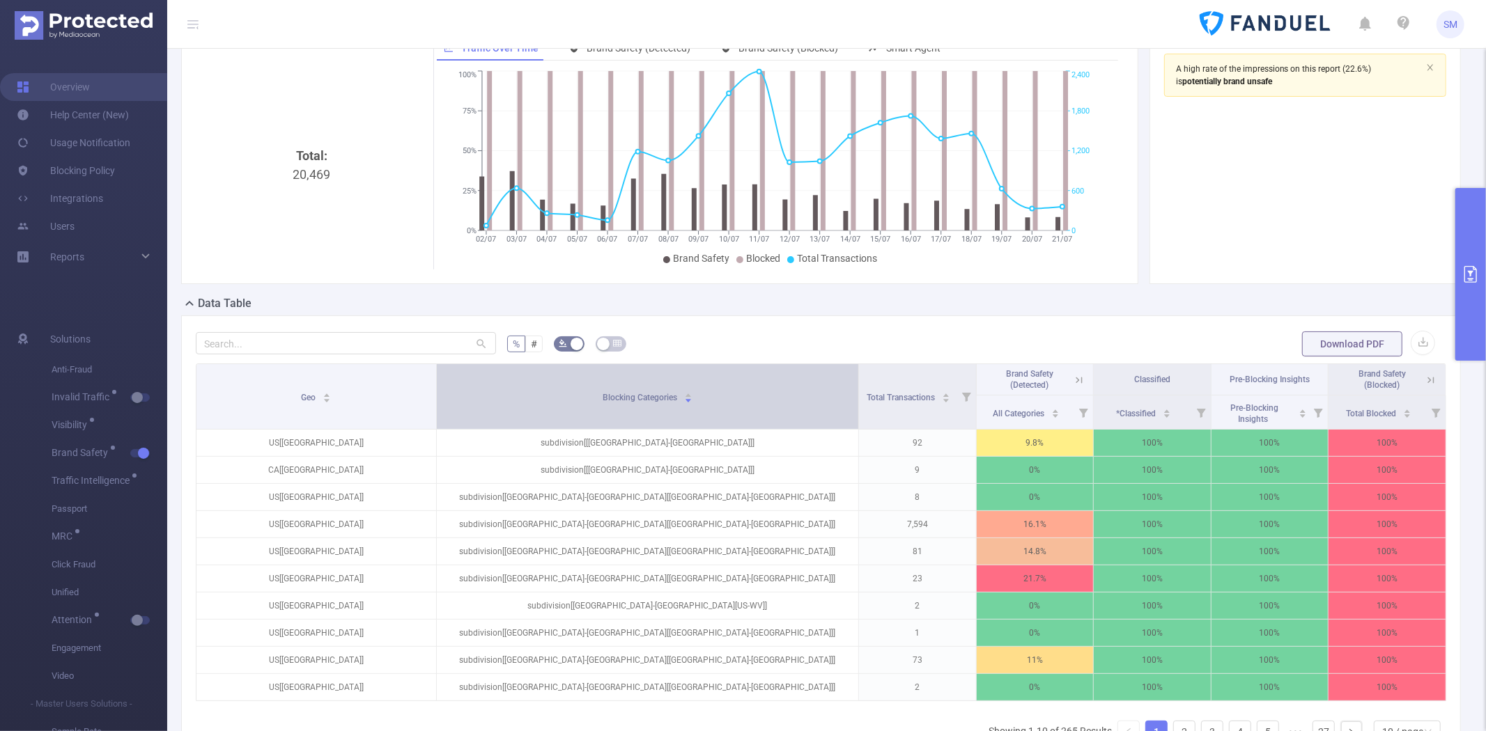
click at [692, 403] on div "Blocking Categories" at bounding box center [648, 396] width 90 height 14
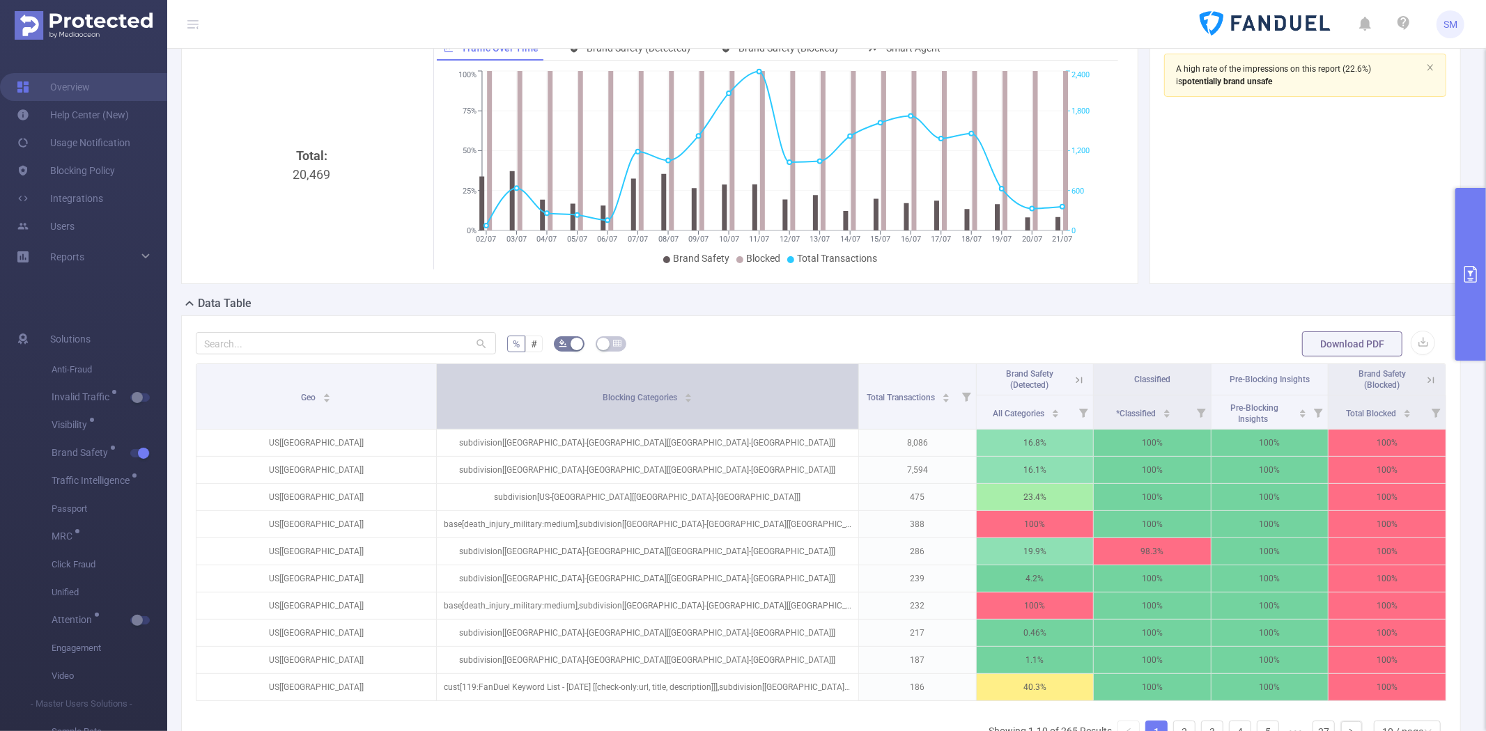
click at [692, 403] on div "Blocking Categories" at bounding box center [648, 396] width 90 height 14
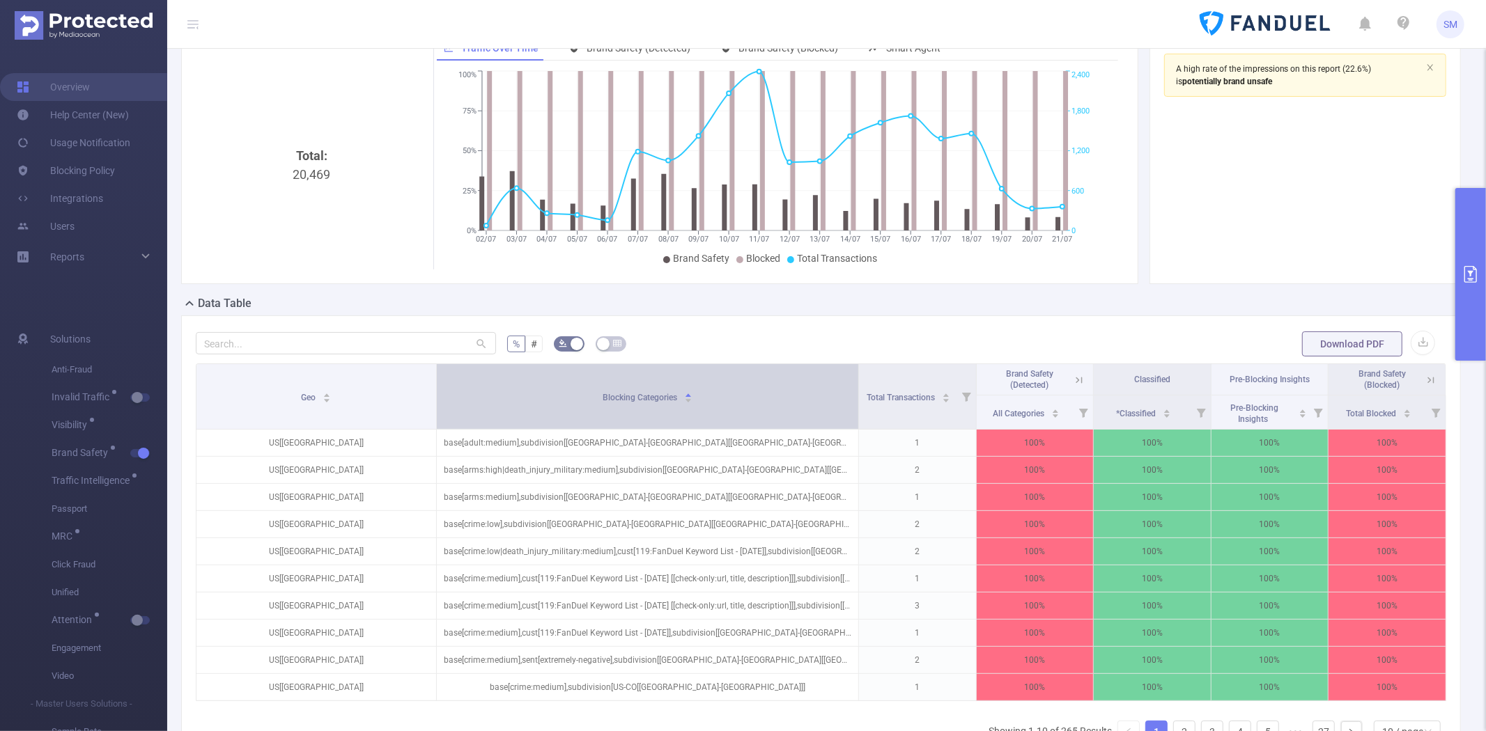
click at [692, 403] on div "Blocking Categories" at bounding box center [648, 396] width 90 height 14
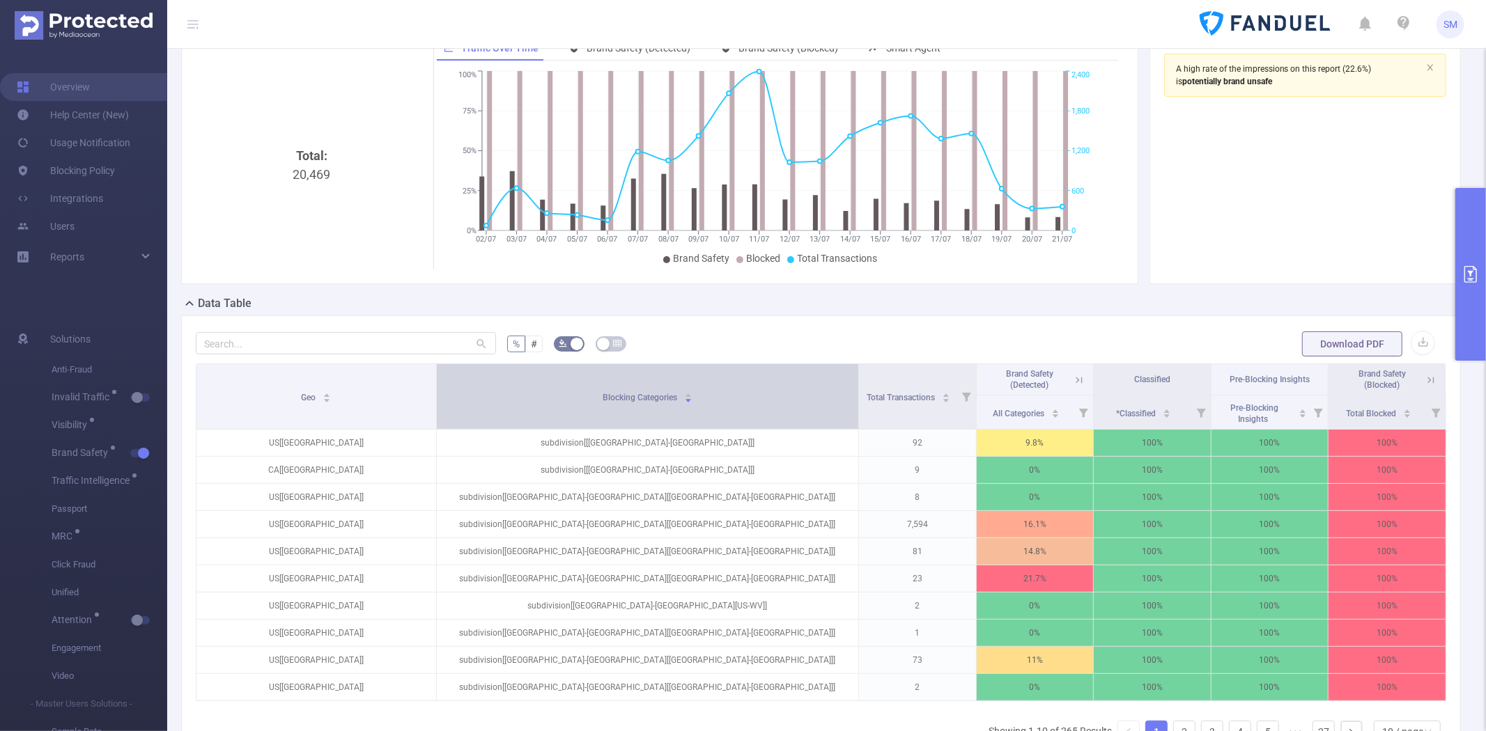
click at [692, 403] on div "Blocking Categories" at bounding box center [648, 396] width 90 height 14
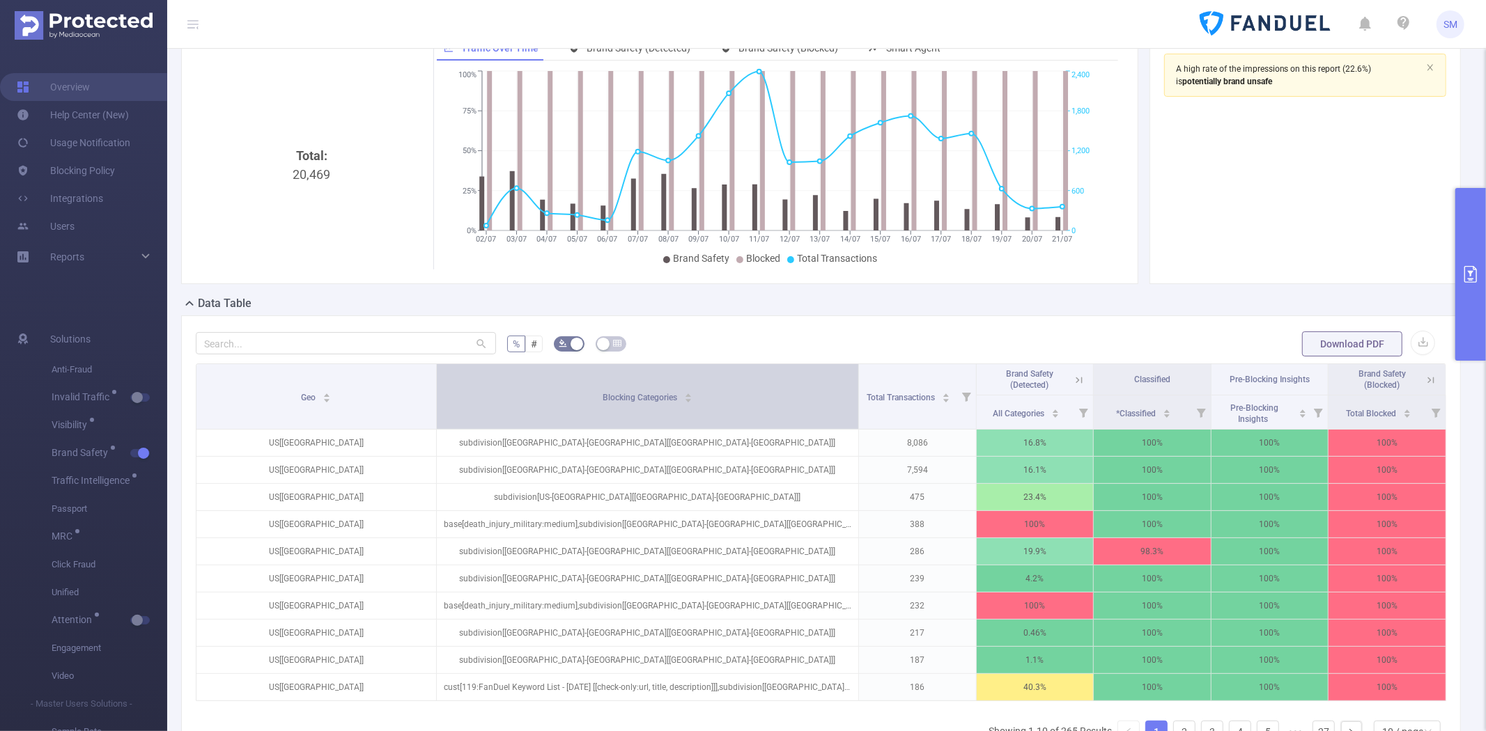
click at [692, 403] on div "Blocking Categories" at bounding box center [648, 396] width 90 height 14
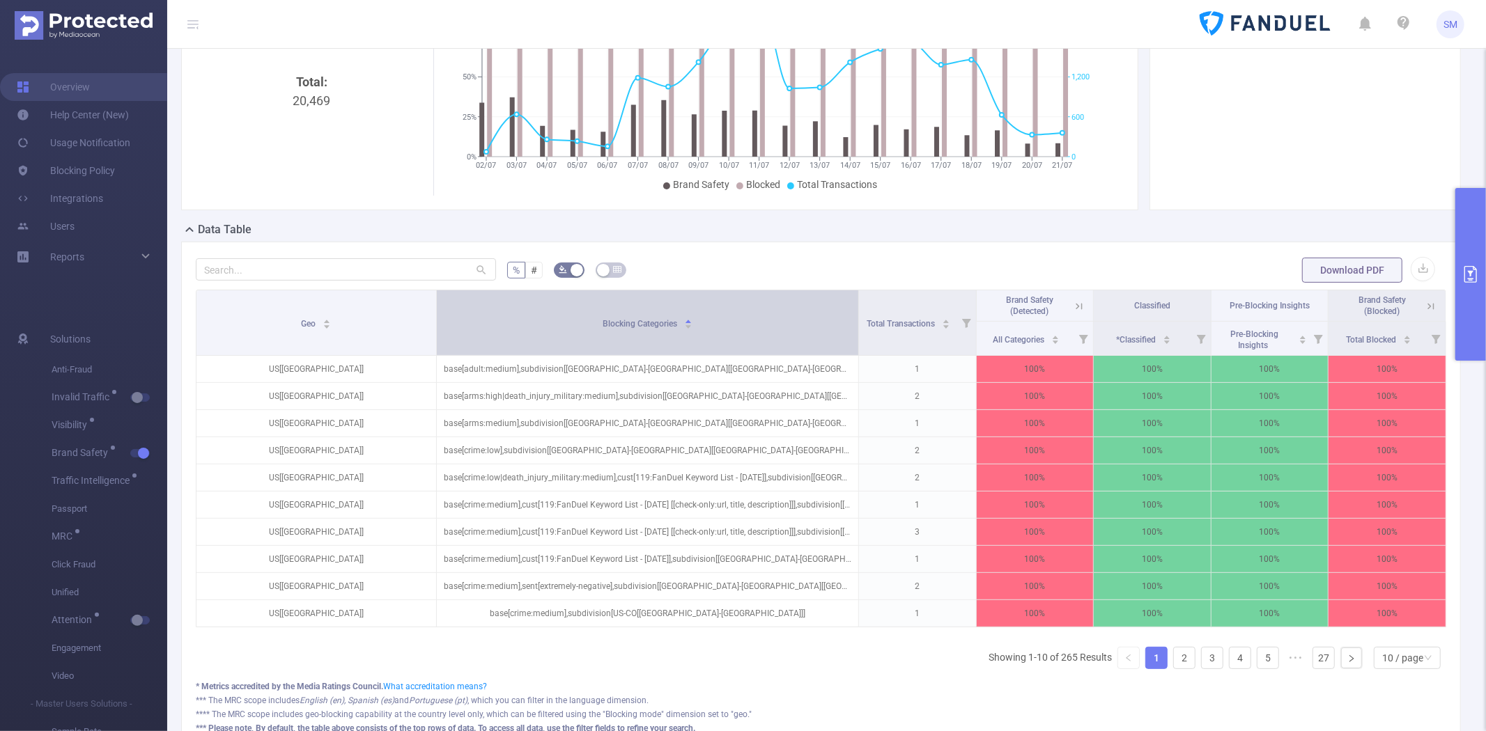
scroll to position [155, 0]
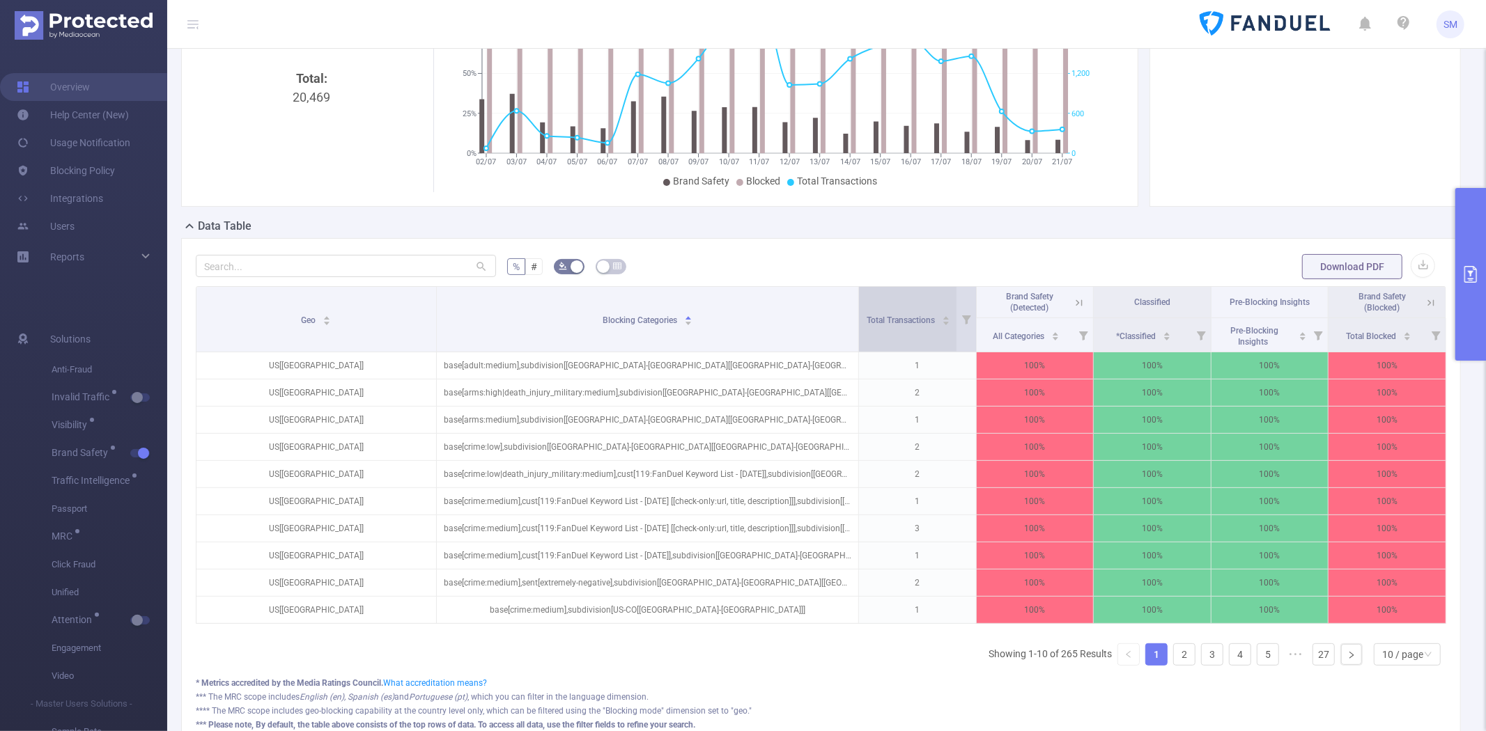
click at [918, 326] on div "Total Transactions" at bounding box center [909, 319] width 84 height 14
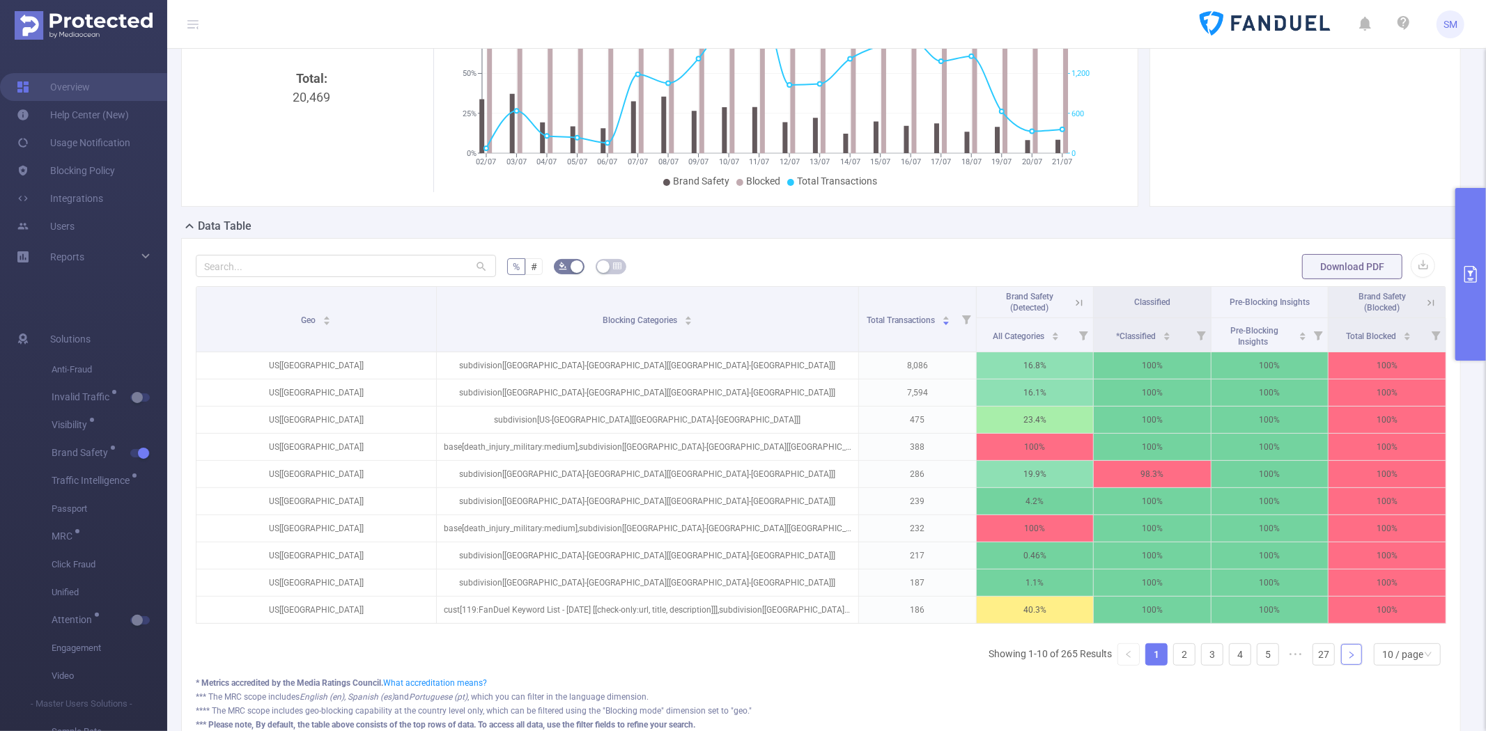
click at [1347, 660] on icon "icon: right" at bounding box center [1351, 655] width 8 height 8
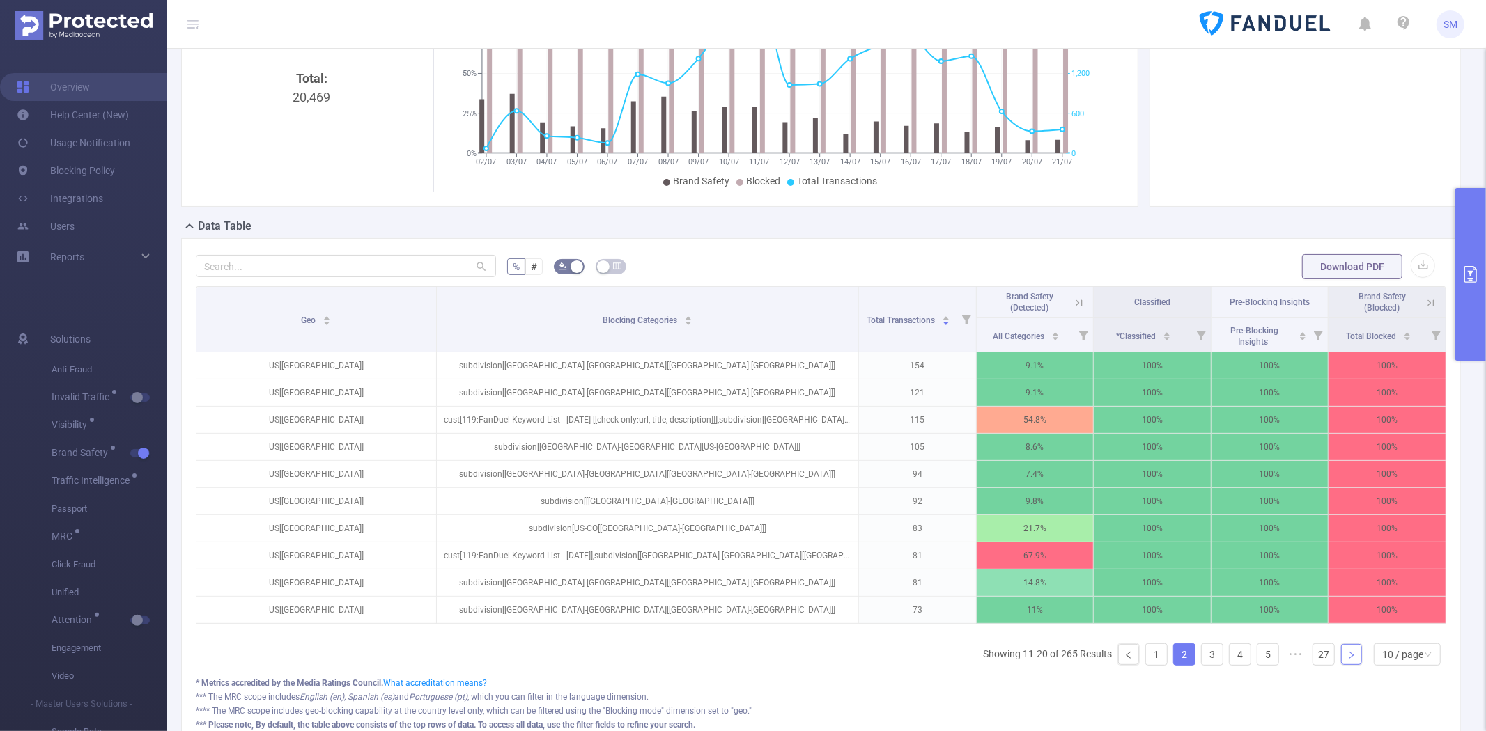
click at [1347, 660] on icon "icon: right" at bounding box center [1351, 655] width 8 height 8
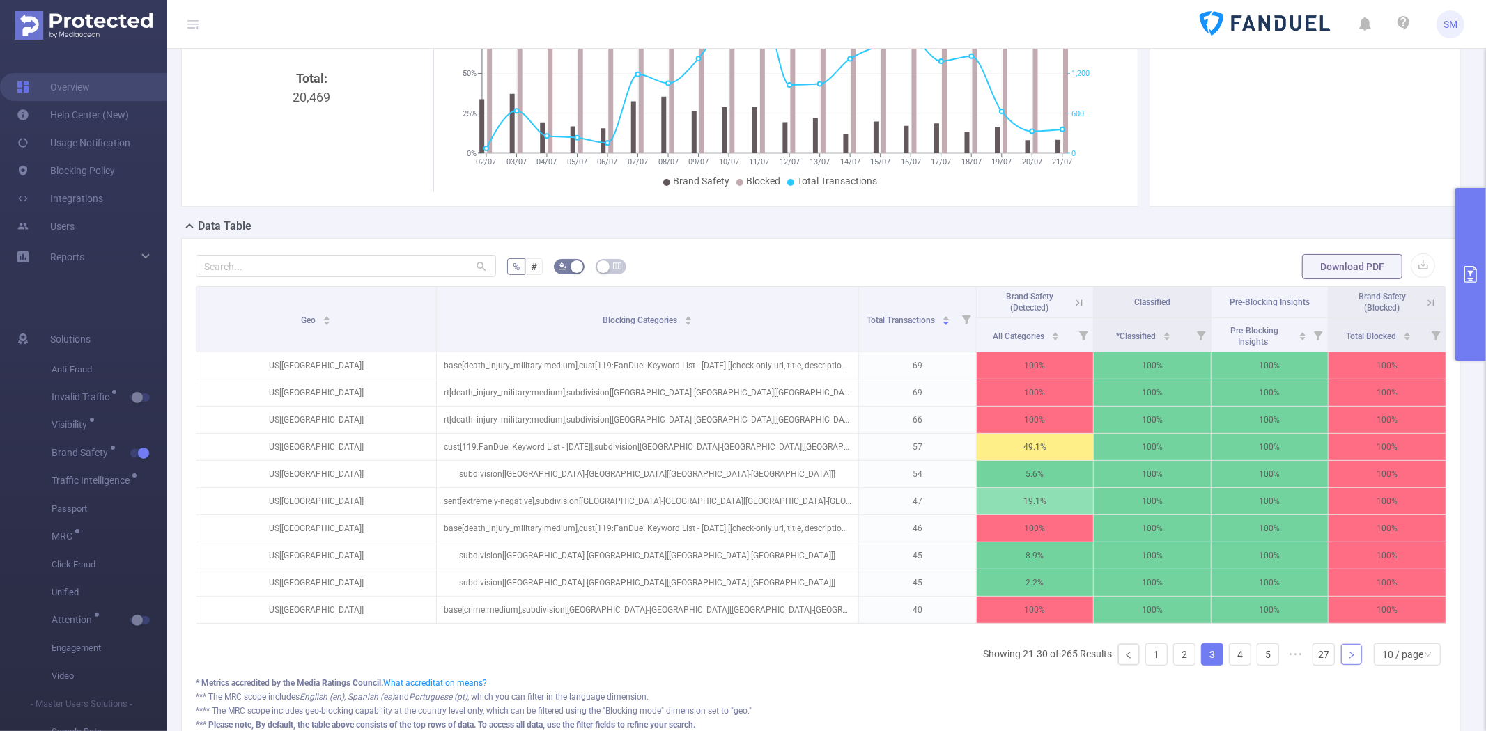
click at [1347, 660] on icon "icon: right" at bounding box center [1351, 655] width 8 height 8
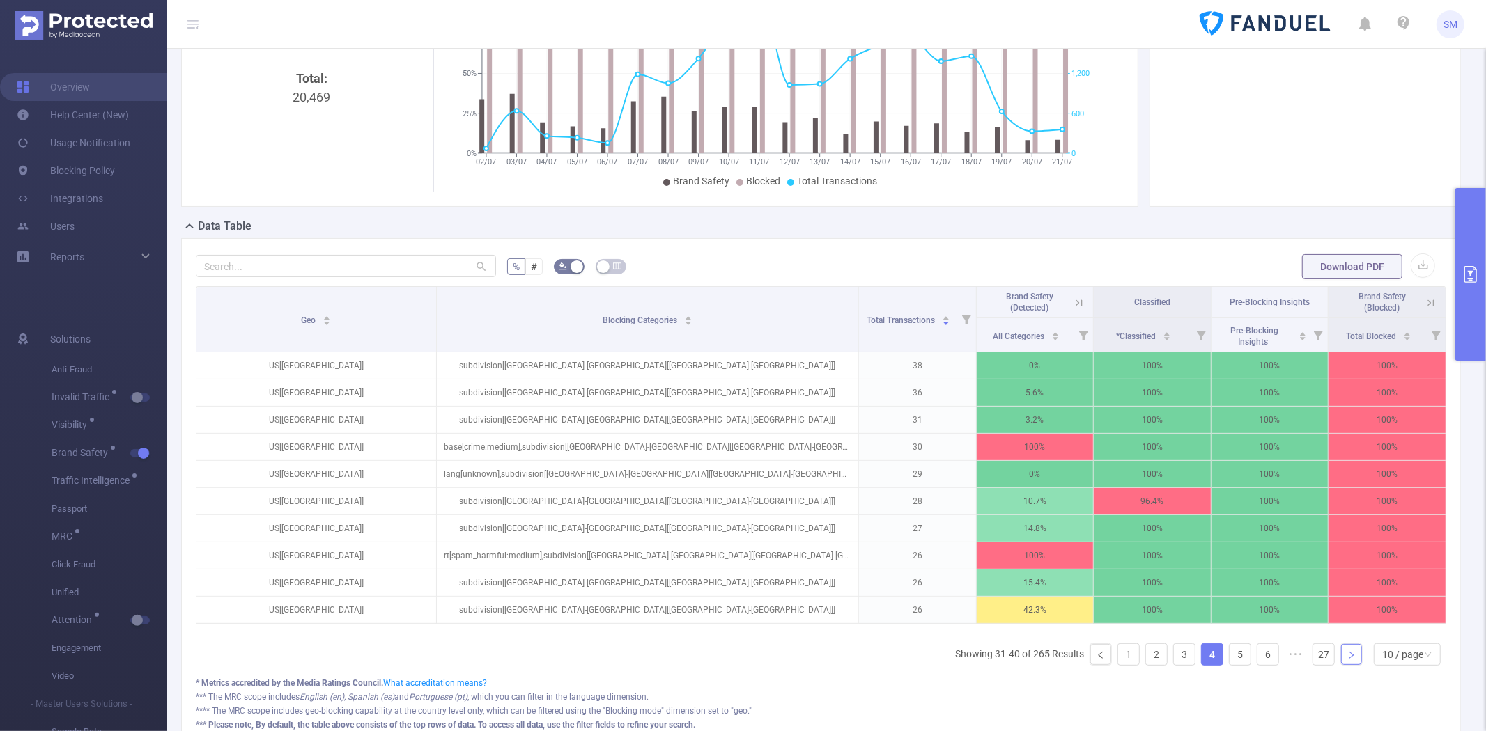
click at [1347, 660] on icon "icon: right" at bounding box center [1351, 655] width 8 height 8
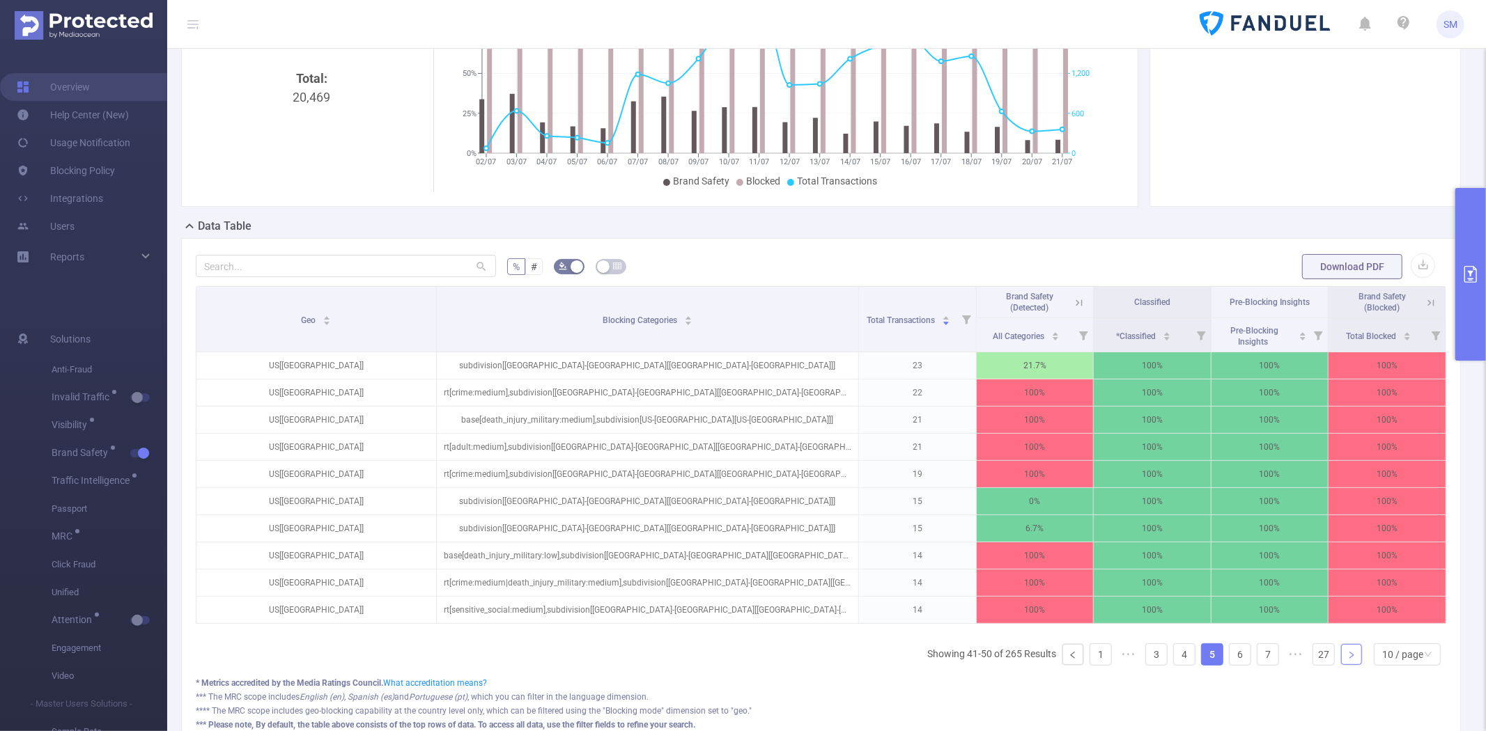
click at [1347, 660] on icon "icon: right" at bounding box center [1351, 655] width 8 height 8
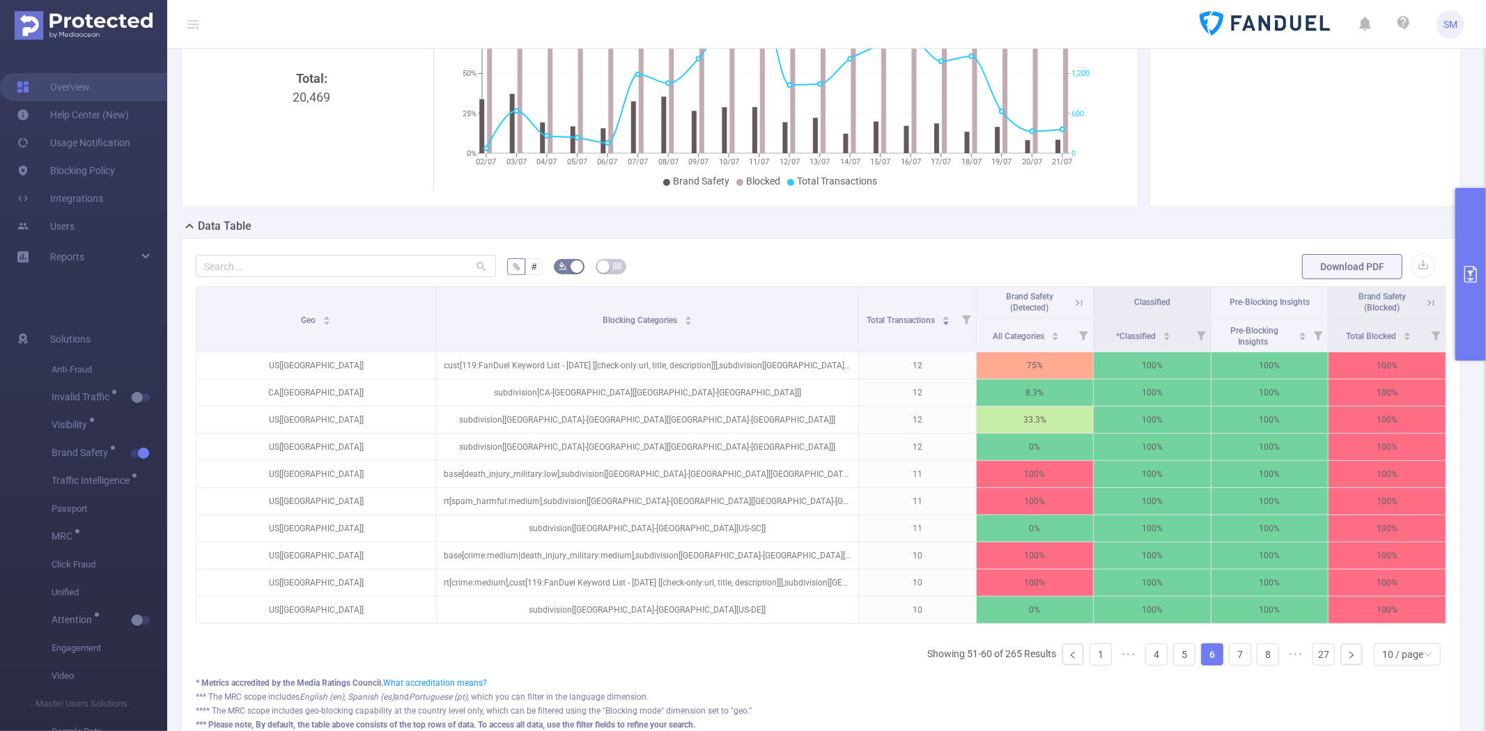
click at [1467, 221] on button "primary" at bounding box center [1470, 274] width 31 height 173
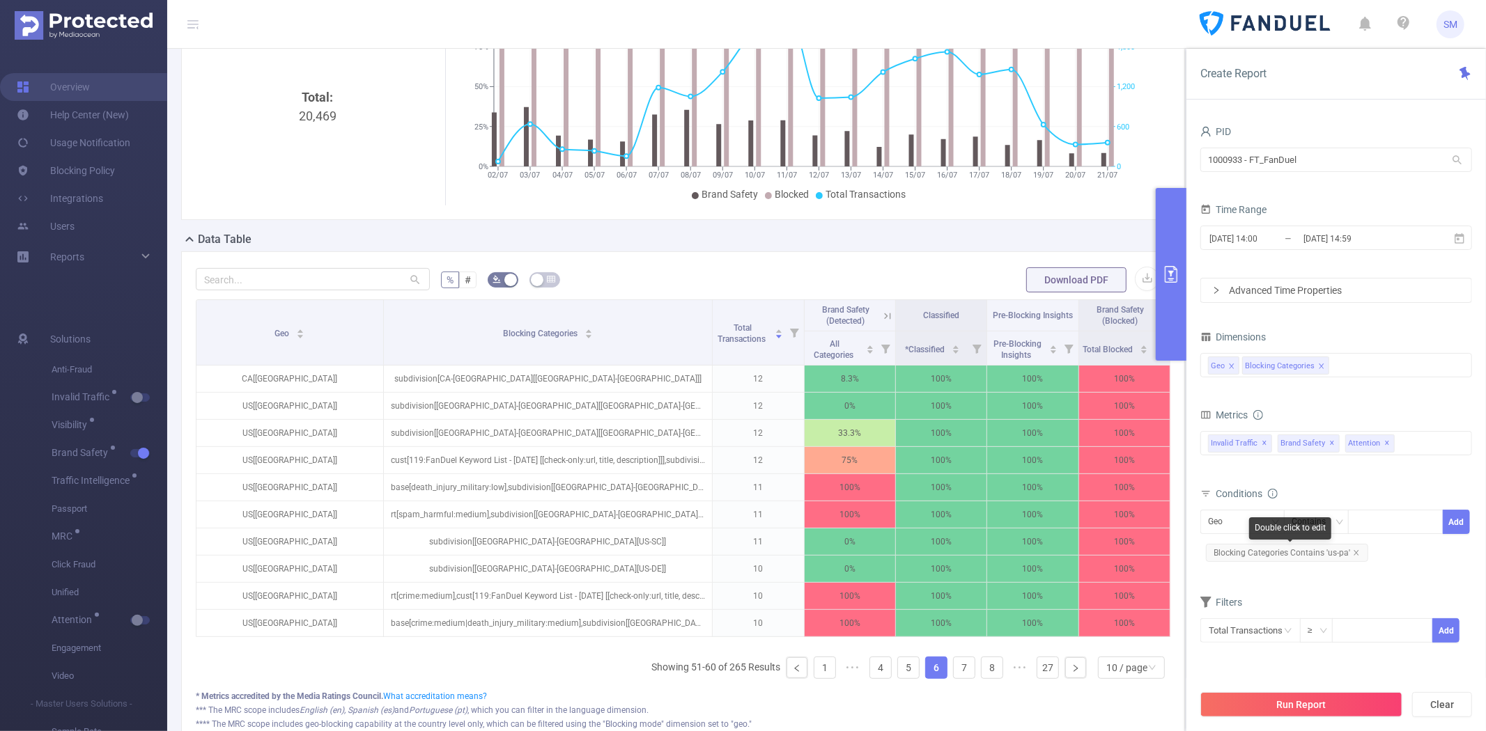
click at [1353, 546] on span "Blocking Categories Contains 'us-pa'" at bounding box center [1287, 553] width 162 height 18
click at [1353, 552] on icon "icon: close" at bounding box center [1355, 552] width 5 height 5
click at [1218, 532] on div "Geo" at bounding box center [1220, 522] width 24 height 23
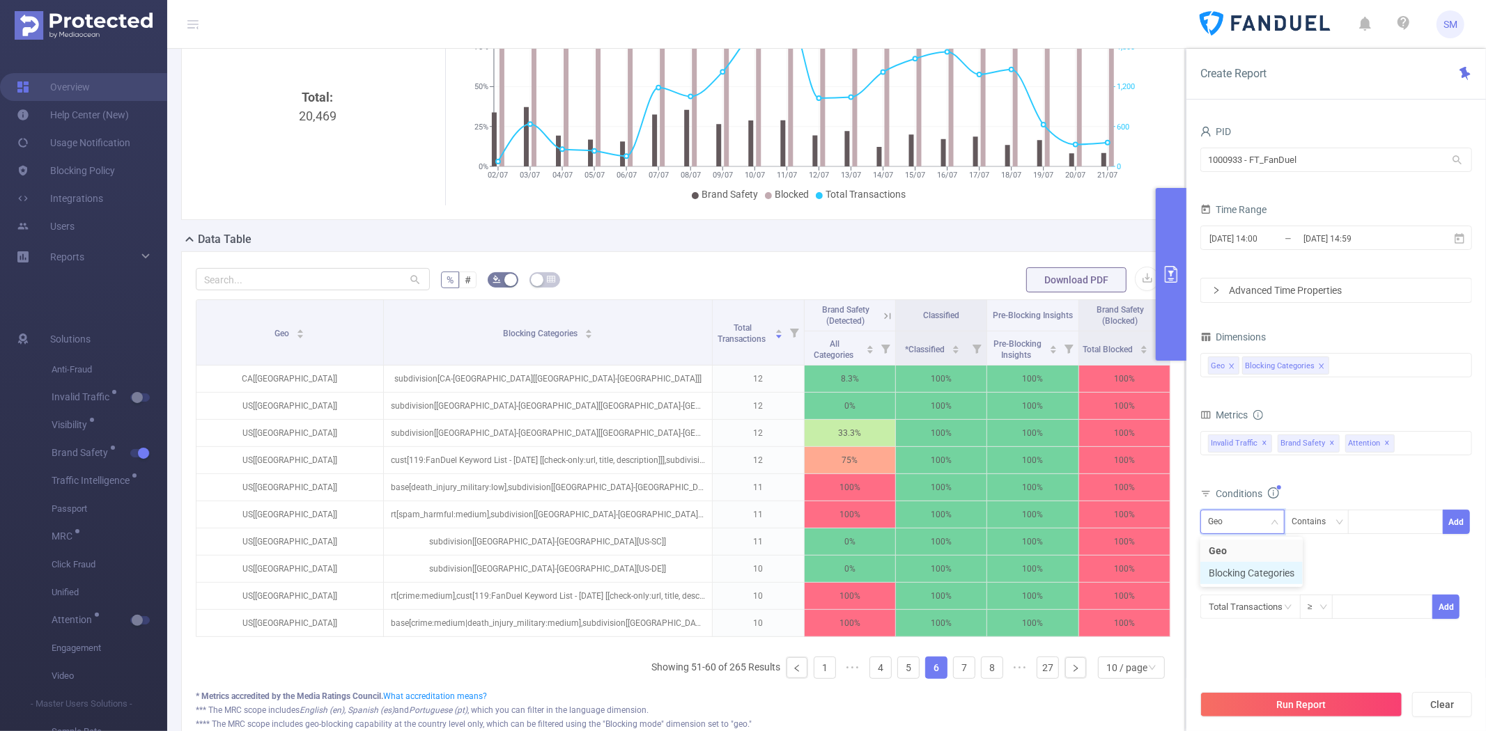
click at [1236, 571] on li "Blocking Categories" at bounding box center [1251, 573] width 102 height 22
click at [1398, 525] on div at bounding box center [1396, 522] width 80 height 23
type input "us-[GEOGRAPHIC_DATA]"
click at [1362, 547] on li "us-[GEOGRAPHIC_DATA]" at bounding box center [1417, 551] width 138 height 22
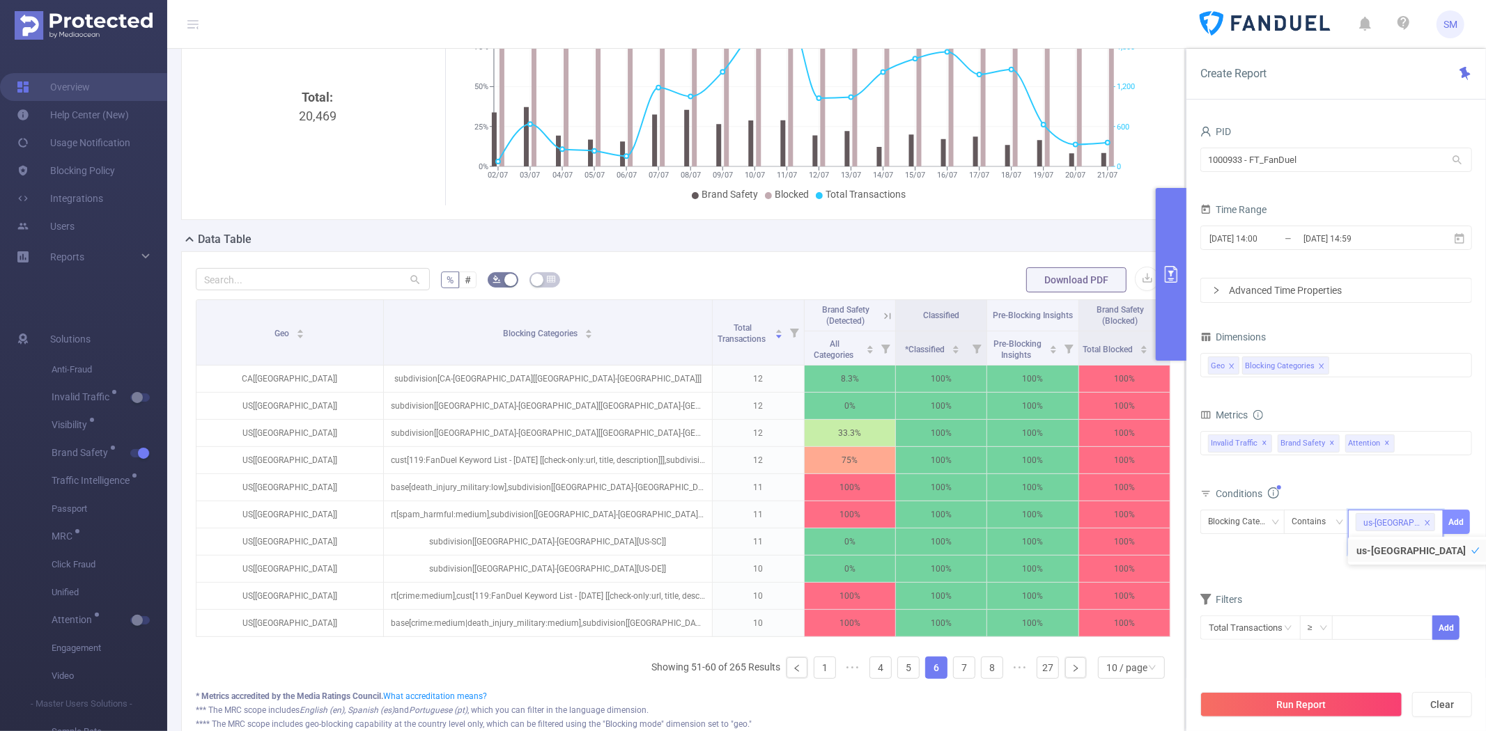
click at [1461, 518] on button "Add" at bounding box center [1456, 522] width 27 height 24
click at [1322, 706] on button "Run Report" at bounding box center [1301, 704] width 202 height 25
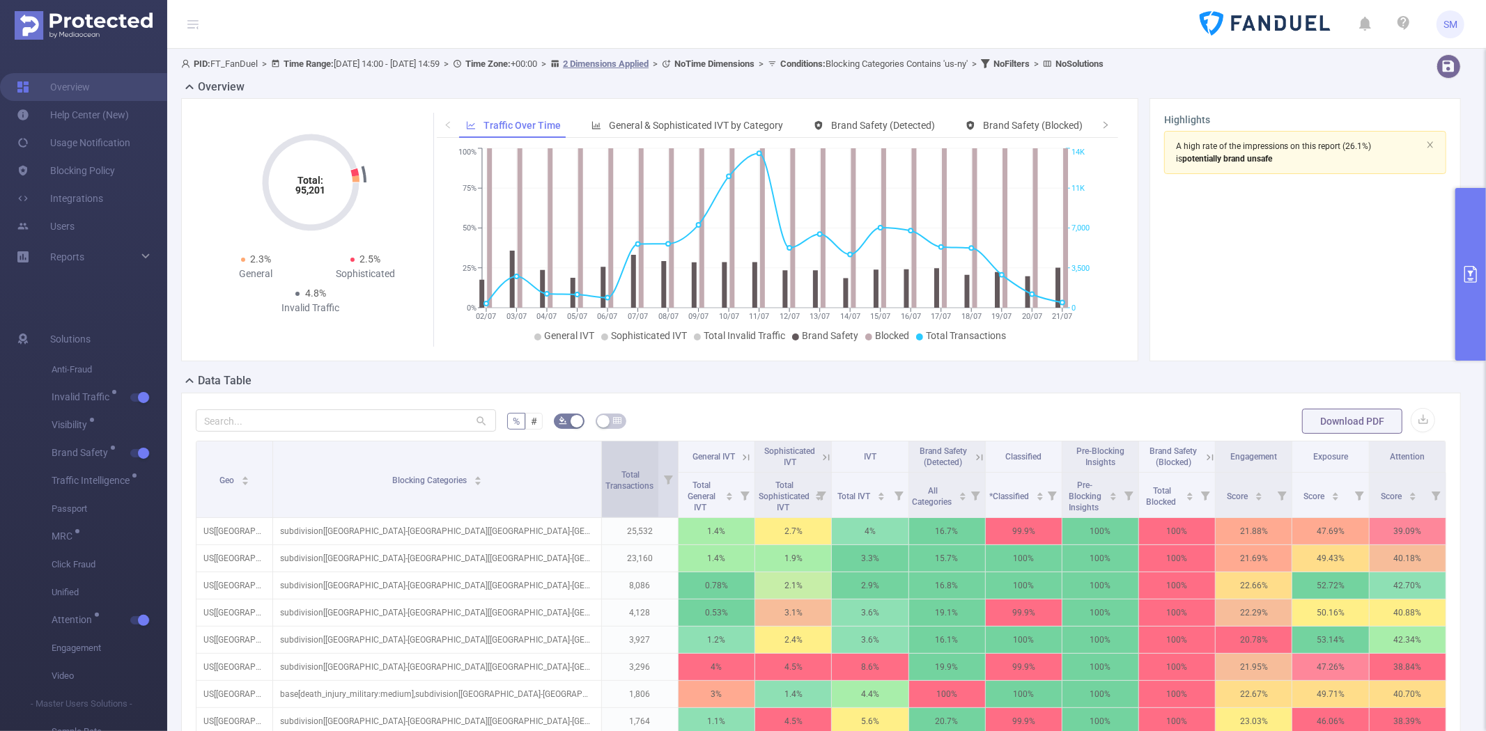
drag, startPoint x: 384, startPoint y: 458, endPoint x: 616, endPoint y: 460, distance: 232.7
click at [616, 460] on tr "Geo Blocking Categories Total Transactions General IVT Sophisticated IVT IVT Br…" at bounding box center [821, 457] width 1250 height 31
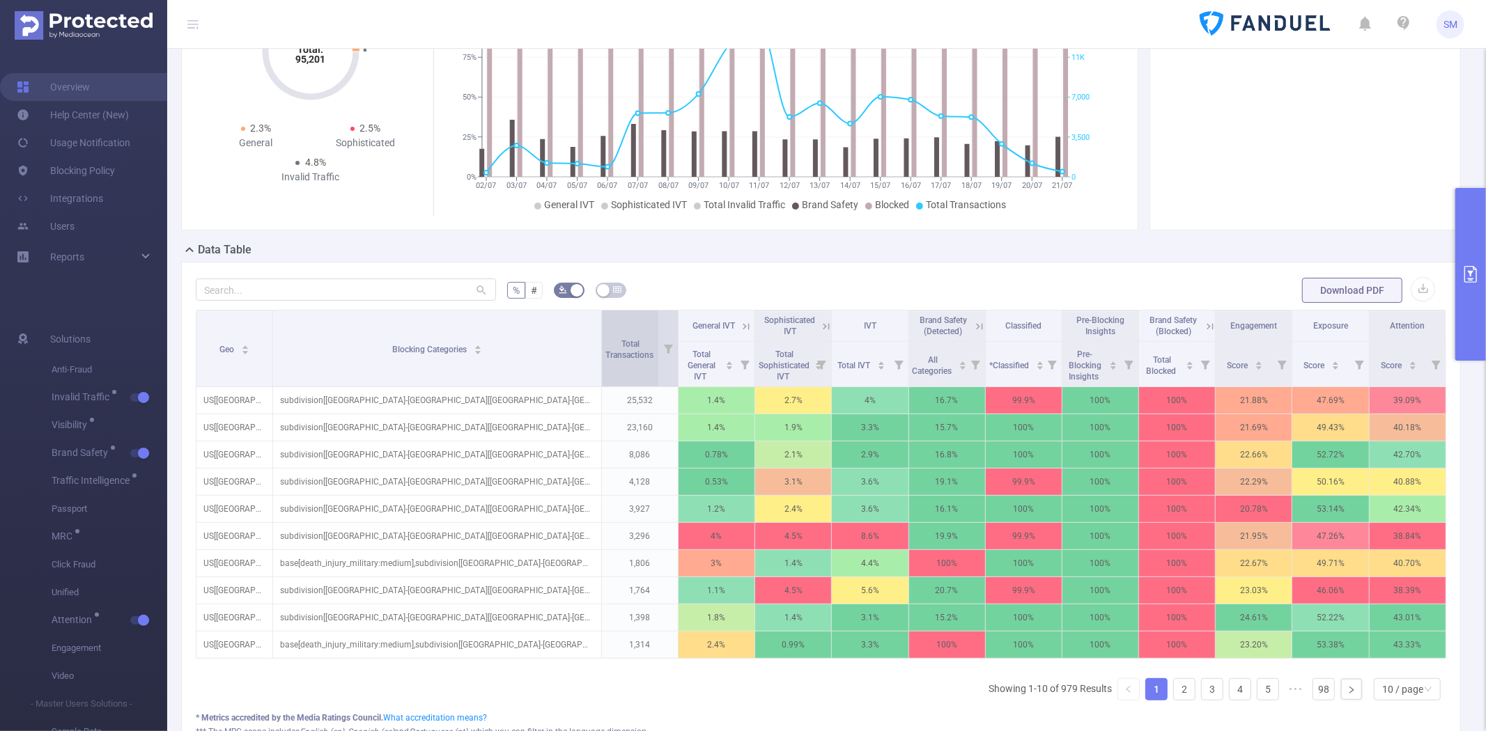
scroll to position [155, 0]
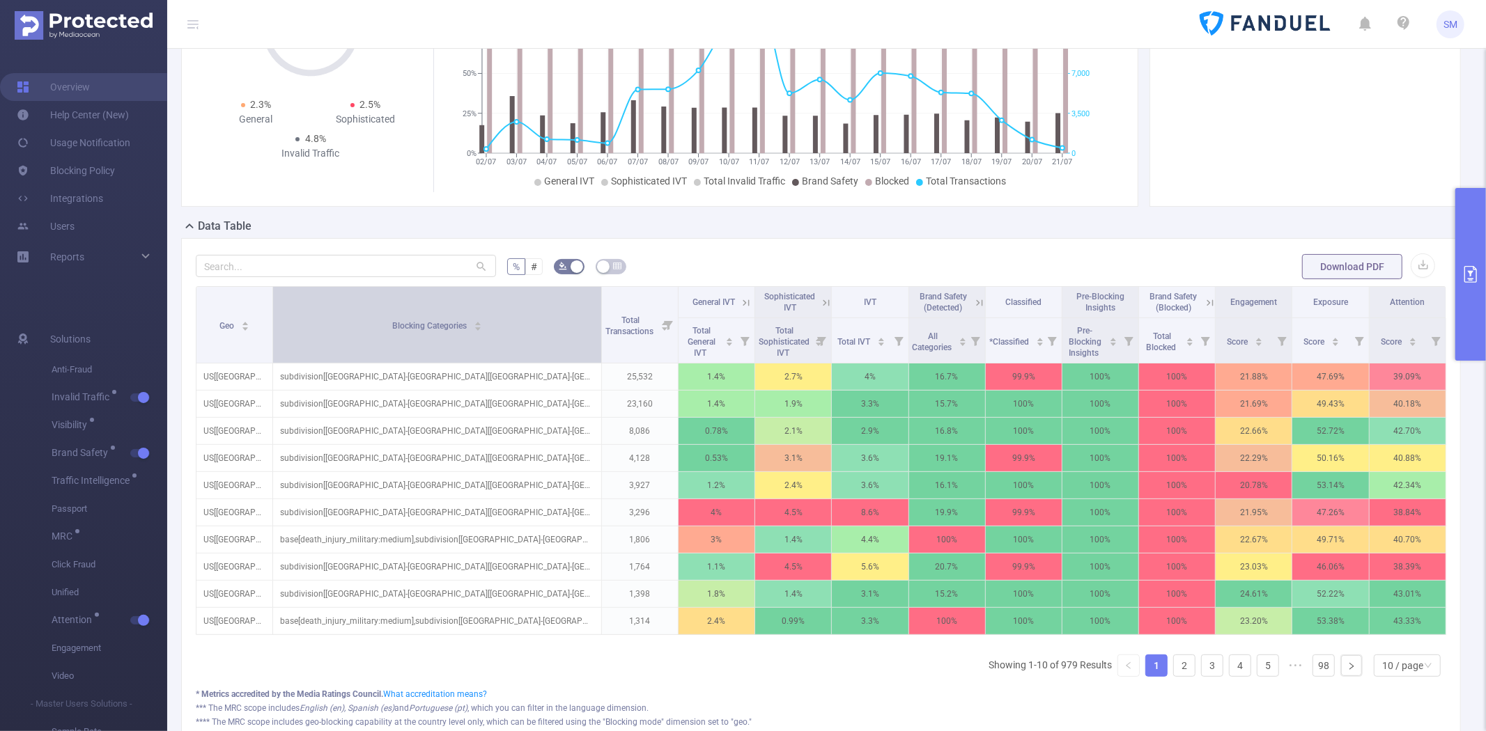
click at [482, 318] on div "Blocking Categories" at bounding box center [437, 325] width 90 height 14
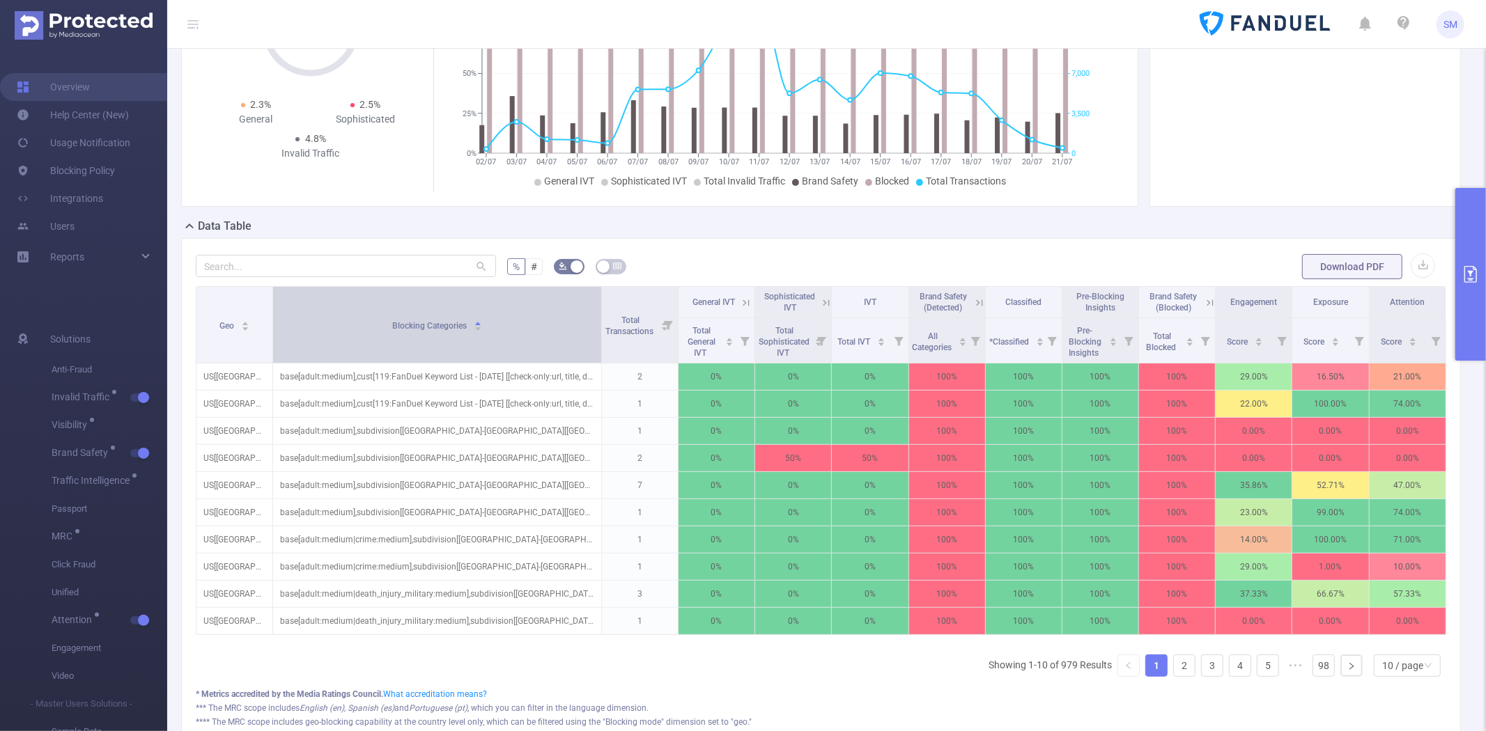
click at [482, 318] on div "Blocking Categories" at bounding box center [437, 325] width 90 height 14
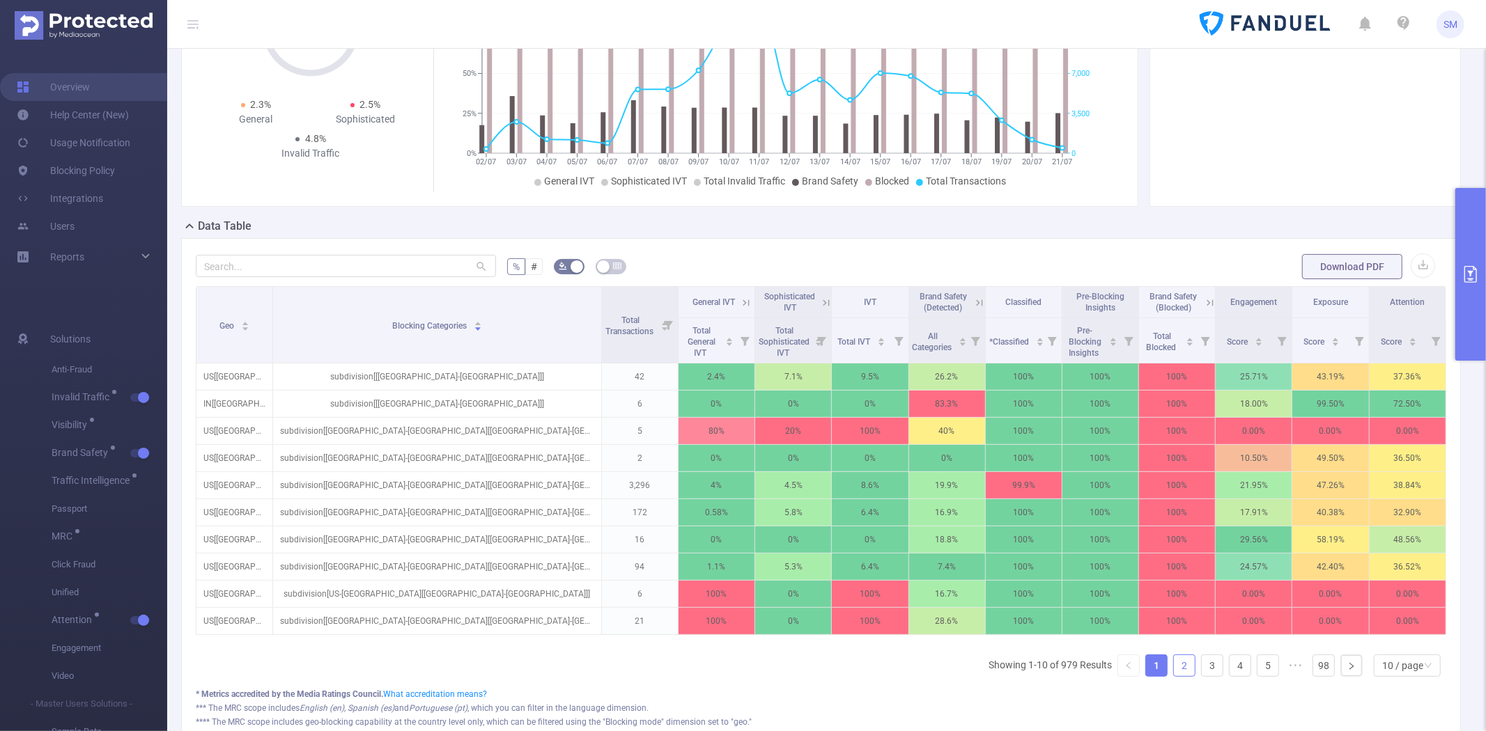
click at [1174, 676] on link "2" at bounding box center [1184, 665] width 21 height 21
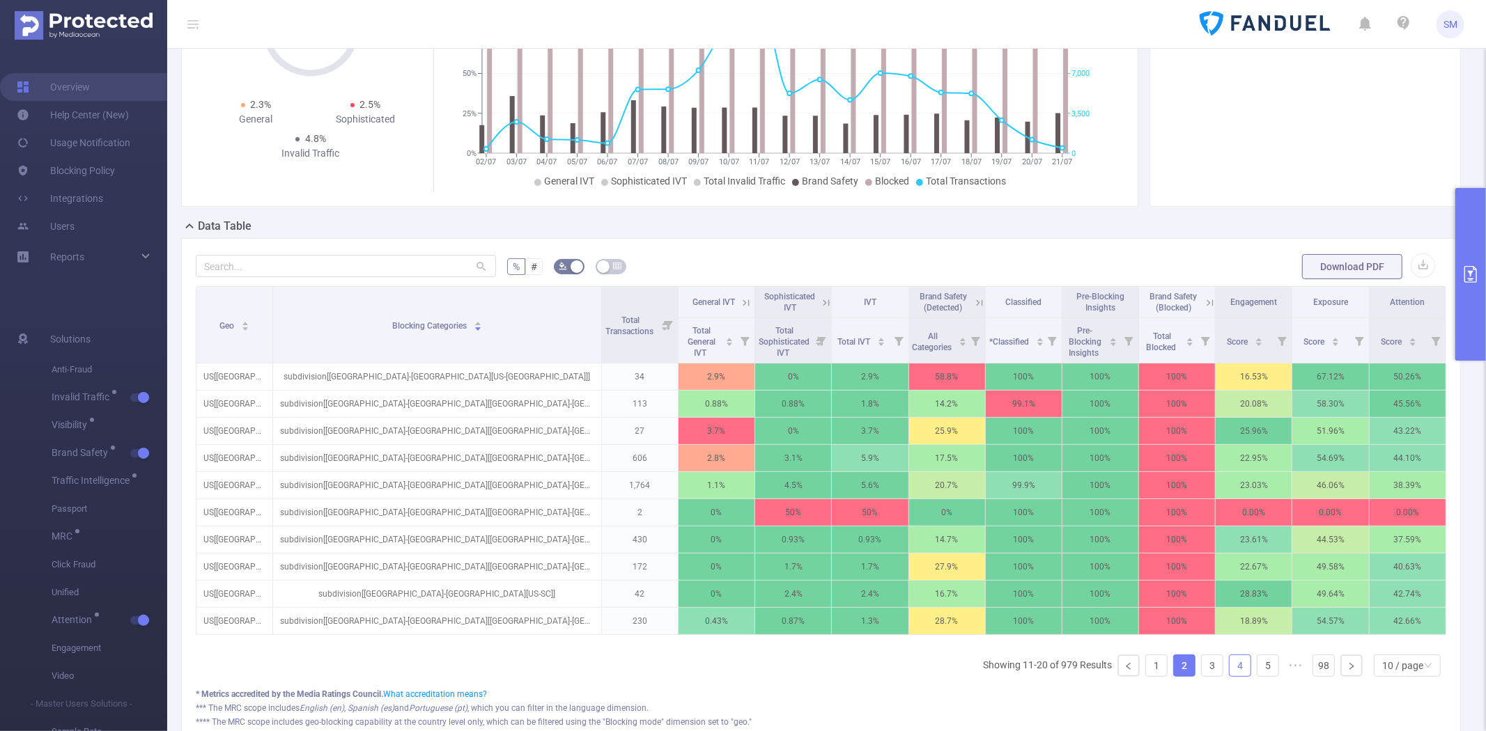
click at [1229, 676] on link "4" at bounding box center [1239, 665] width 21 height 21
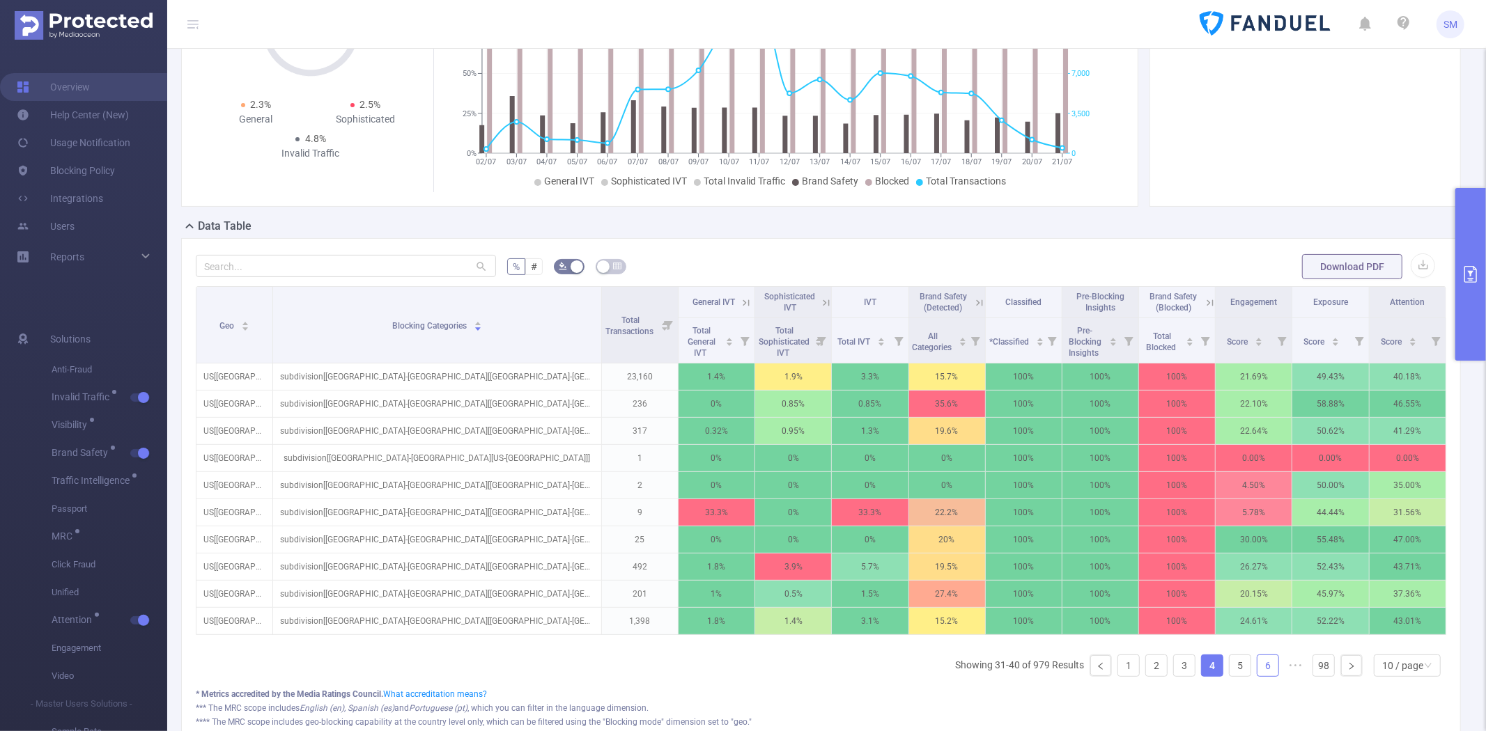
click at [1257, 676] on link "6" at bounding box center [1267, 665] width 21 height 21
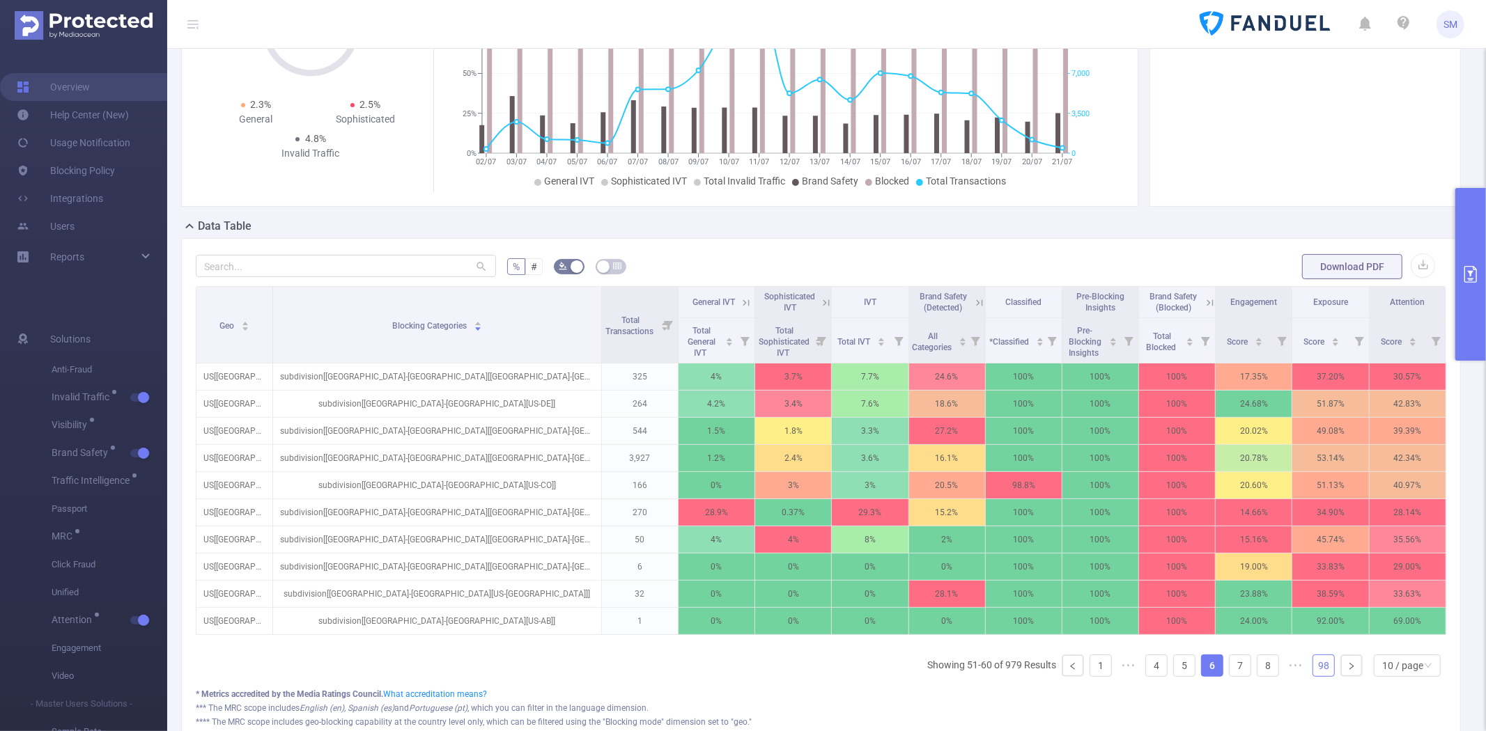
click at [1313, 676] on link "98" at bounding box center [1323, 665] width 21 height 21
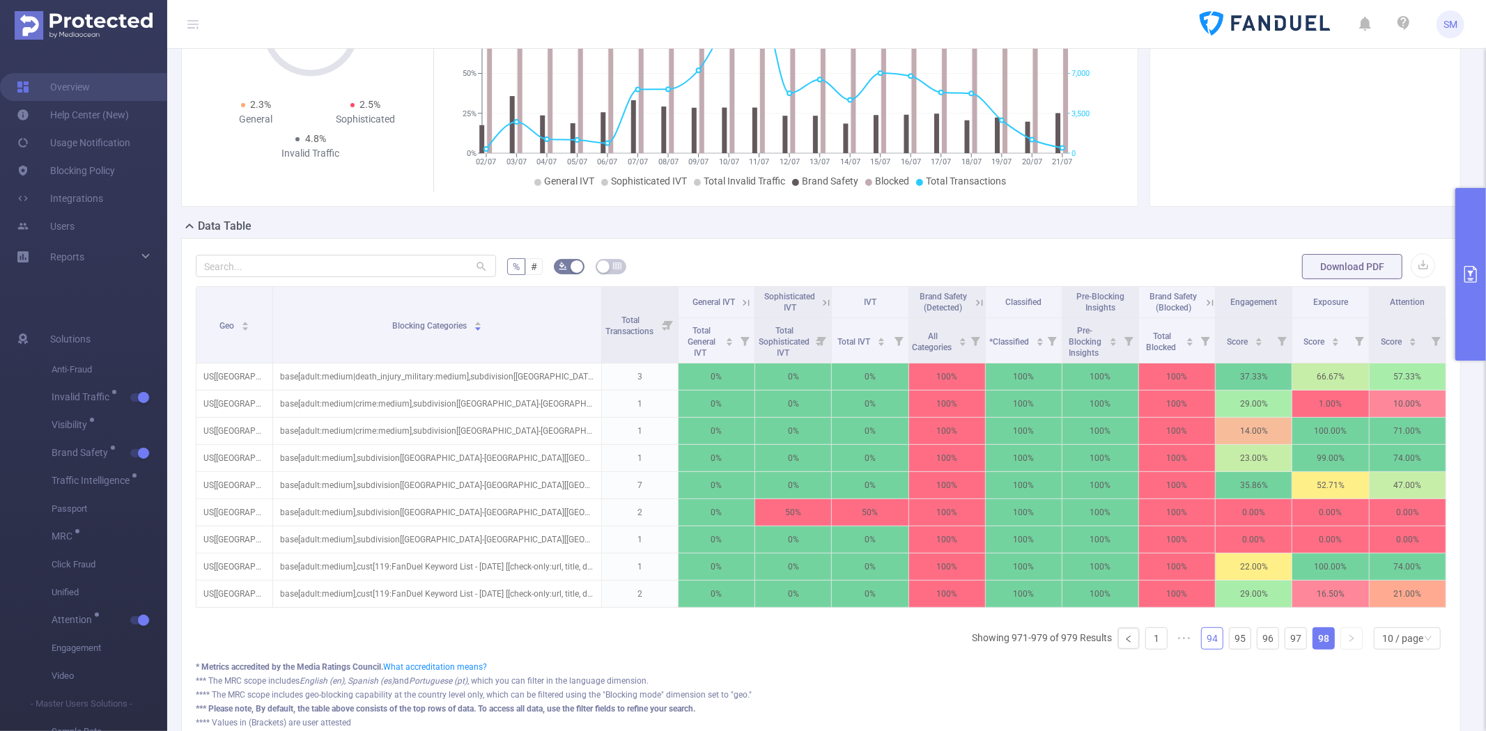
click at [1211, 650] on li "94" at bounding box center [1212, 639] width 22 height 22
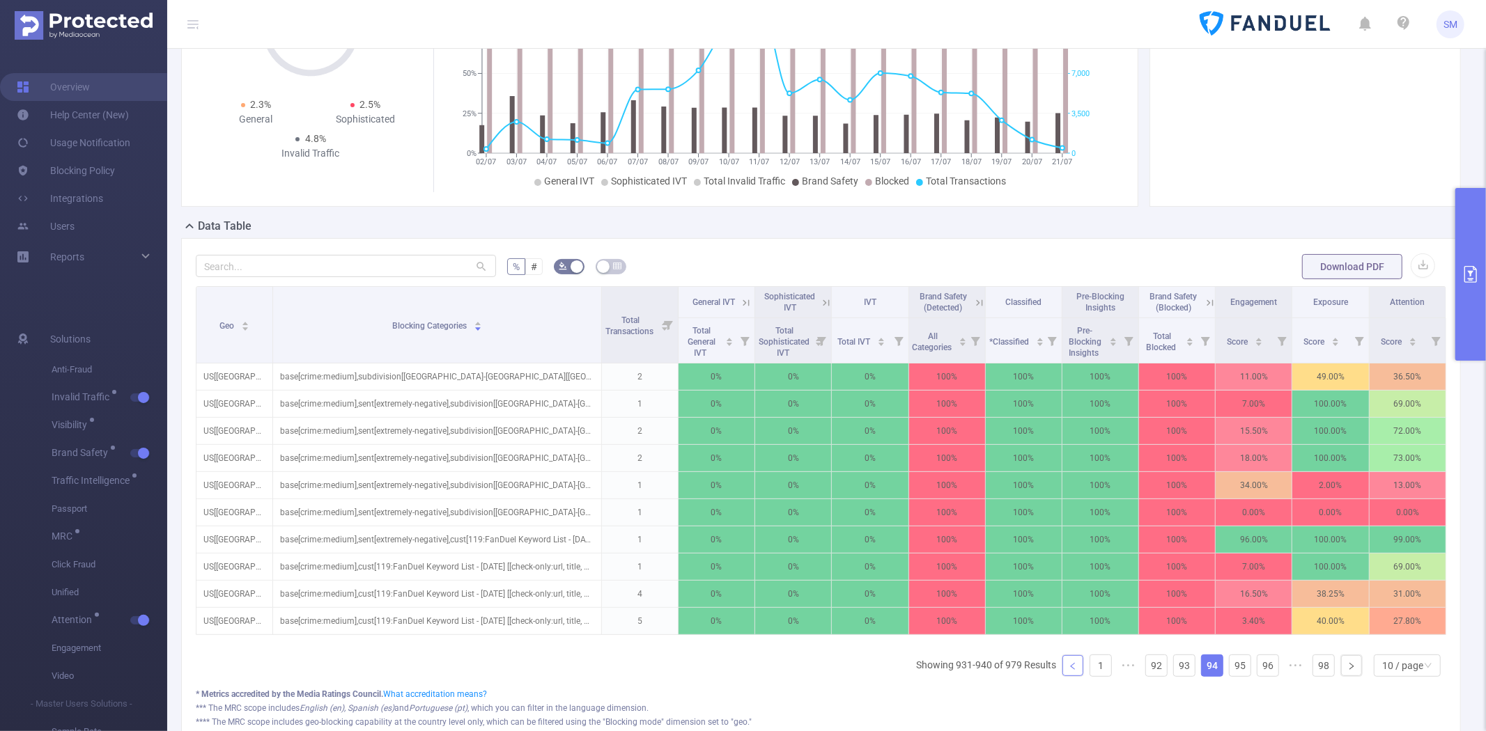
click at [1068, 676] on link at bounding box center [1072, 665] width 21 height 21
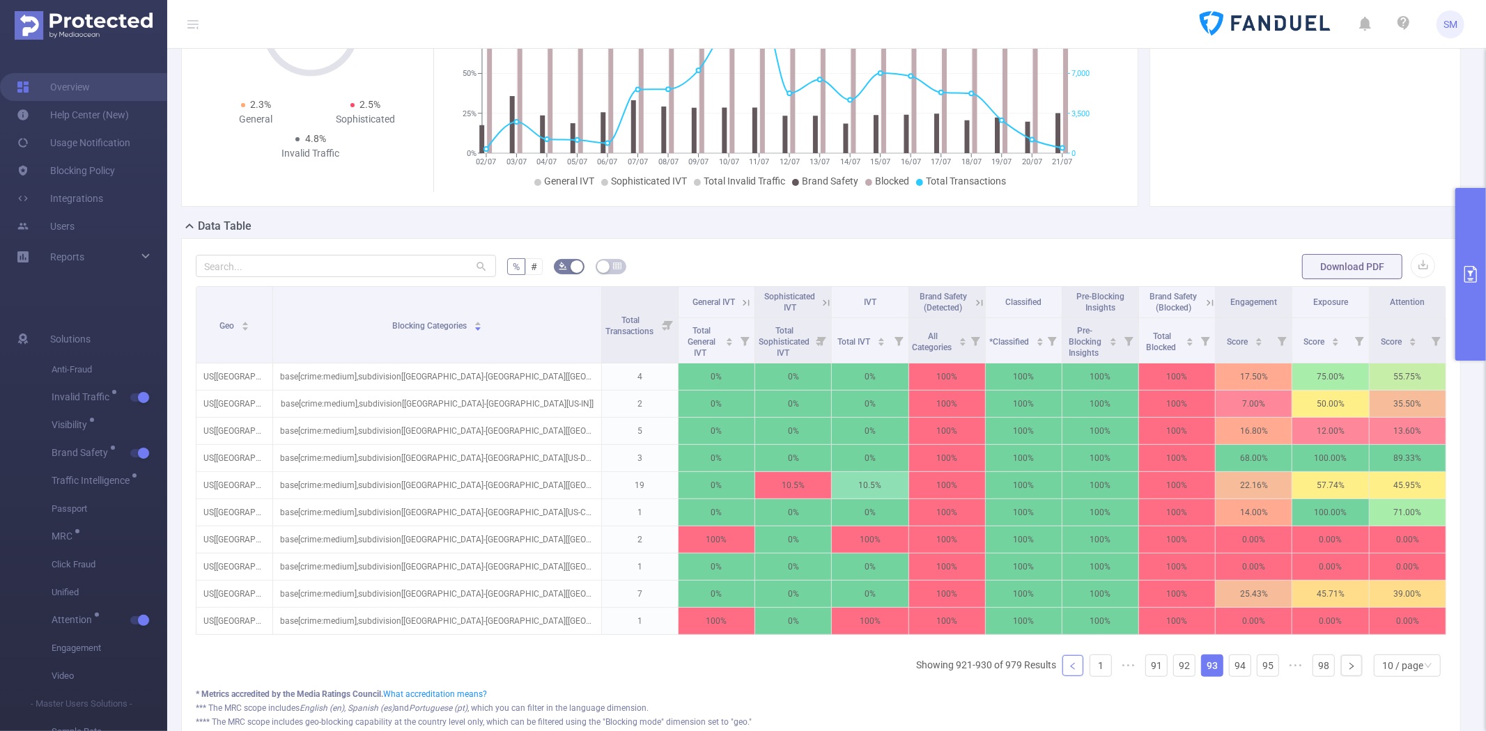
click at [1068, 676] on link at bounding box center [1072, 665] width 21 height 21
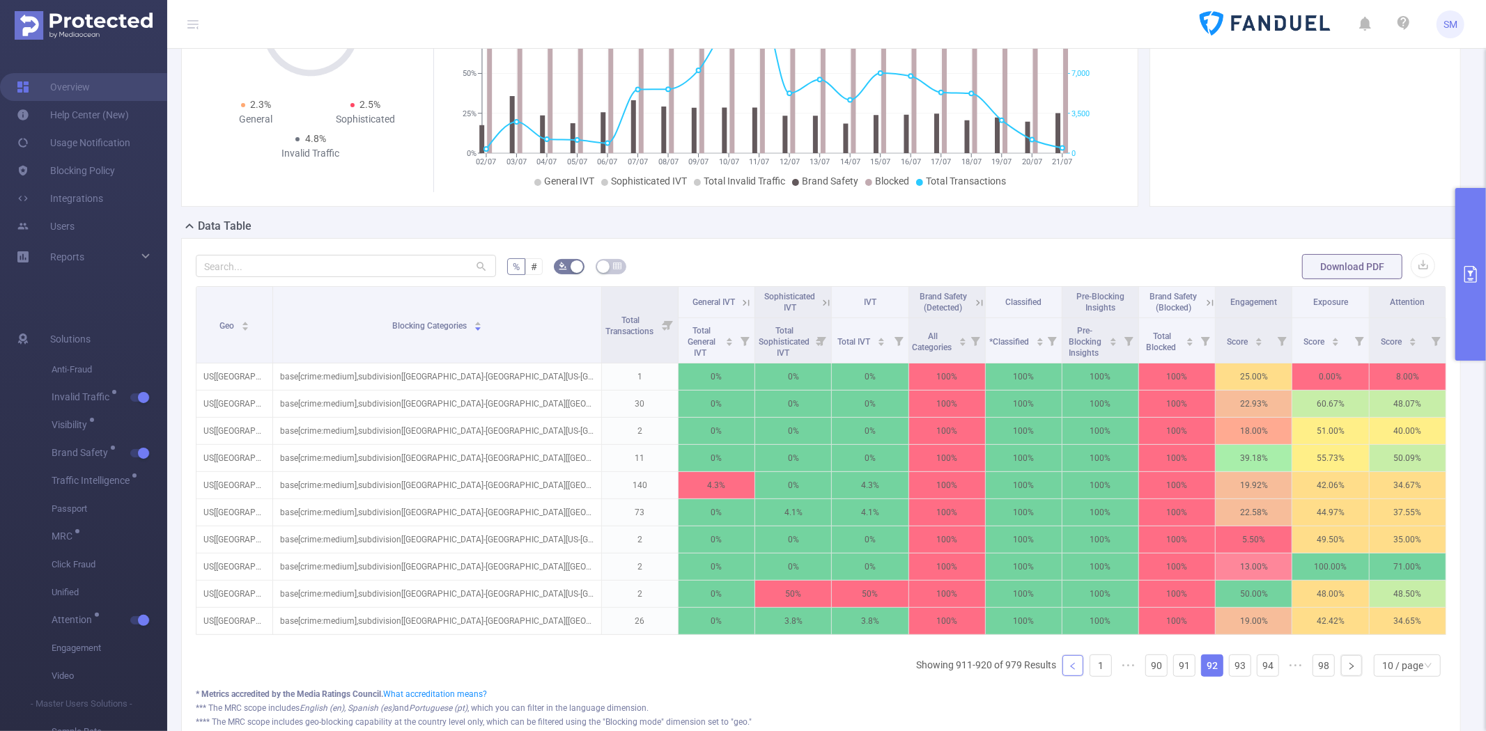
click at [1068, 676] on link at bounding box center [1072, 665] width 21 height 21
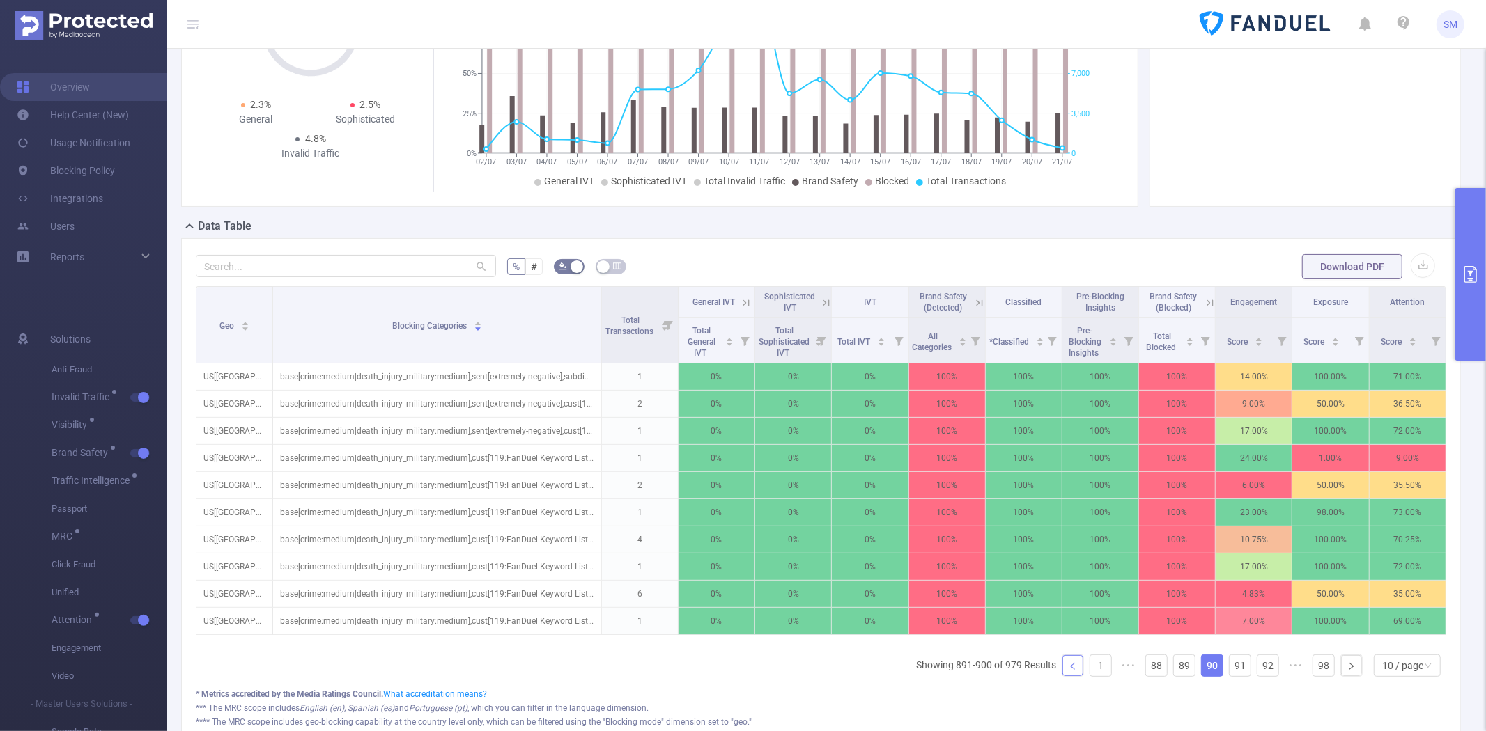
click at [1068, 676] on link at bounding box center [1072, 665] width 21 height 21
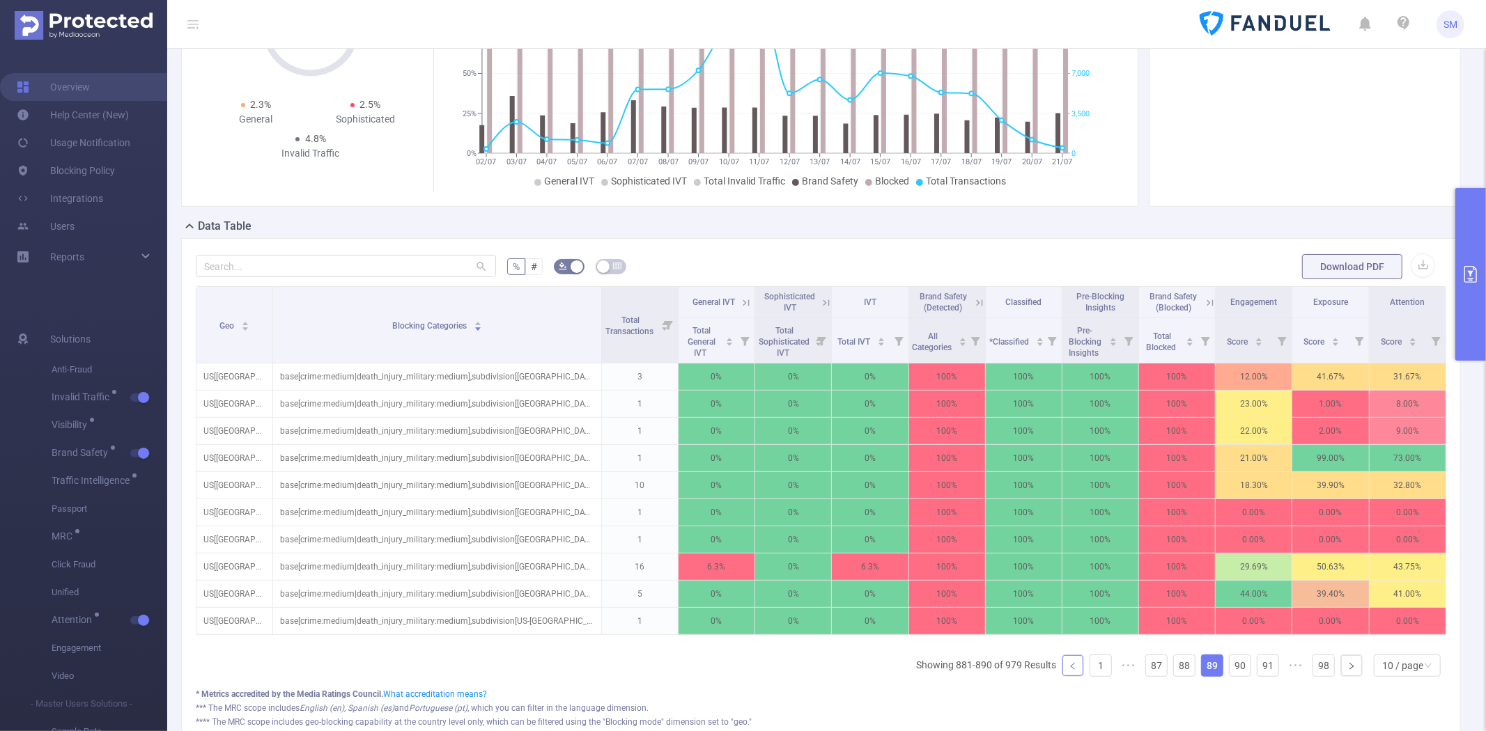
click at [1068, 676] on link at bounding box center [1072, 665] width 21 height 21
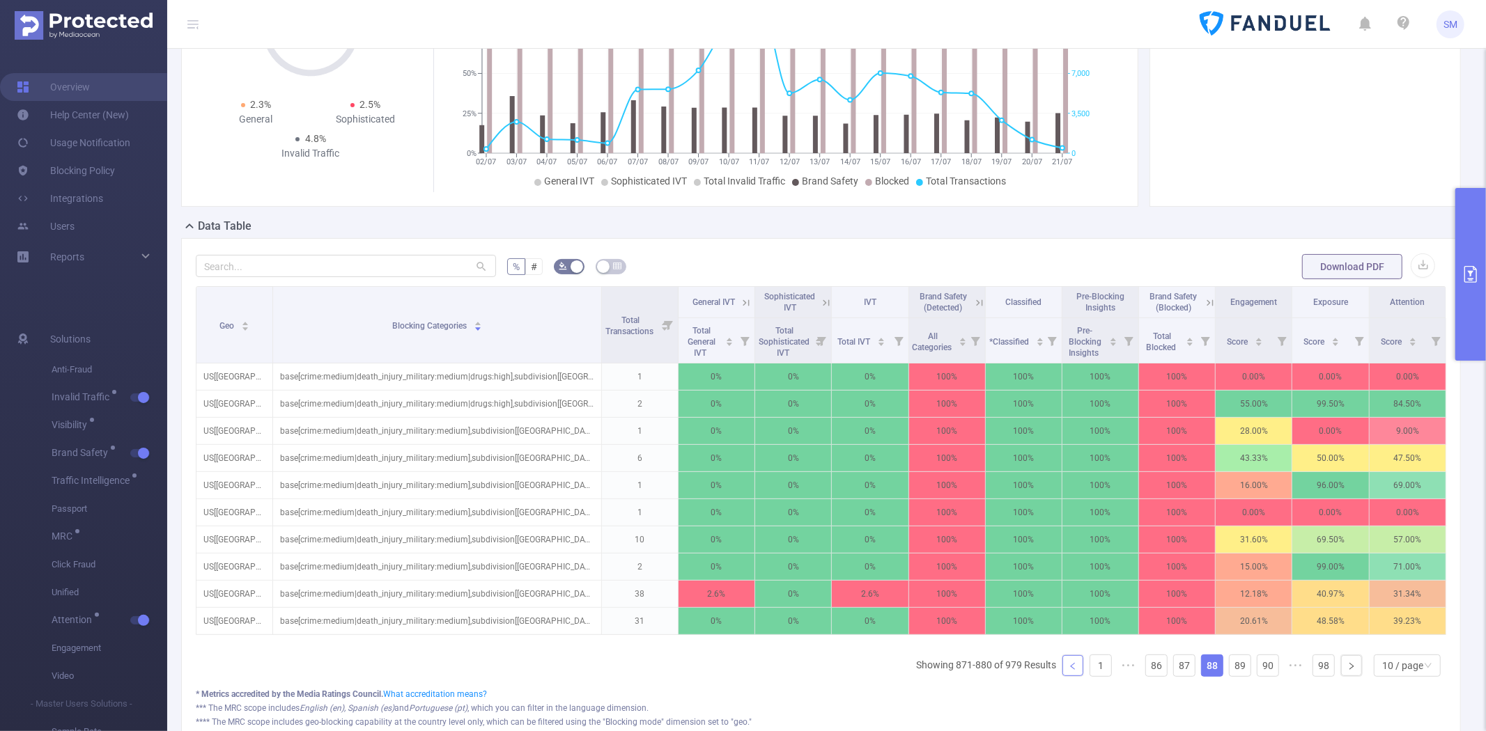
click at [1068, 676] on link at bounding box center [1072, 665] width 21 height 21
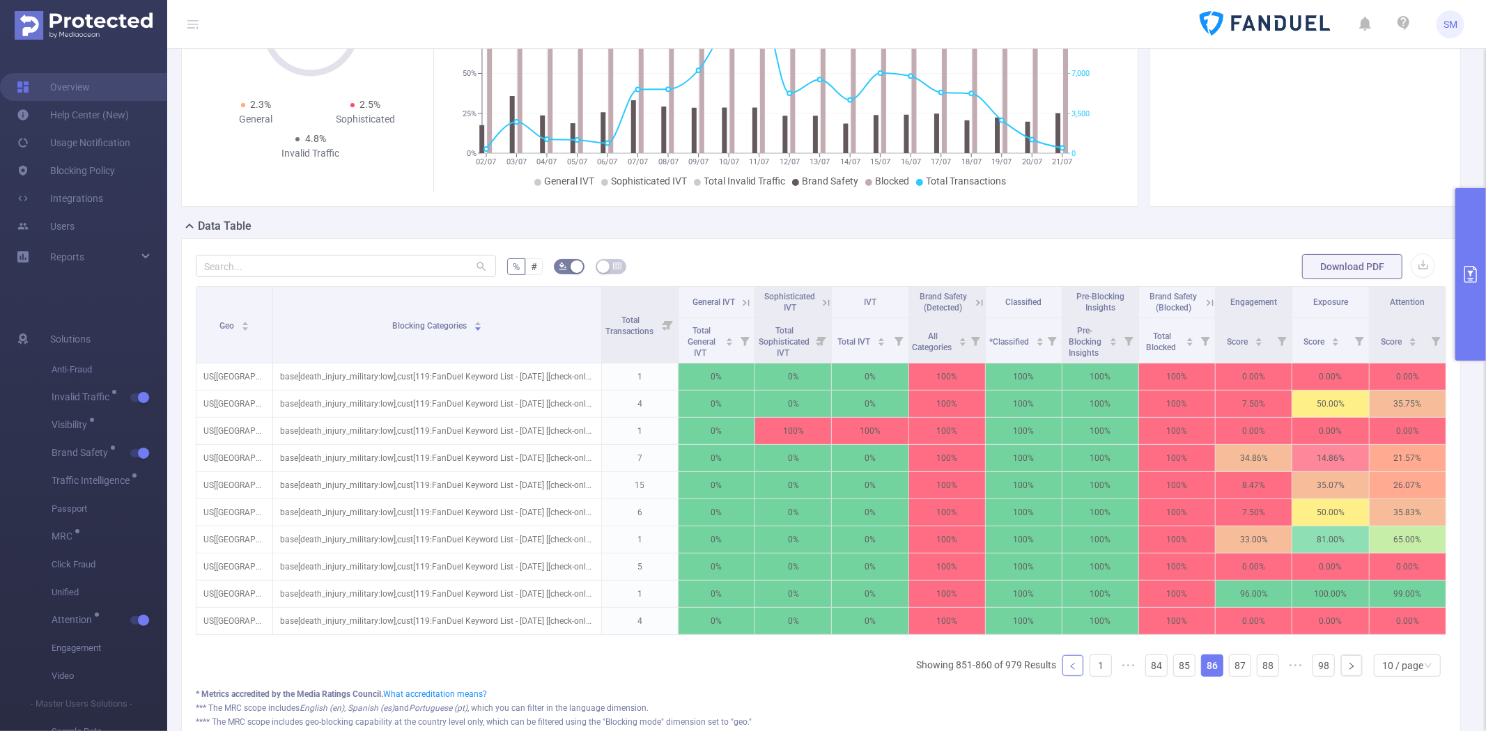
click at [1068, 676] on link at bounding box center [1072, 665] width 21 height 21
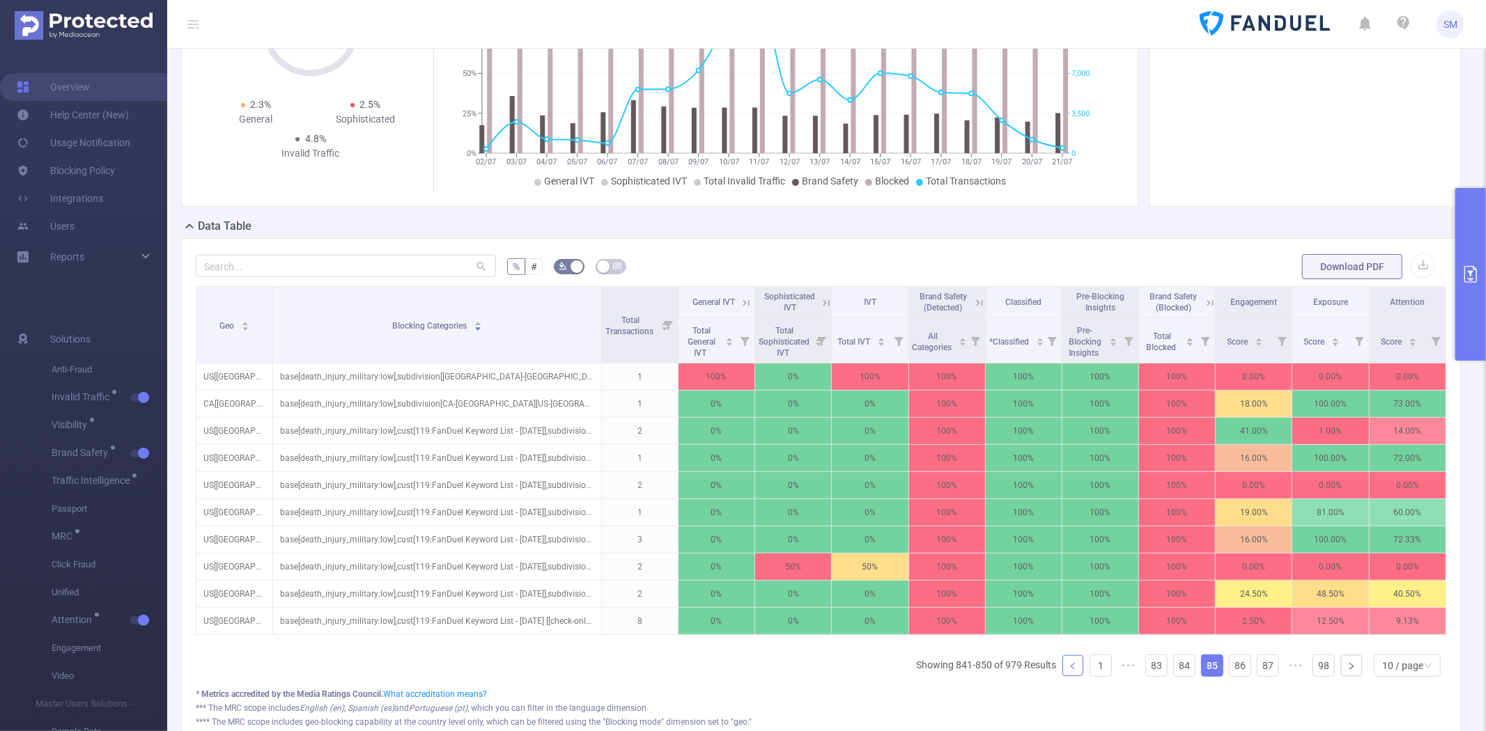
click at [1068, 676] on link at bounding box center [1072, 665] width 21 height 21
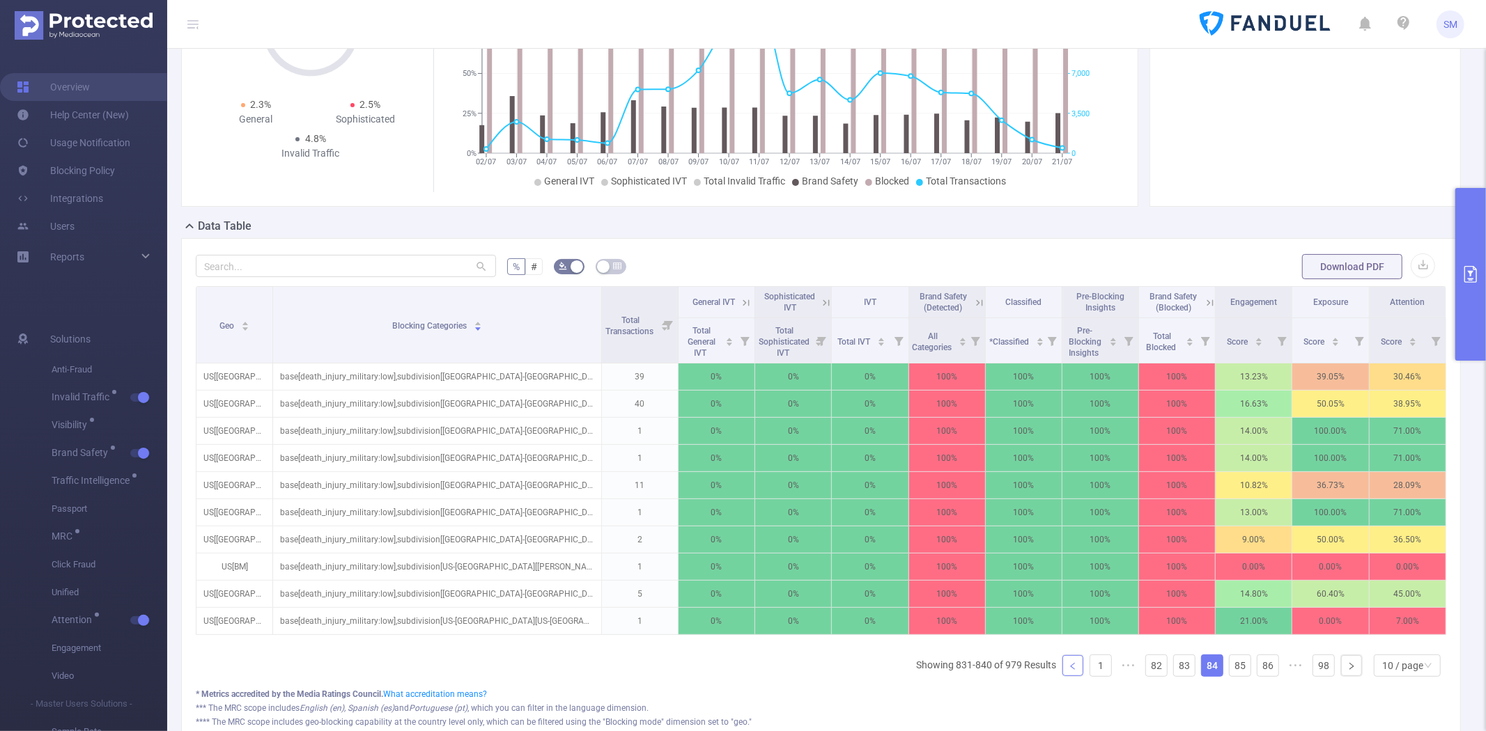
click at [1068, 676] on link at bounding box center [1072, 665] width 21 height 21
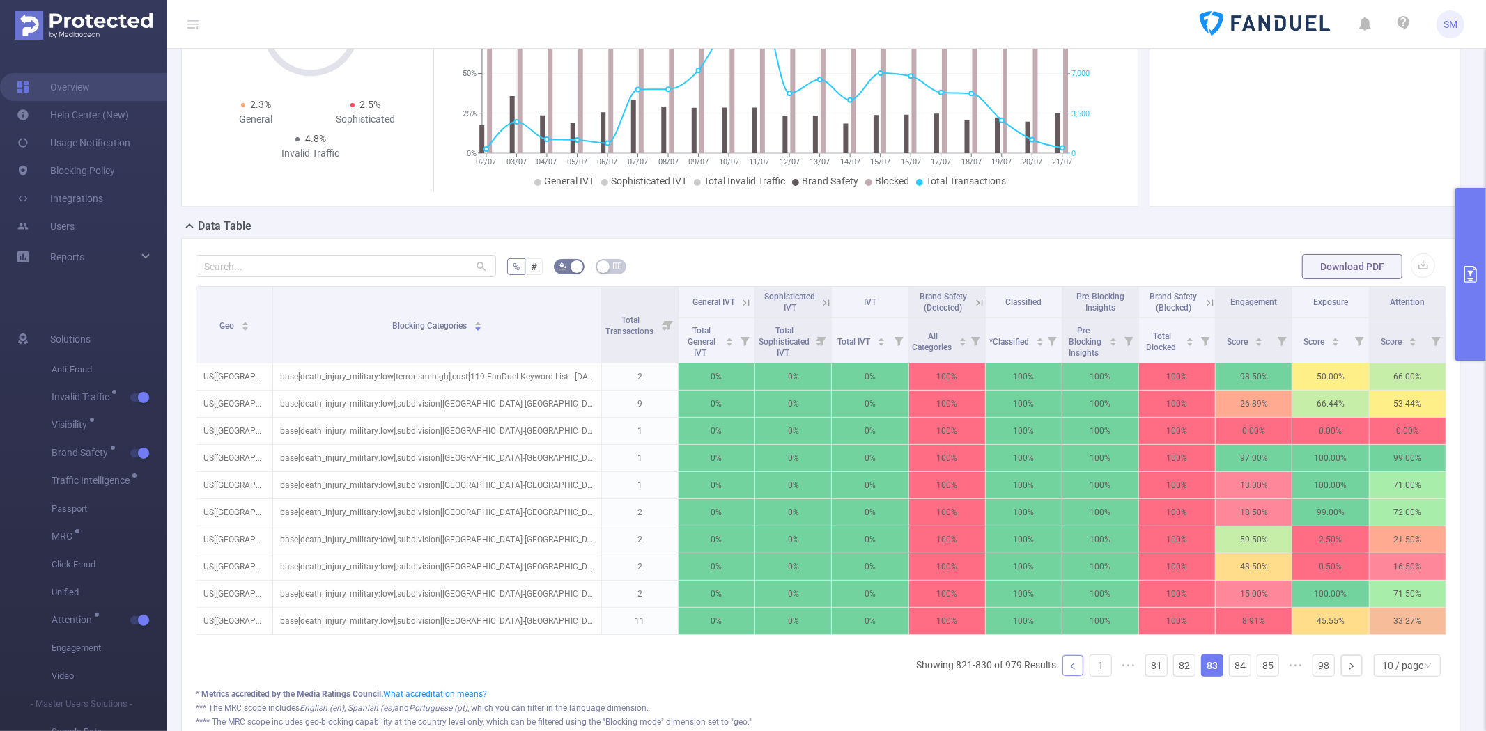
click at [1068, 676] on link at bounding box center [1072, 665] width 21 height 21
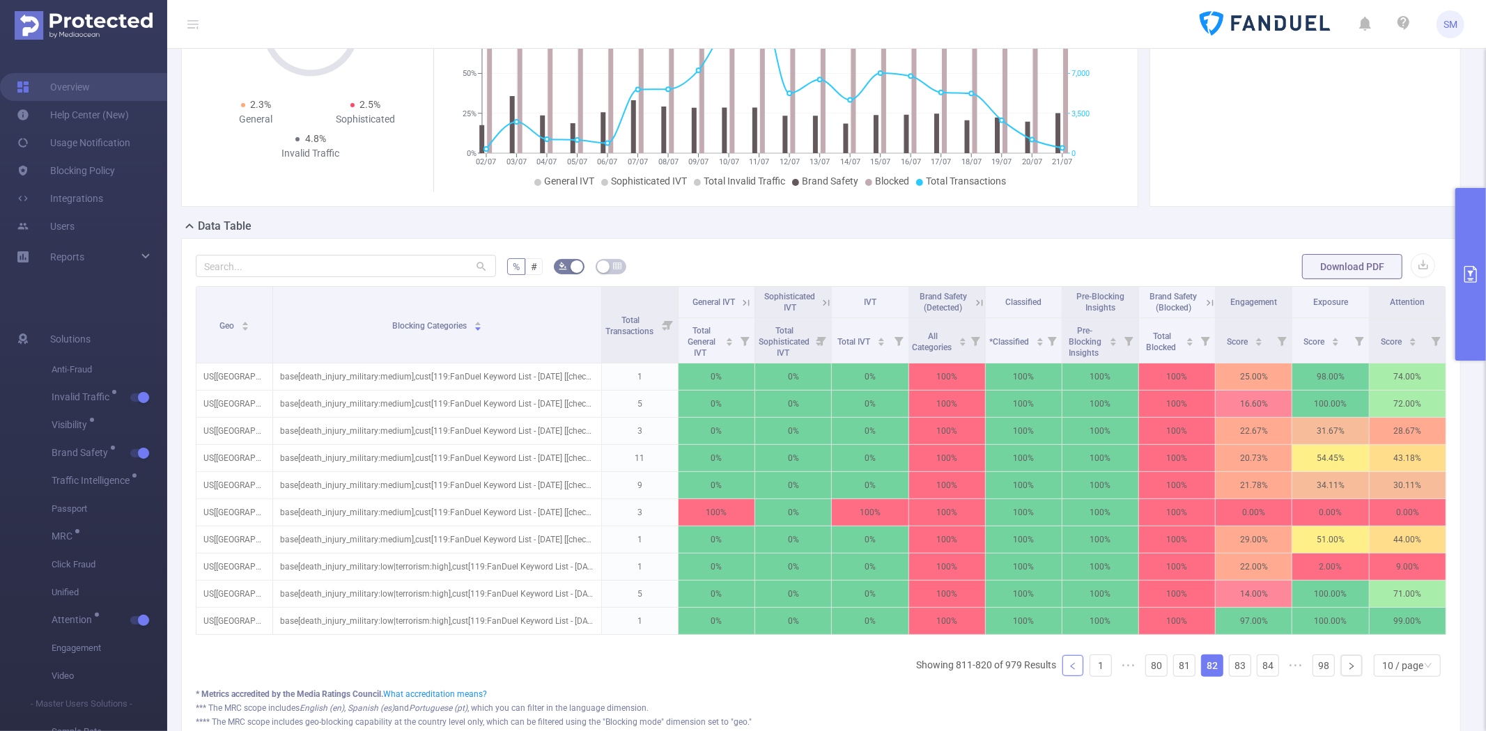
click at [1068, 676] on link at bounding box center [1072, 665] width 21 height 21
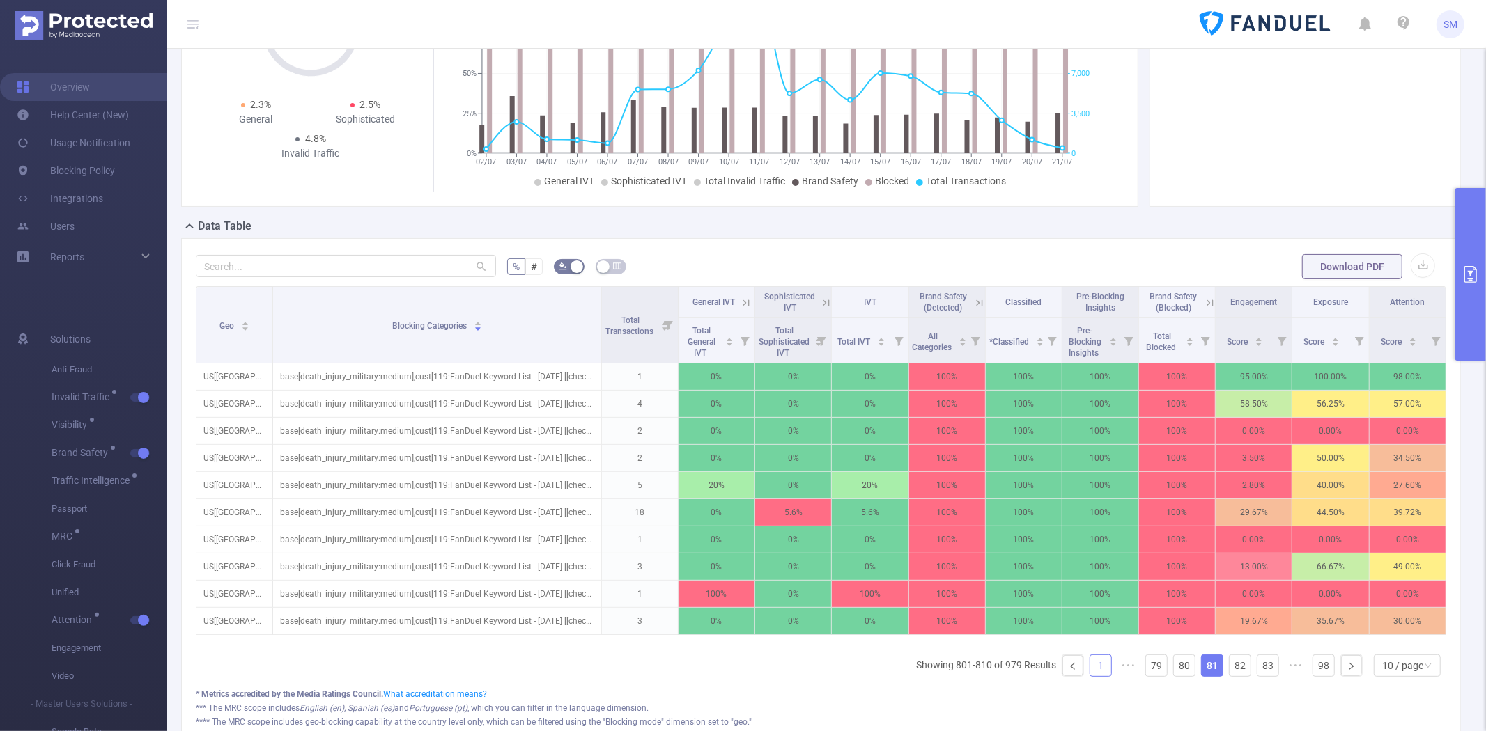
click at [1090, 676] on link "1" at bounding box center [1100, 665] width 21 height 21
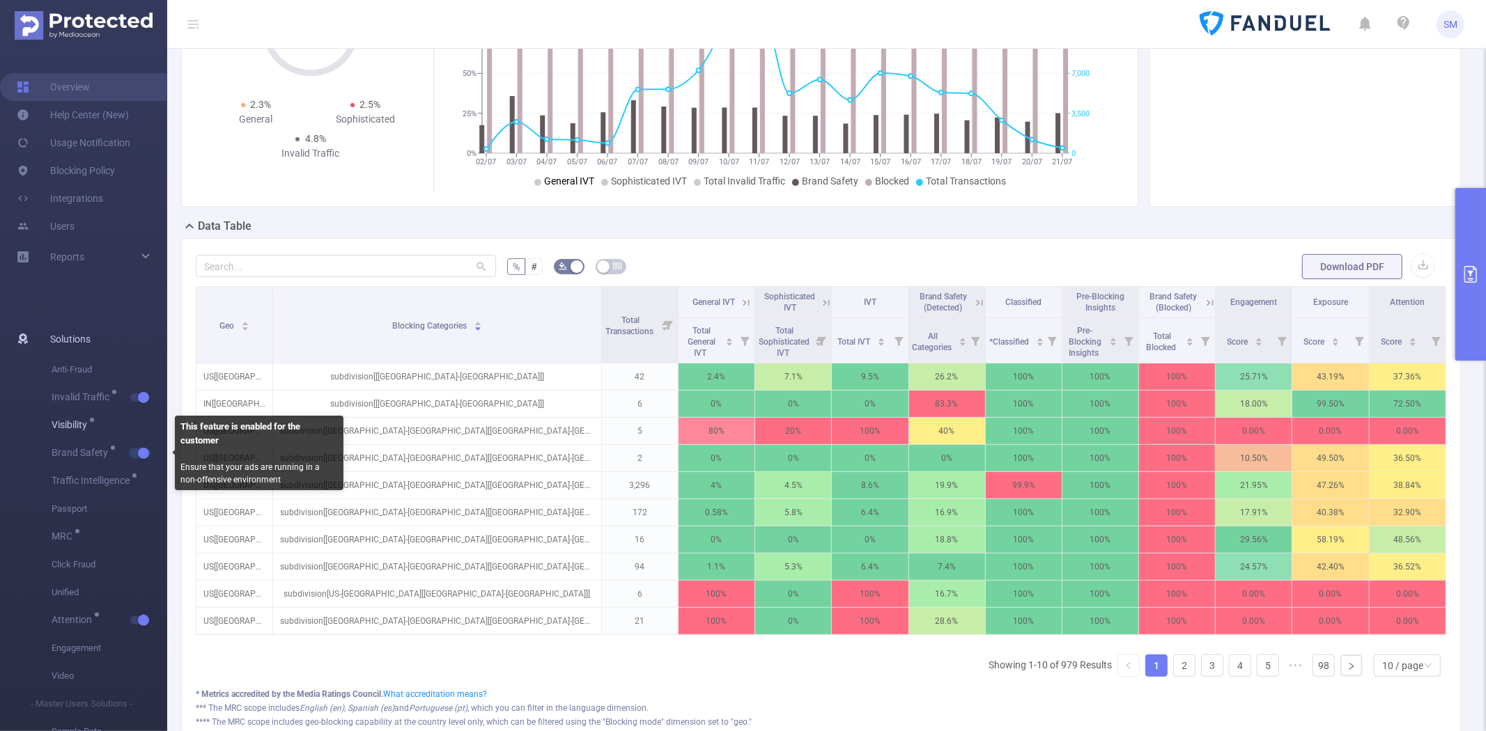
drag, startPoint x: 142, startPoint y: 455, endPoint x: 138, endPoint y: 419, distance: 35.8
click at [142, 455] on button "button" at bounding box center [140, 453] width 20 height 8
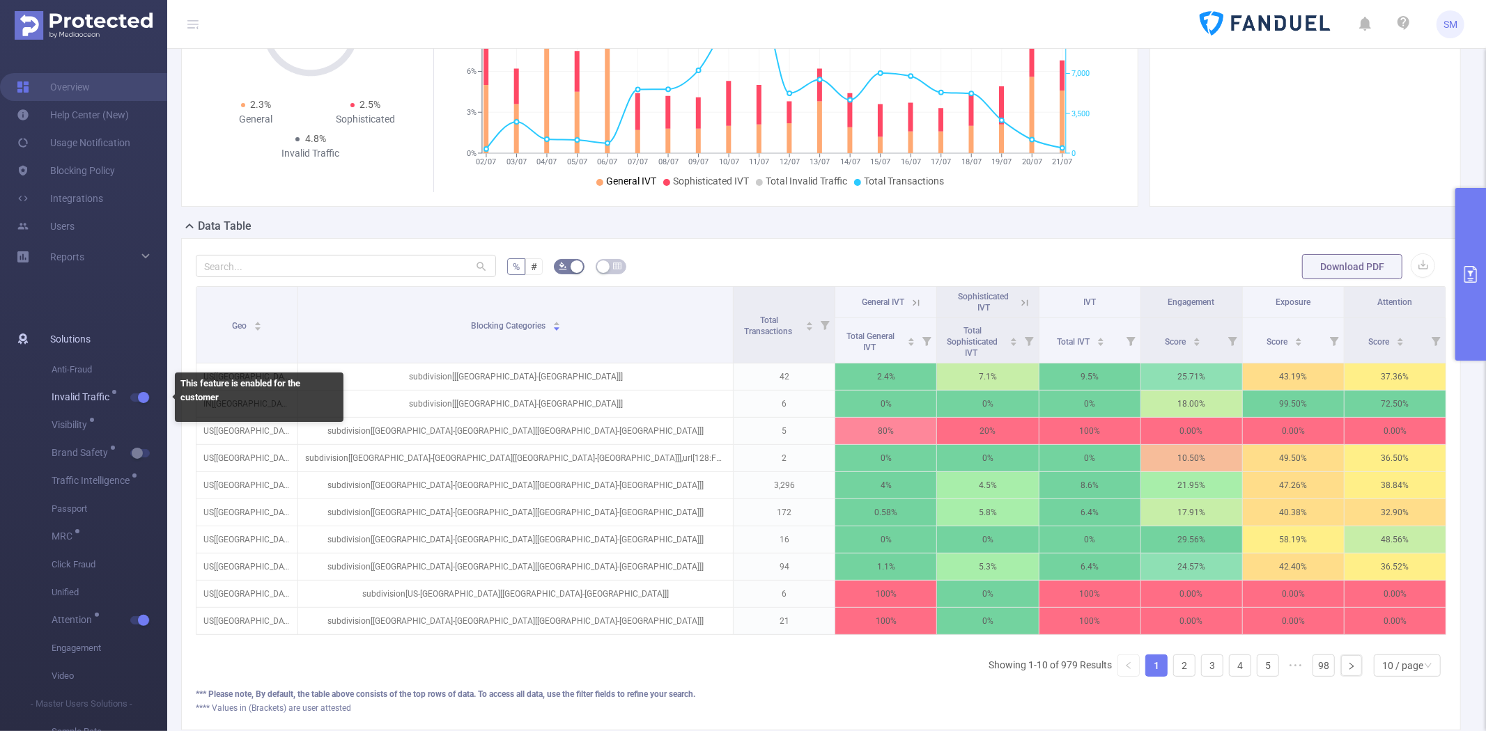
click at [137, 389] on span "Invalid Traffic" at bounding box center [110, 398] width 116 height 28
click at [138, 394] on button "button" at bounding box center [140, 398] width 20 height 8
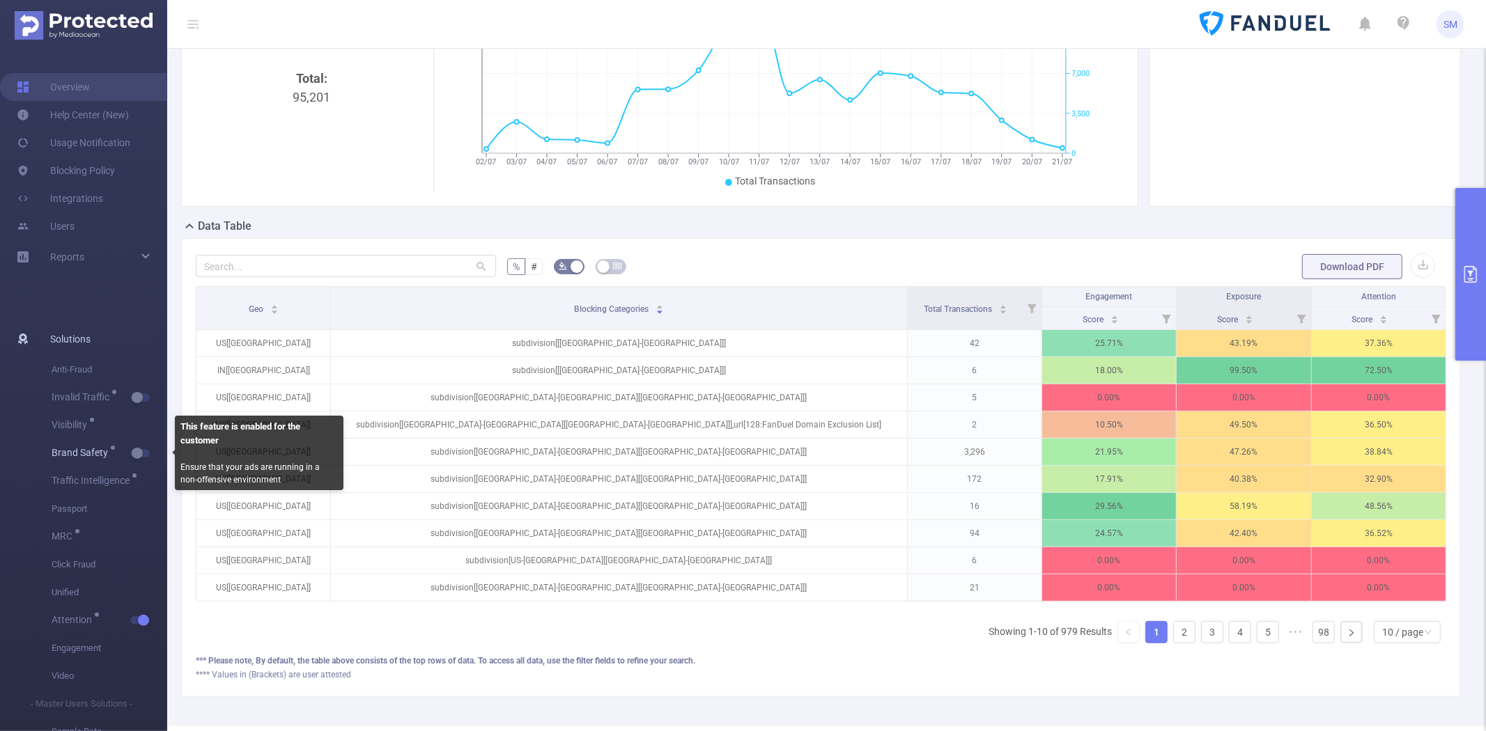
click at [133, 451] on button "button" at bounding box center [140, 453] width 20 height 8
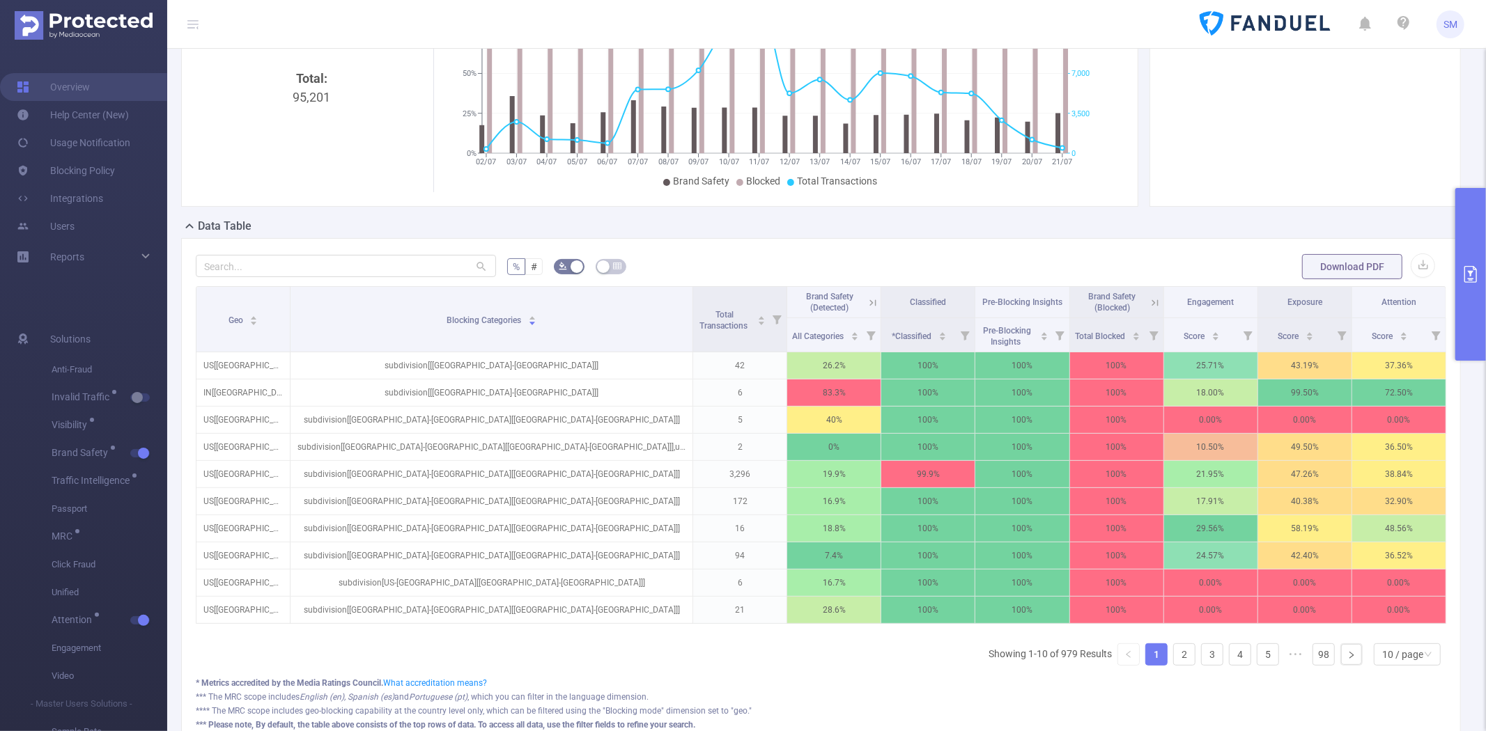
click at [1149, 301] on icon at bounding box center [1155, 303] width 13 height 13
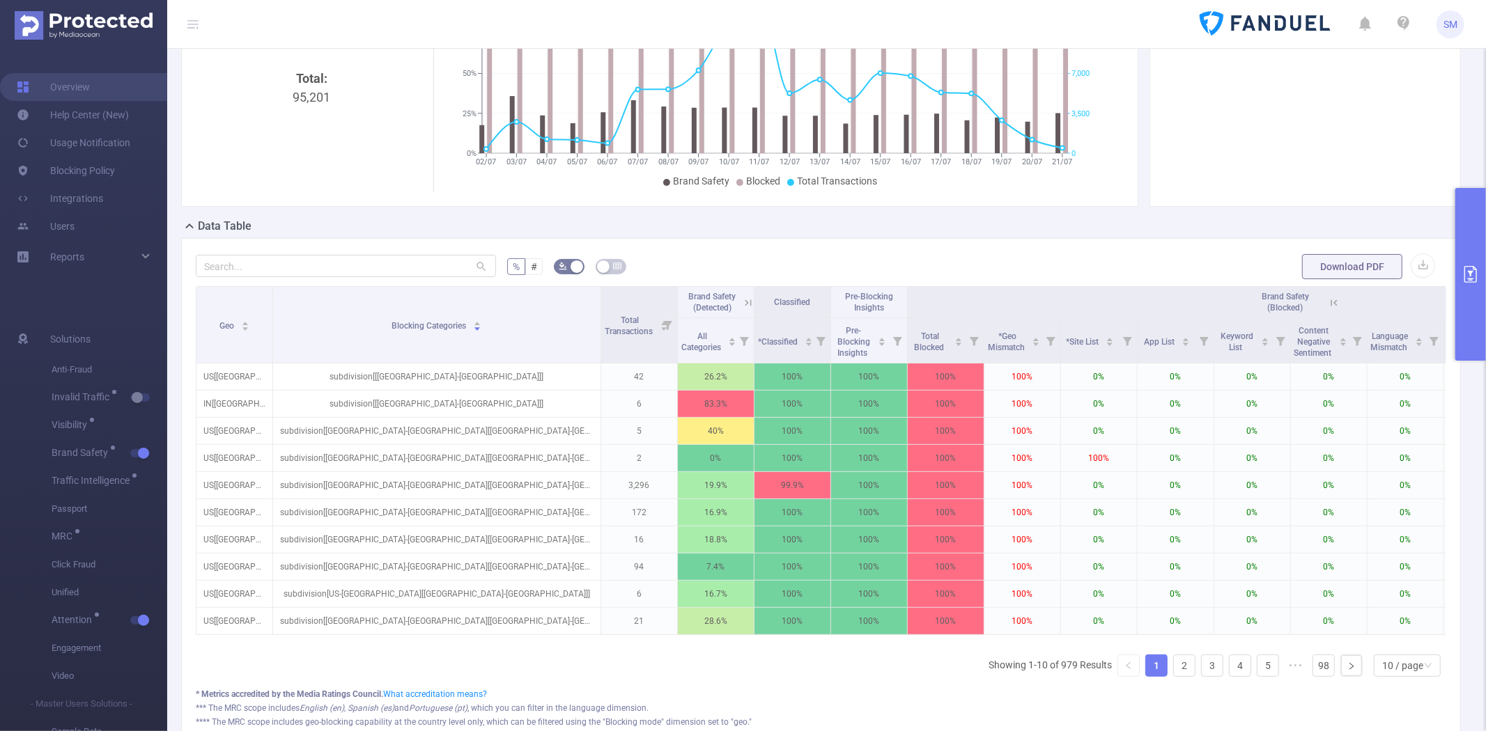
click at [1081, 252] on div "% # Download PDF Geo Blocking Categories Total Transactions Brand Safety (Detec…" at bounding box center [821, 505] width 1280 height 534
